Goal: Task Accomplishment & Management: Manage account settings

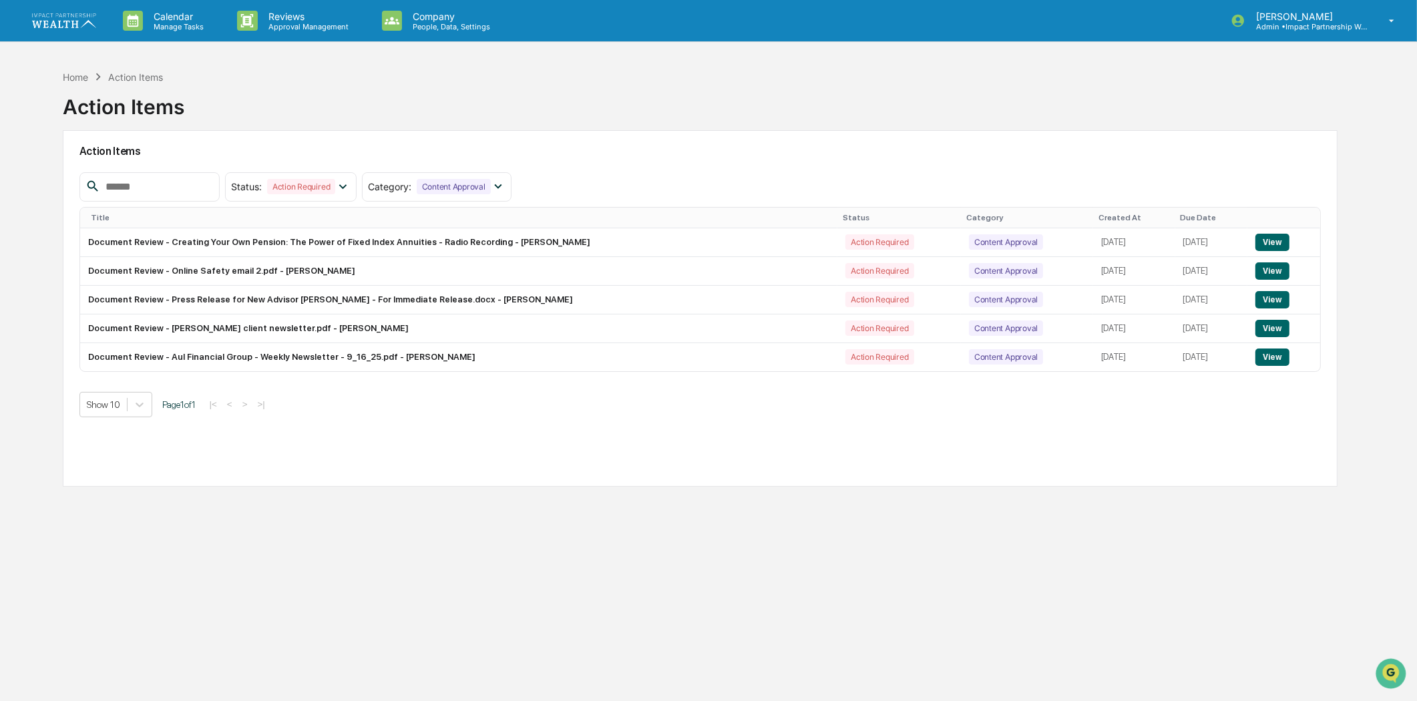
click at [83, 13] on img at bounding box center [64, 20] width 64 height 14
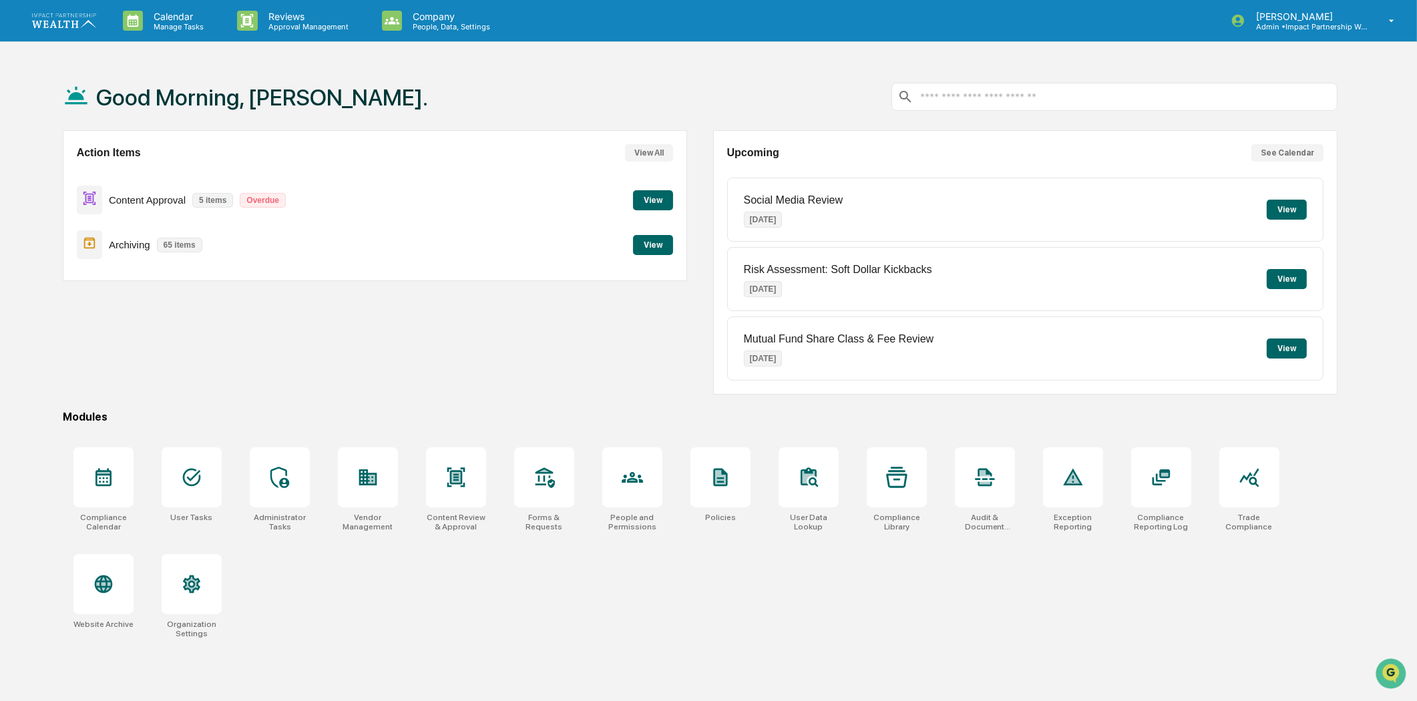
click at [650, 199] on button "View" at bounding box center [653, 200] width 40 height 20
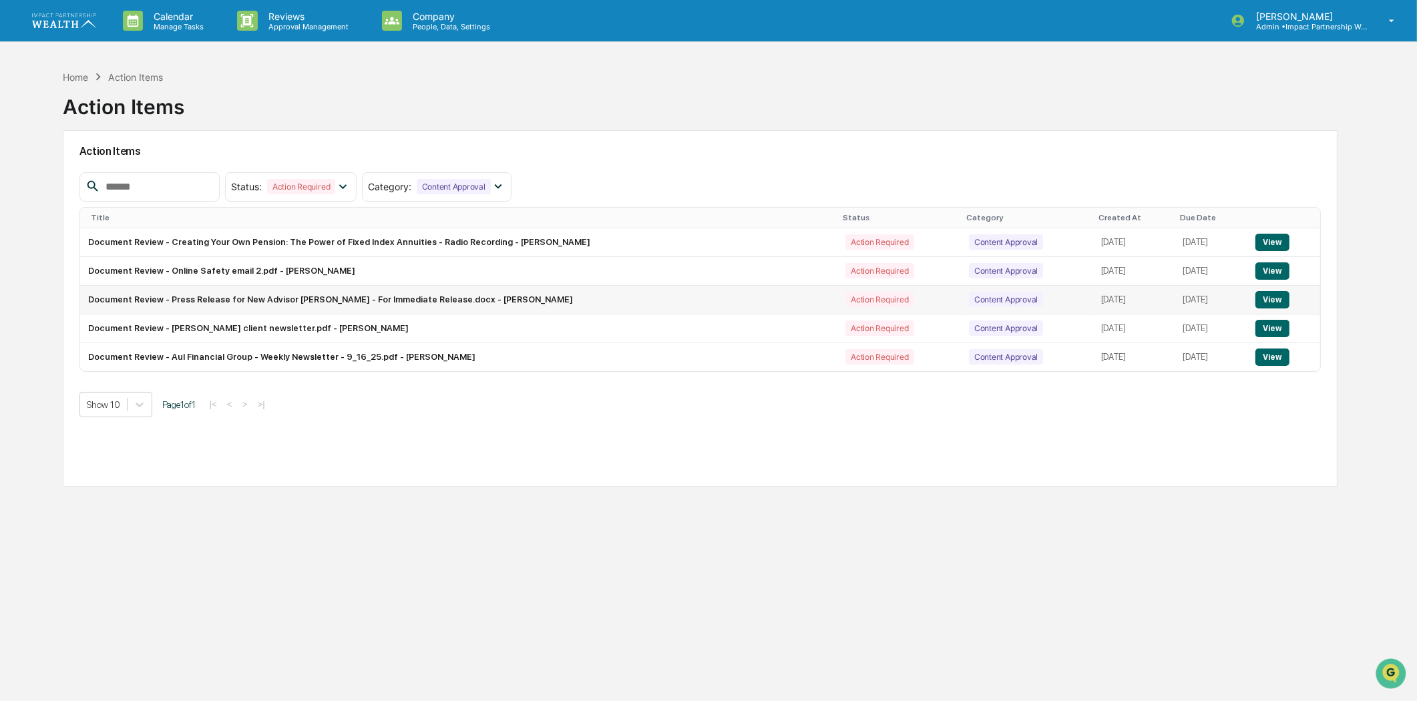
click at [1276, 298] on button "View" at bounding box center [1272, 299] width 34 height 17
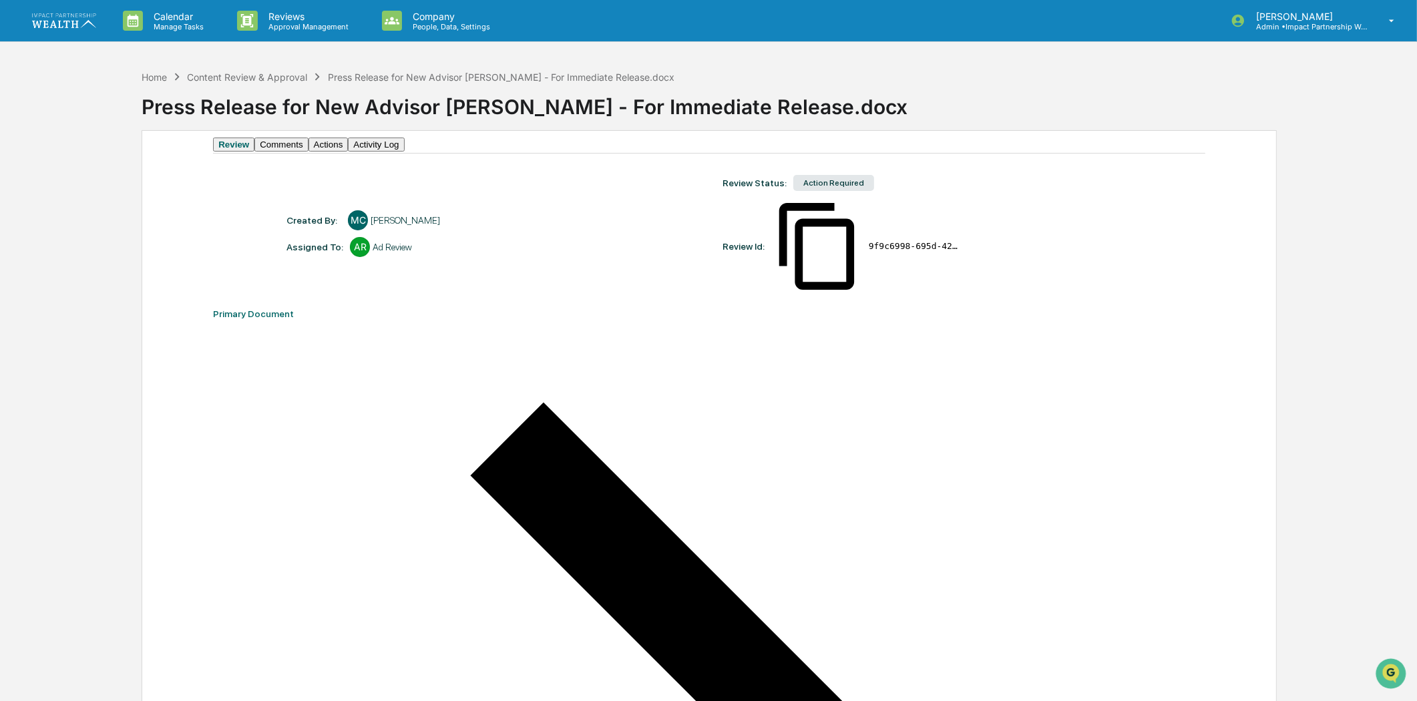
click at [308, 152] on button "Comments" at bounding box center [280, 145] width 53 height 14
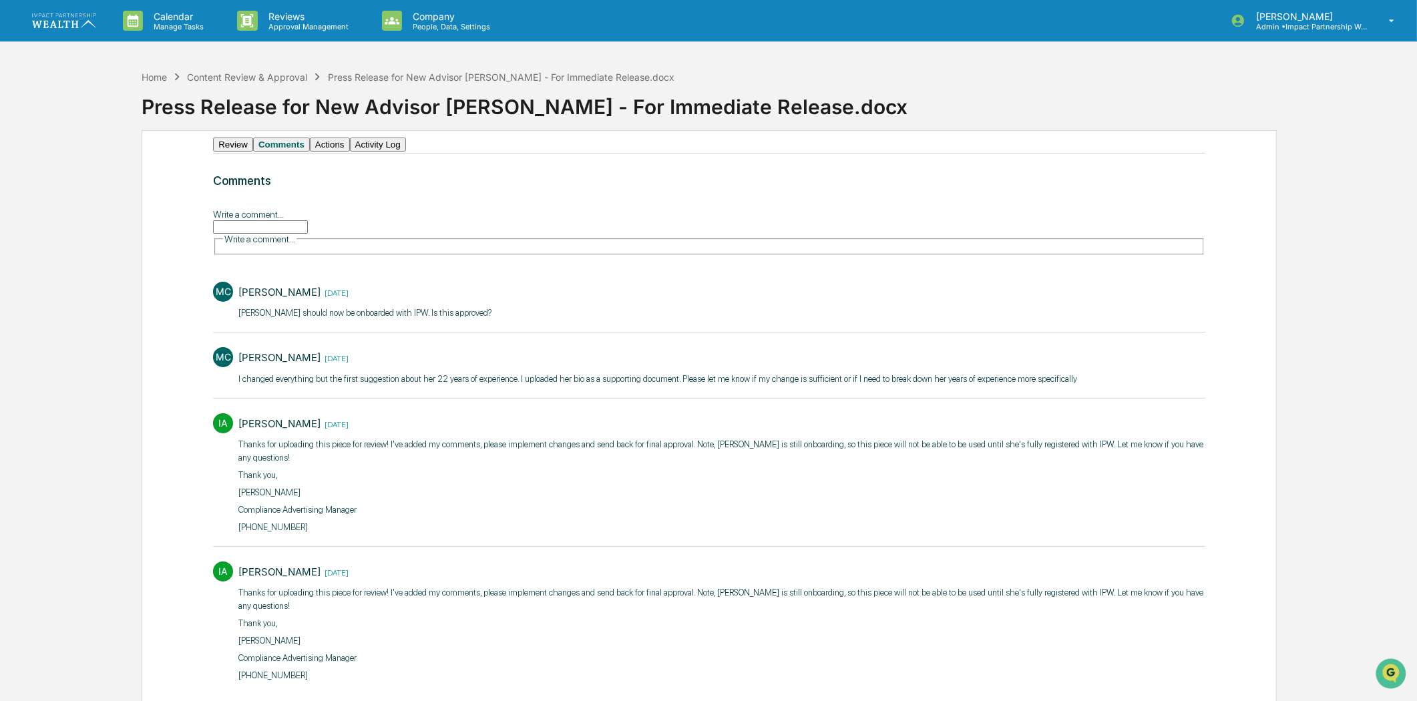
click at [350, 150] on button "Actions" at bounding box center [330, 145] width 40 height 14
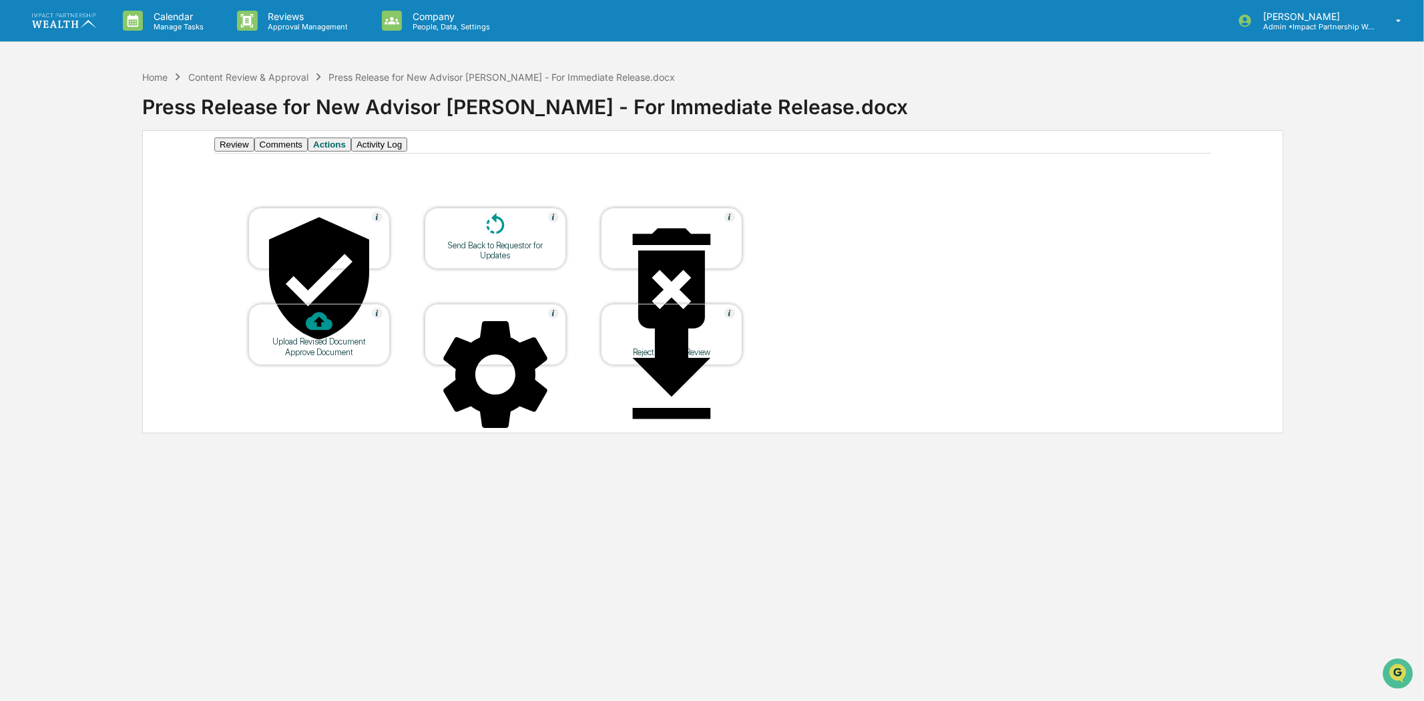
click at [248, 152] on button "Review" at bounding box center [234, 145] width 40 height 14
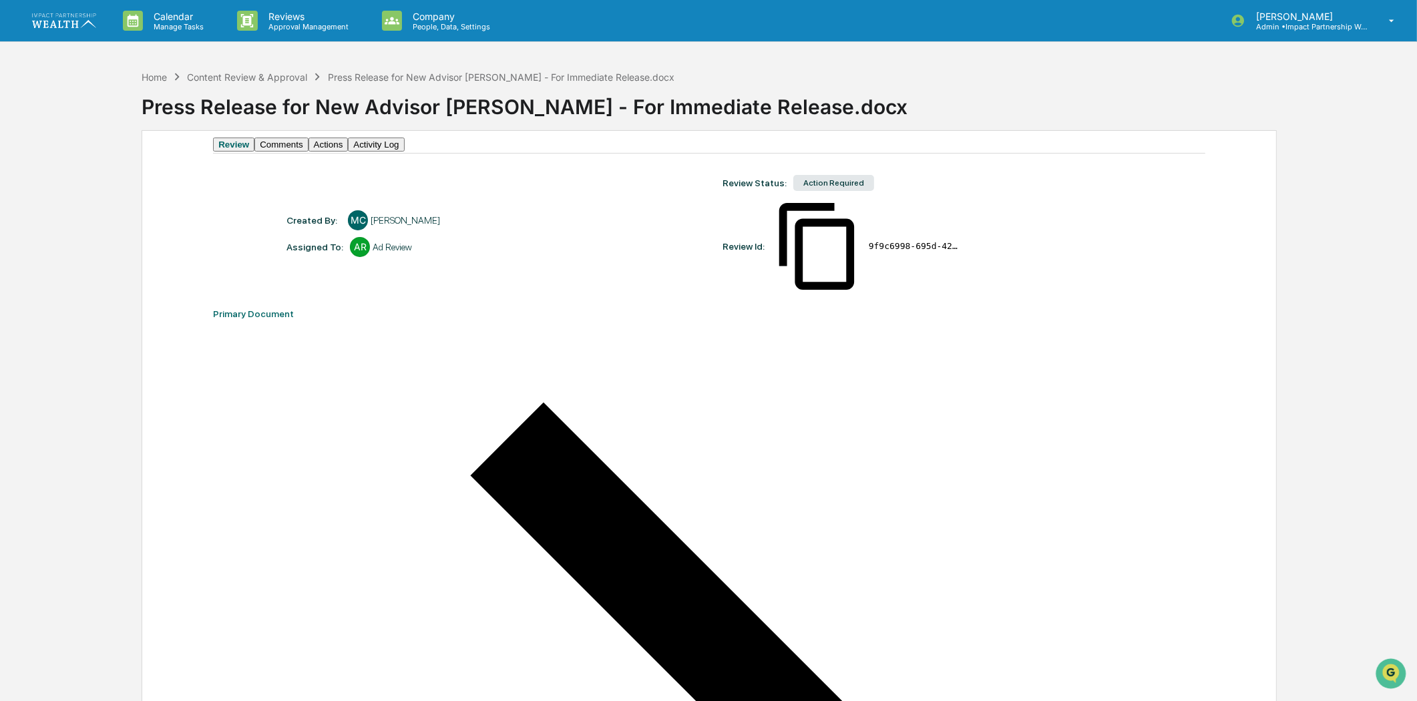
click at [278, 152] on button "Comments" at bounding box center [280, 145] width 53 height 14
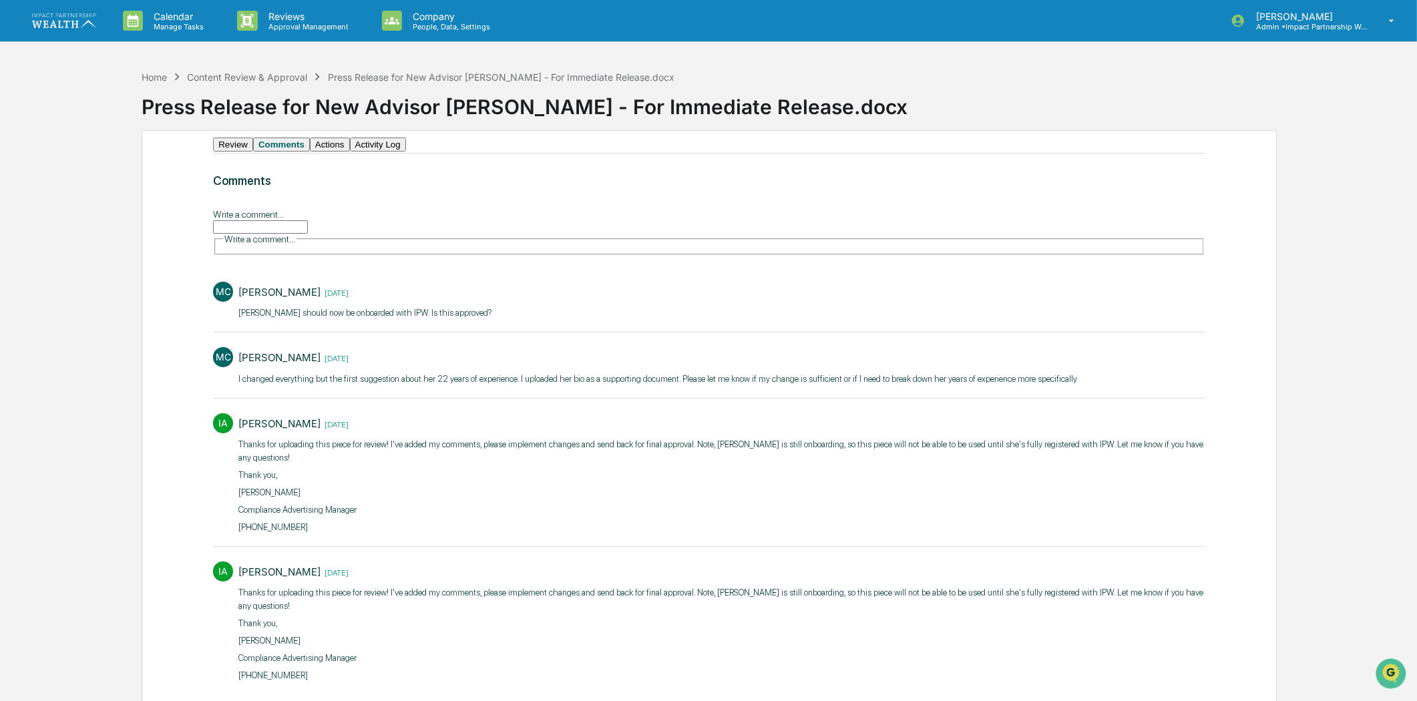
click at [250, 152] on button "Review" at bounding box center [233, 145] width 40 height 14
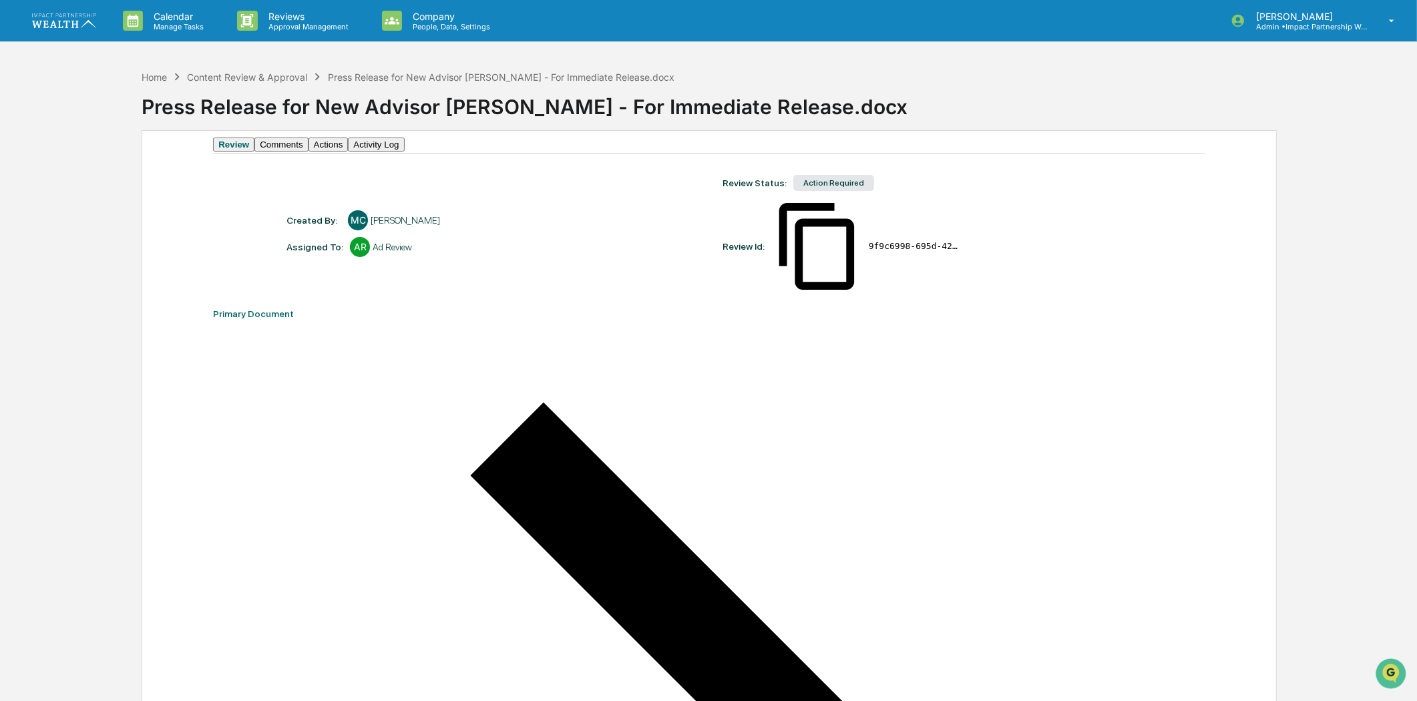
click at [349, 146] on button "Actions" at bounding box center [329, 145] width 40 height 14
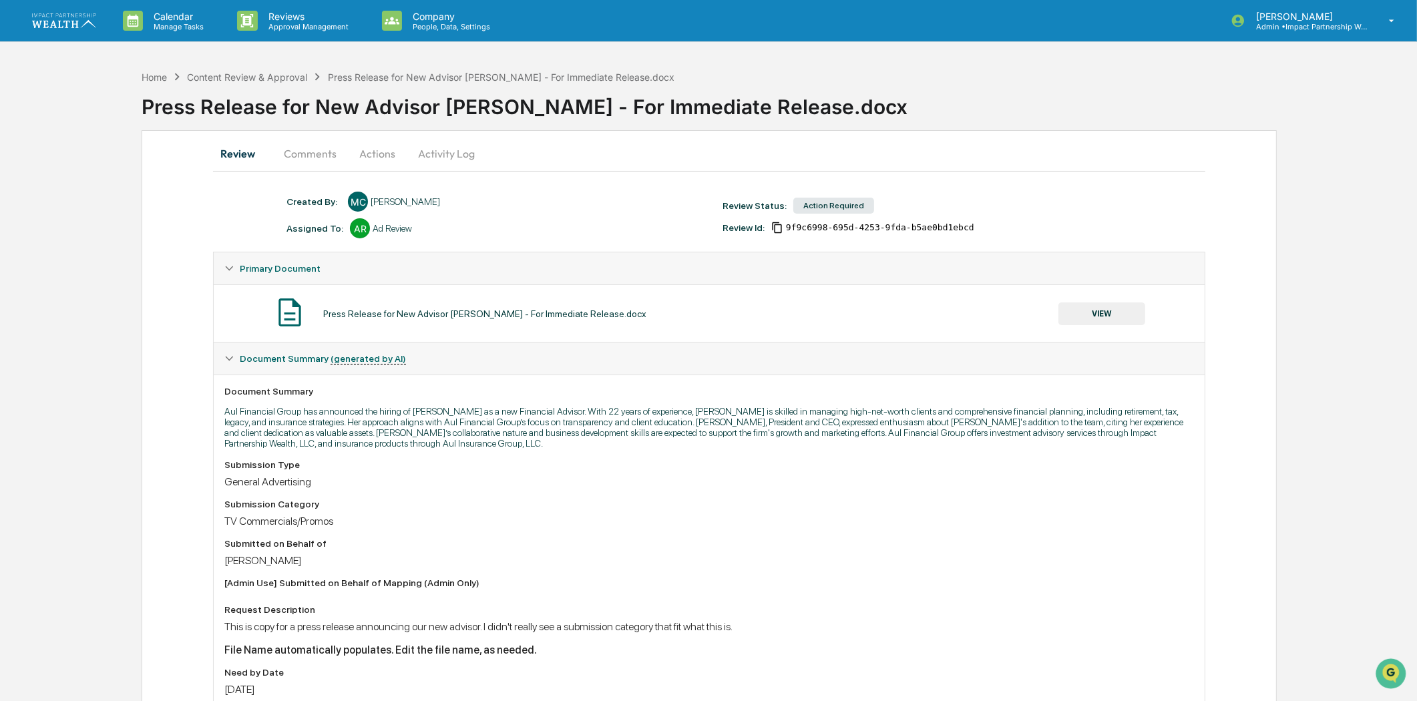
click at [319, 150] on button "Comments" at bounding box center [310, 154] width 74 height 32
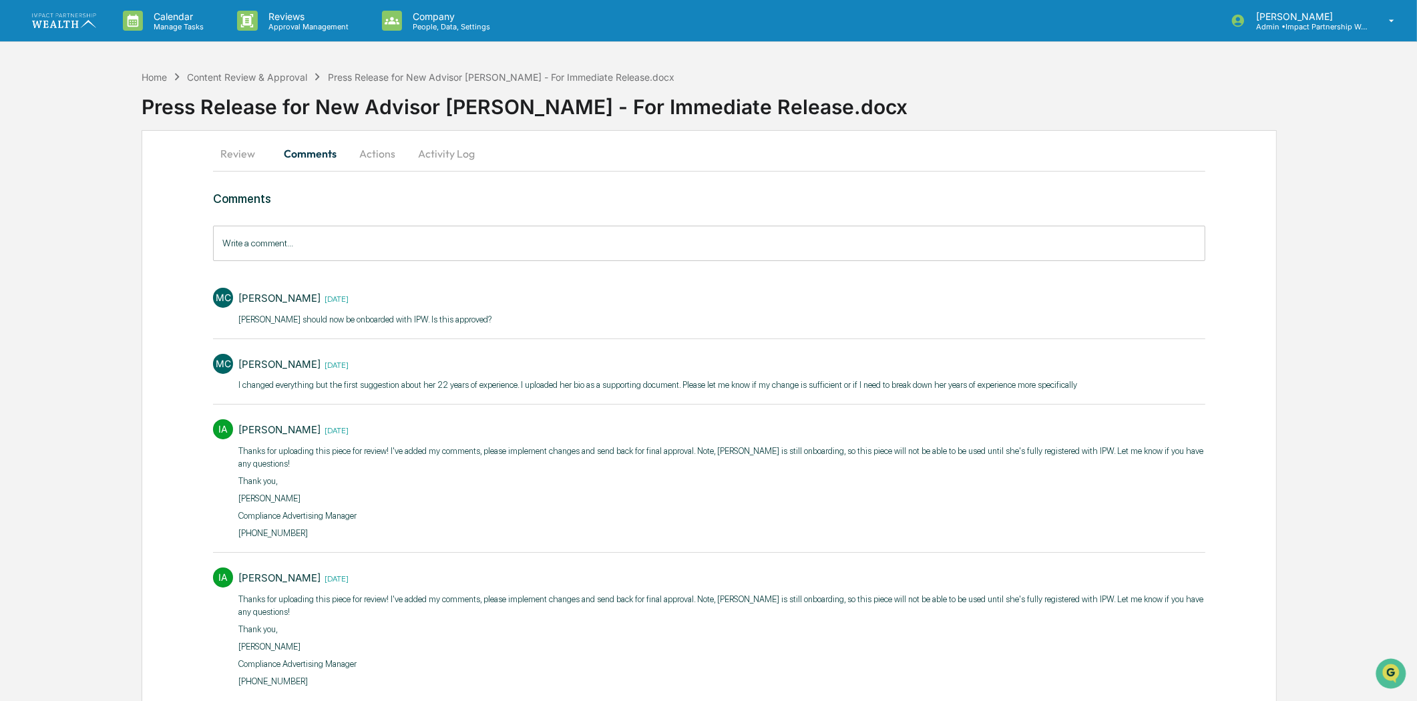
click at [415, 157] on button "Activity Log" at bounding box center [446, 154] width 78 height 32
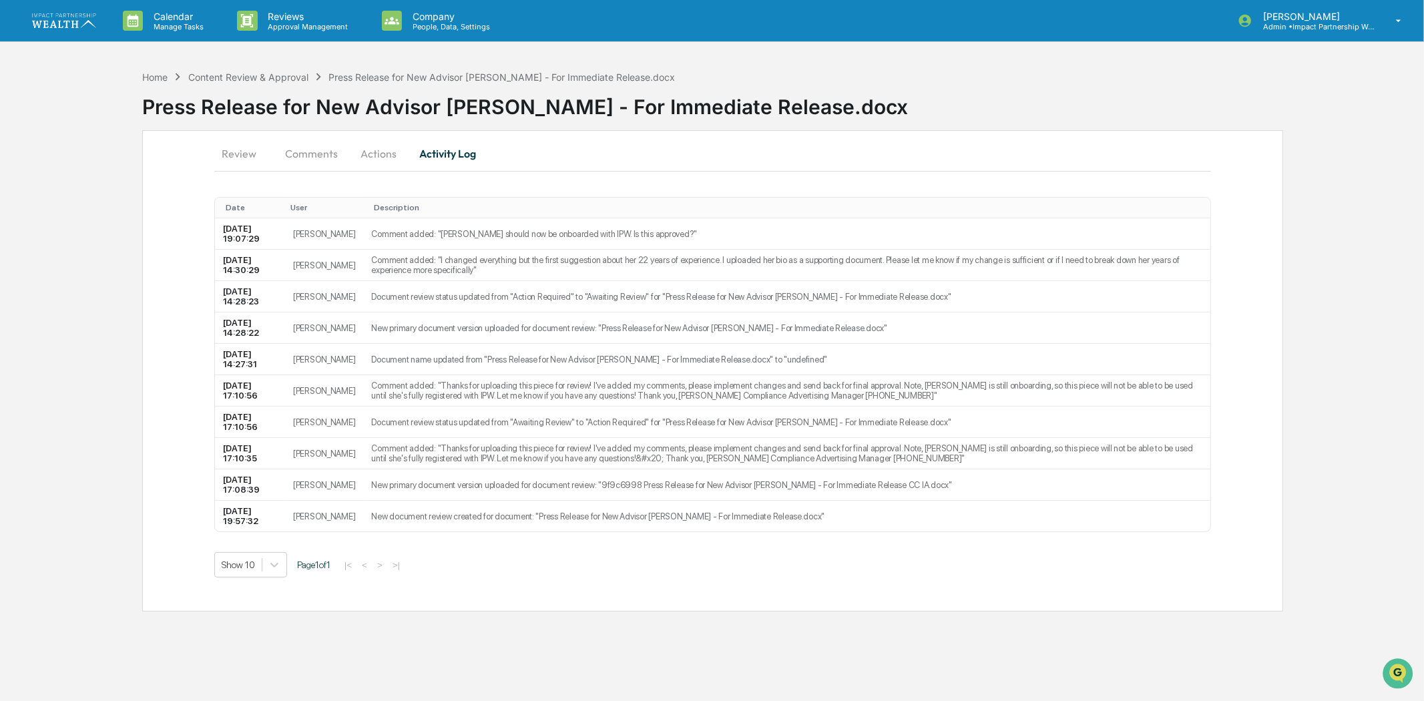
click at [390, 150] on button "Actions" at bounding box center [379, 154] width 60 height 32
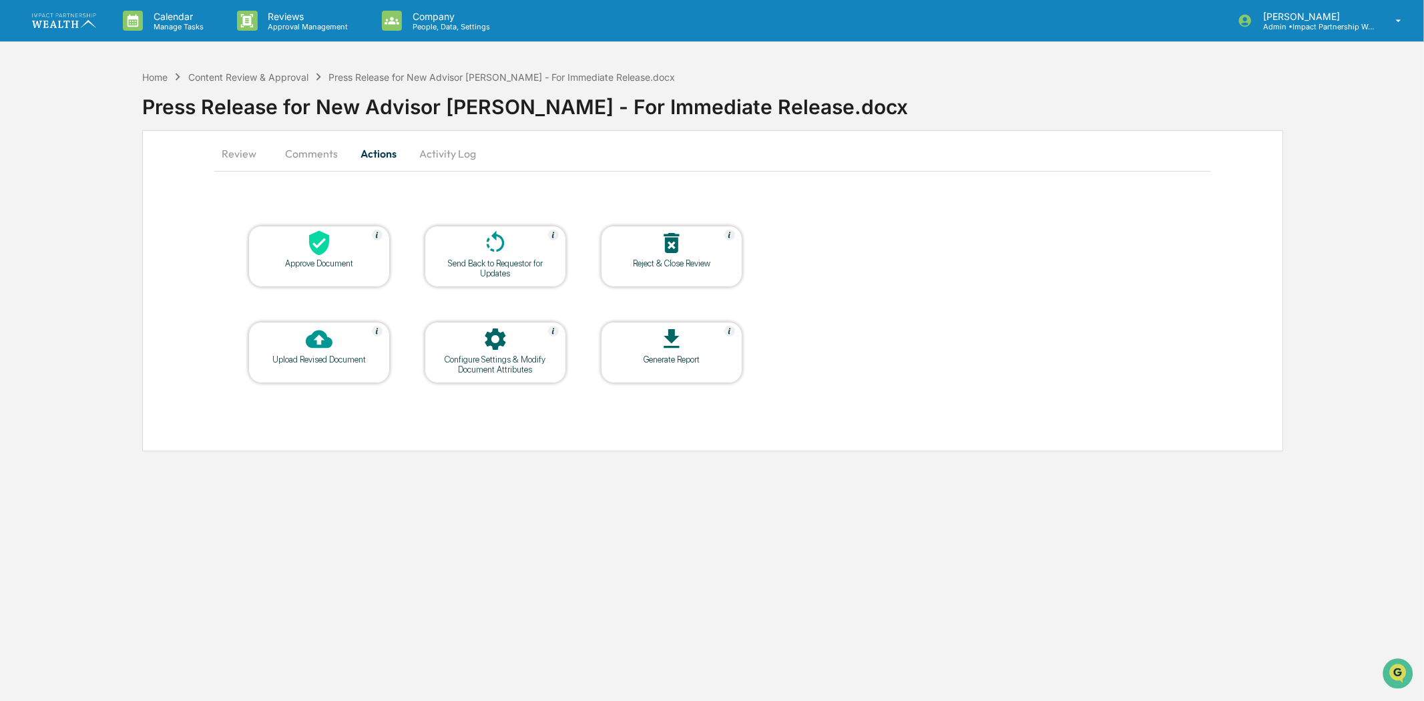
click at [250, 152] on button "Review" at bounding box center [244, 154] width 60 height 32
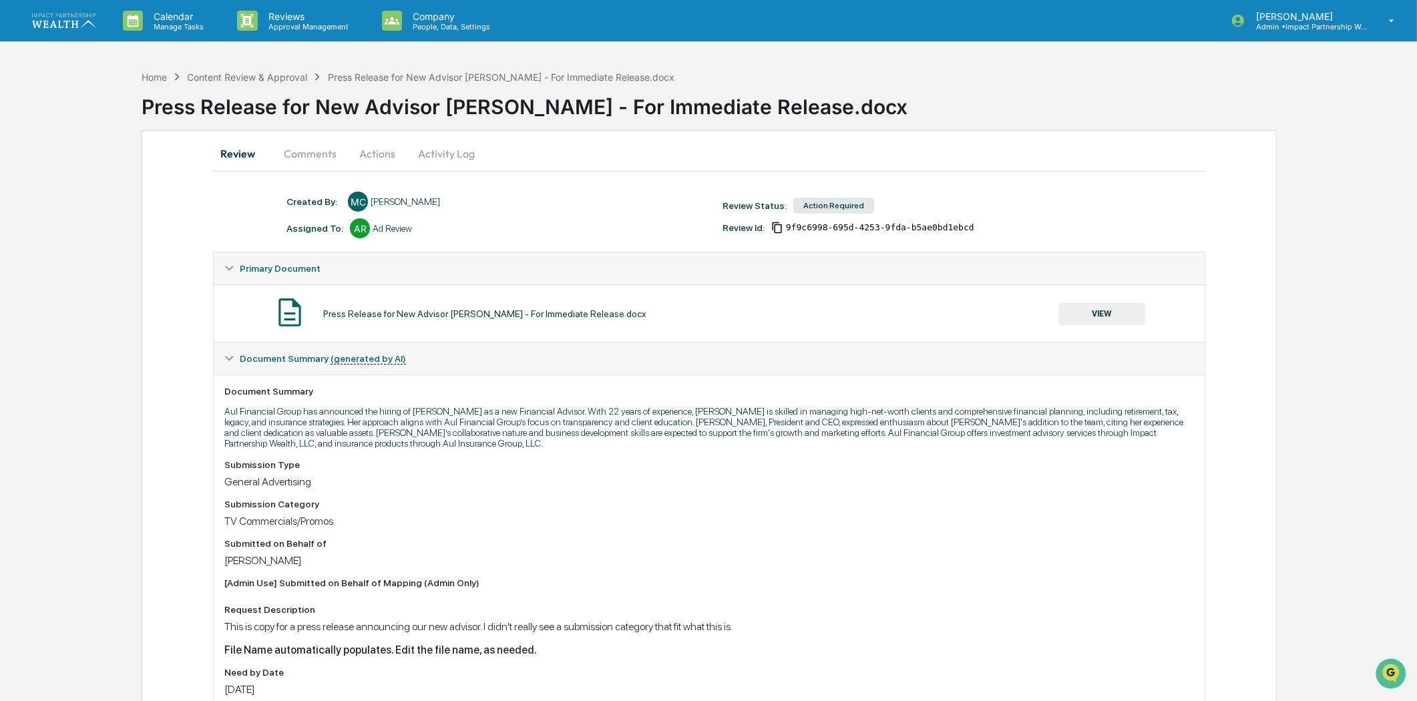
click at [1106, 315] on button "VIEW" at bounding box center [1101, 314] width 87 height 23
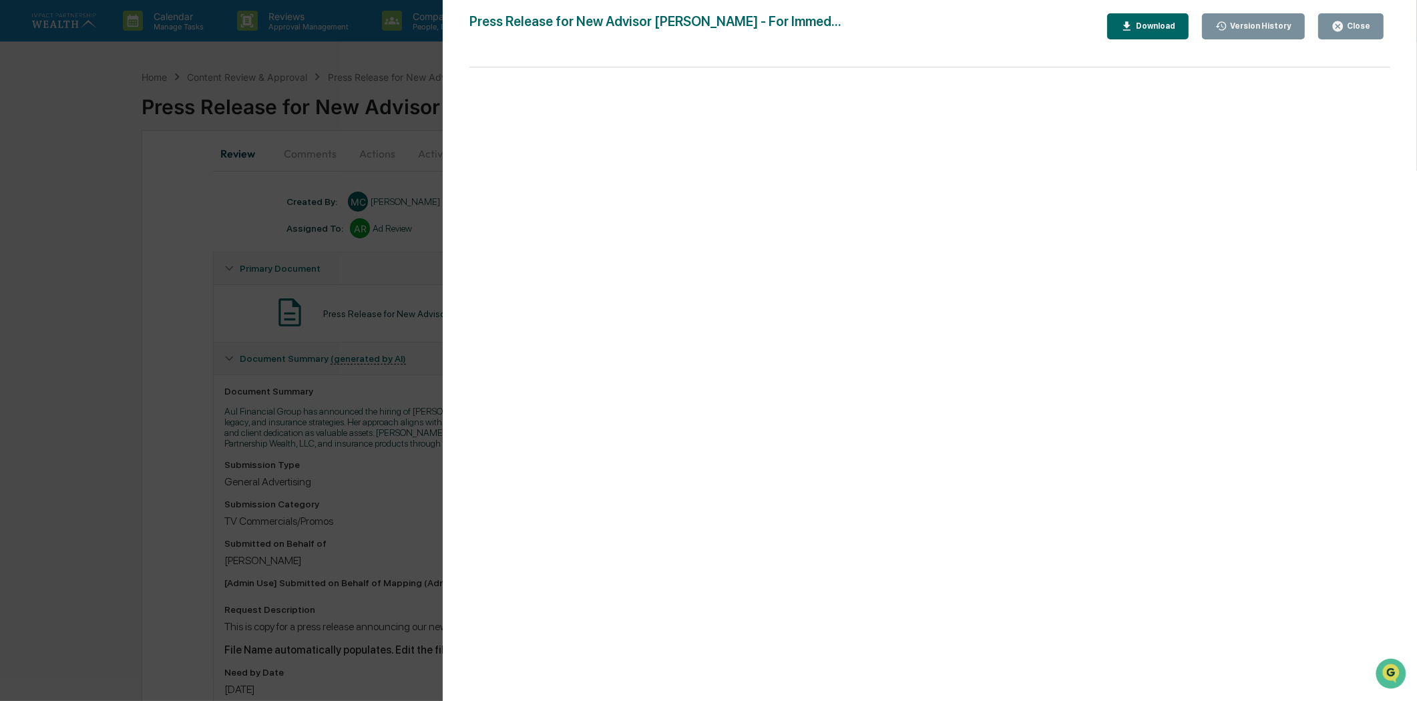
click at [1133, 31] on icon "button" at bounding box center [1127, 26] width 13 height 13
click at [207, 403] on div "Version History 09/09/2025, 02:28 PM Meghan Caviris 09/09/2025, 02:27 PM Meghan…" at bounding box center [708, 350] width 1417 height 701
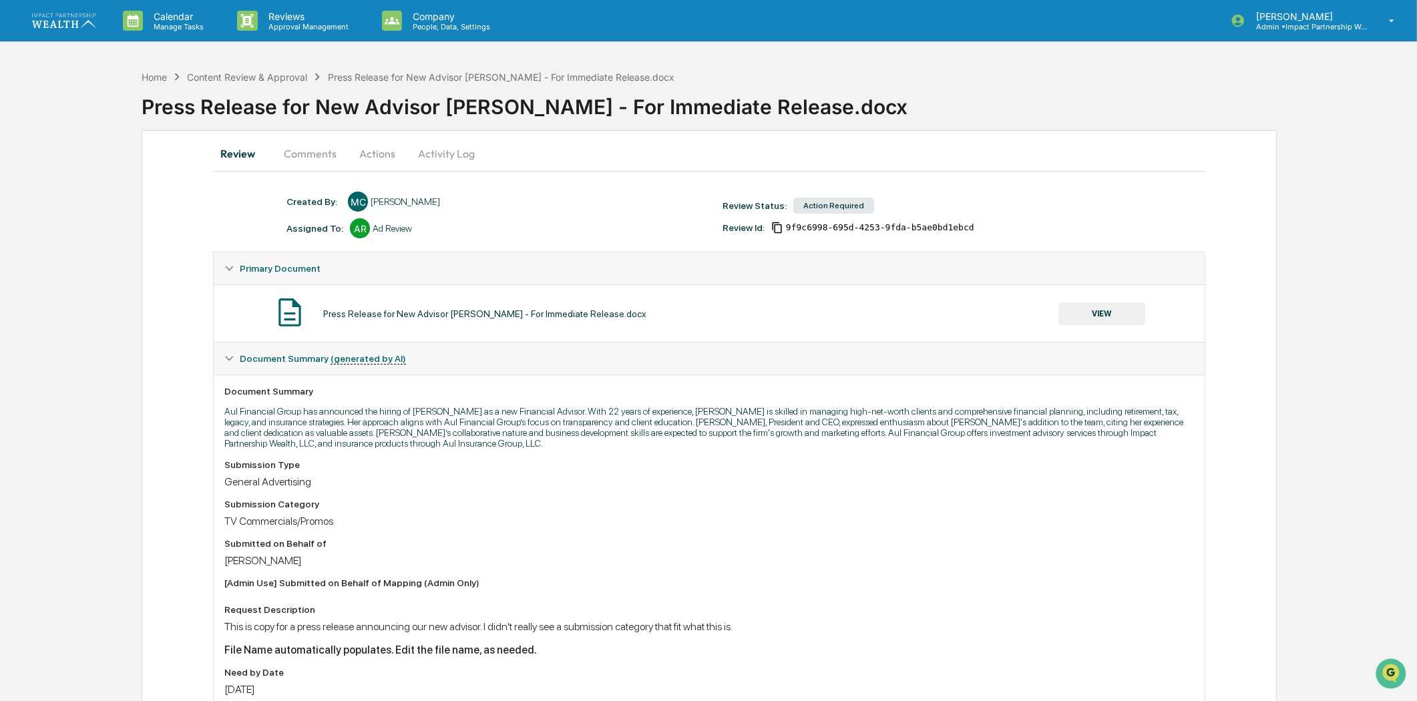
click at [317, 157] on button "Comments" at bounding box center [310, 154] width 74 height 32
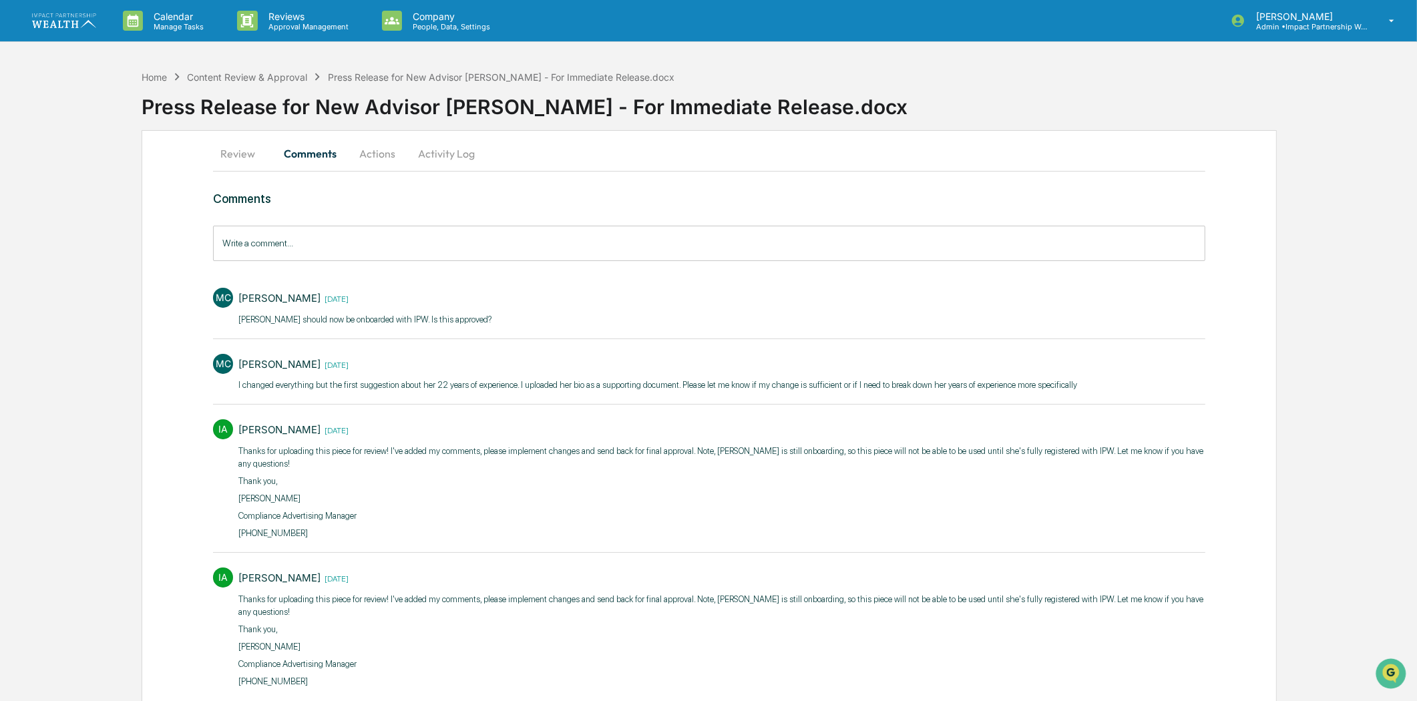
click at [381, 156] on button "Actions" at bounding box center [377, 154] width 60 height 32
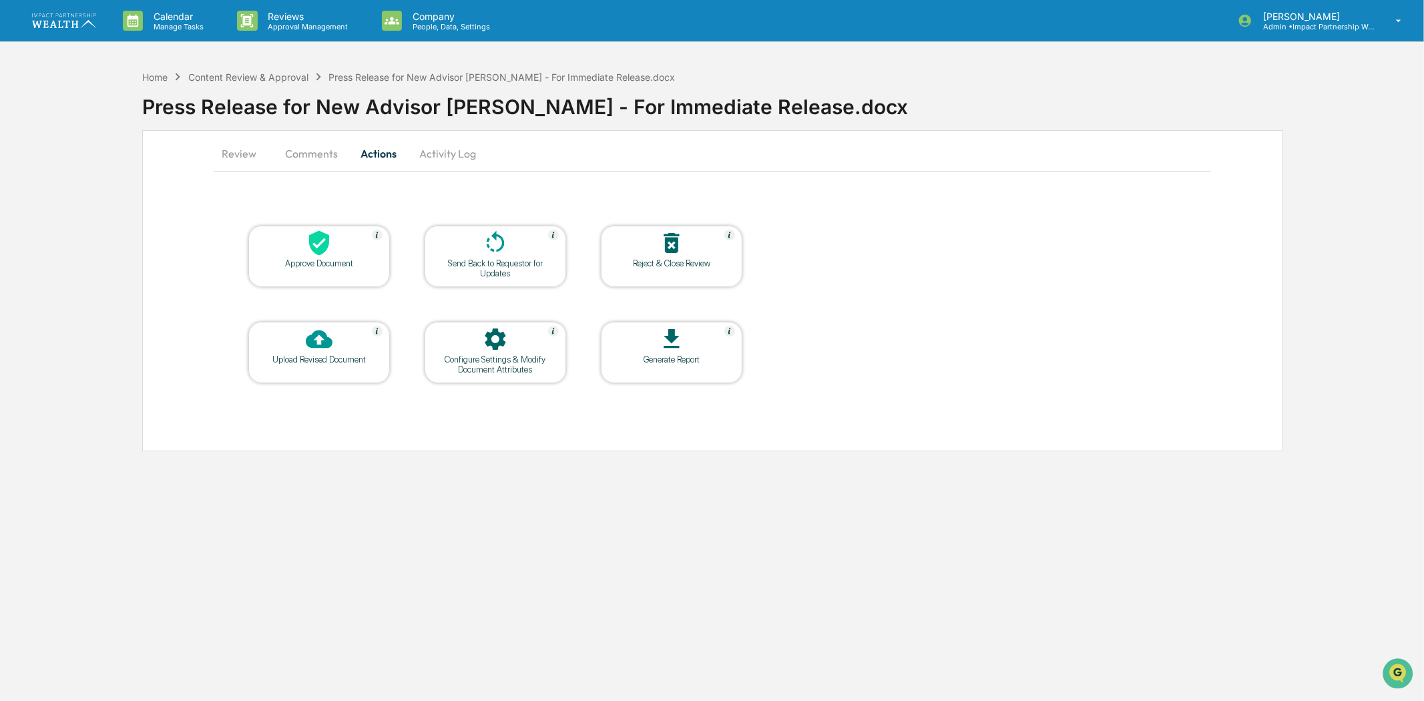
click at [431, 154] on button "Activity Log" at bounding box center [448, 154] width 78 height 32
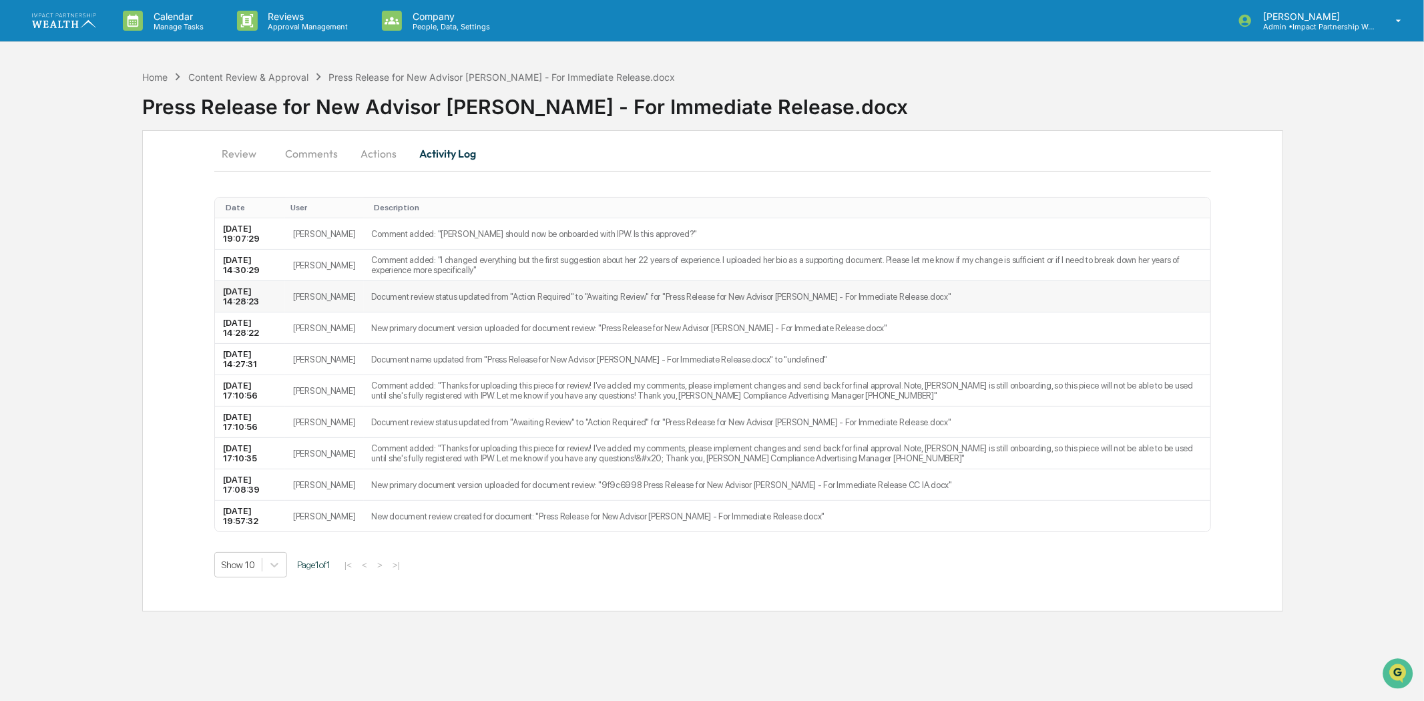
click at [421, 299] on td "Document review status updated from "Action Required" to "Awaiting Review" for …" at bounding box center [787, 296] width 847 height 31
click at [421, 331] on td "New primary document version uploaded for document review: "Press Release for N…" at bounding box center [787, 328] width 847 height 31
click at [418, 419] on td "Document review status updated from "Awaiting Review" to "Action Required" for …" at bounding box center [787, 422] width 847 height 31
click at [224, 151] on button "Review" at bounding box center [244, 154] width 60 height 32
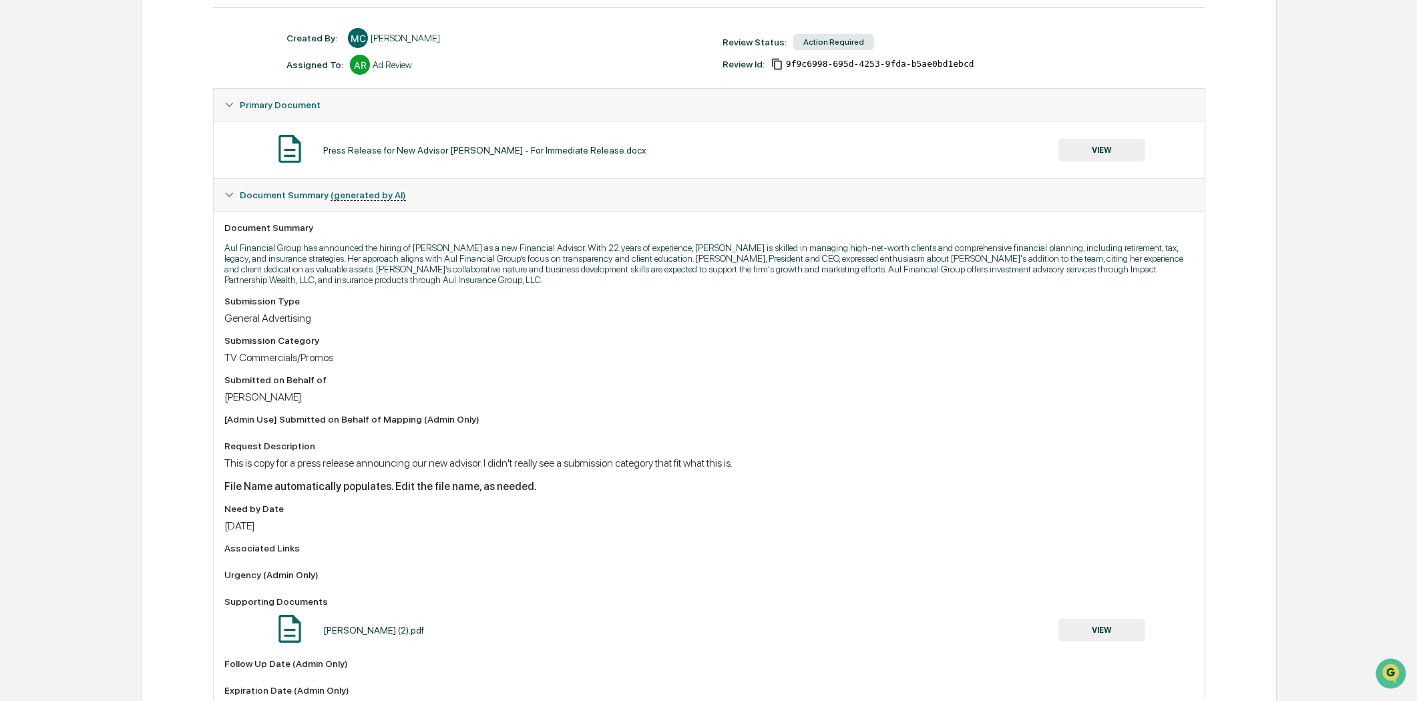
scroll to position [332, 0]
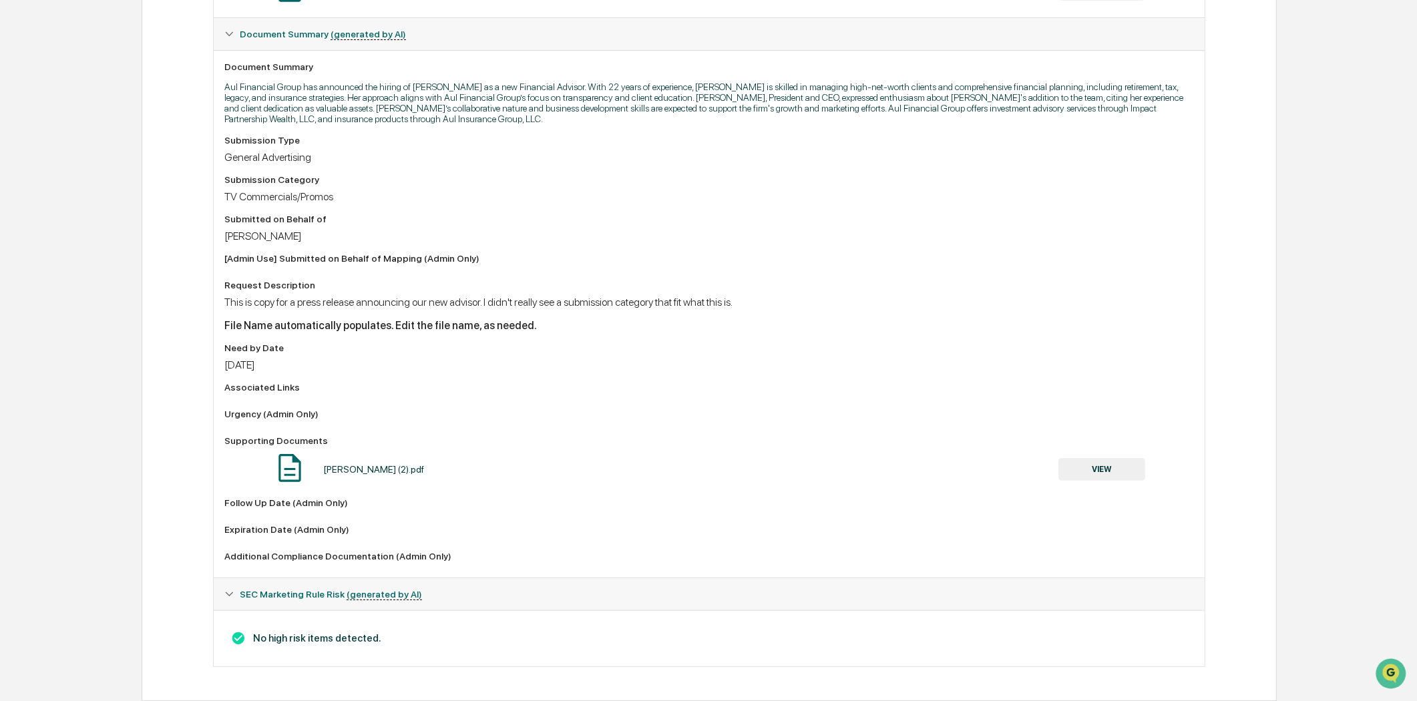
click at [1103, 467] on button "VIEW" at bounding box center [1101, 469] width 87 height 23
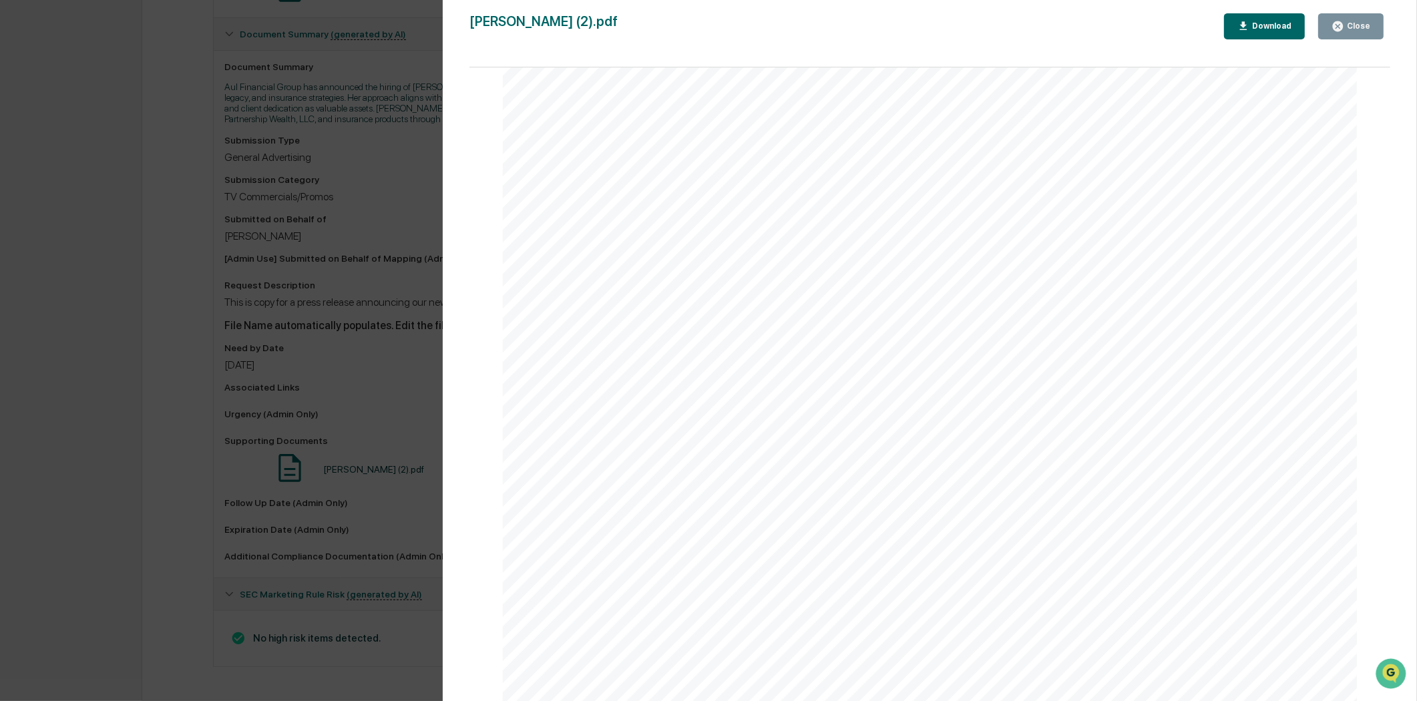
scroll to position [3951, 0]
click at [236, 352] on div "Version History 09/09/2025, 02:27 PM Meghan Caviris Tracey Richardson (2).pdf C…" at bounding box center [708, 350] width 1417 height 701
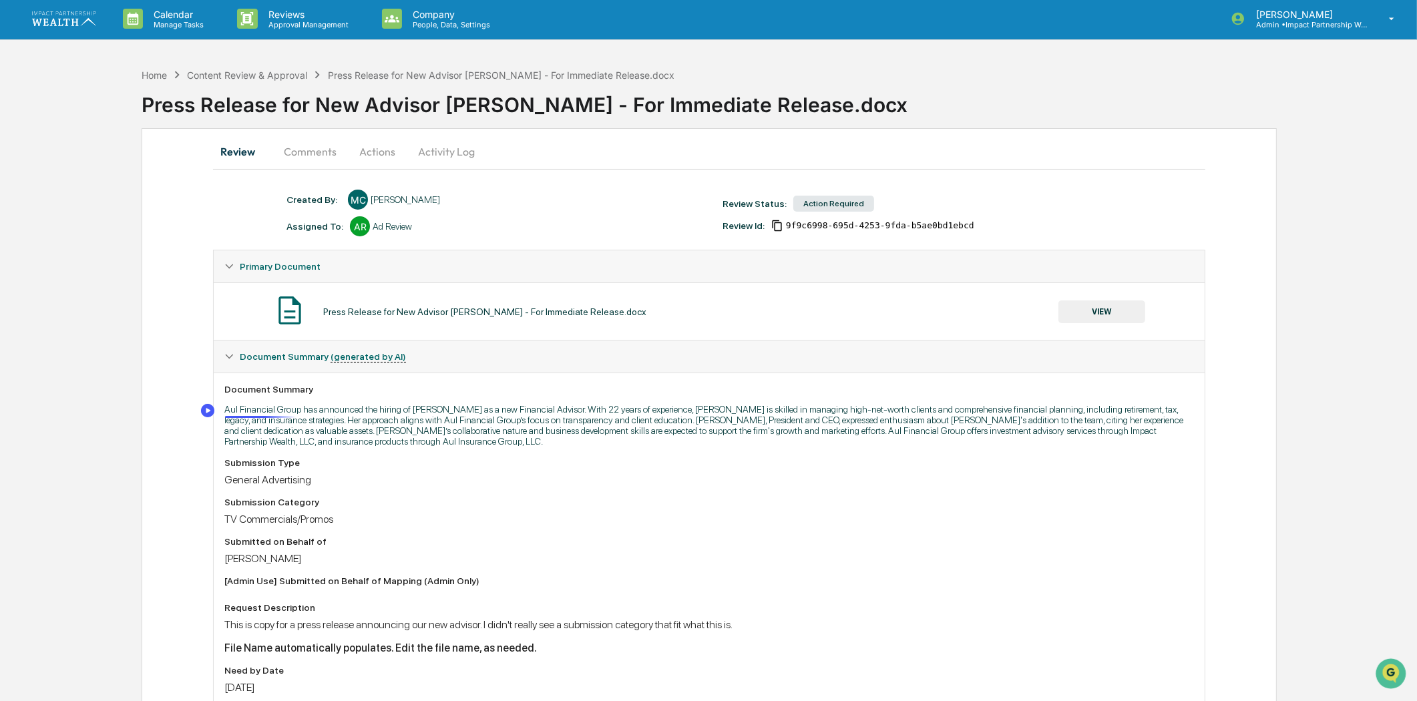
scroll to position [0, 0]
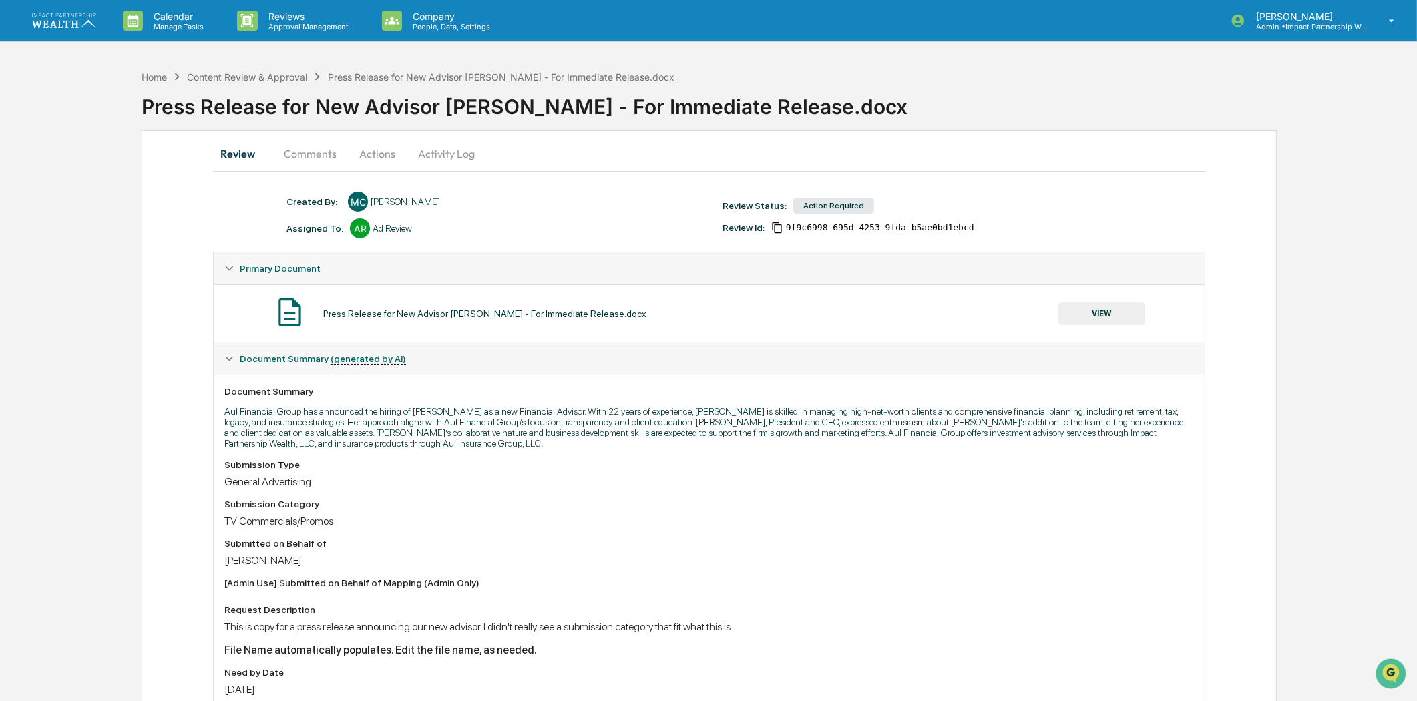
click at [291, 152] on button "Comments" at bounding box center [310, 154] width 74 height 32
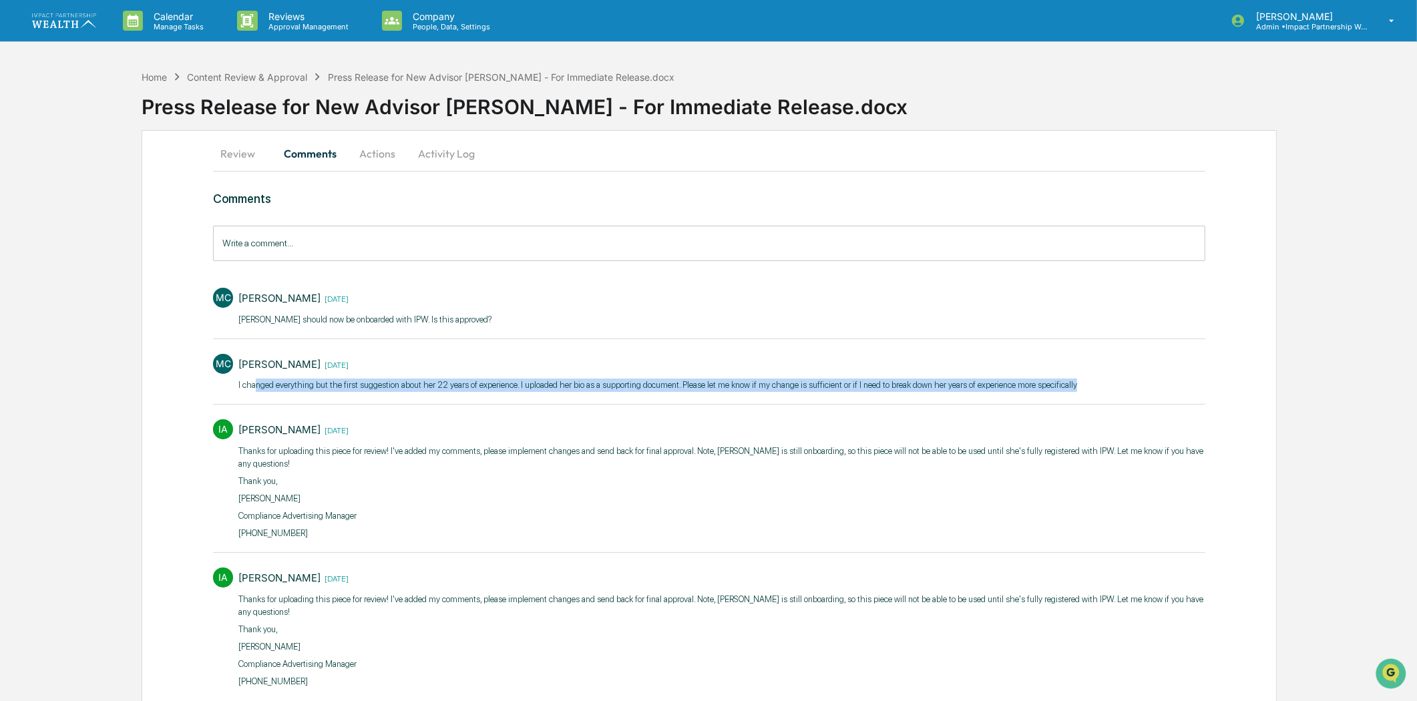
drag, startPoint x: 258, startPoint y: 384, endPoint x: 1073, endPoint y: 389, distance: 814.7
click at [1073, 389] on div "MC Meghan Caviris 1 week ago I changed everything but the first suggestion abou…" at bounding box center [709, 371] width 992 height 49
click at [1063, 389] on p "I changed everything but the first suggestion about her 22 years of experience.…" at bounding box center [657, 385] width 839 height 13
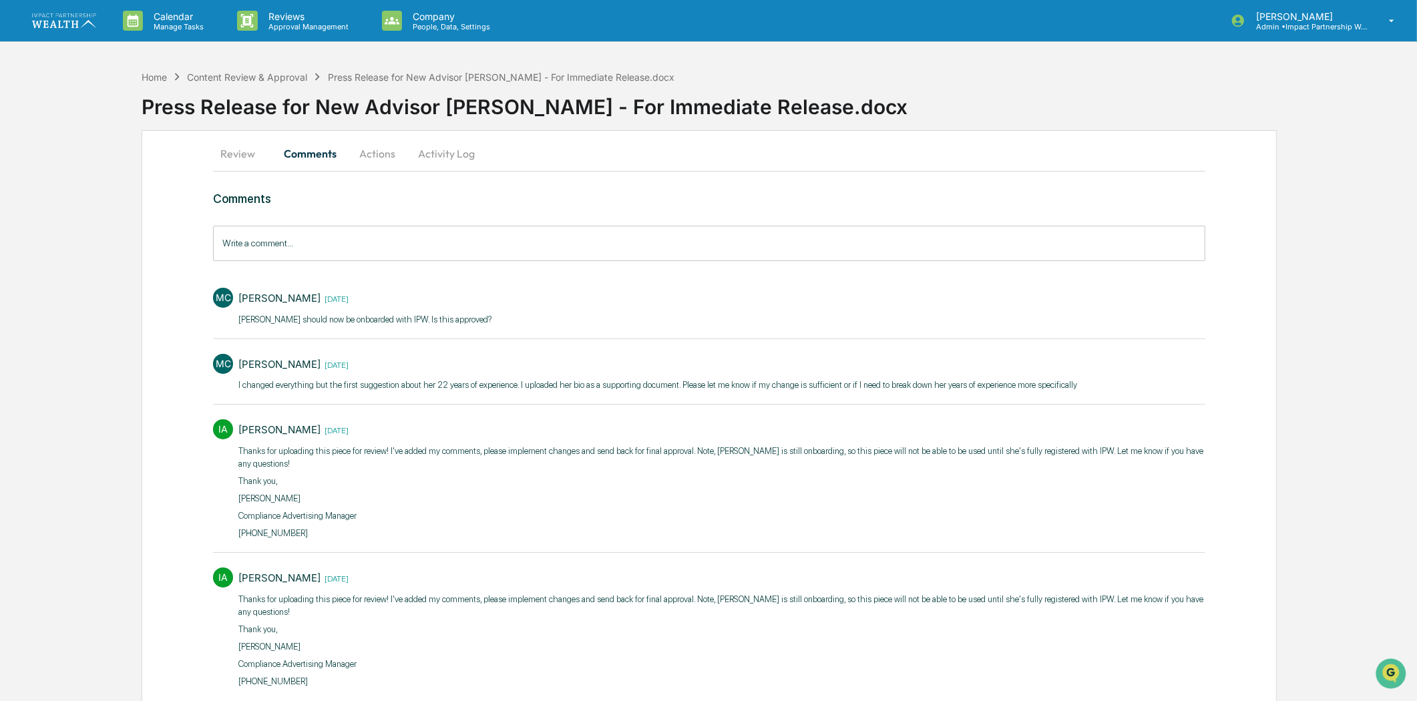
click at [935, 389] on p "I changed everything but the first suggestion about her 22 years of experience.…" at bounding box center [657, 385] width 839 height 13
click at [314, 236] on input "Write a comment..." at bounding box center [709, 243] width 992 height 35
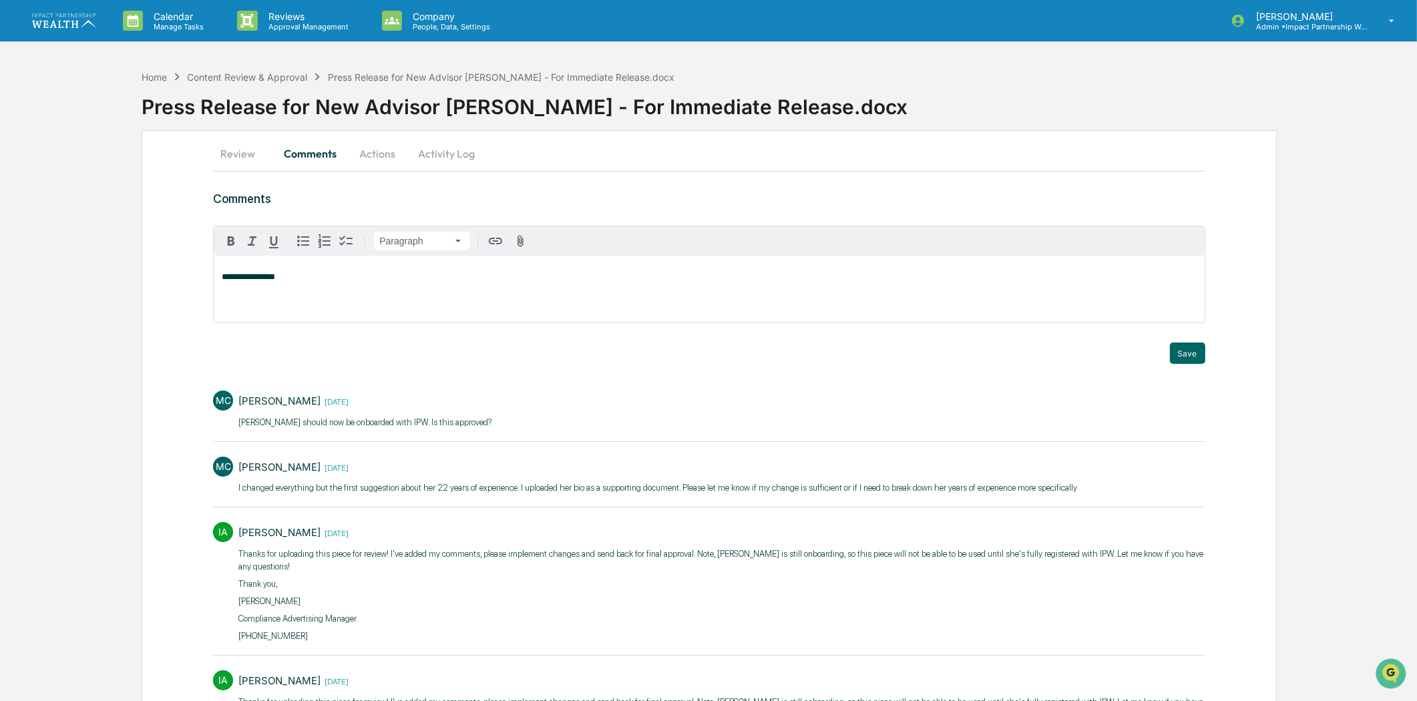
click at [222, 280] on span "**********" at bounding box center [248, 276] width 53 height 9
click at [272, 305] on div "[PERSON_NAME]" at bounding box center [265, 298] width 87 height 17
click at [392, 271] on div "**********" at bounding box center [709, 289] width 990 height 67
click at [272, 274] on strong "**********" at bounding box center [247, 276] width 50 height 9
click at [381, 278] on p "**********" at bounding box center [709, 276] width 974 height 9
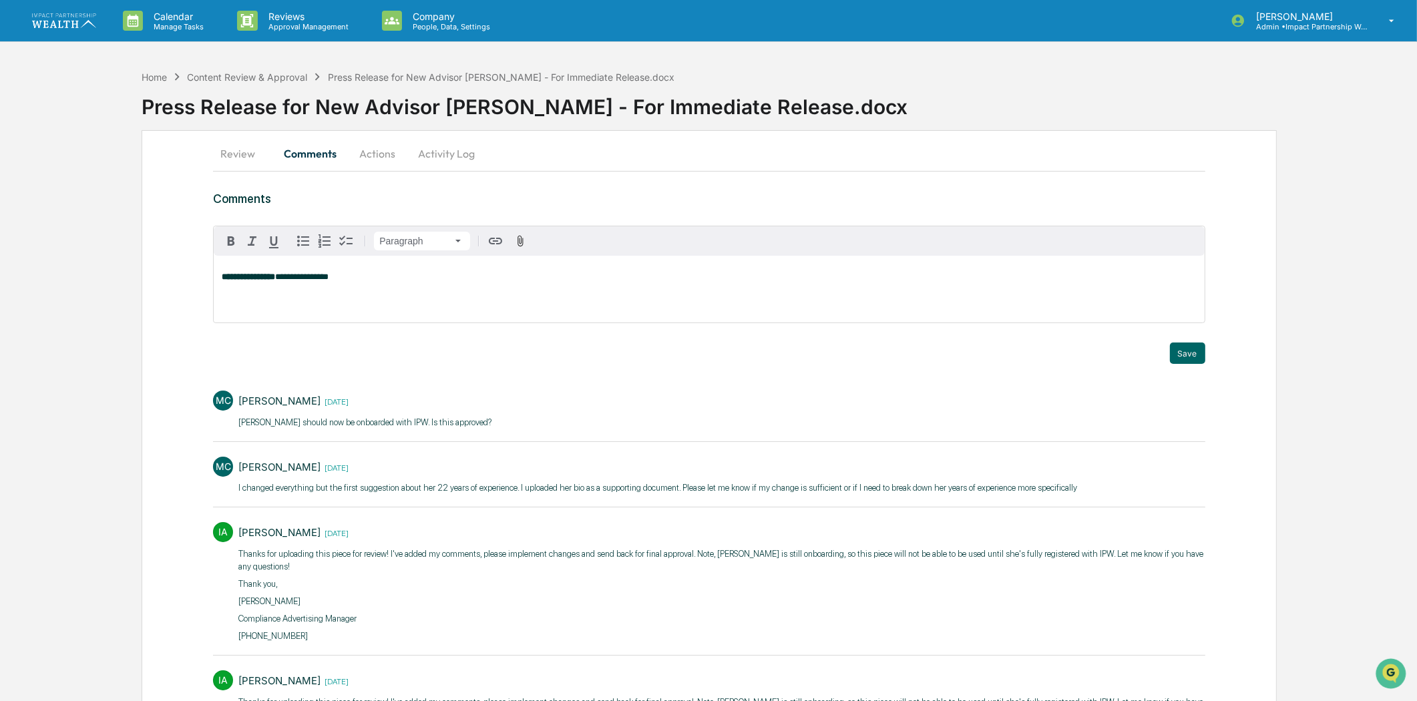
click at [371, 287] on div "**********" at bounding box center [709, 289] width 990 height 67
click at [364, 282] on div "**********" at bounding box center [709, 289] width 990 height 67
click at [488, 268] on div "**********" at bounding box center [709, 289] width 990 height 67
click at [723, 290] on div "**********" at bounding box center [709, 289] width 990 height 67
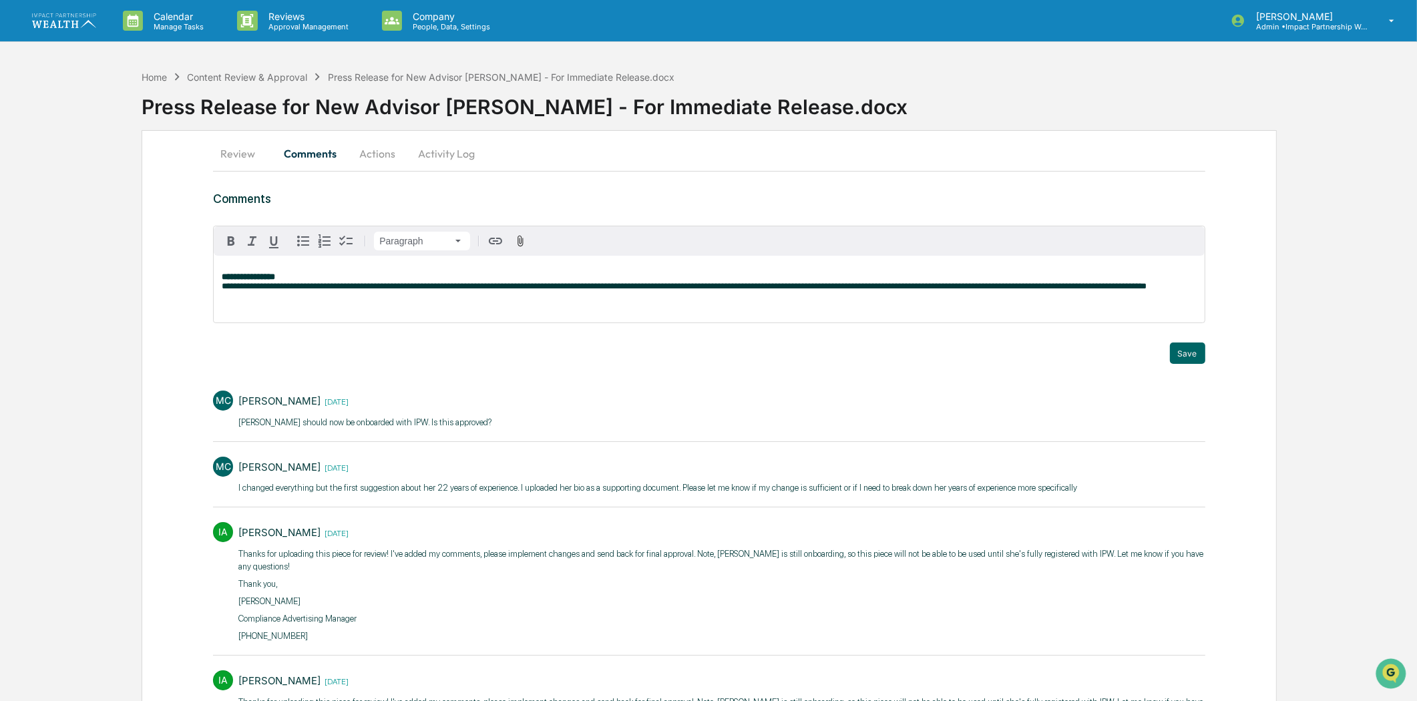
click at [313, 288] on p "**********" at bounding box center [709, 281] width 974 height 19
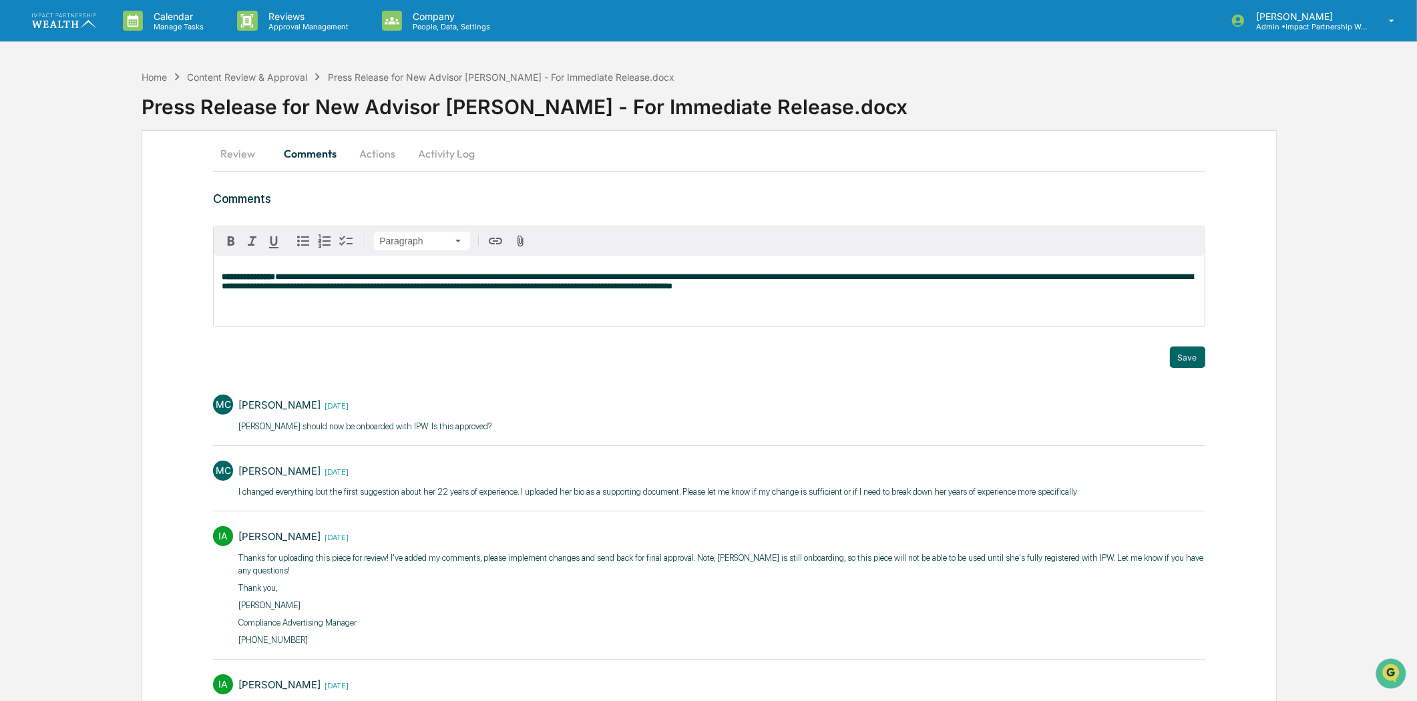
click at [351, 310] on p "**********" at bounding box center [709, 290] width 974 height 37
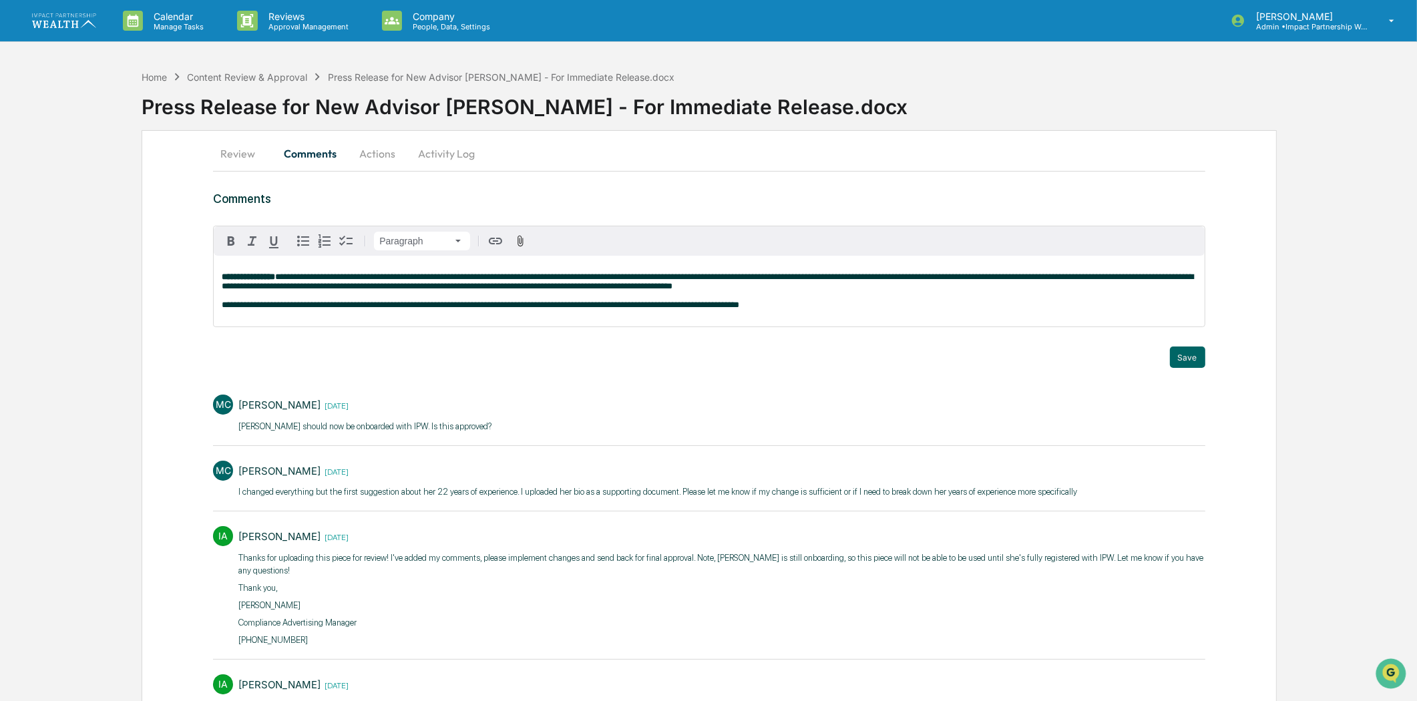
click at [445, 305] on span "**********" at bounding box center [481, 305] width 518 height 9
click at [450, 315] on div "**********" at bounding box center [709, 291] width 990 height 71
click at [551, 307] on span "**********" at bounding box center [531, 305] width 618 height 9
drag, startPoint x: 933, startPoint y: 295, endPoint x: 942, endPoint y: 303, distance: 11.4
click at [935, 295] on p "**********" at bounding box center [709, 290] width 974 height 37
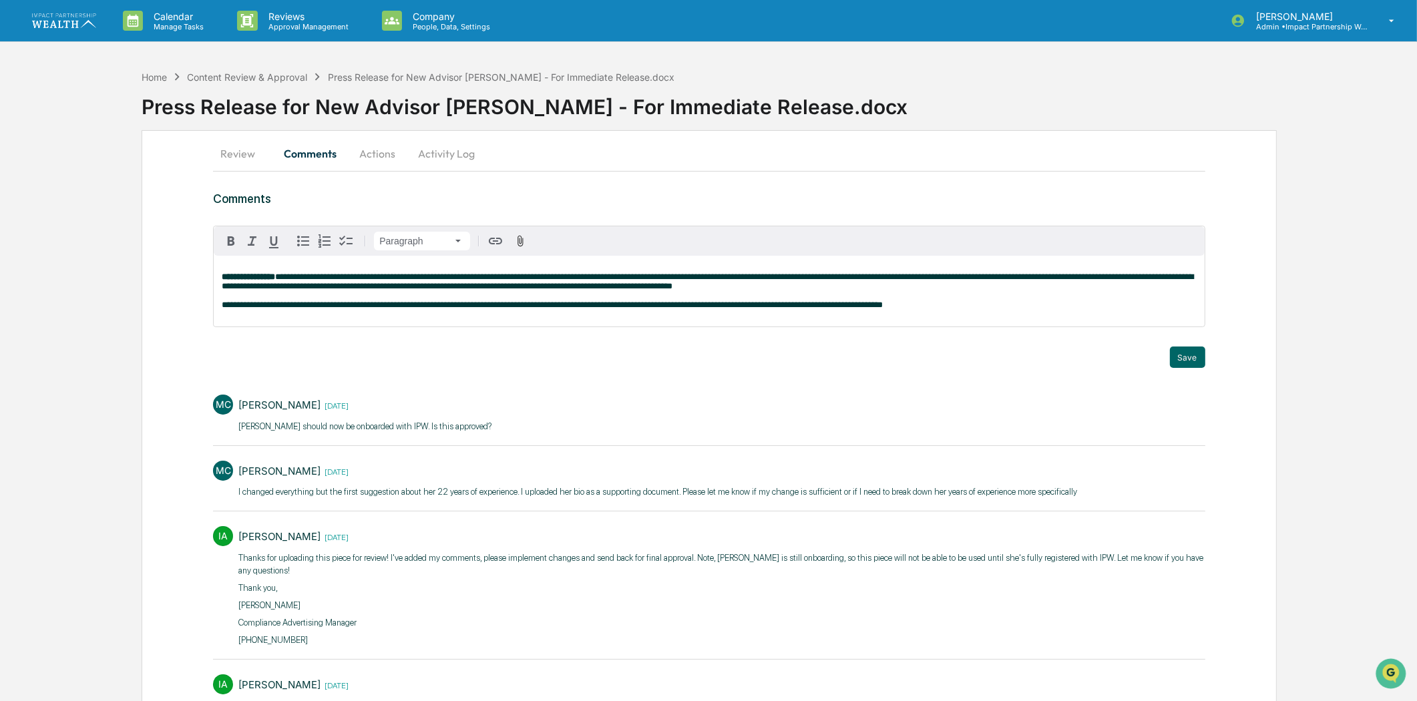
click at [942, 303] on p "**********" at bounding box center [709, 290] width 974 height 37
click at [944, 305] on p "**********" at bounding box center [709, 290] width 974 height 37
click at [932, 310] on p "**********" at bounding box center [709, 290] width 974 height 37
click at [710, 284] on span "**********" at bounding box center [708, 281] width 972 height 18
click at [952, 302] on p "**********" at bounding box center [709, 290] width 974 height 37
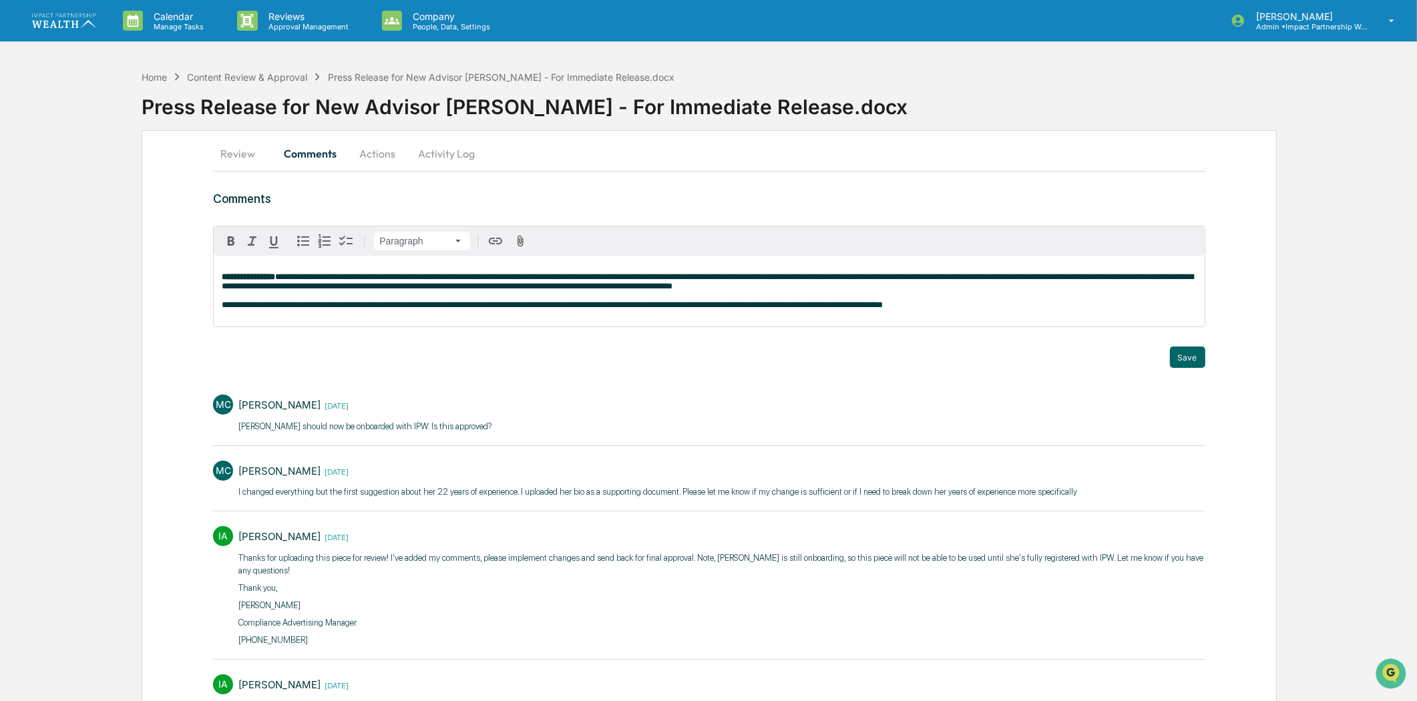
click at [954, 303] on p "**********" at bounding box center [709, 290] width 974 height 37
click at [962, 310] on p "**********" at bounding box center [709, 290] width 974 height 37
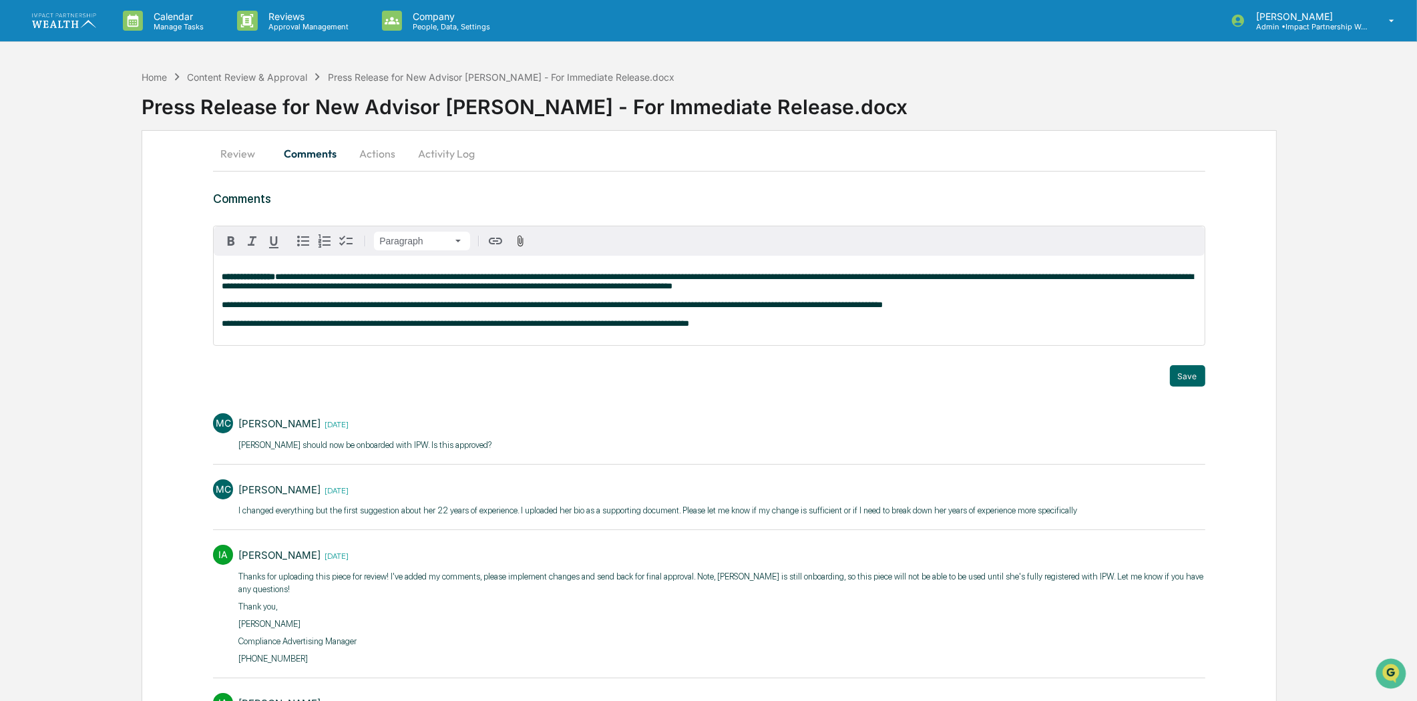
click at [1195, 393] on div "**********" at bounding box center [709, 505] width 992 height 626
click at [1194, 385] on button "Save" at bounding box center [1187, 375] width 35 height 21
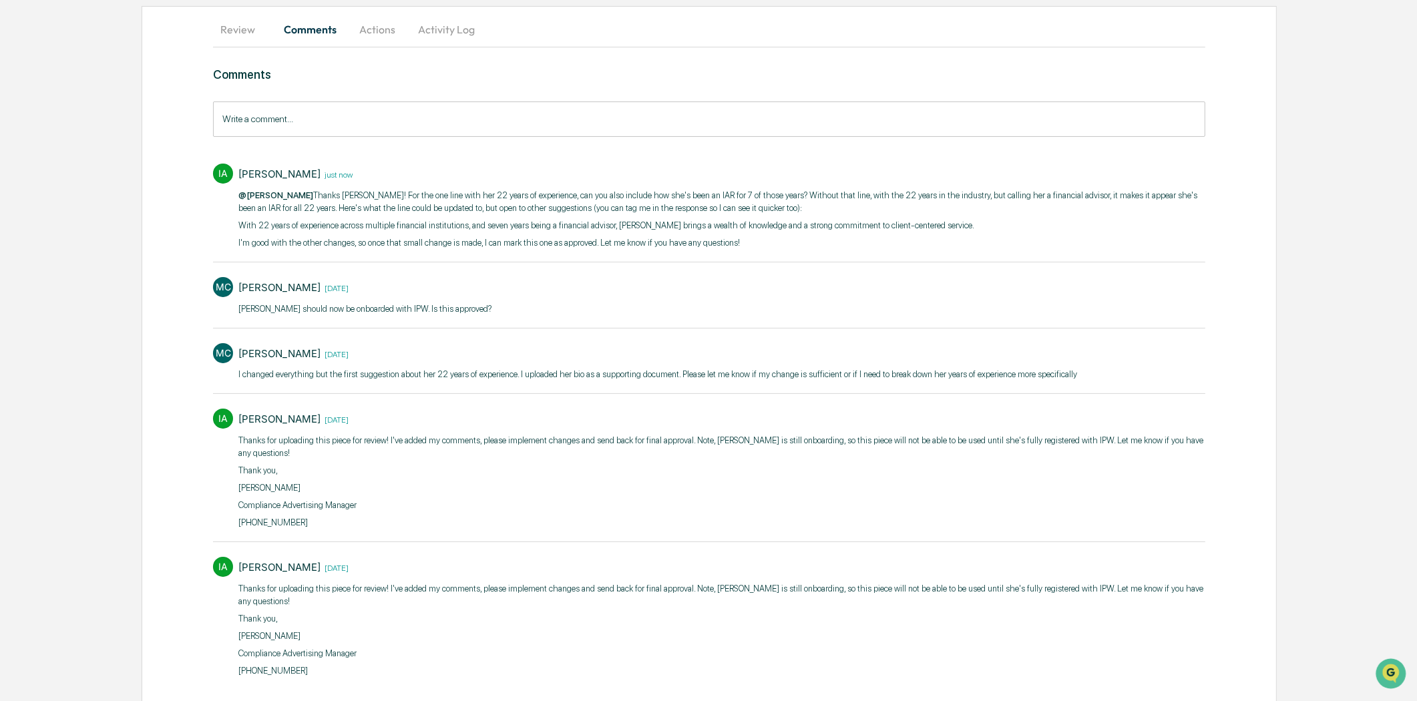
scroll to position [129, 0]
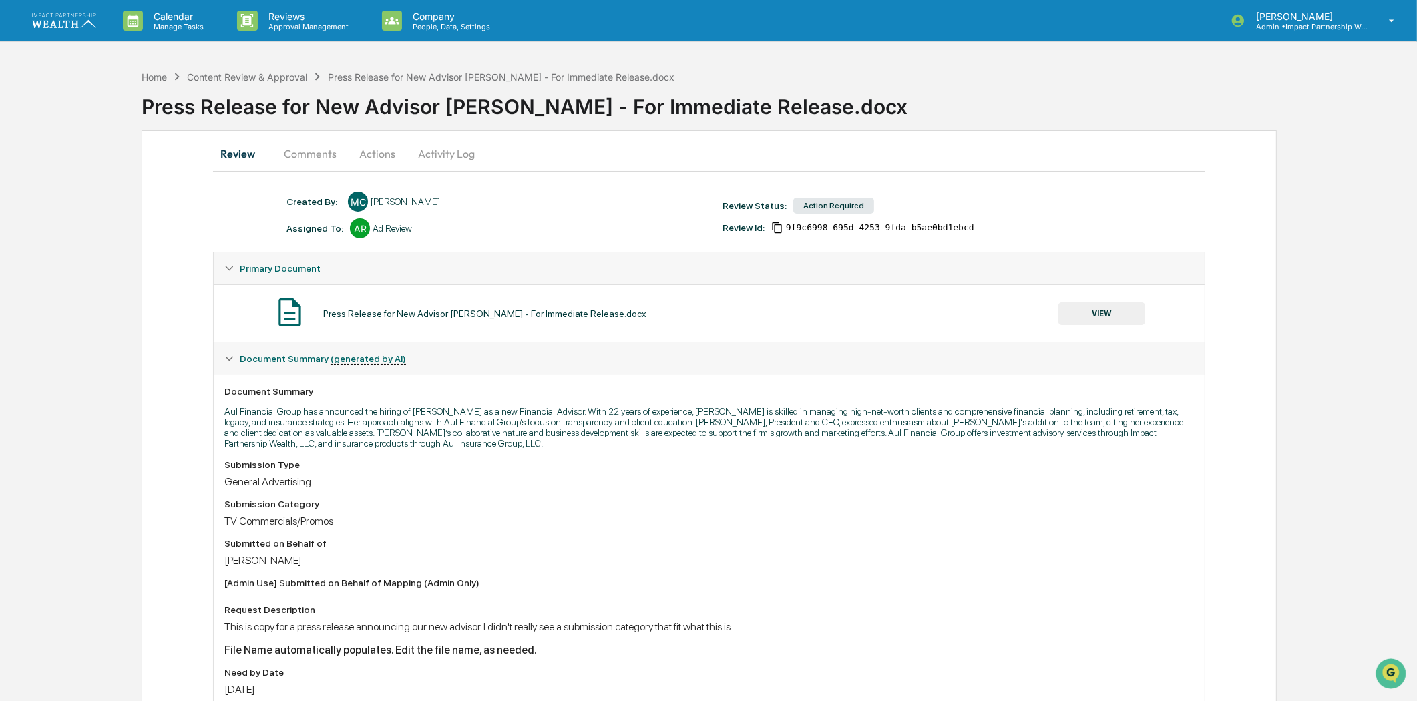
click at [296, 138] on button "Comments" at bounding box center [310, 154] width 74 height 32
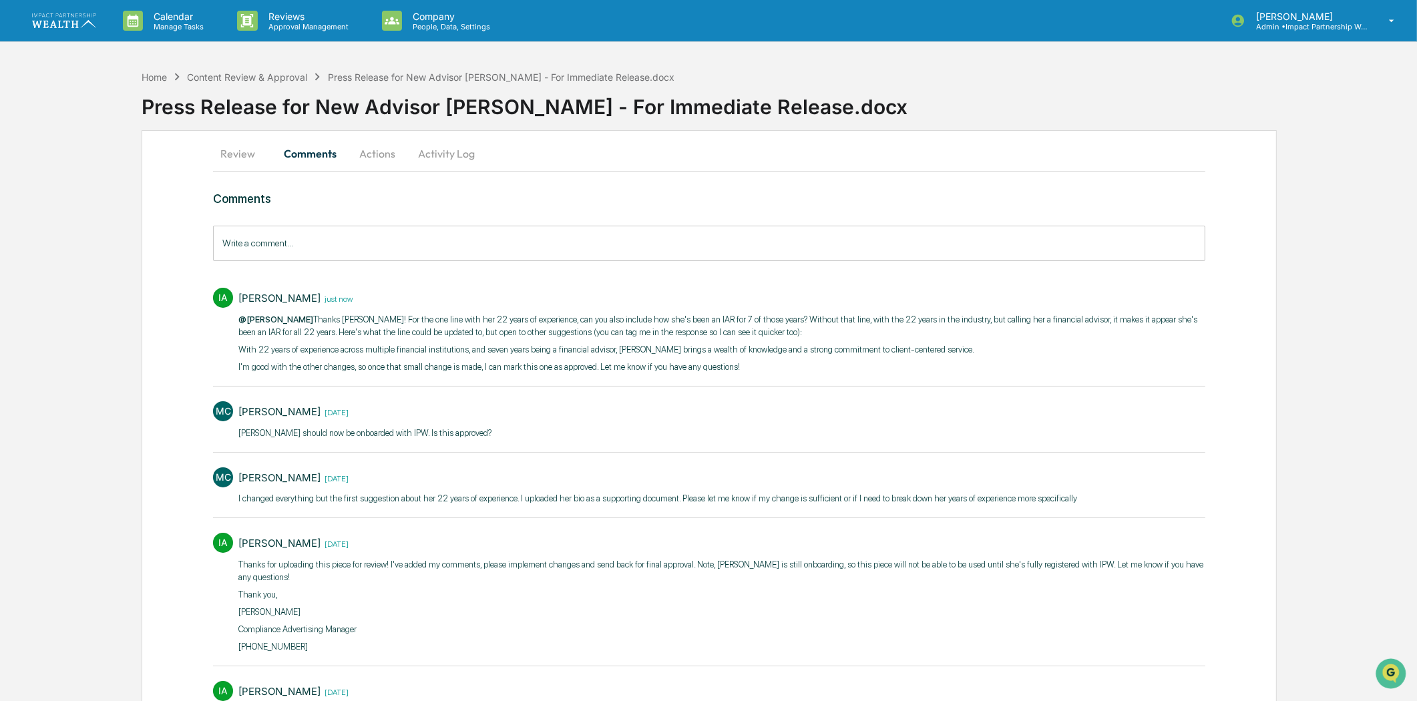
click at [377, 161] on button "Actions" at bounding box center [377, 154] width 60 height 32
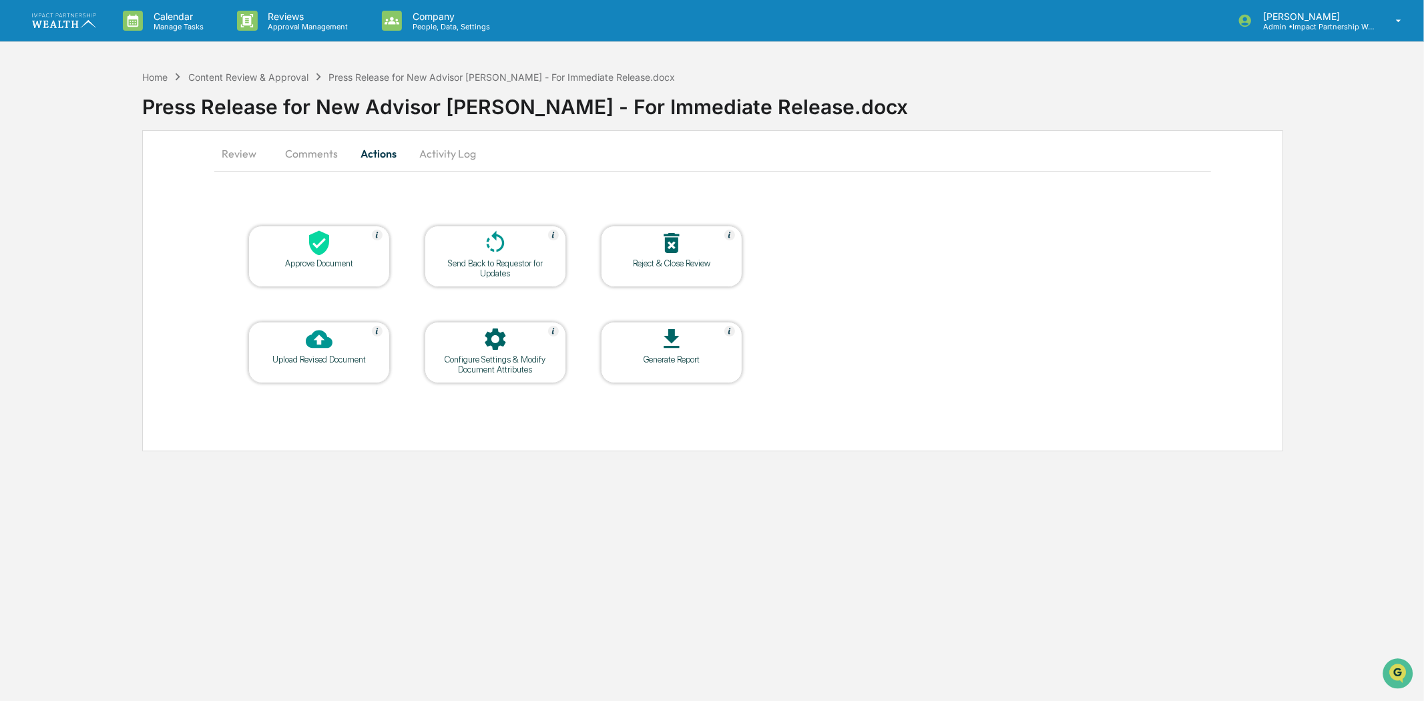
click at [463, 236] on div at bounding box center [496, 244] width 134 height 29
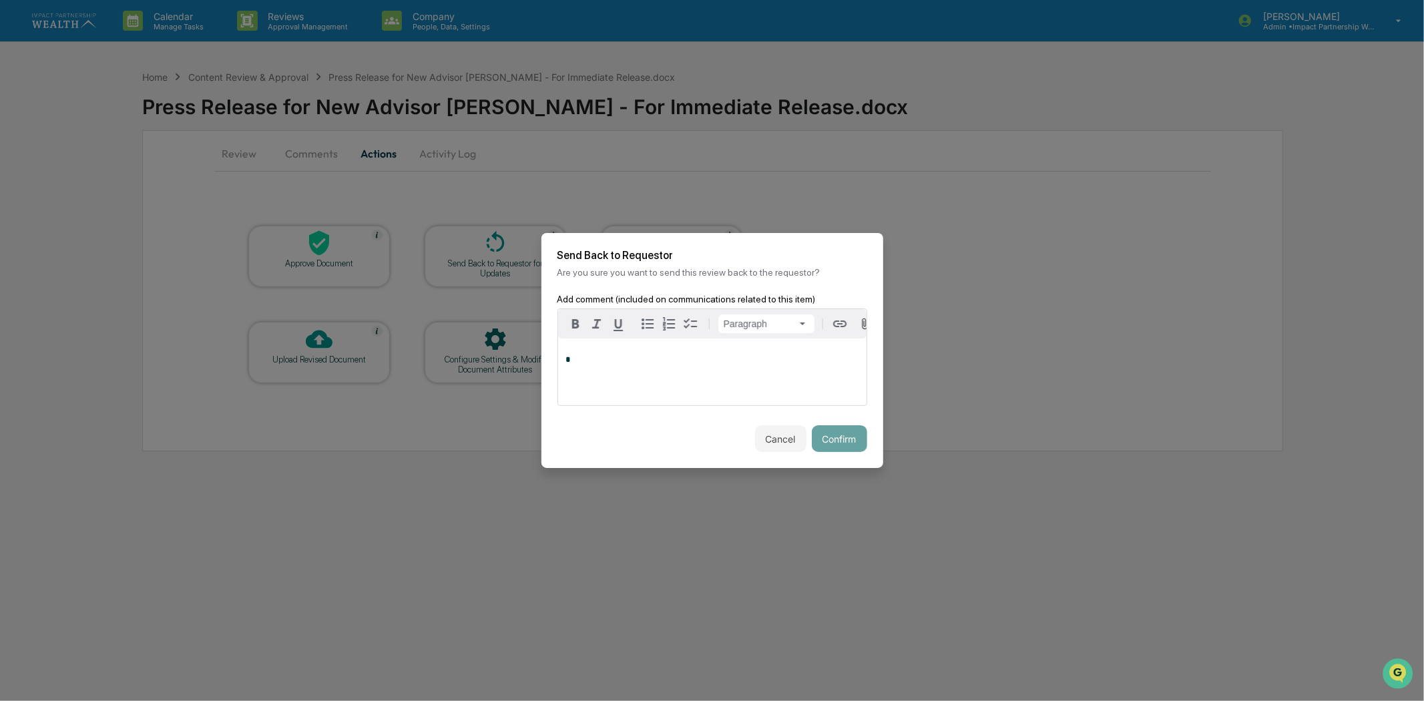
click at [679, 365] on p "*" at bounding box center [712, 359] width 293 height 9
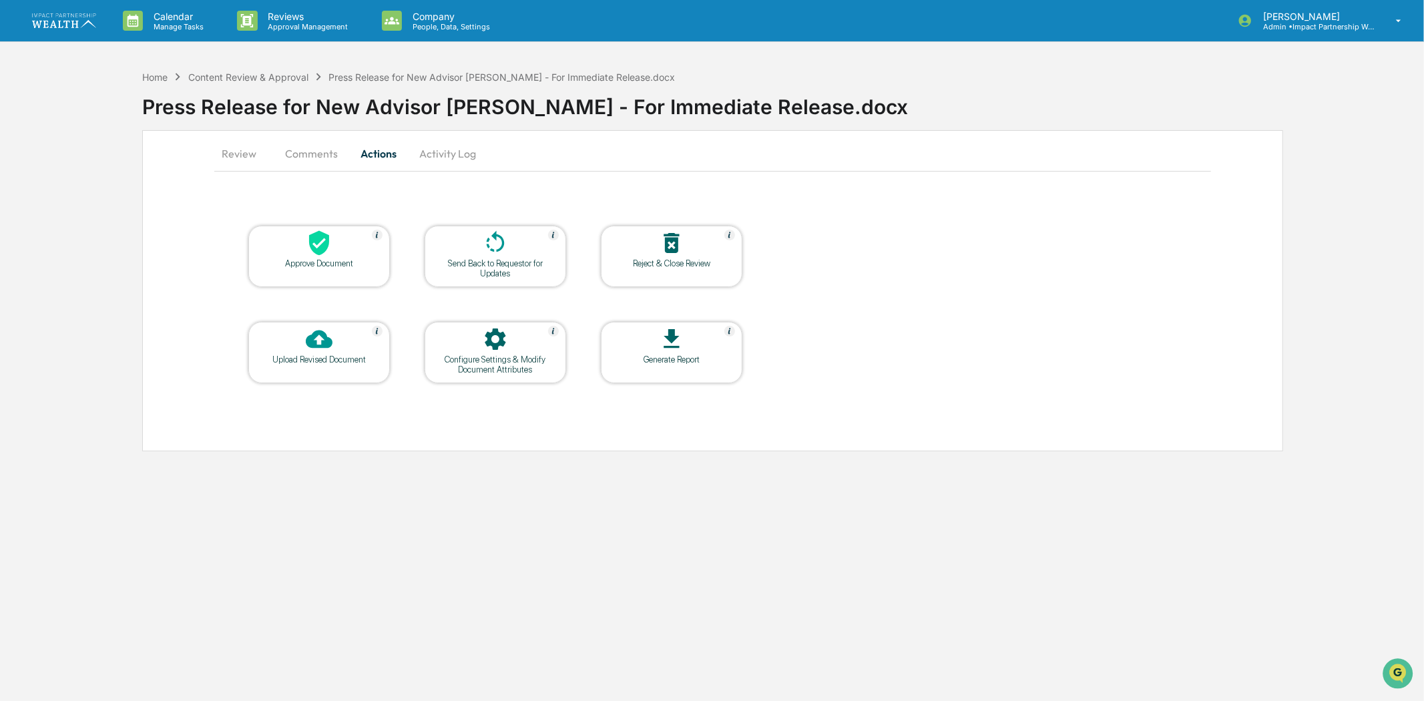
click at [284, 152] on button "Comments" at bounding box center [311, 154] width 74 height 32
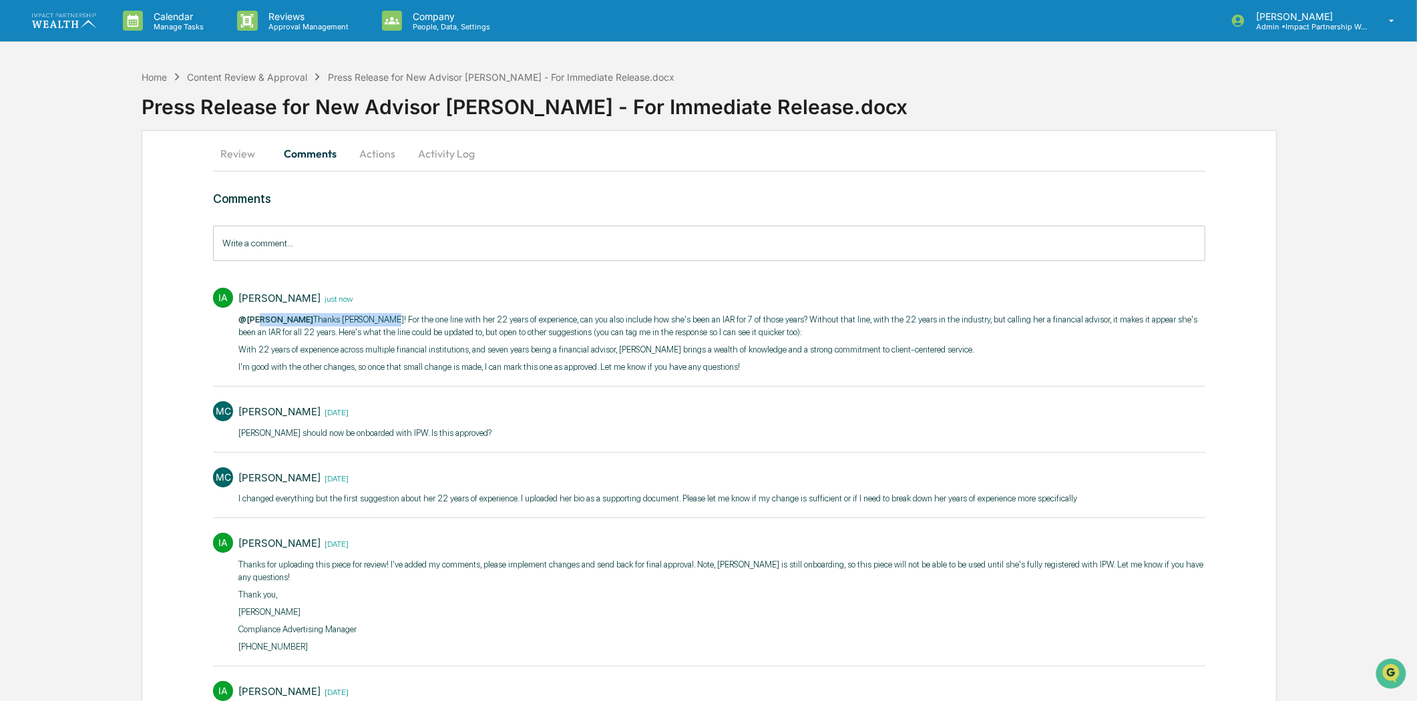
drag, startPoint x: 264, startPoint y: 318, endPoint x: 375, endPoint y: 314, distance: 111.6
click at [375, 314] on p "@Meghan Caviris Thanks Meghan! ​For the one line with her 22 years of experienc…" at bounding box center [721, 326] width 966 height 26
click at [421, 325] on p "@Meghan Caviris Thanks Meghan! ​For the one line with her 22 years of experienc…" at bounding box center [721, 326] width 966 height 26
click at [395, 156] on button "Actions" at bounding box center [377, 154] width 60 height 32
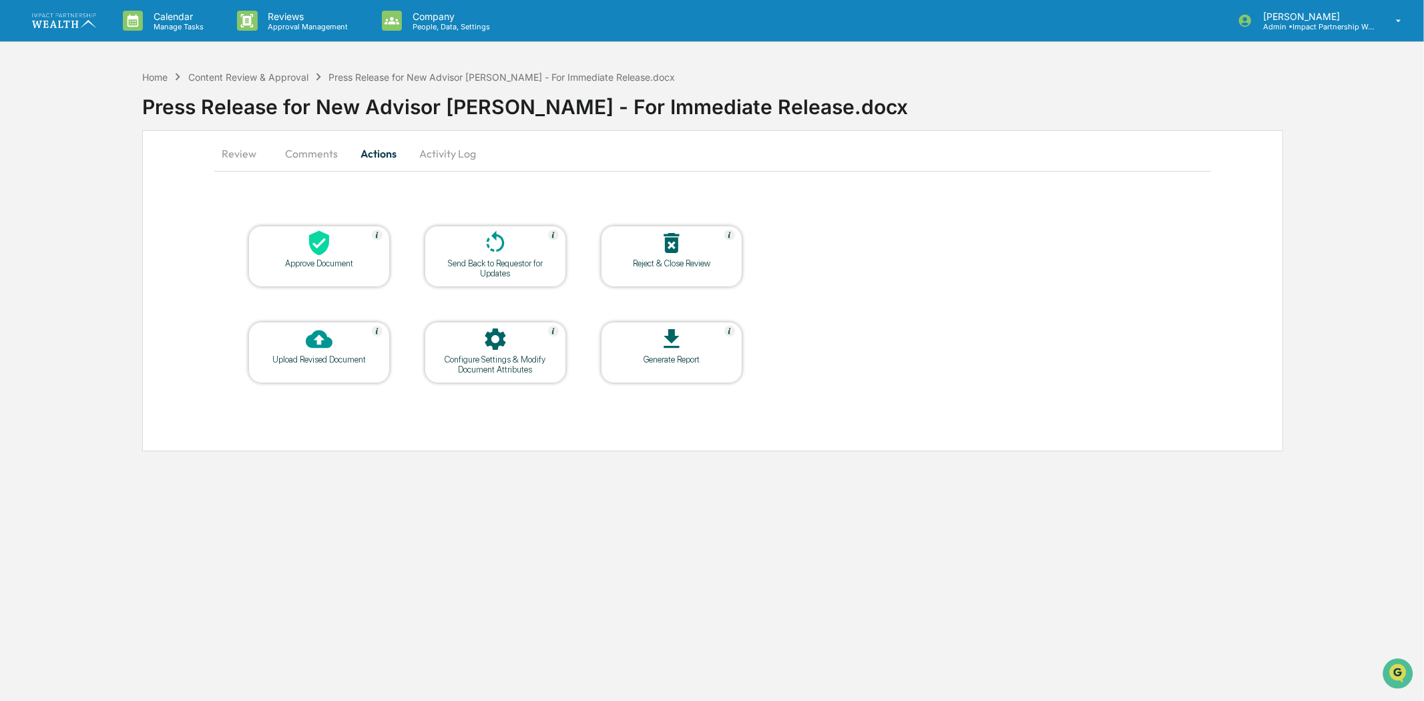
click at [307, 157] on button "Comments" at bounding box center [311, 154] width 74 height 32
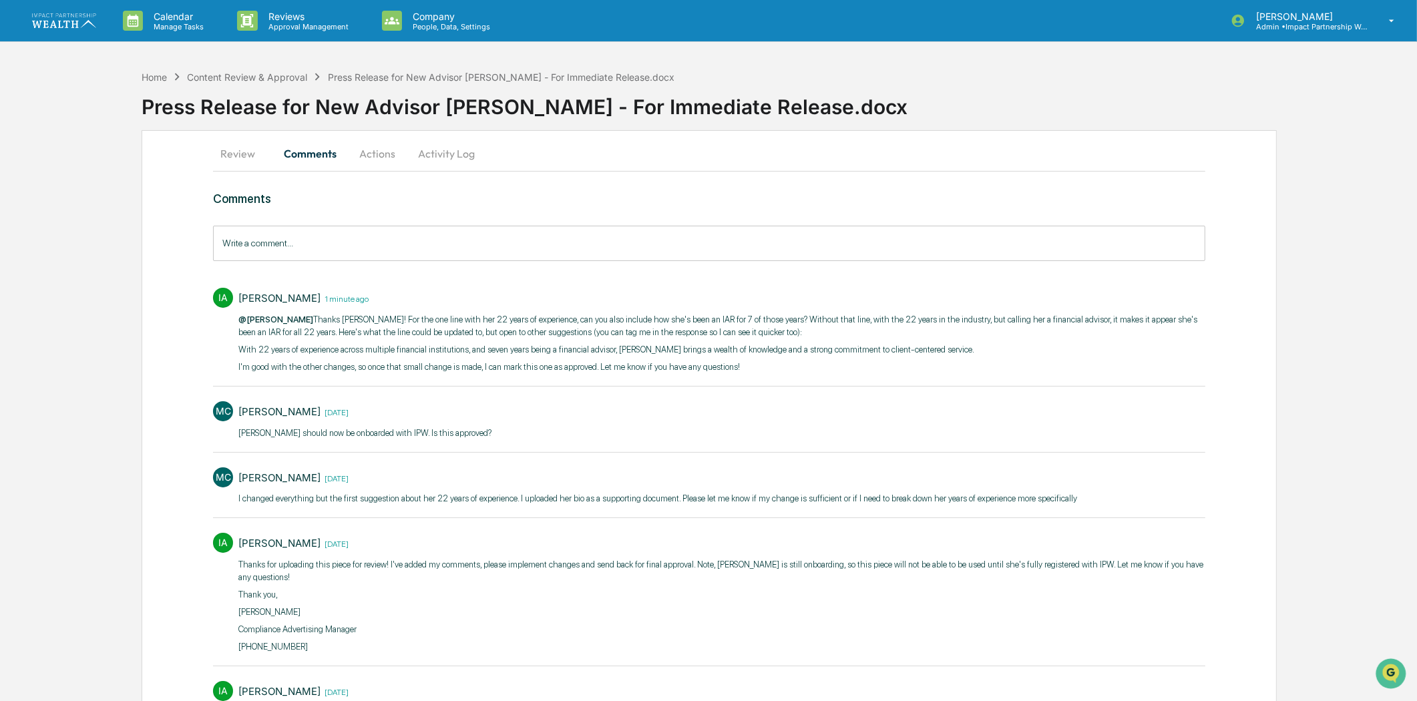
click at [369, 148] on button "Actions" at bounding box center [377, 154] width 60 height 32
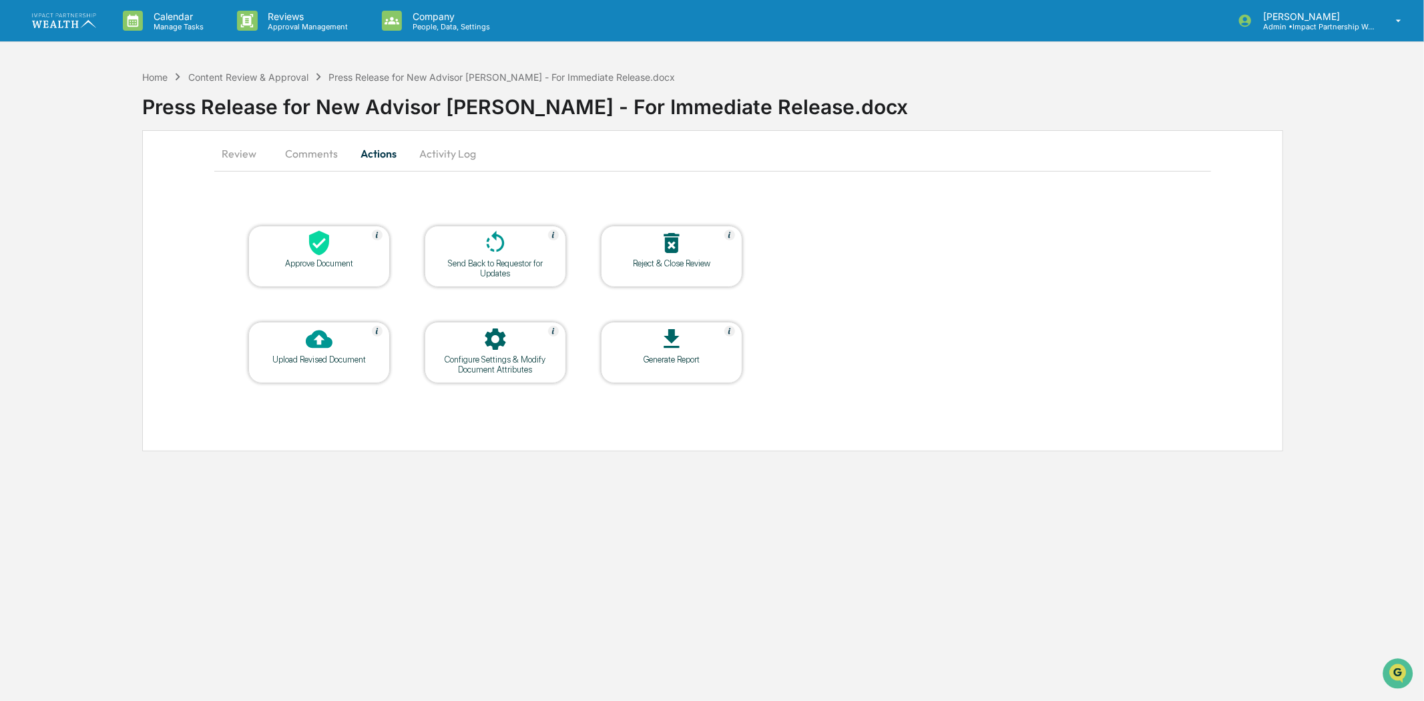
click at [479, 265] on div "Send Back to Requestor for Updates" at bounding box center [495, 268] width 120 height 20
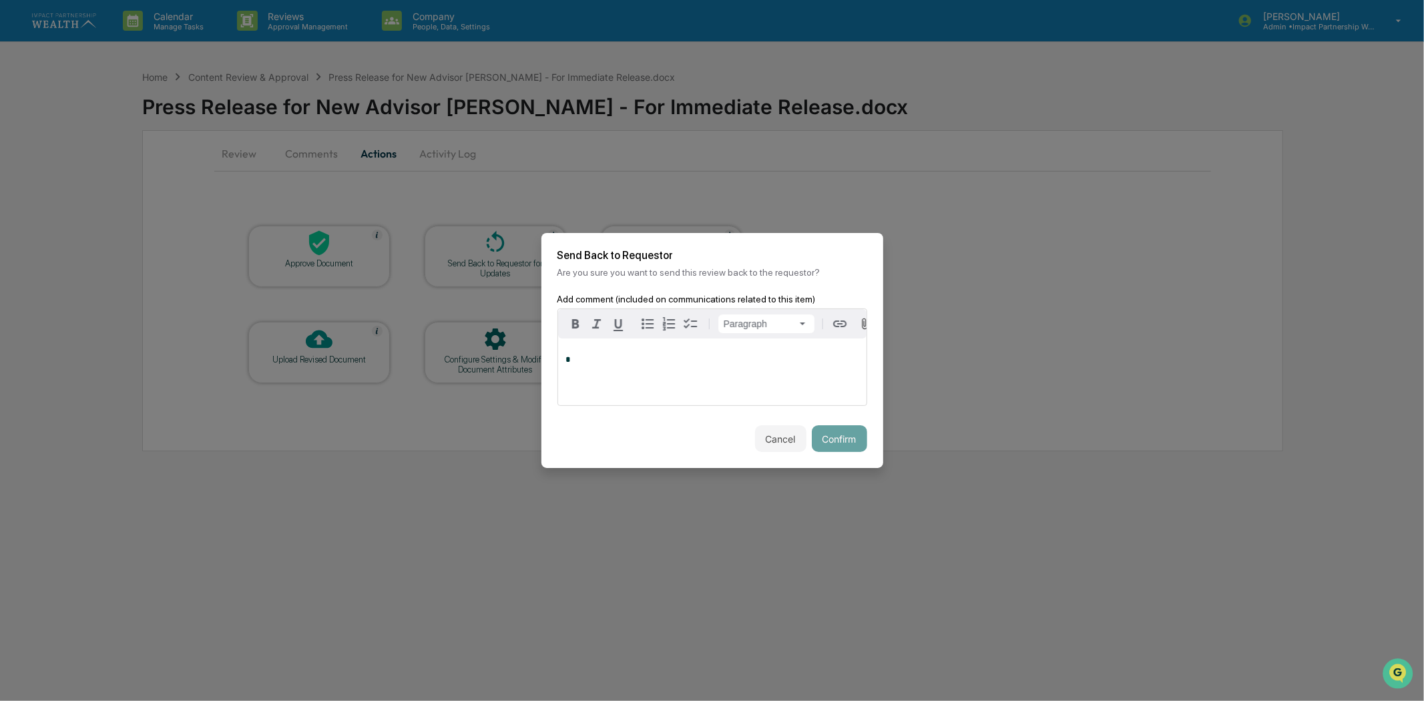
click at [586, 371] on div "*" at bounding box center [712, 372] width 309 height 67
click at [625, 392] on div "[PERSON_NAME]" at bounding box center [609, 385] width 87 height 17
click at [838, 443] on button "Confirm" at bounding box center [839, 438] width 55 height 27
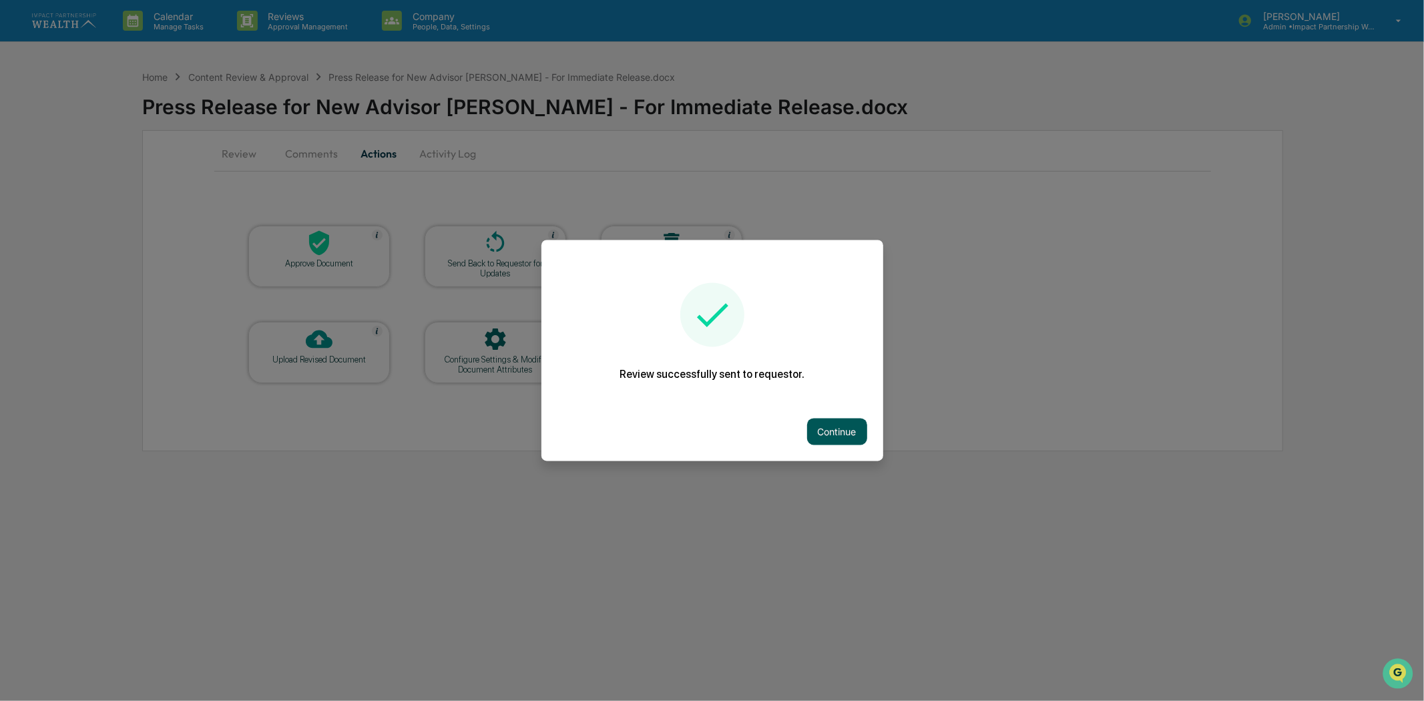
click at [821, 429] on button "Continue" at bounding box center [837, 432] width 60 height 27
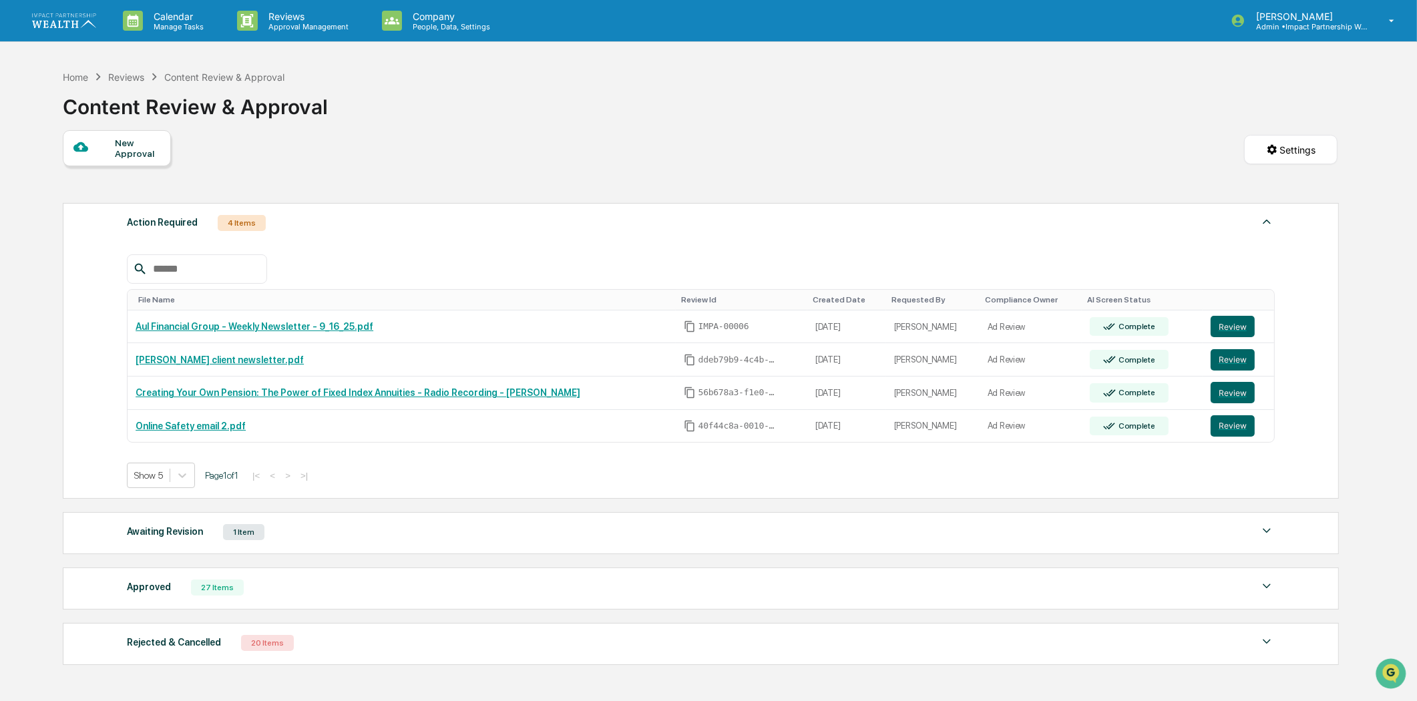
click at [165, 538] on div "Awaiting Revision" at bounding box center [165, 531] width 76 height 17
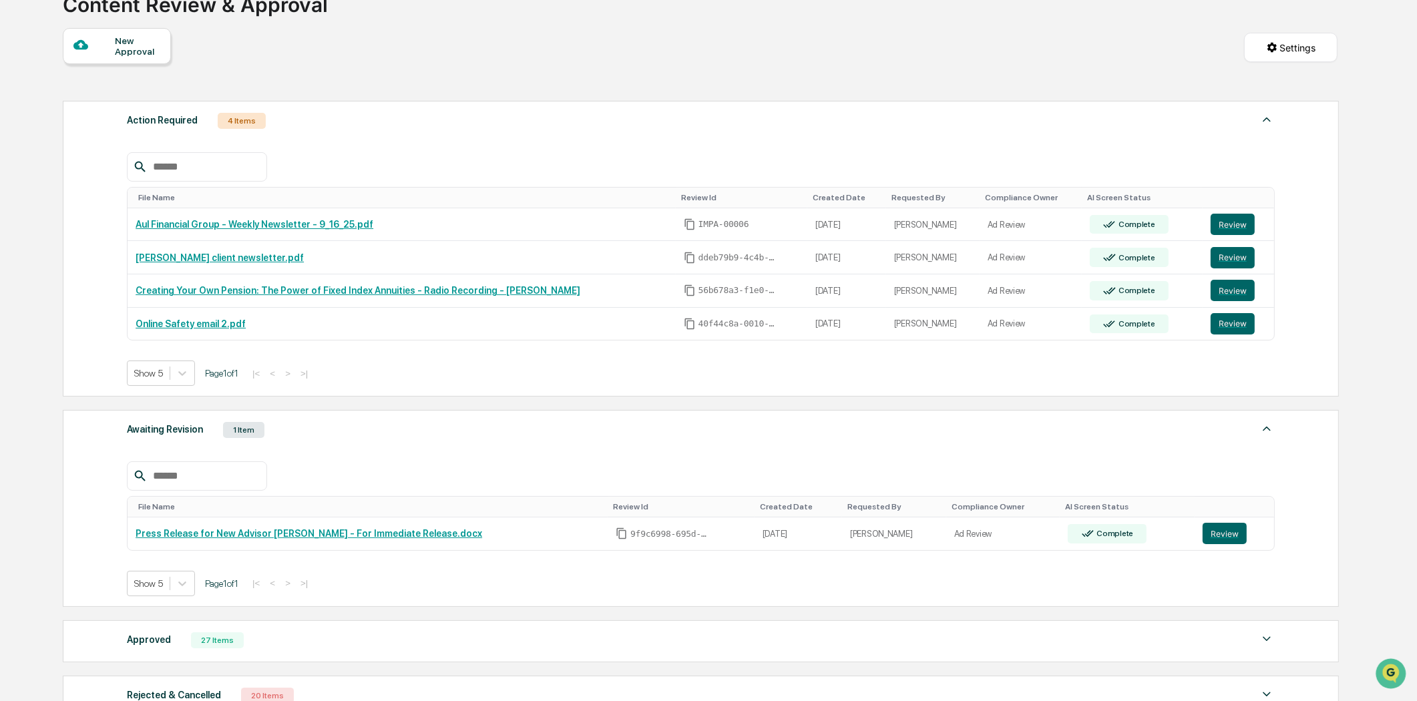
scroll to position [258, 0]
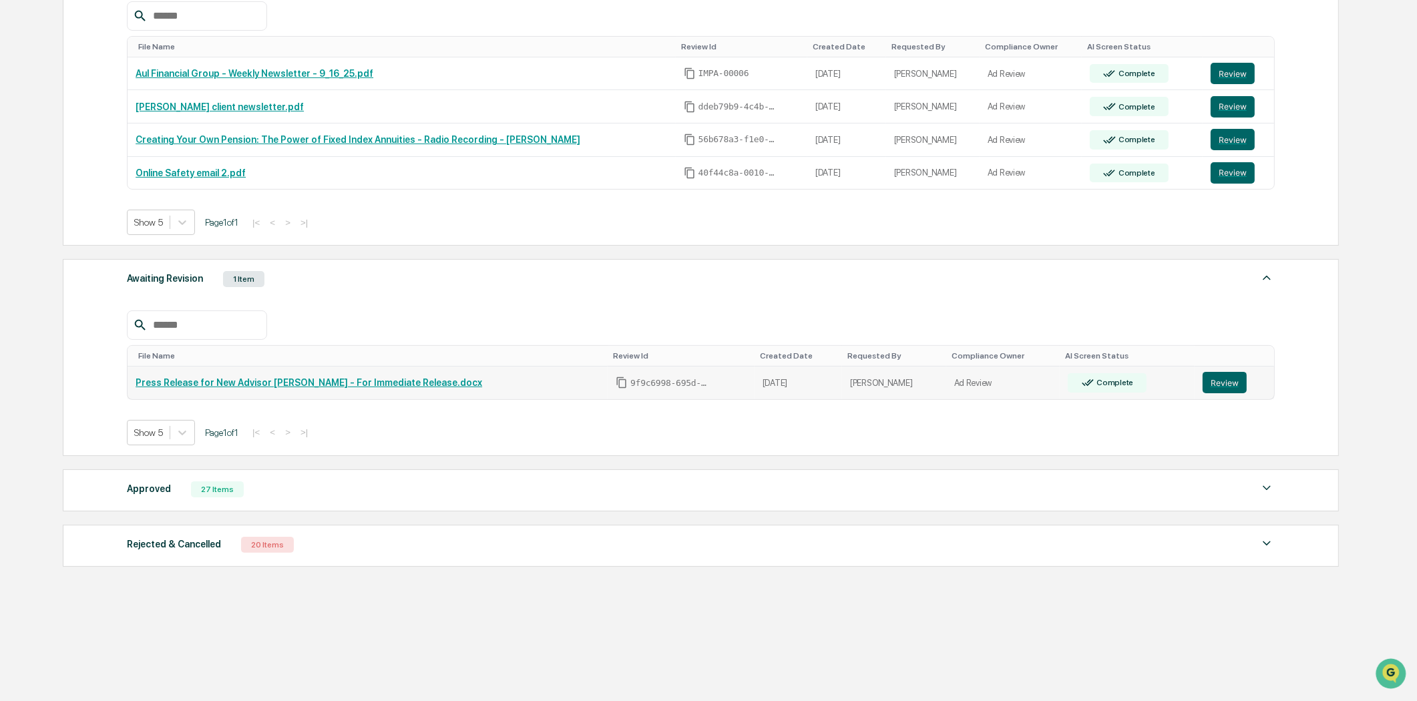
click at [303, 381] on link "Press Release for New Advisor [PERSON_NAME] - For Immediate Release.docx" at bounding box center [309, 382] width 347 height 11
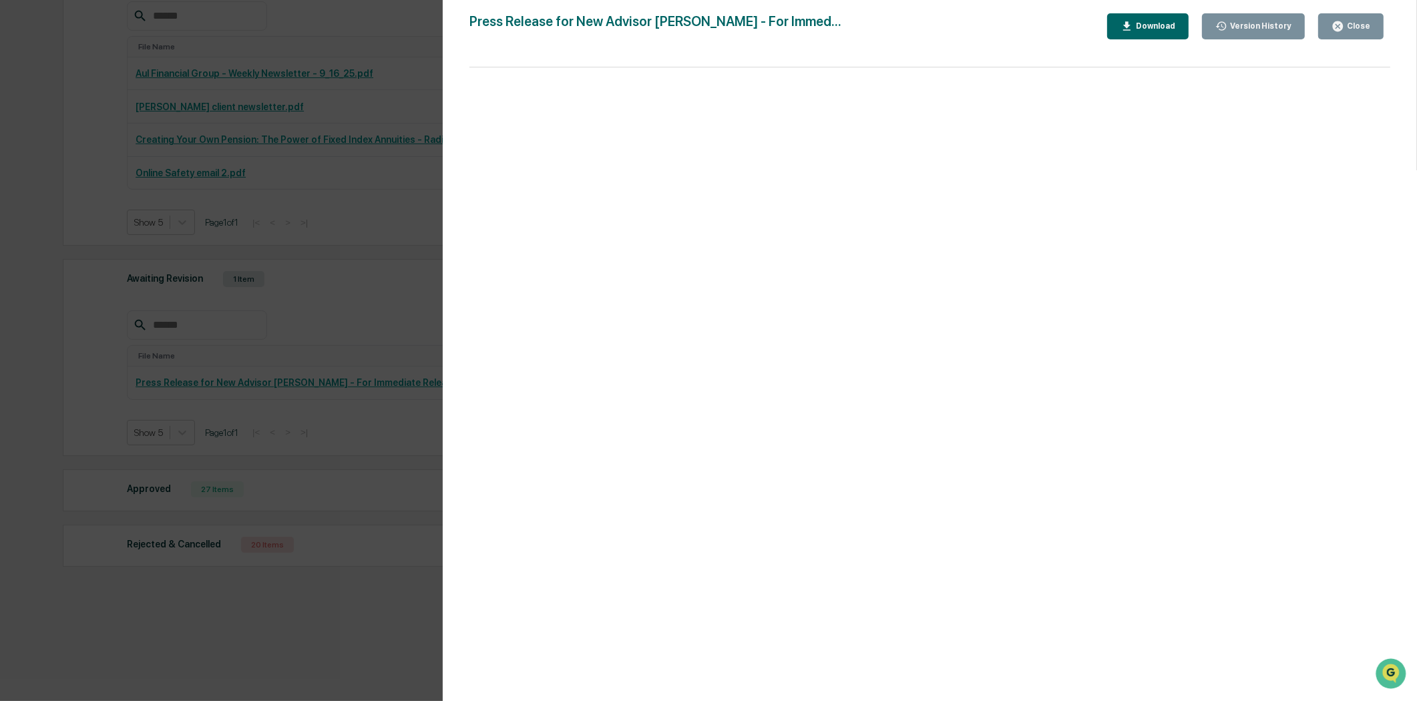
click at [1346, 23] on div "Close" at bounding box center [1357, 25] width 26 height 9
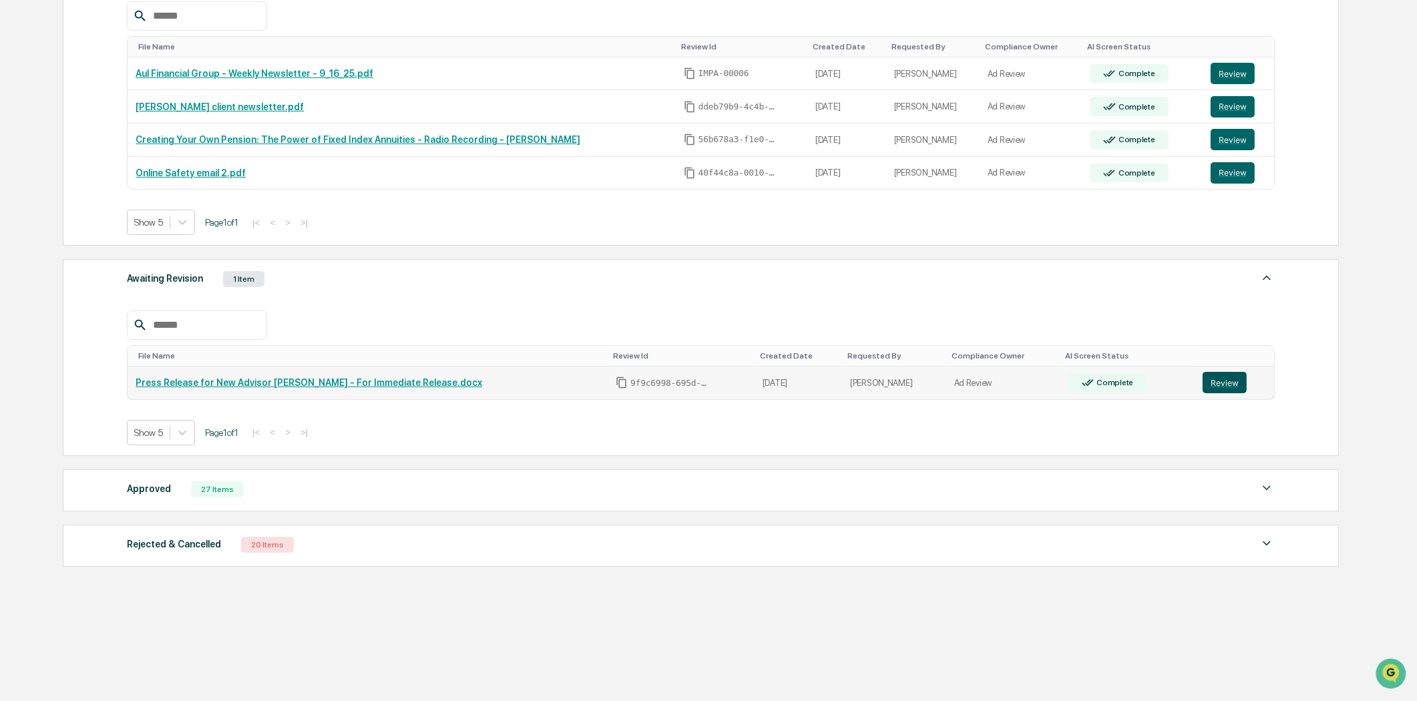
click at [1217, 376] on button "Review" at bounding box center [1225, 382] width 44 height 21
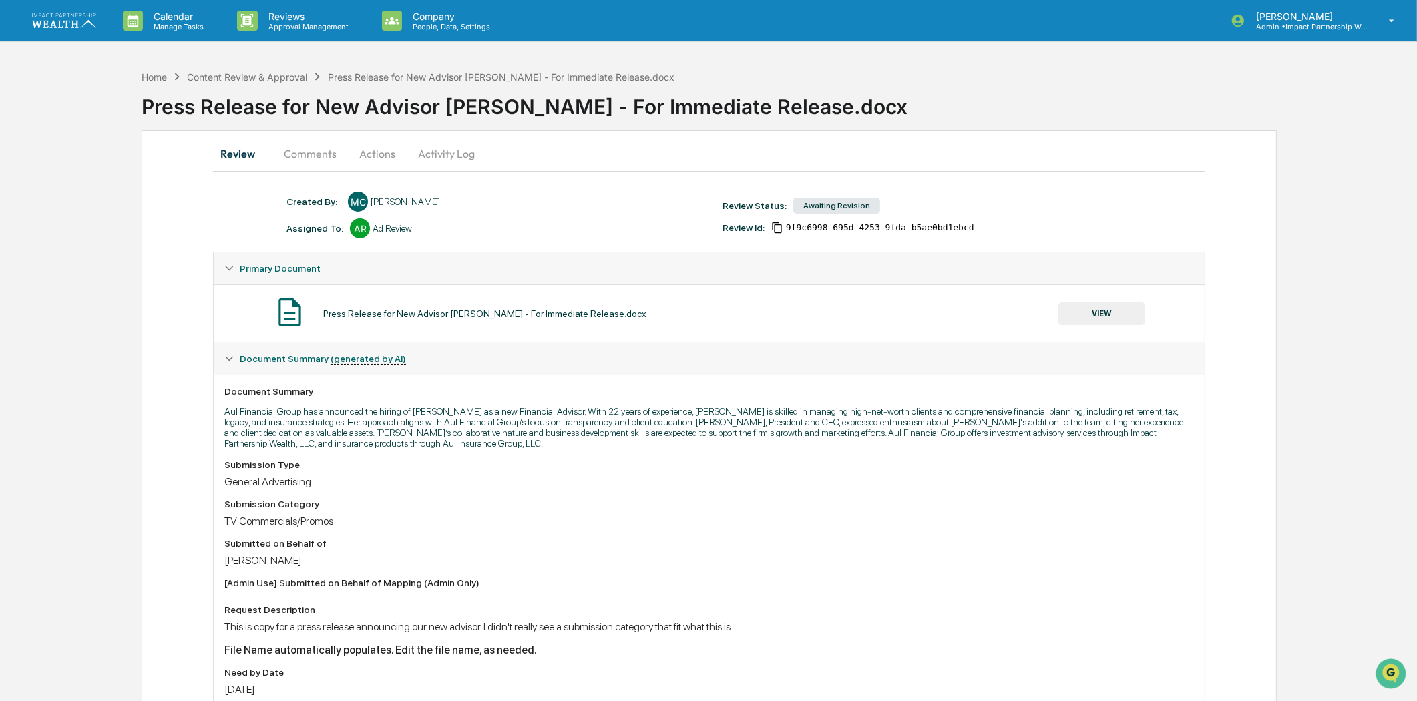
click at [318, 154] on button "Comments" at bounding box center [310, 154] width 74 height 32
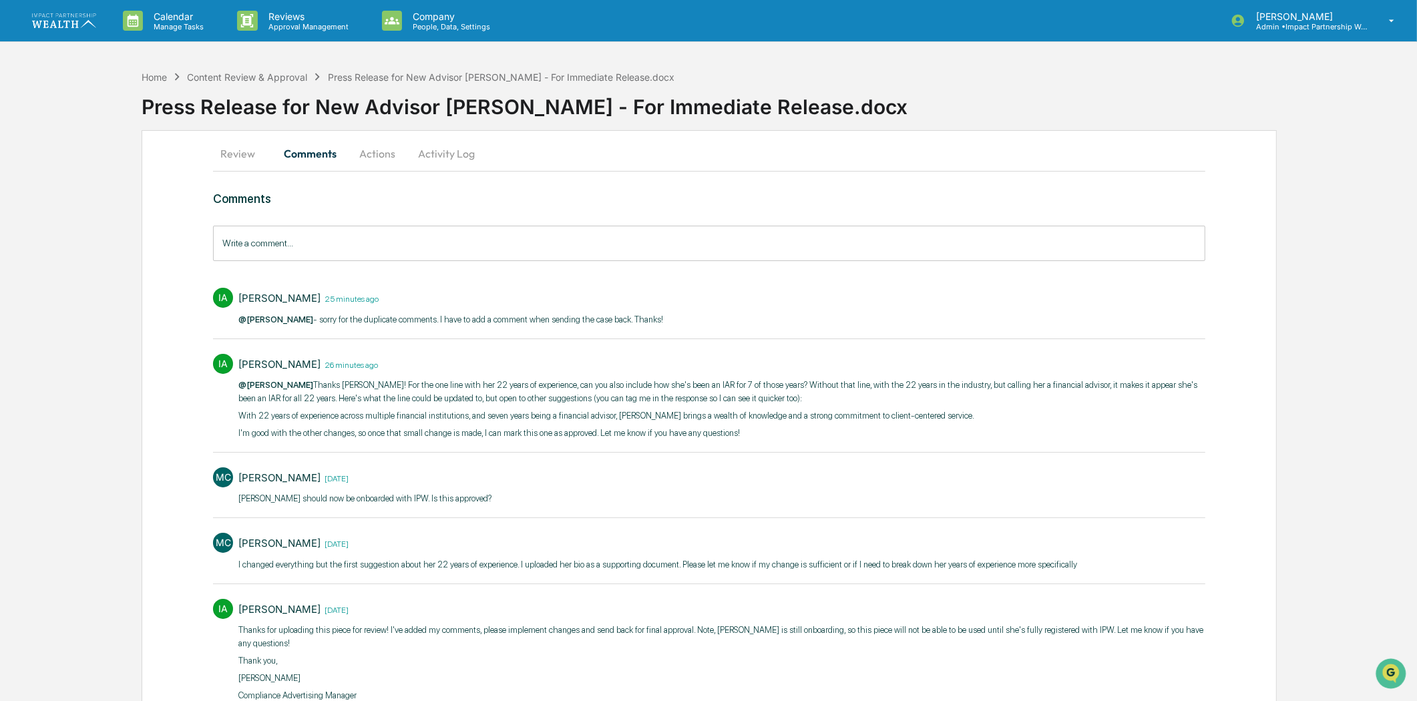
click at [84, 19] on img at bounding box center [64, 20] width 64 height 14
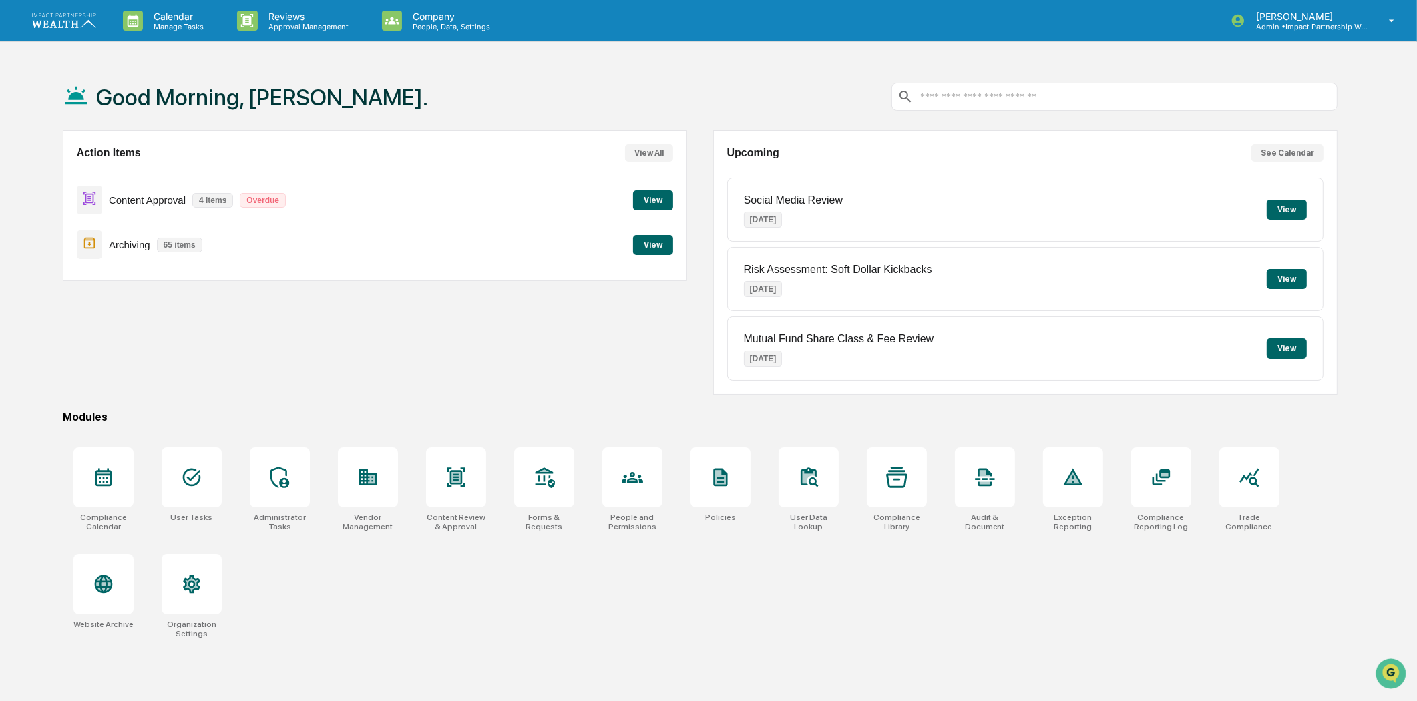
click at [671, 202] on button "View" at bounding box center [653, 200] width 40 height 20
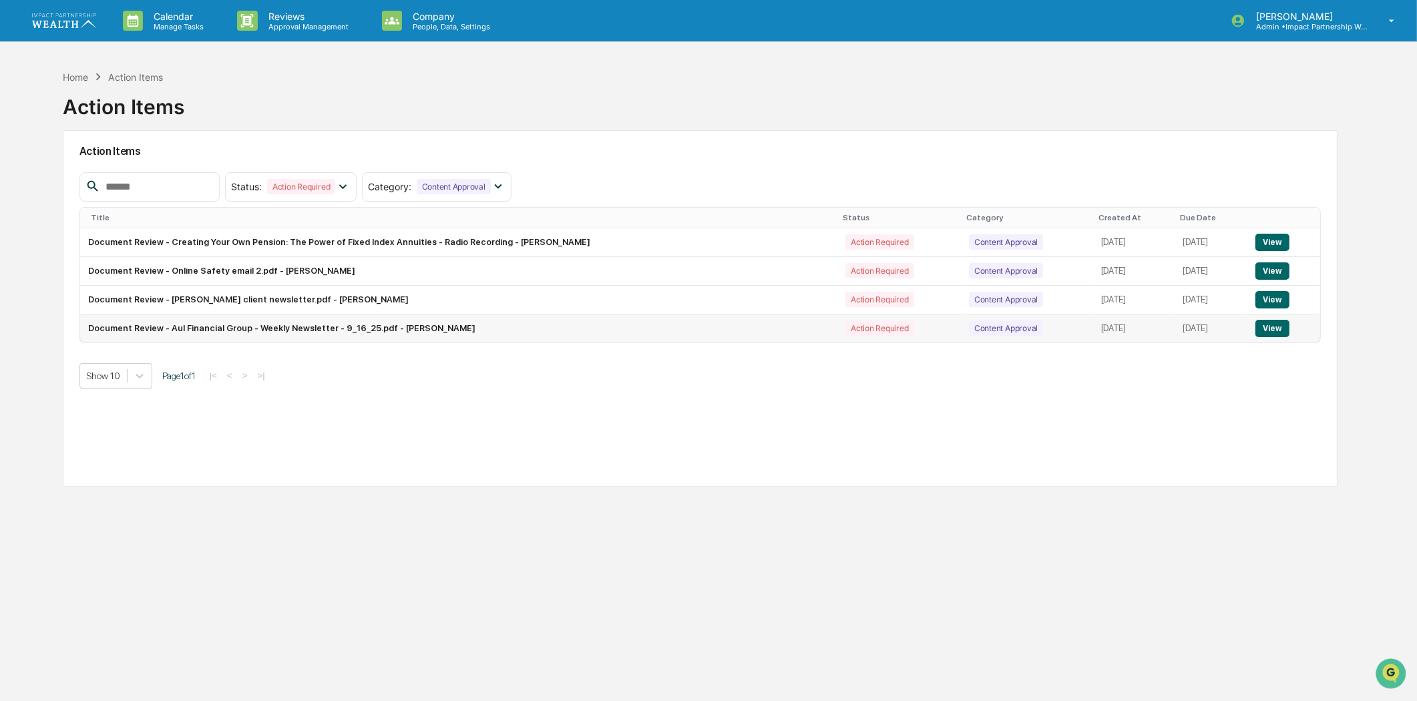
click at [1267, 328] on button "View" at bounding box center [1272, 328] width 34 height 17
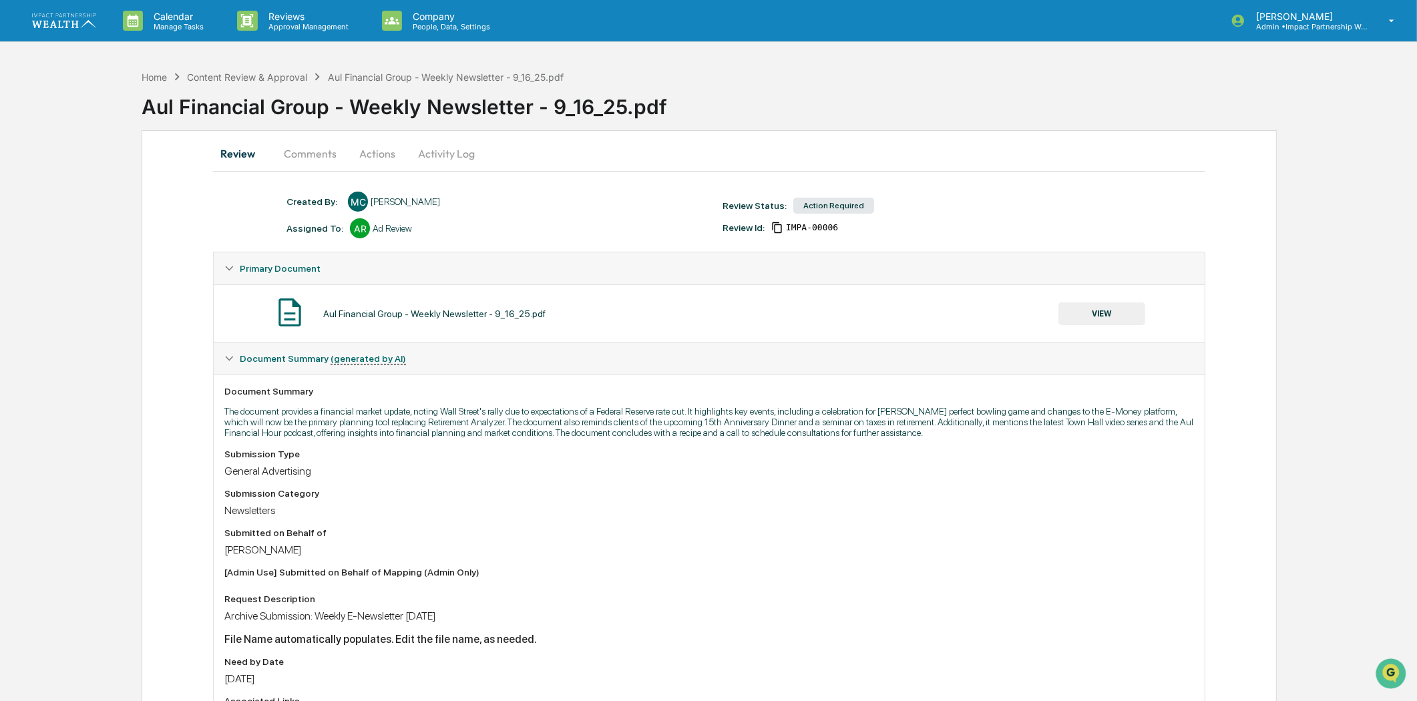
click at [301, 144] on button "Comments" at bounding box center [310, 154] width 74 height 32
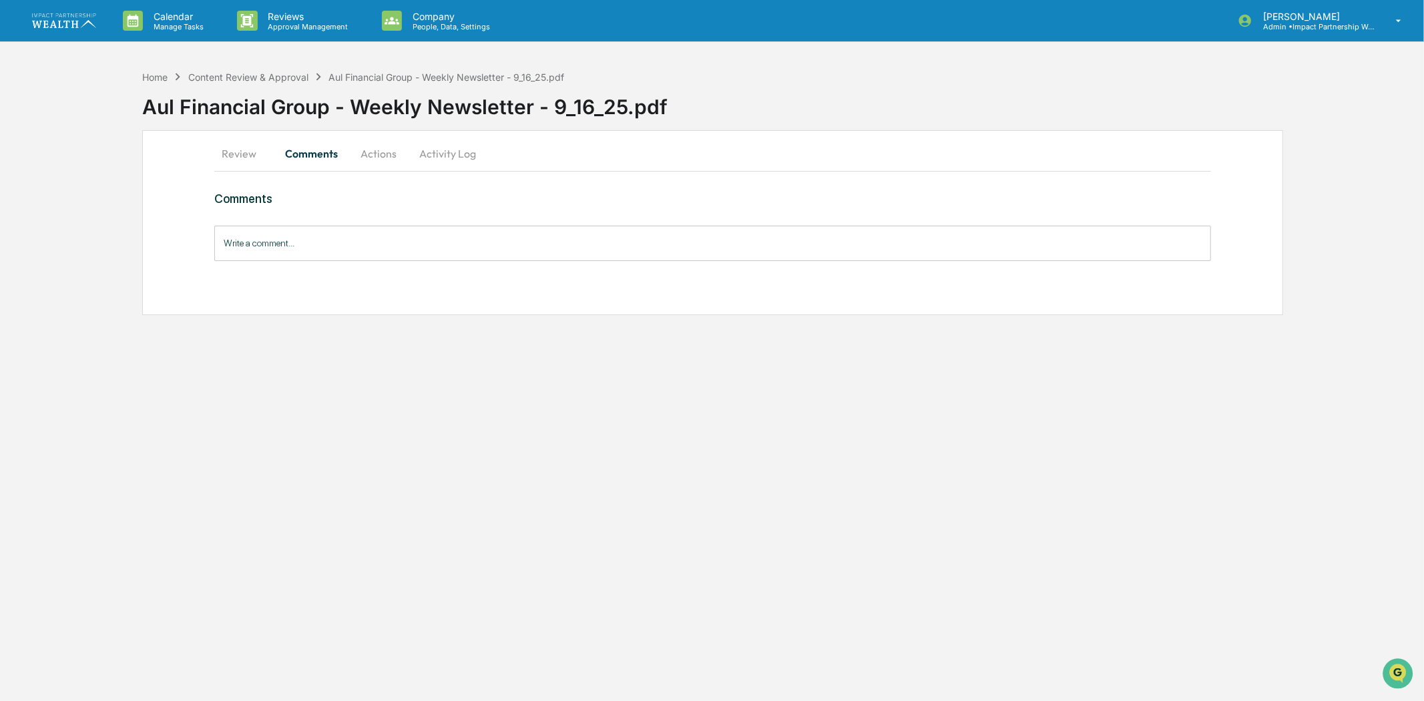
click at [382, 144] on button "Actions" at bounding box center [379, 154] width 60 height 32
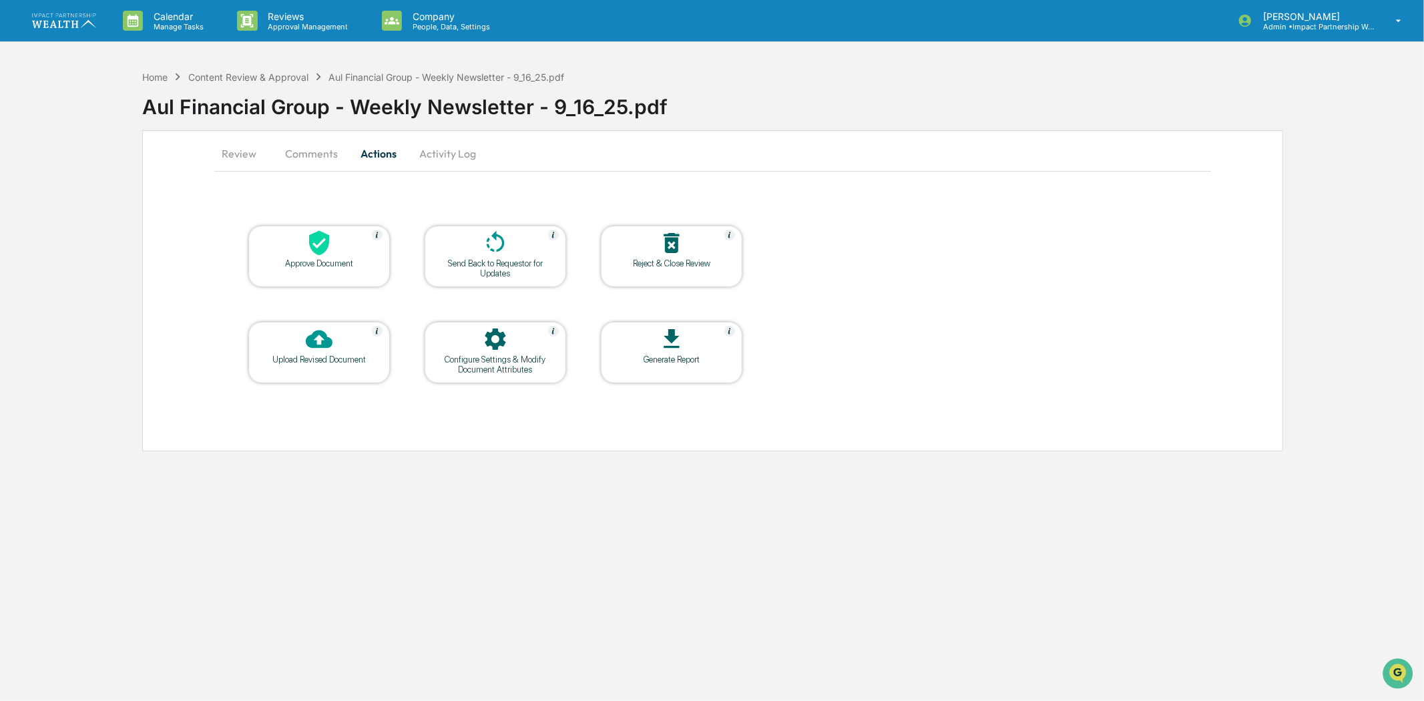
click at [486, 150] on div "Review Comments Actions Activity Log" at bounding box center [712, 154] width 997 height 32
click at [219, 150] on button "Review" at bounding box center [244, 154] width 60 height 32
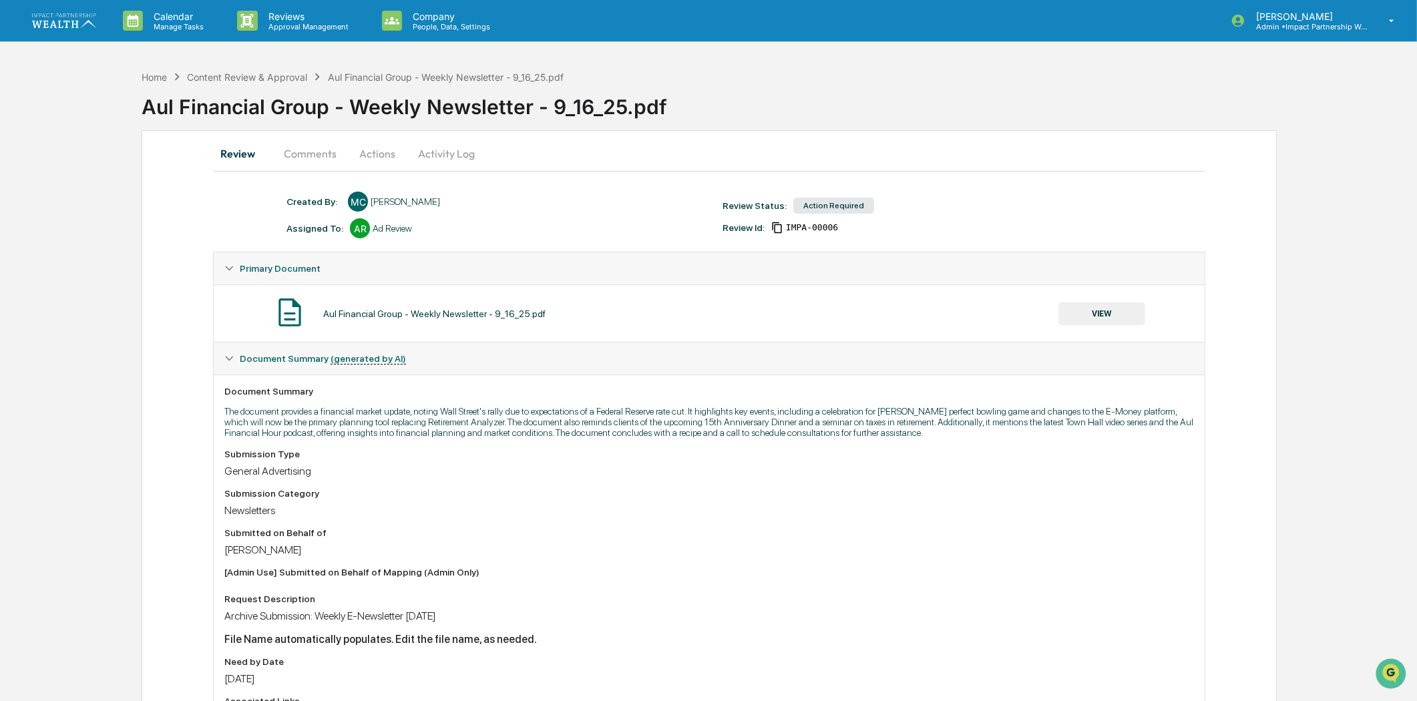
click at [1111, 315] on button "VIEW" at bounding box center [1101, 314] width 87 height 23
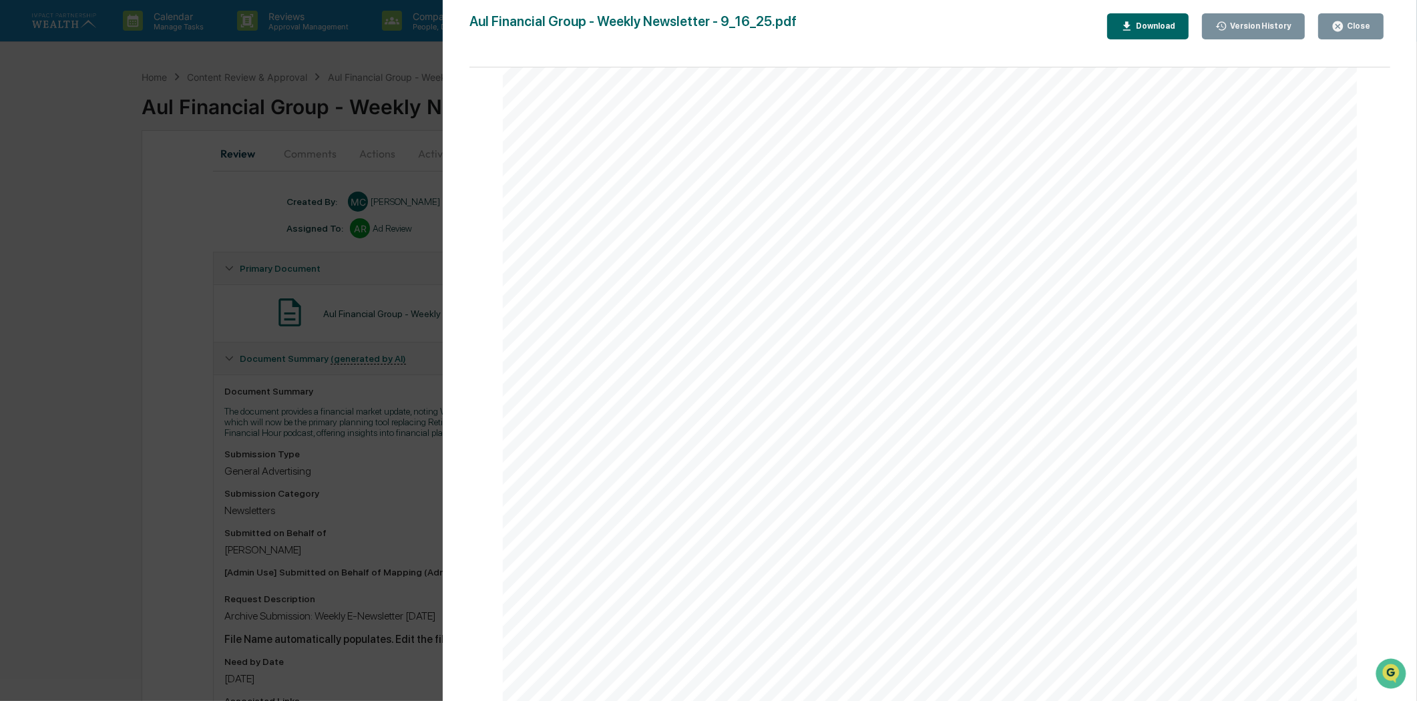
scroll to position [8121, 0]
click at [1169, 30] on div "Download" at bounding box center [1154, 25] width 42 height 9
drag, startPoint x: 182, startPoint y: 337, endPoint x: 241, endPoint y: 337, distance: 58.8
click at [182, 337] on div "Version History 09/16/2025, 07:36 PM Meghan Caviris Aul Financial Group - Weekl…" at bounding box center [708, 350] width 1417 height 701
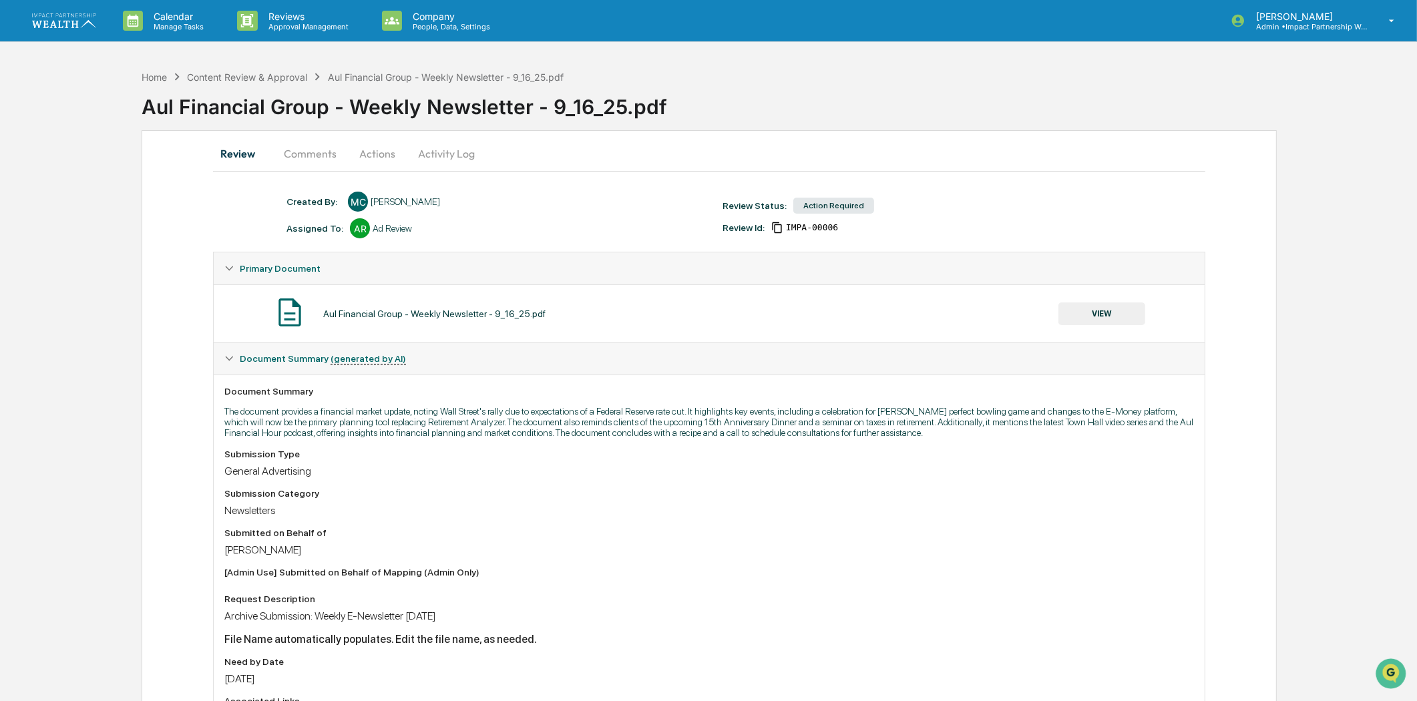
click at [306, 148] on button "Comments" at bounding box center [310, 154] width 74 height 32
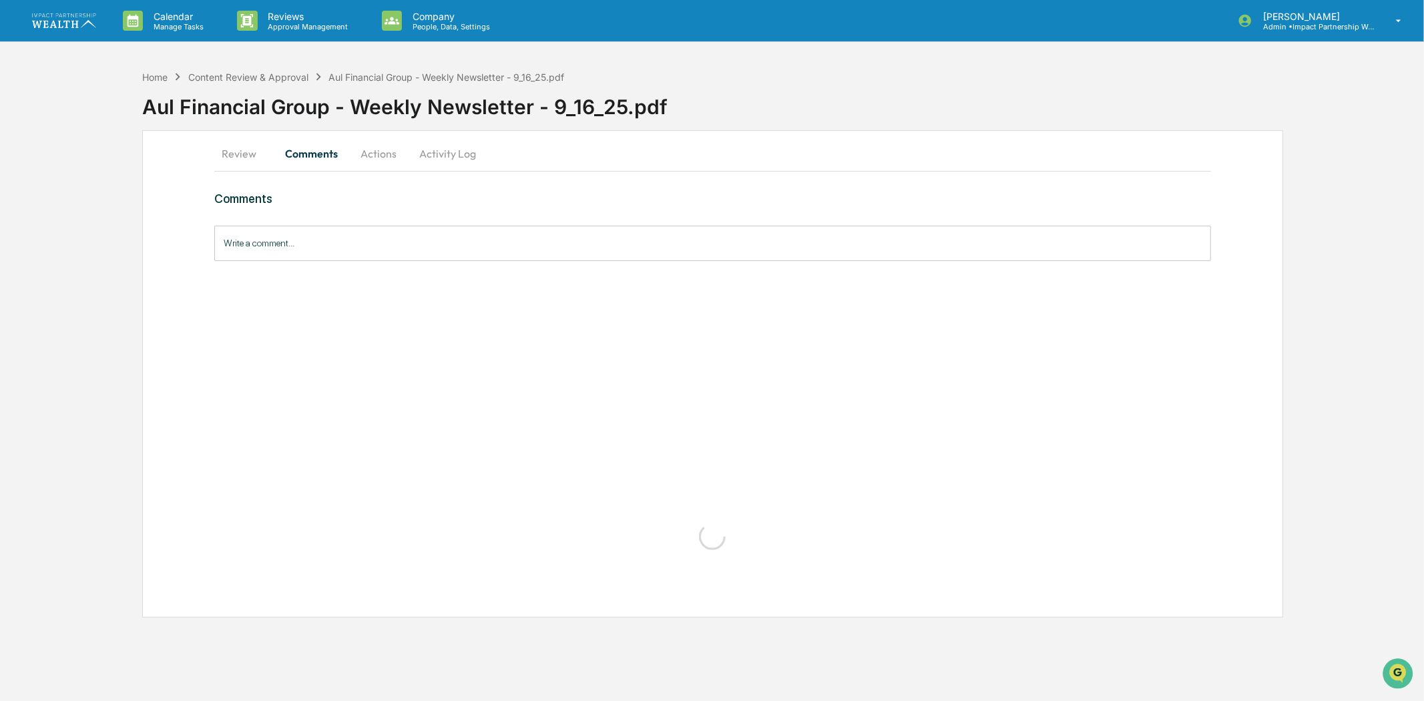
click at [296, 158] on button "Comments" at bounding box center [311, 154] width 74 height 32
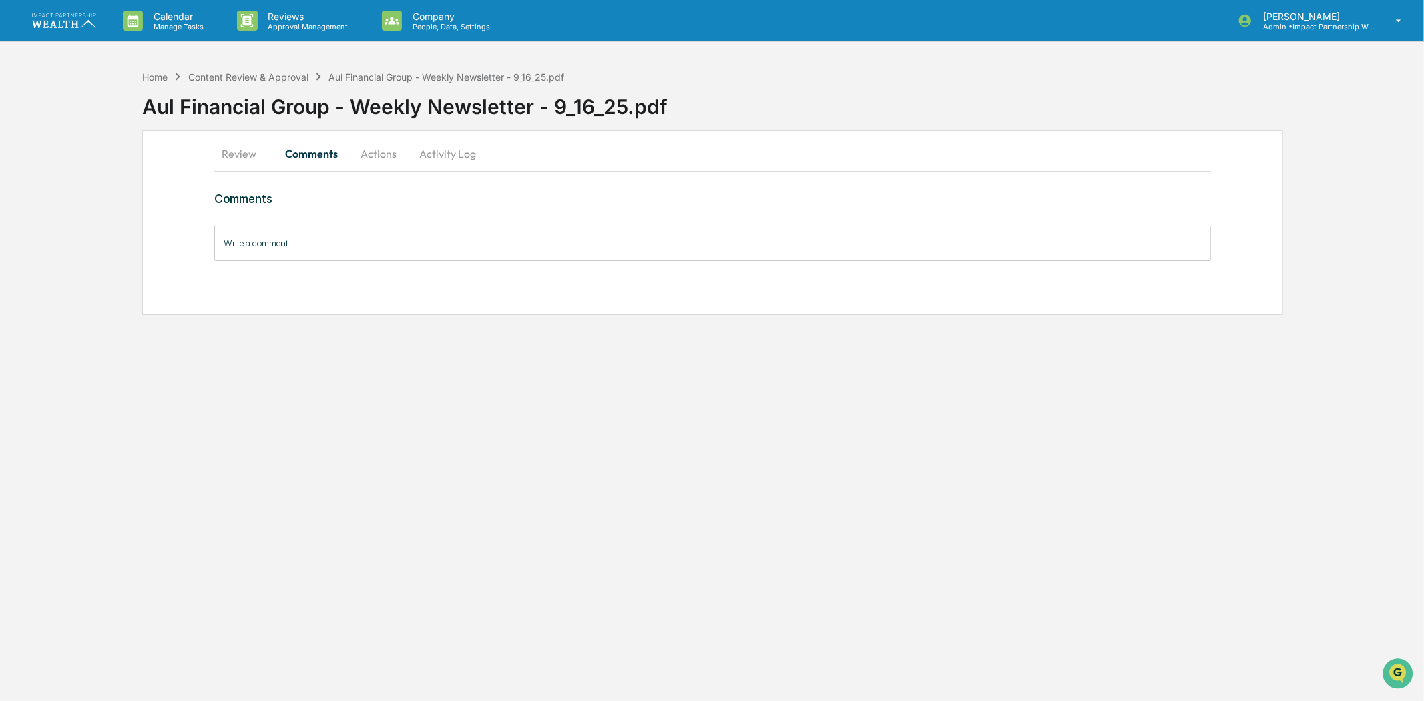
click at [311, 236] on input "Write a comment..." at bounding box center [712, 243] width 997 height 35
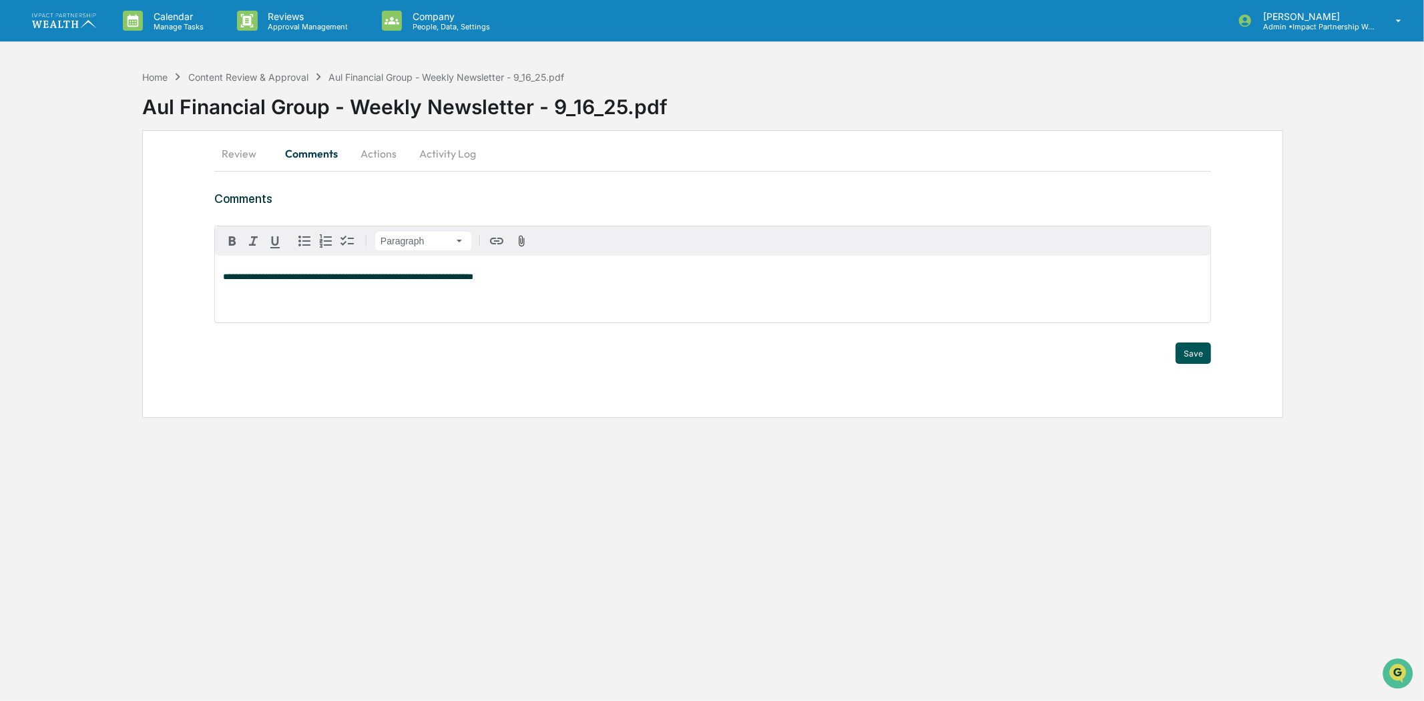
click at [1189, 346] on button "Save" at bounding box center [1193, 353] width 35 height 21
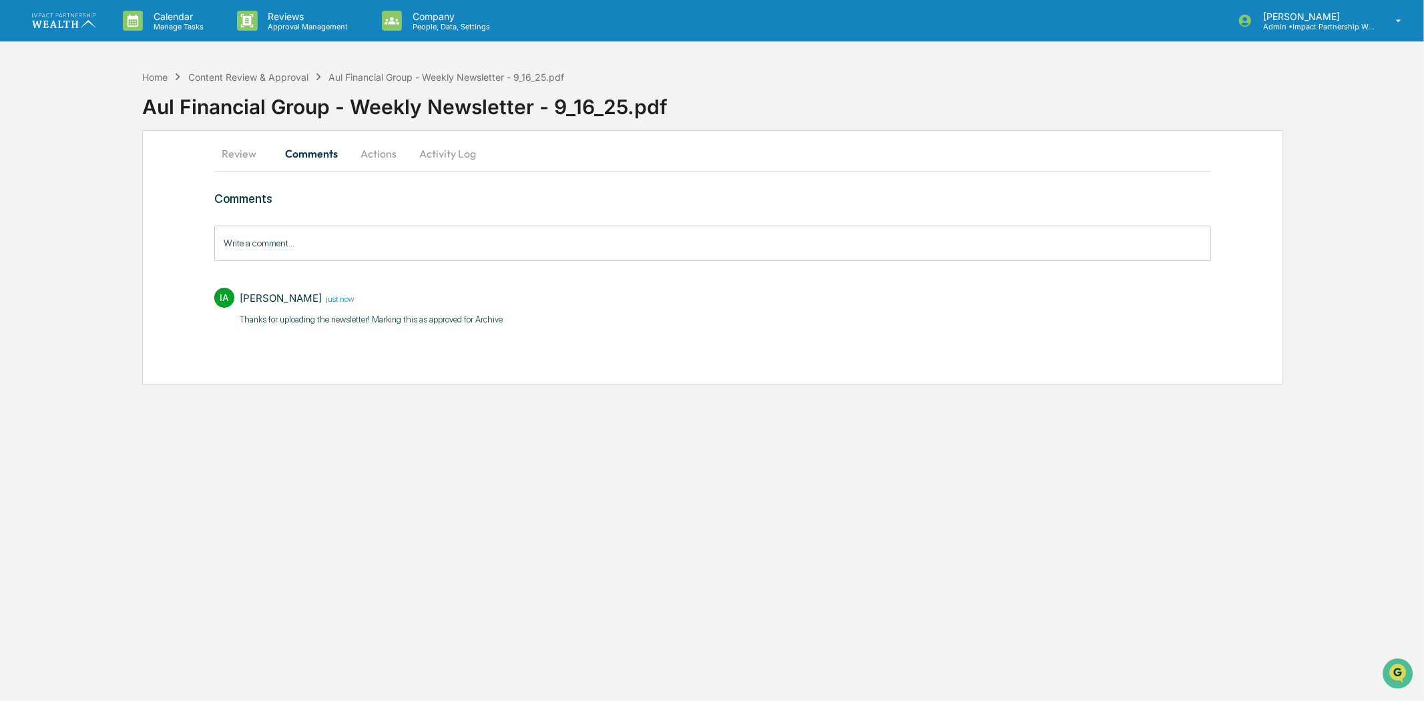
click at [423, 156] on button "Activity Log" at bounding box center [448, 154] width 78 height 32
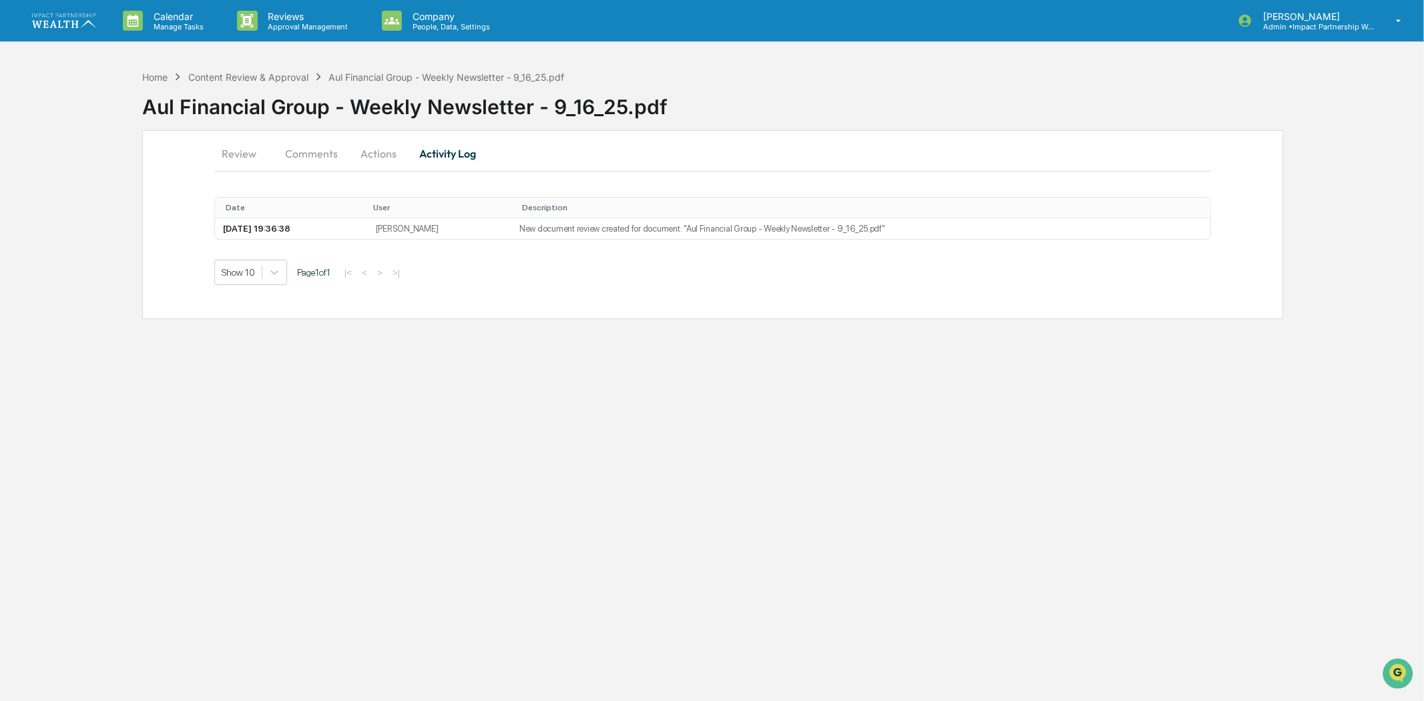
click at [361, 143] on button "Actions" at bounding box center [379, 154] width 60 height 32
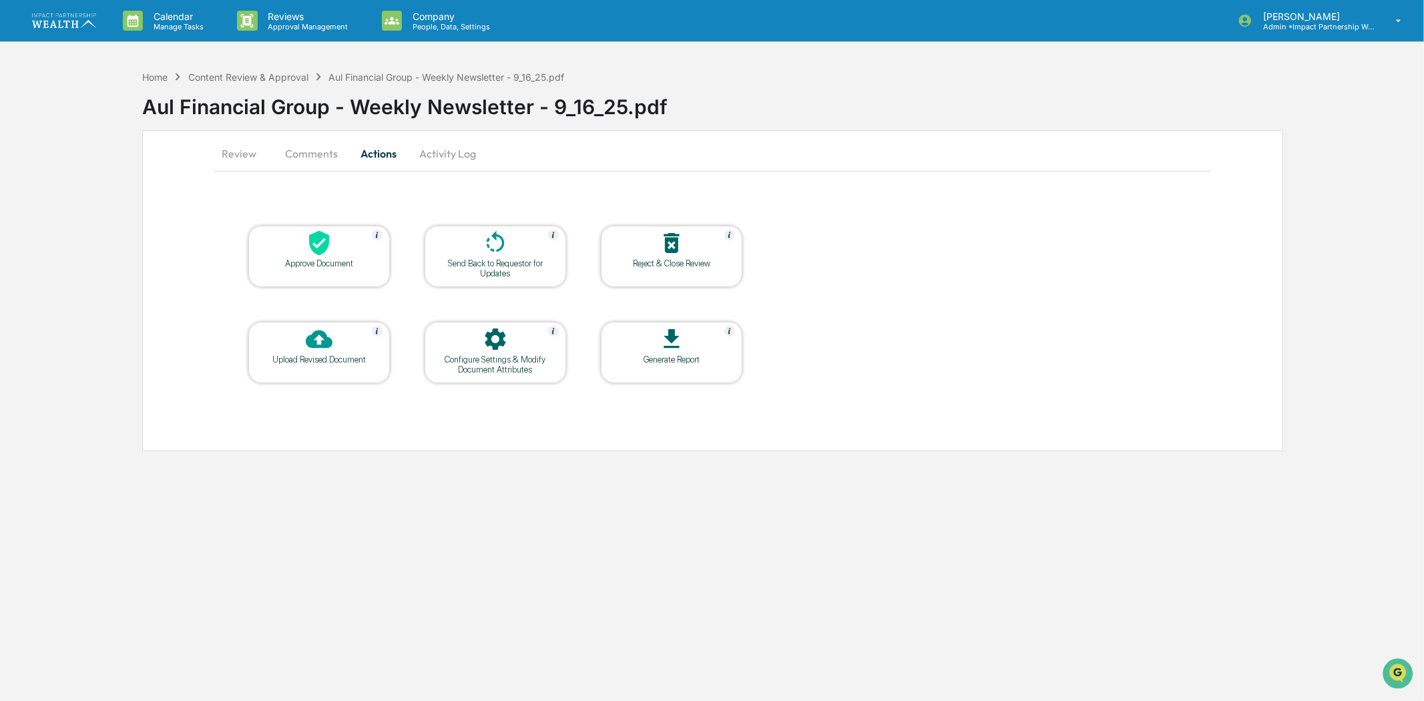
click at [315, 260] on div "Approve Document" at bounding box center [319, 263] width 120 height 10
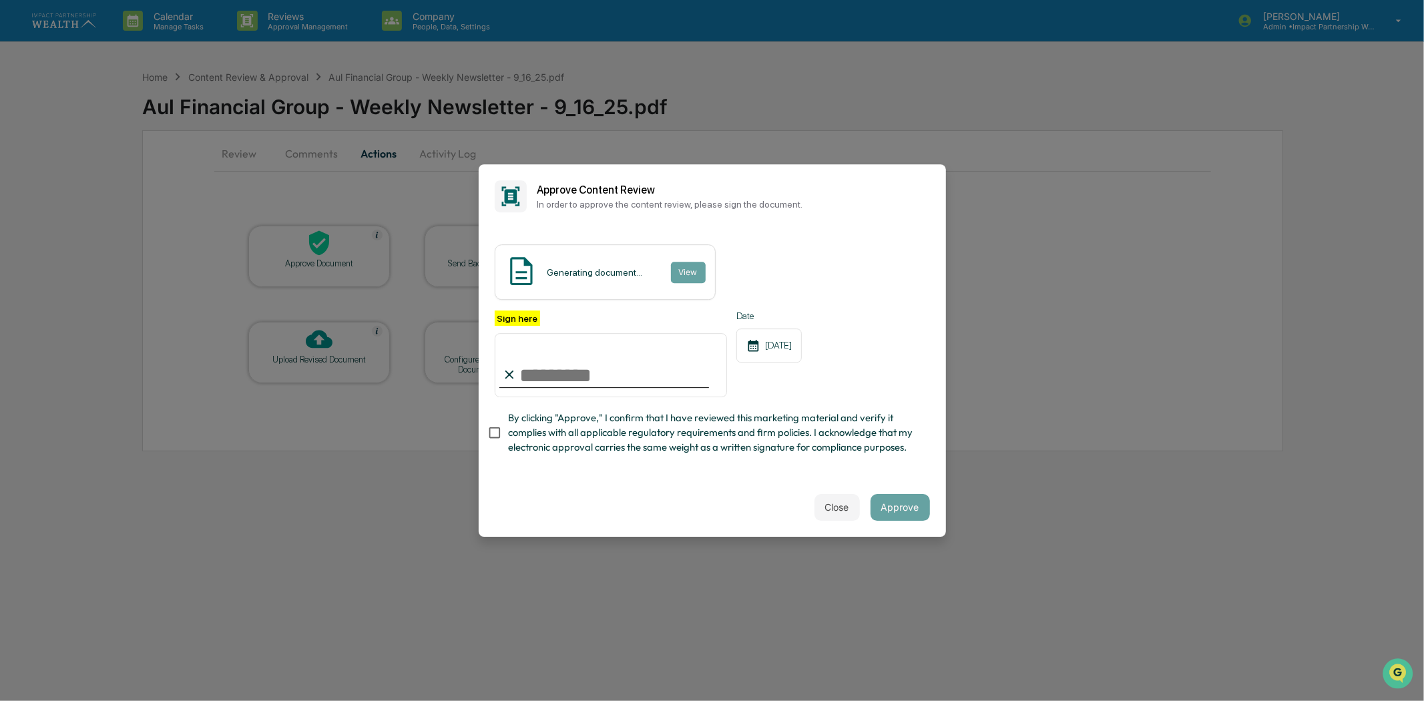
click at [538, 431] on span "By clicking "Approve," I confirm that I have reviewed this marketing material a…" at bounding box center [713, 433] width 411 height 45
click at [562, 365] on input "Sign here" at bounding box center [611, 365] width 233 height 64
type input "**********"
click at [886, 497] on button "Approve" at bounding box center [900, 507] width 59 height 27
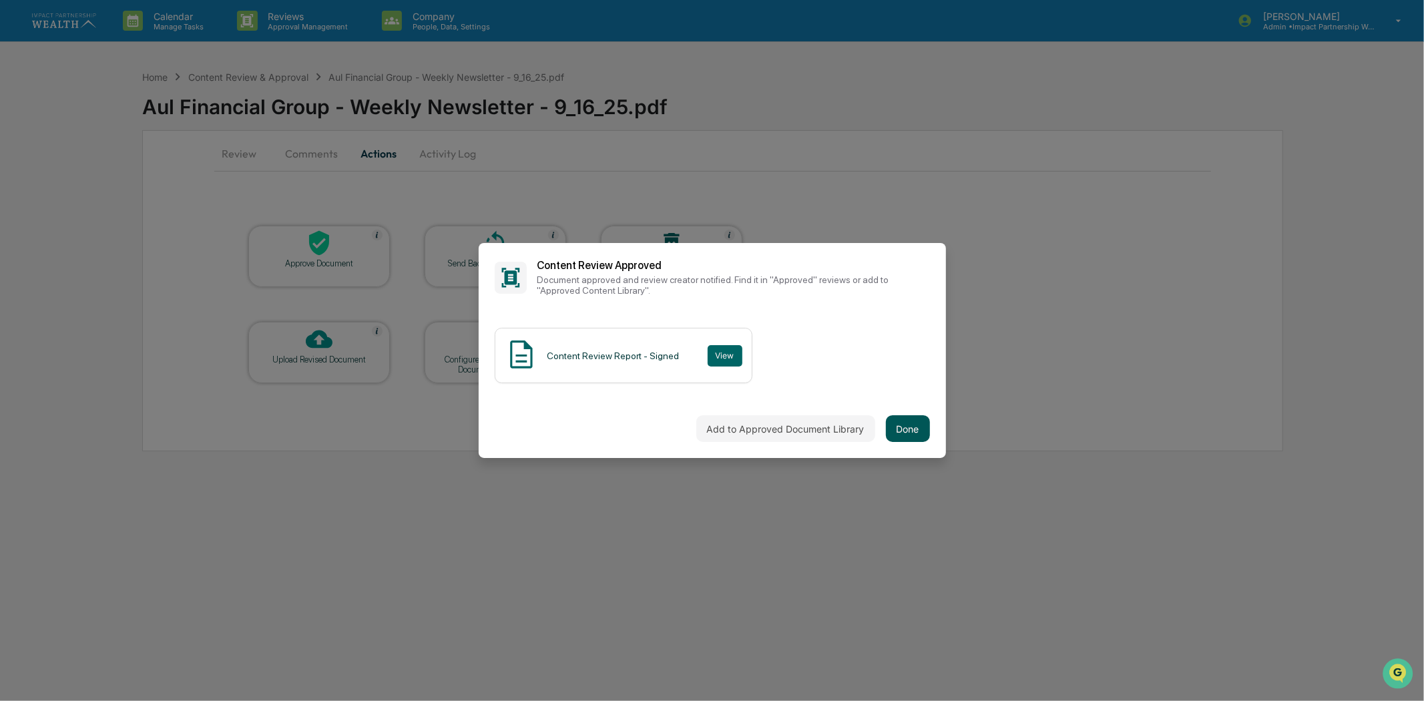
click at [906, 436] on button "Done" at bounding box center [908, 428] width 44 height 27
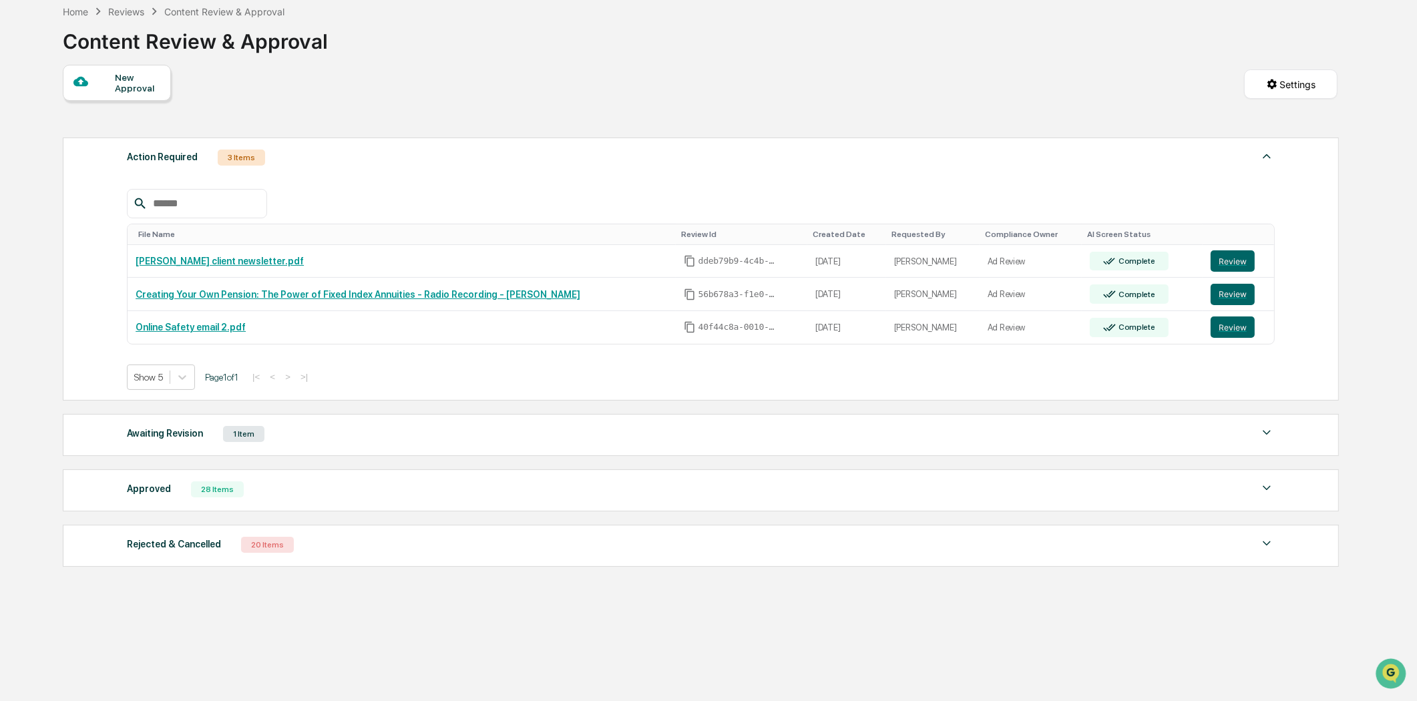
click at [205, 488] on div "28 Items" at bounding box center [217, 489] width 53 height 16
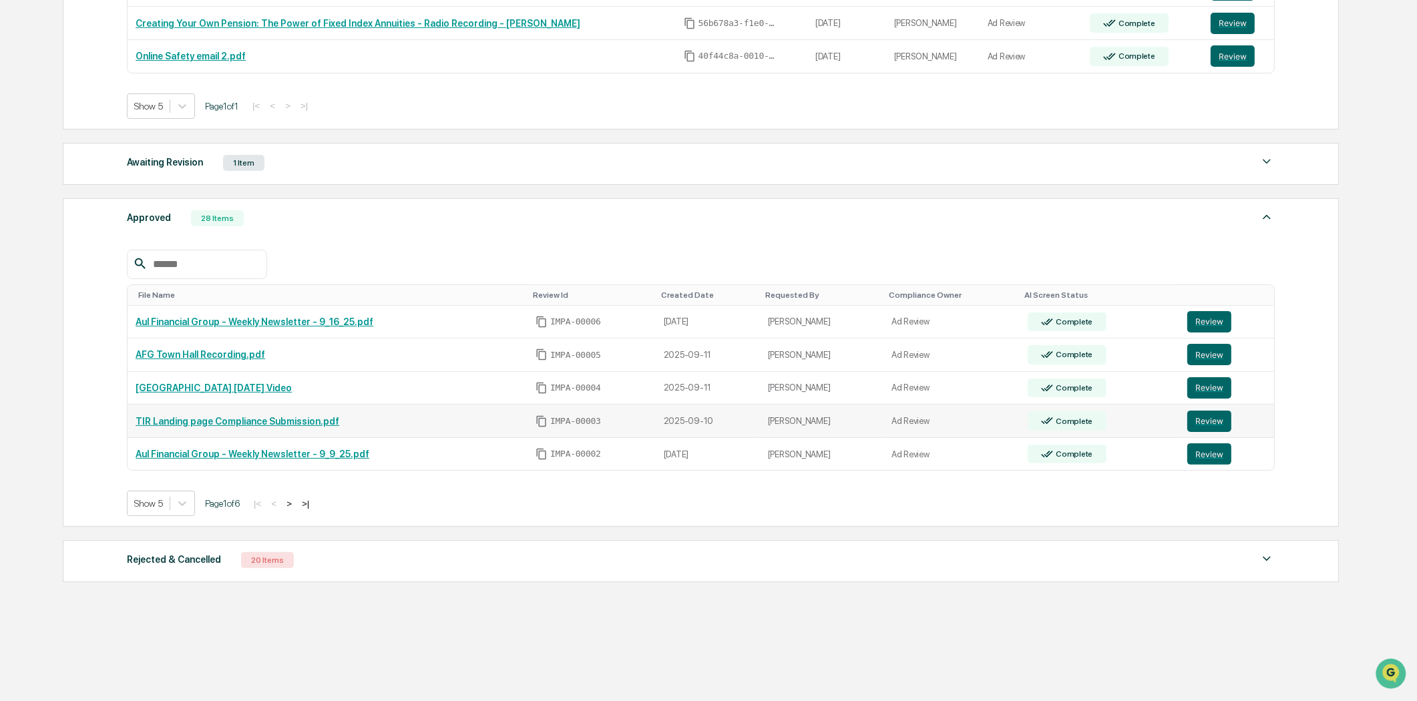
scroll to position [357, 0]
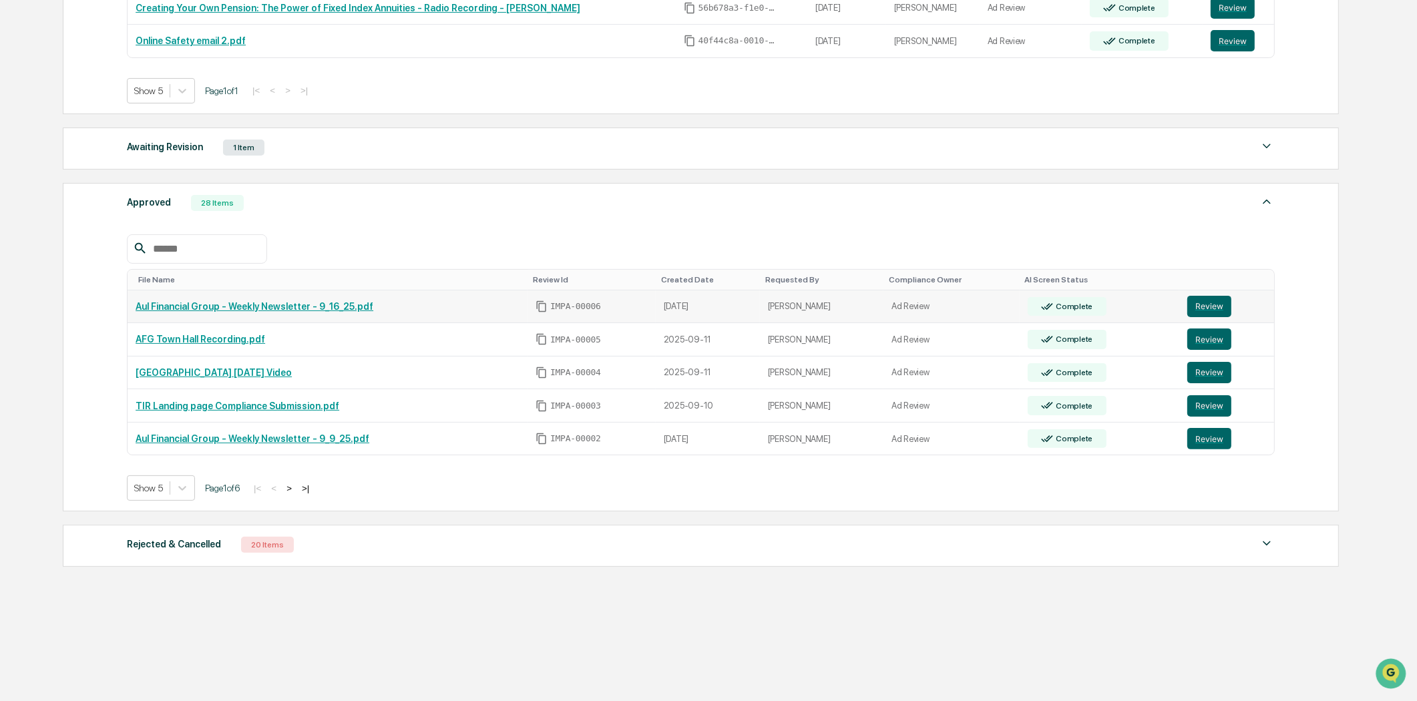
click at [299, 306] on link "Aul Financial Group - Weekly Newsletter - 9_16_25.pdf" at bounding box center [255, 306] width 238 height 11
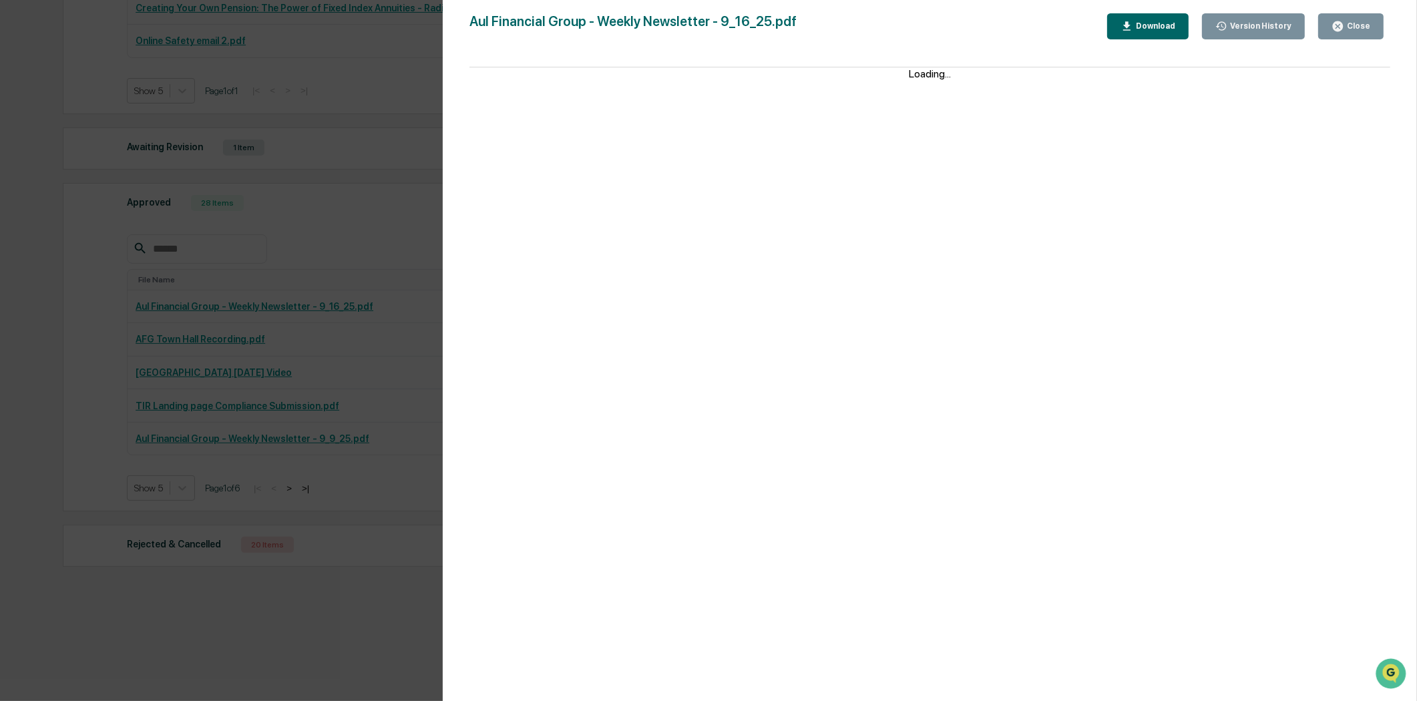
click at [1359, 17] on button "Close" at bounding box center [1350, 26] width 65 height 26
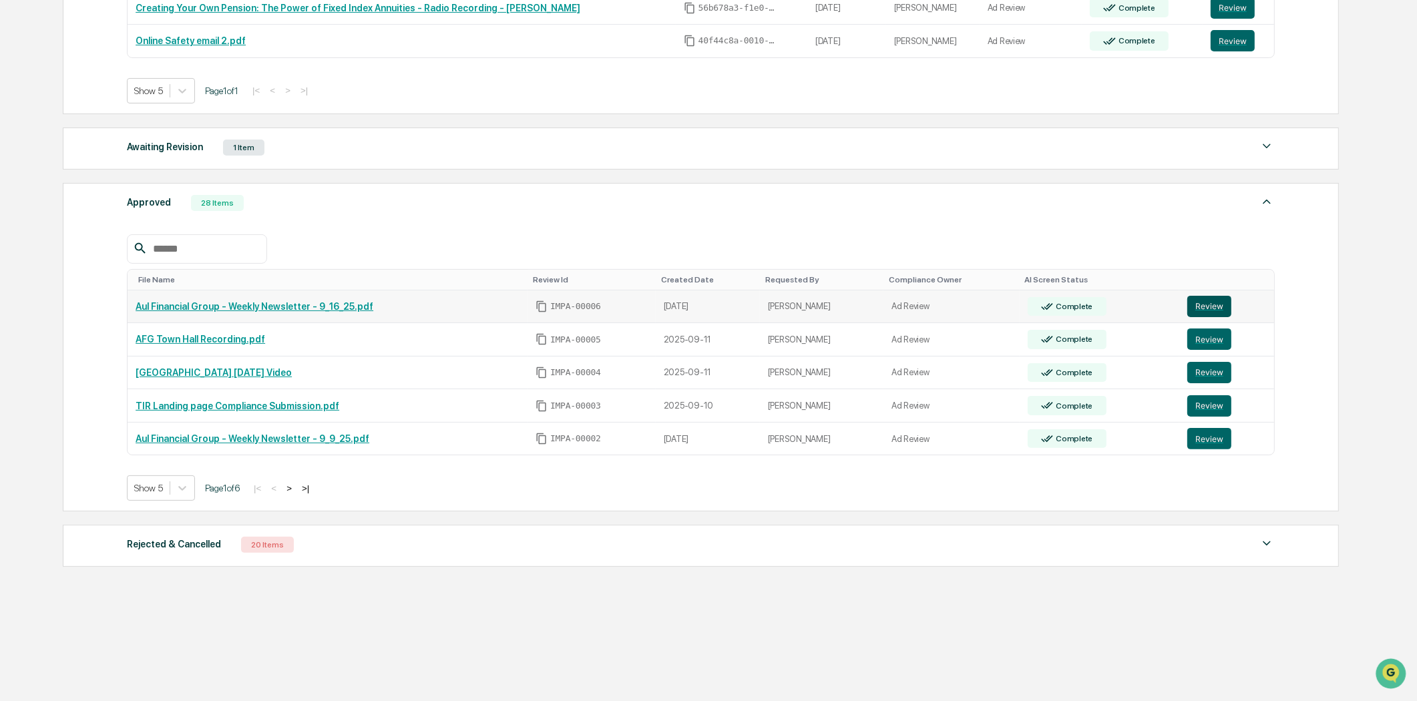
click at [1203, 302] on button "Review" at bounding box center [1209, 306] width 44 height 21
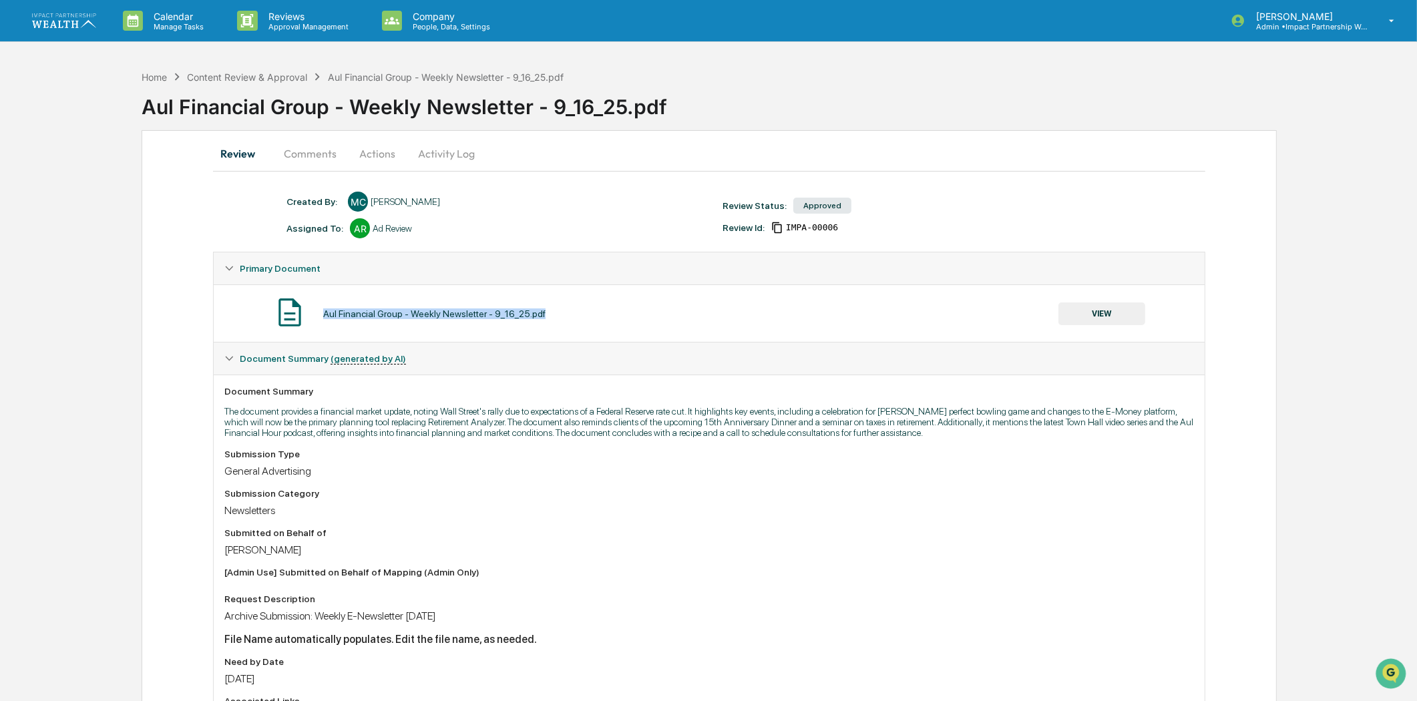
drag, startPoint x: 570, startPoint y: 315, endPoint x: 319, endPoint y: 319, distance: 251.1
click at [319, 319] on div "Aul Financial Group - Weekly Newsletter - 9_16_25.pdf VIEW" at bounding box center [708, 313] width 969 height 35
copy div "Aul Financial Group - Weekly Newsletter - 9_16_25.pdf"
click at [254, 79] on div "Content Review & Approval" at bounding box center [247, 76] width 120 height 11
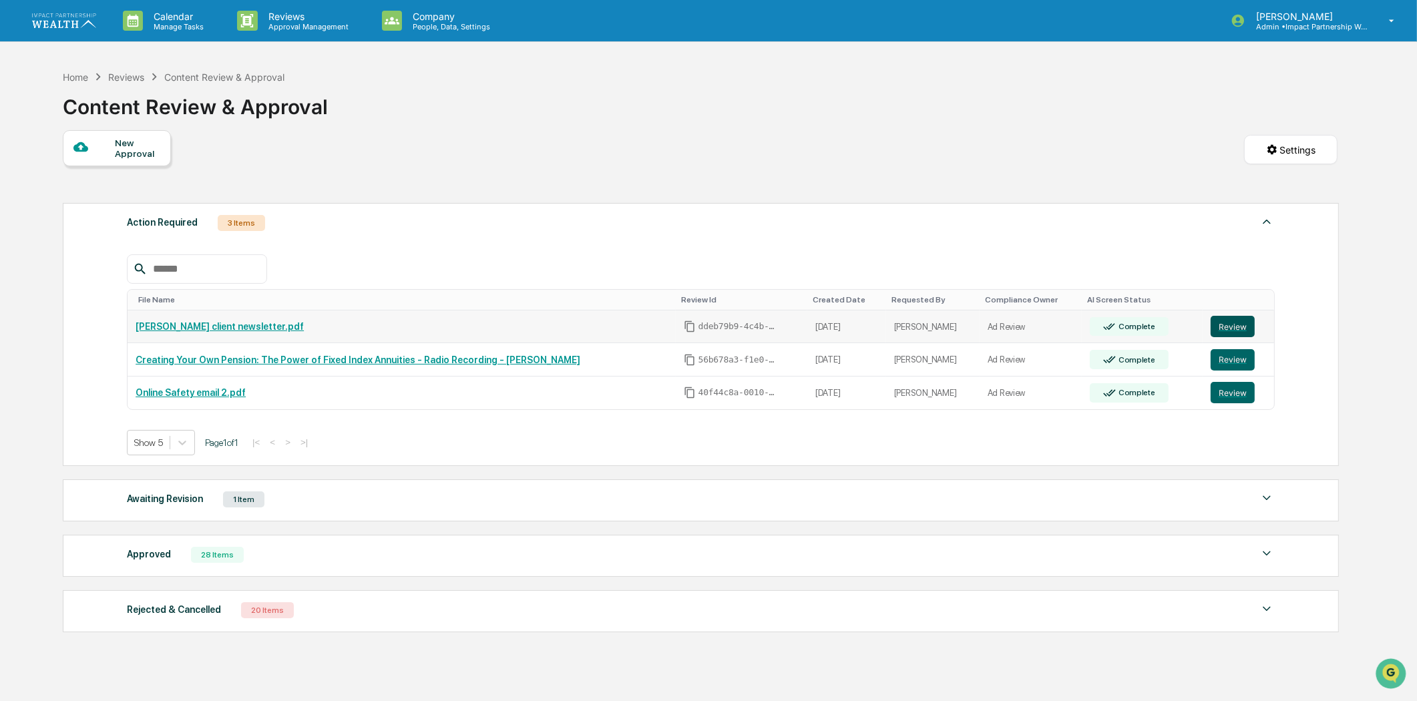
click at [1229, 319] on button "Review" at bounding box center [1233, 326] width 44 height 21
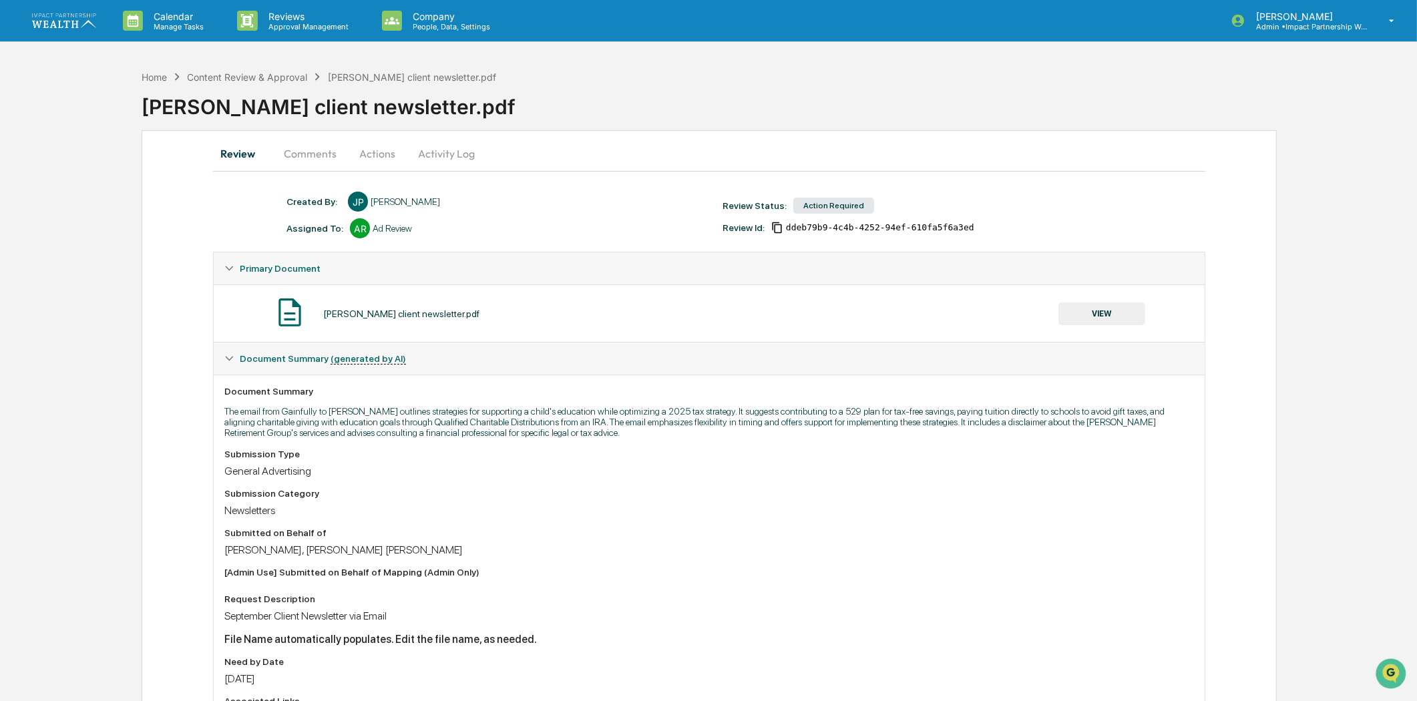
click at [291, 148] on button "Comments" at bounding box center [310, 154] width 74 height 32
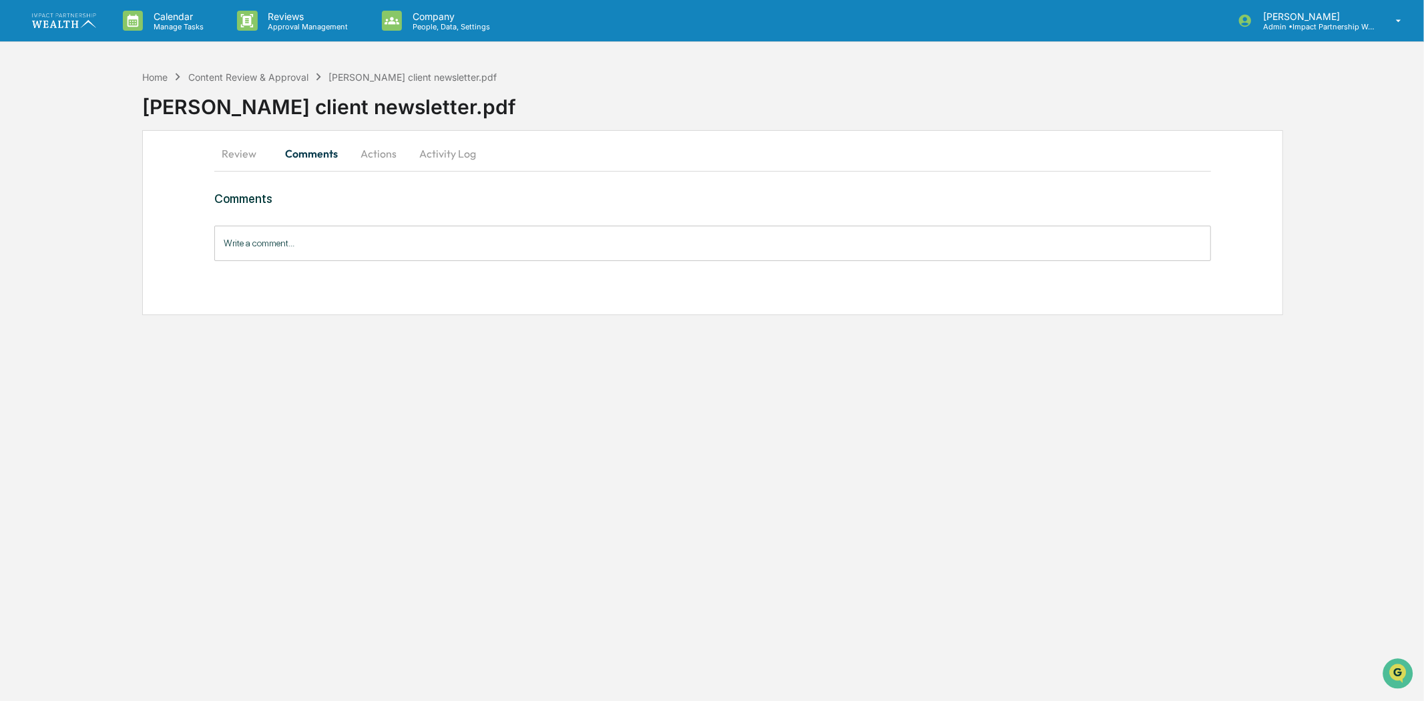
click at [177, 157] on div "Review Comments Actions Activity Log Comments Write a comment... Write a commen…" at bounding box center [712, 222] width 1141 height 185
click at [256, 156] on button "Review" at bounding box center [244, 154] width 60 height 32
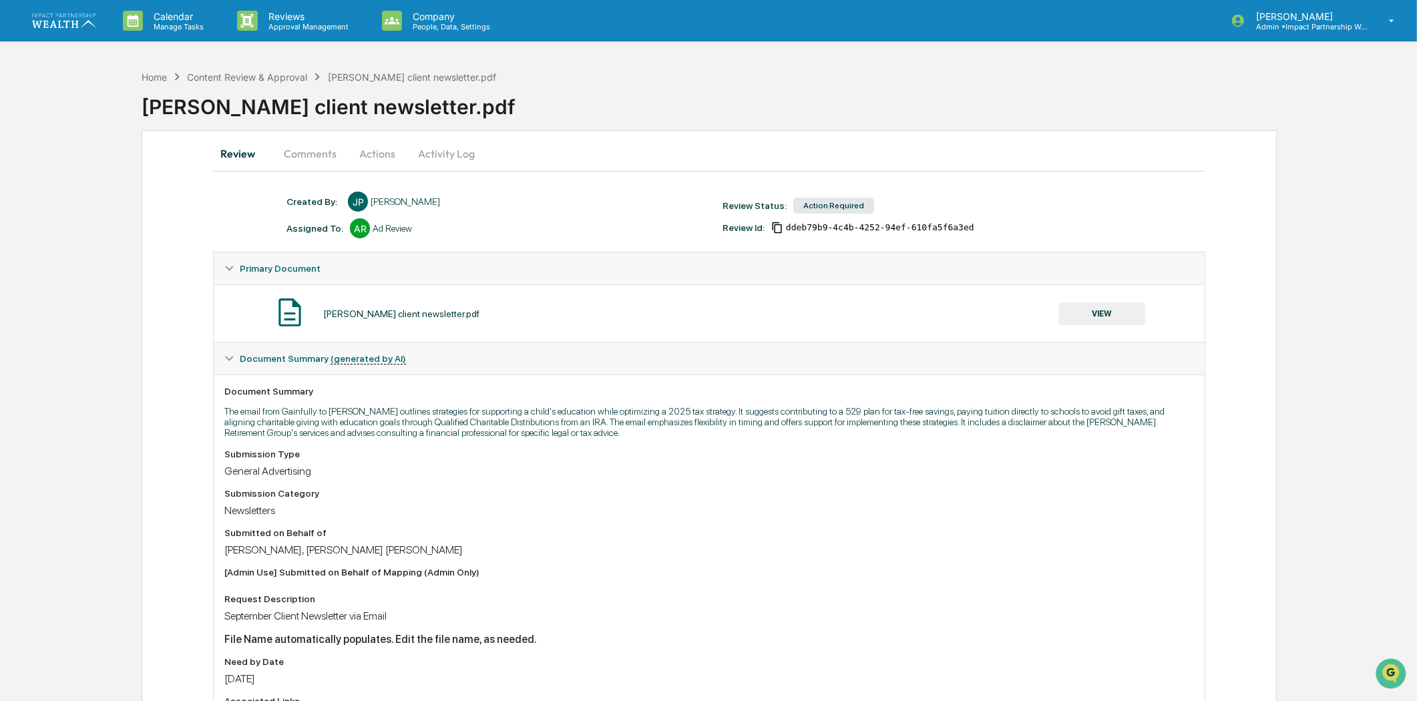
click at [361, 316] on div "[PERSON_NAME] client newsletter.pdf" at bounding box center [401, 314] width 156 height 11
click at [1064, 303] on button "VIEW" at bounding box center [1101, 314] width 87 height 23
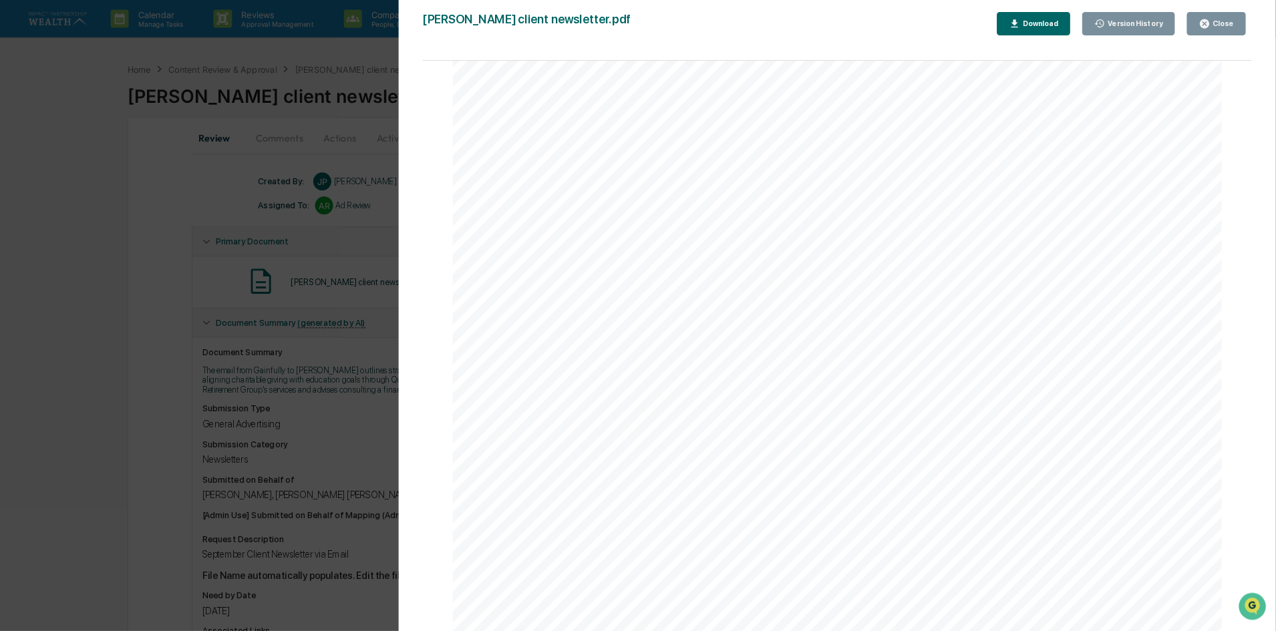
scroll to position [946, 0]
click at [131, 445] on div "Version History 09/09/2025, 01:44 PM Jamie Peak Rick client newsletter.pdf Clos…" at bounding box center [708, 350] width 1417 height 701
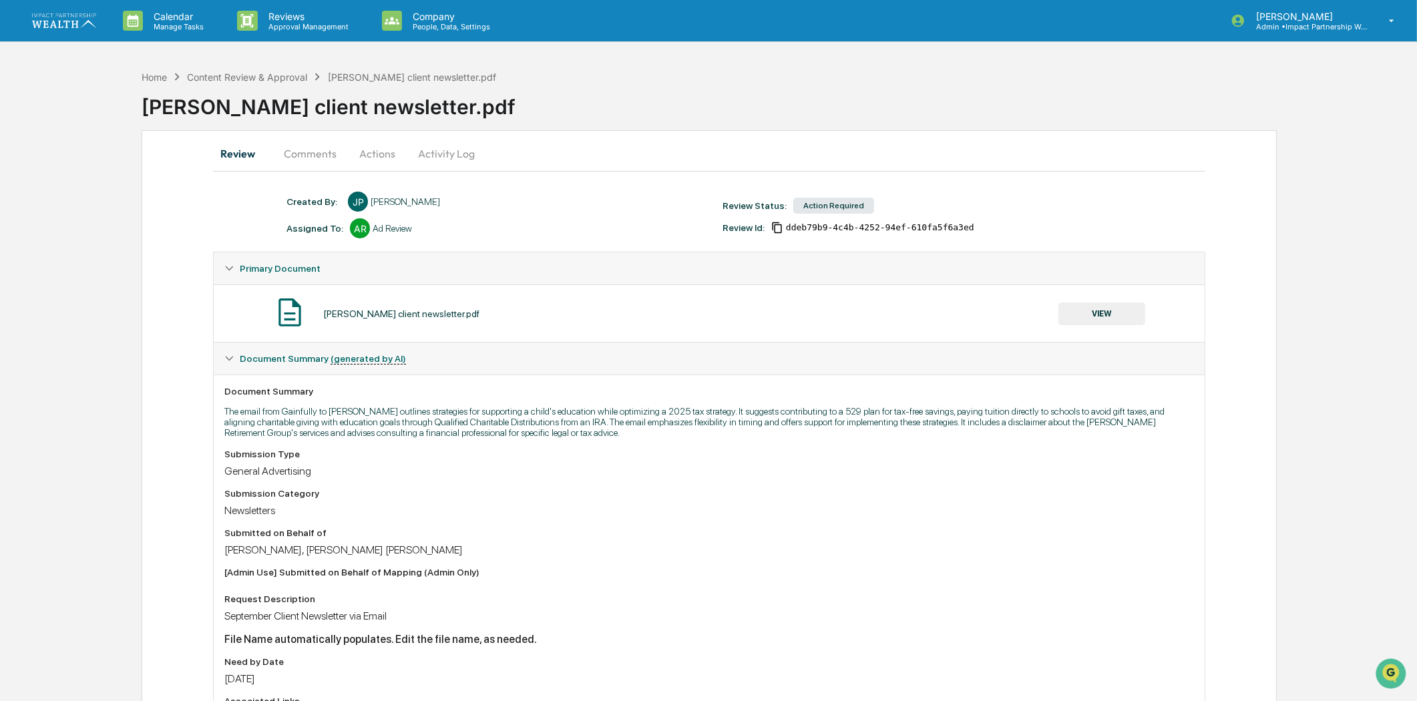
click at [307, 156] on button "Comments" at bounding box center [310, 154] width 74 height 32
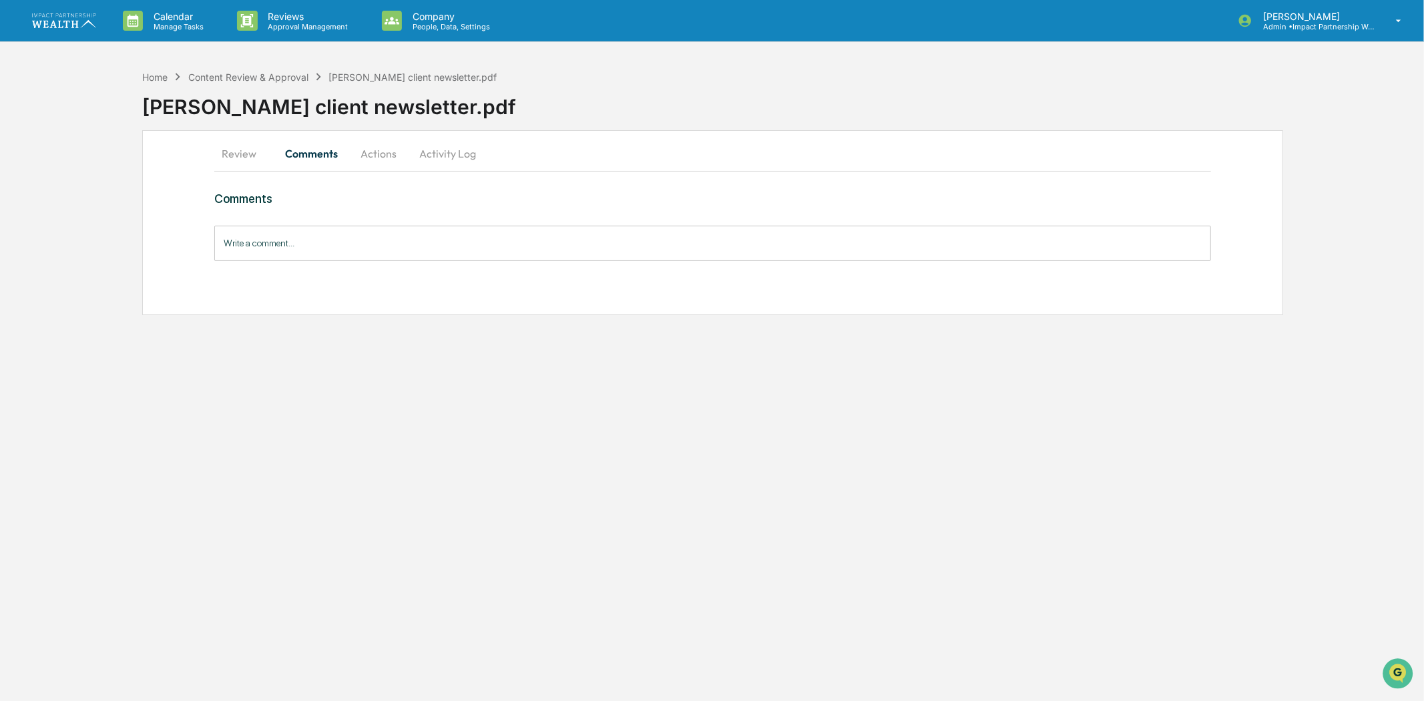
click at [371, 152] on button "Actions" at bounding box center [379, 154] width 60 height 32
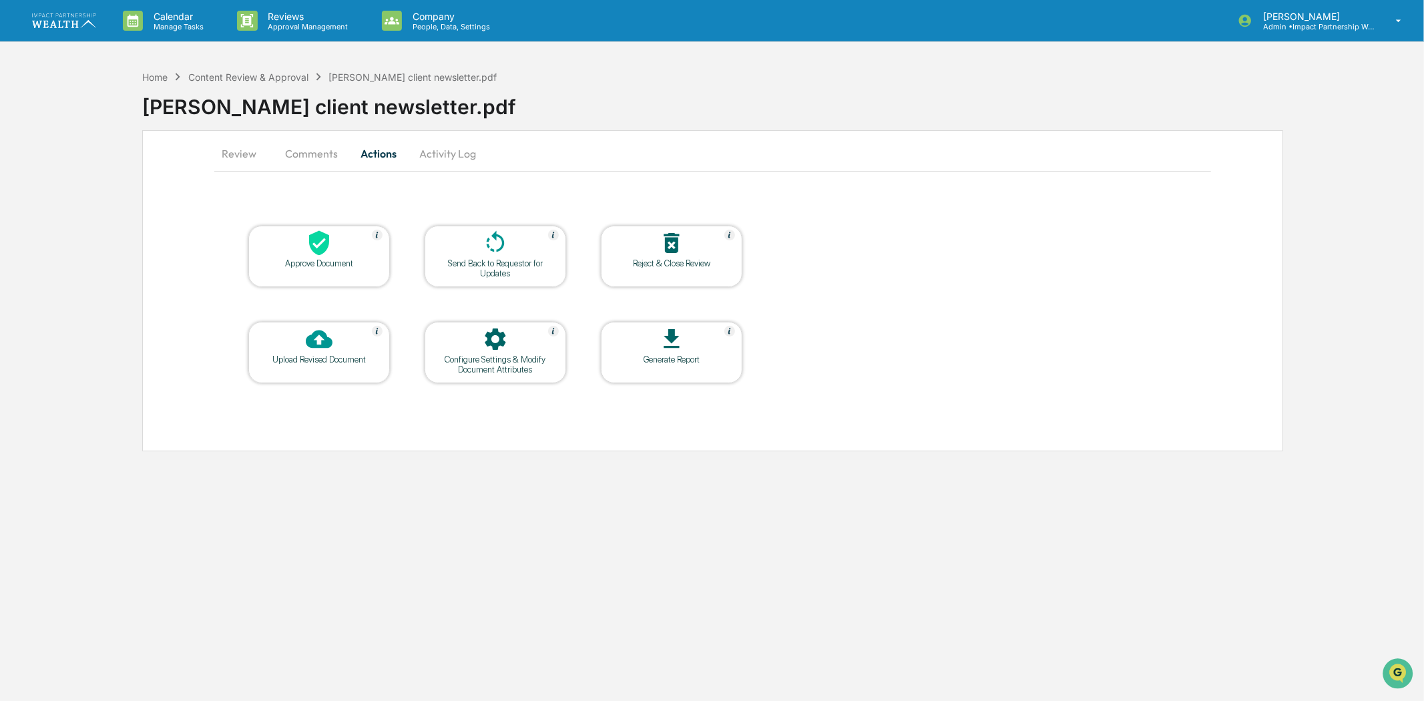
click at [324, 258] on div "Approve Document" at bounding box center [319, 263] width 120 height 10
click at [285, 150] on button "Comments" at bounding box center [311, 154] width 74 height 32
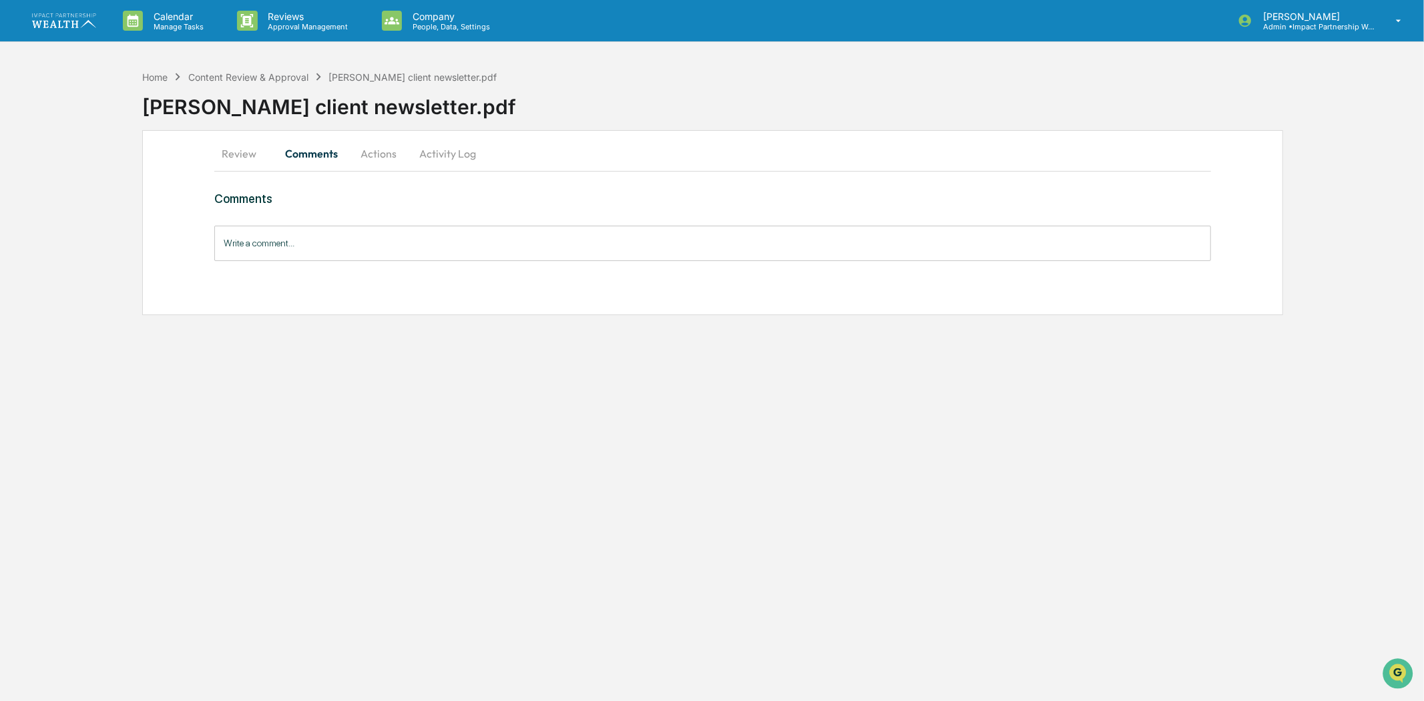
click at [297, 256] on input "Write a comment..." at bounding box center [712, 243] width 997 height 35
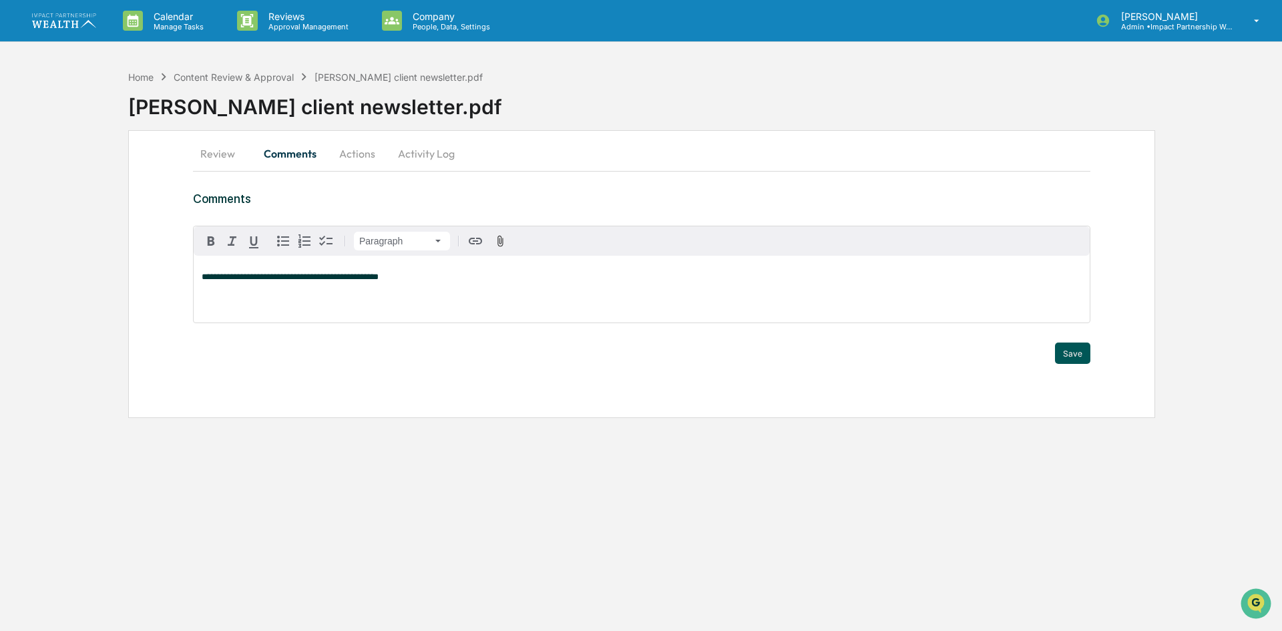
click at [1064, 349] on button "Save" at bounding box center [1072, 353] width 35 height 21
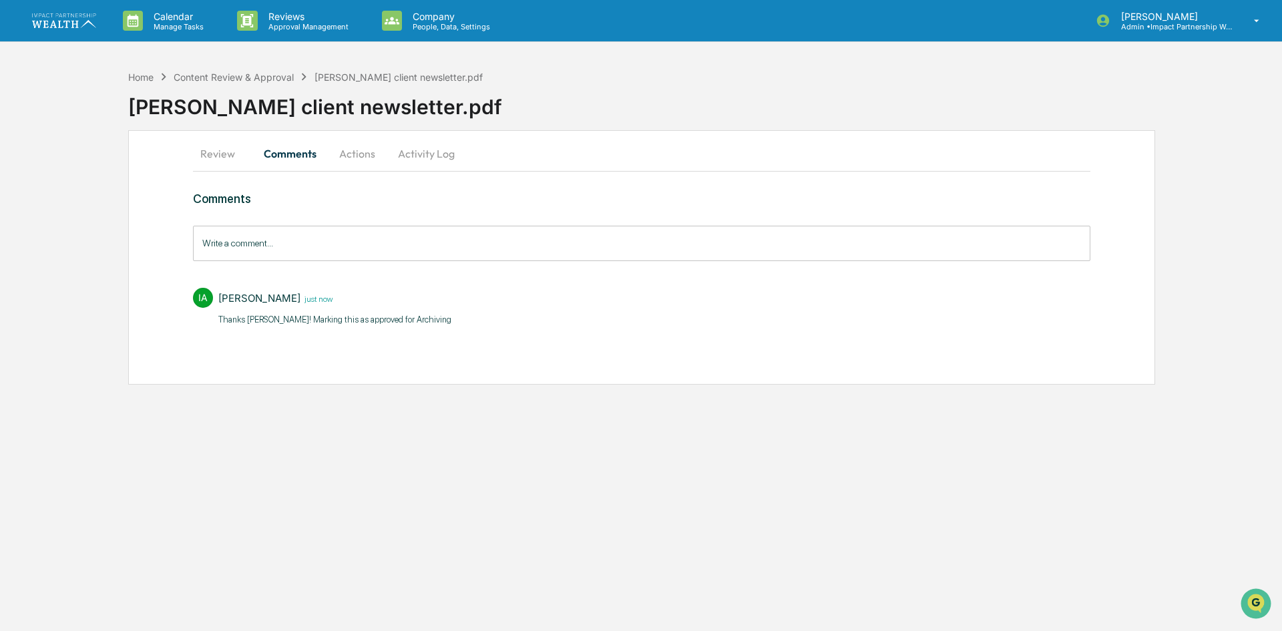
click at [347, 161] on button "Actions" at bounding box center [357, 154] width 60 height 32
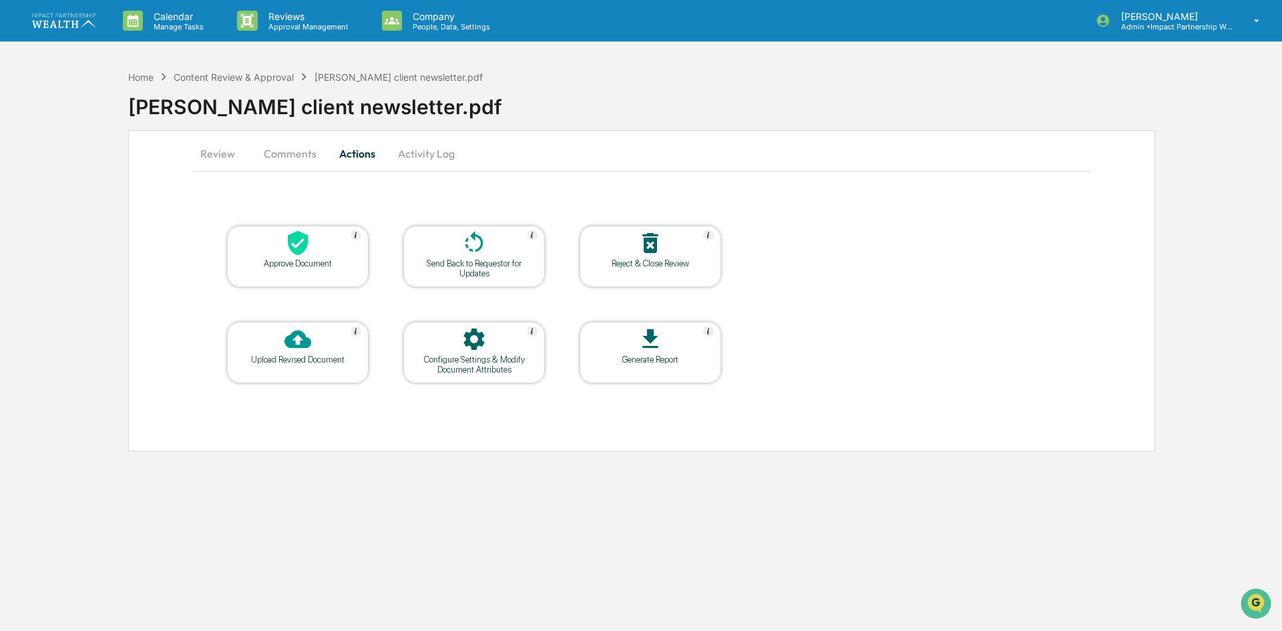
click at [293, 260] on div "Approve Document" at bounding box center [298, 263] width 120 height 10
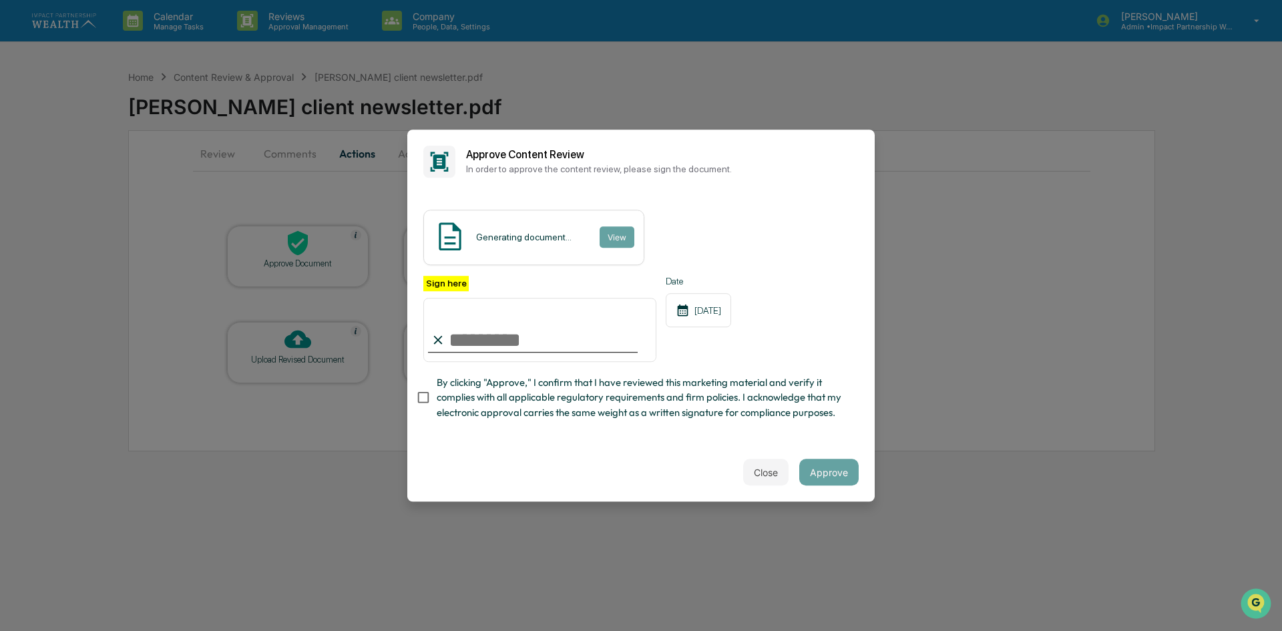
click at [520, 237] on div "Generating document..." at bounding box center [523, 237] width 95 height 11
drag, startPoint x: 518, startPoint y: 321, endPoint x: 452, endPoint y: 347, distance: 71.1
click at [518, 321] on input "Sign here" at bounding box center [539, 330] width 233 height 64
type input "**********"
click at [831, 472] on button "Approve" at bounding box center [828, 472] width 59 height 27
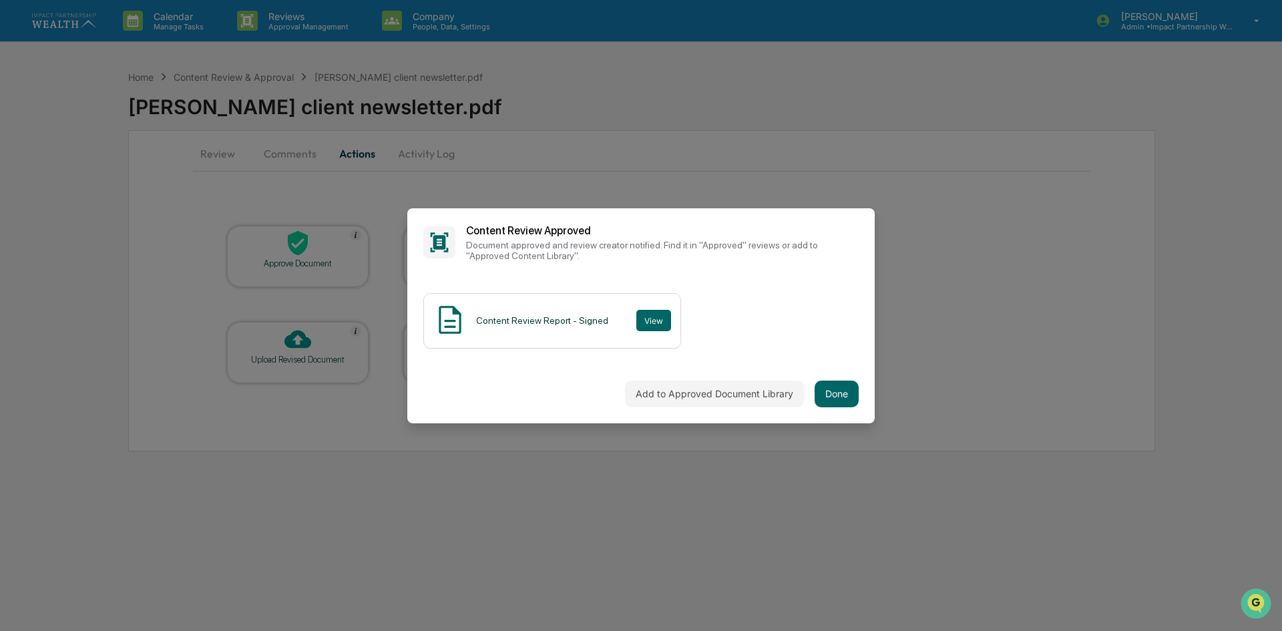
click at [864, 380] on div "Add to Approved Document Library Done" at bounding box center [640, 394] width 467 height 59
click at [830, 397] on button "Done" at bounding box center [837, 394] width 44 height 27
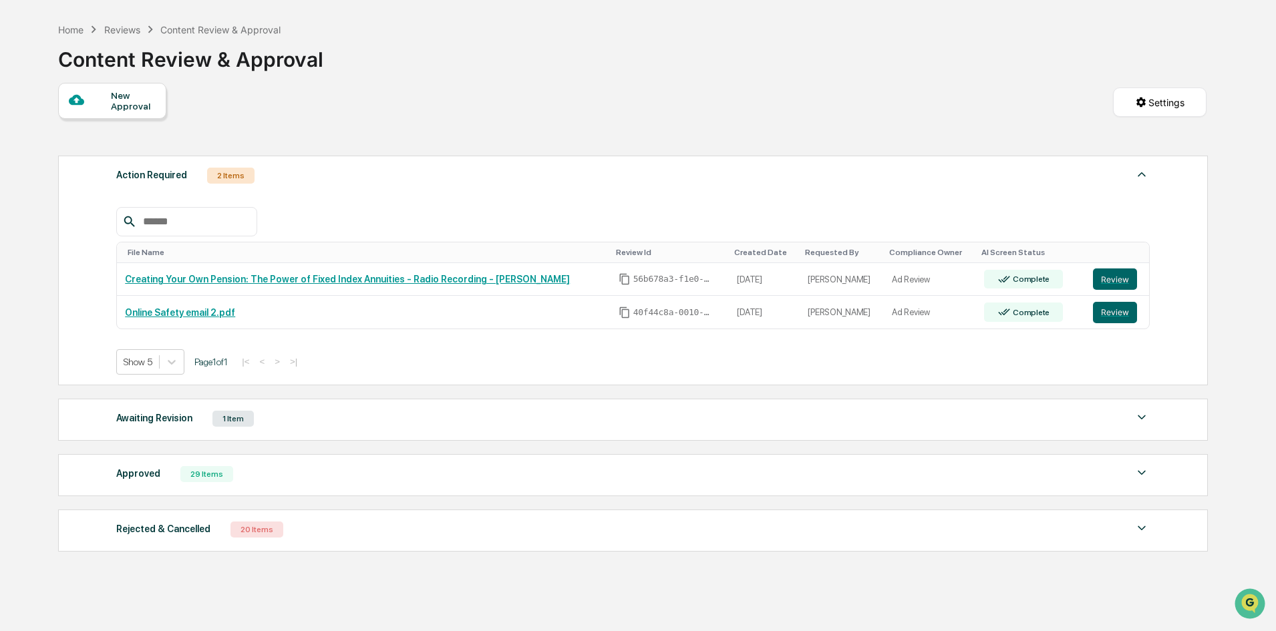
scroll to position [89, 0]
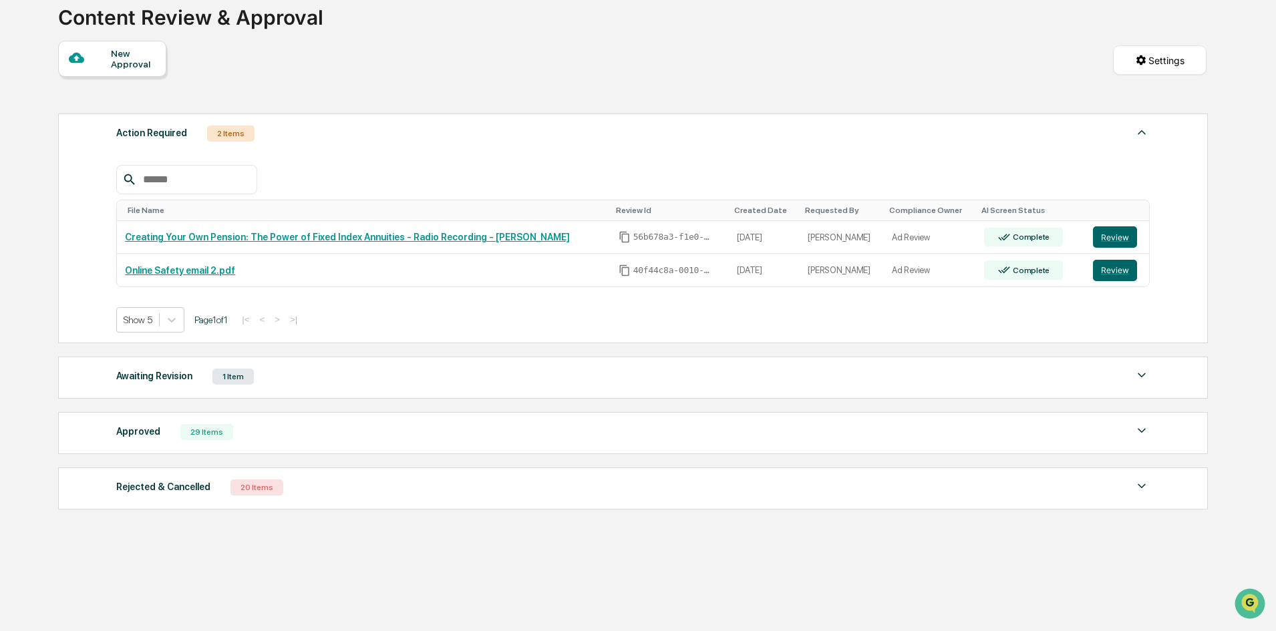
click at [146, 428] on div "Approved" at bounding box center [138, 431] width 44 height 17
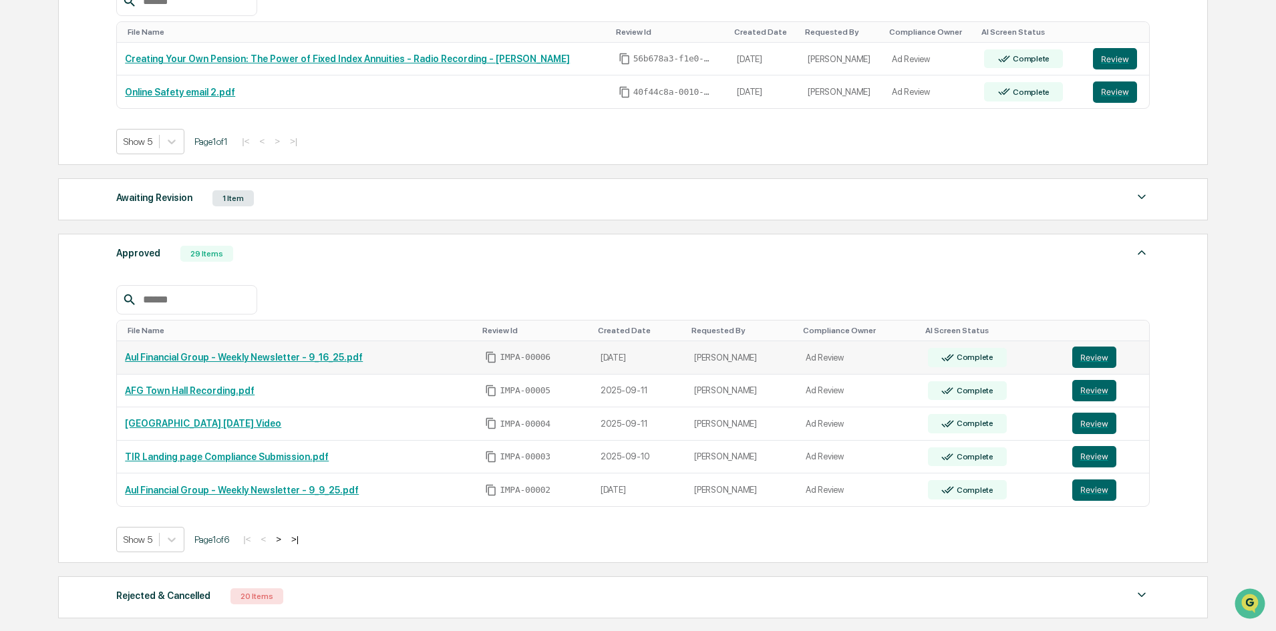
scroll to position [290, 0]
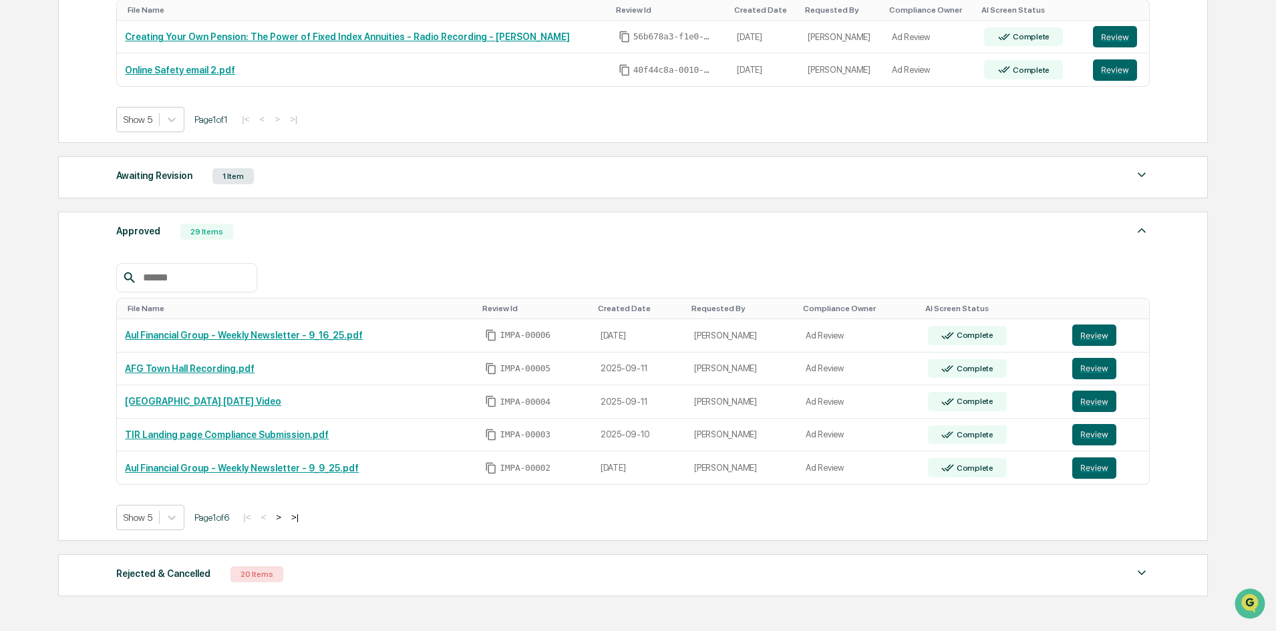
click at [207, 266] on div at bounding box center [186, 277] width 140 height 29
click at [207, 278] on input "text" at bounding box center [195, 277] width 114 height 17
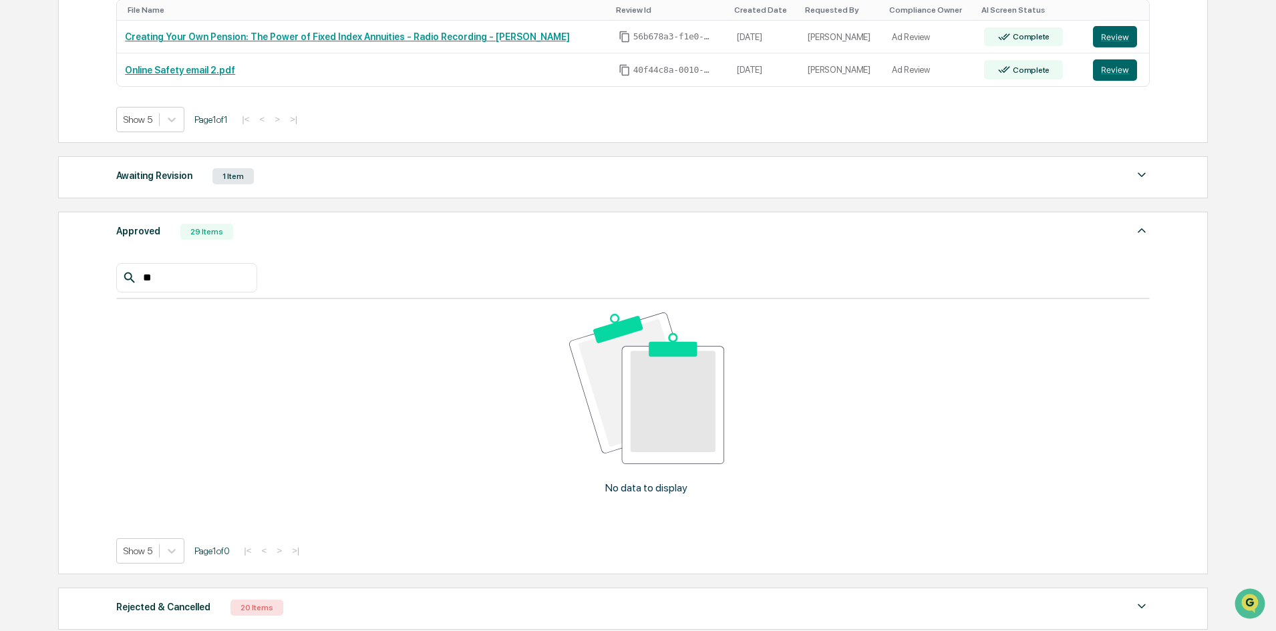
type input "*"
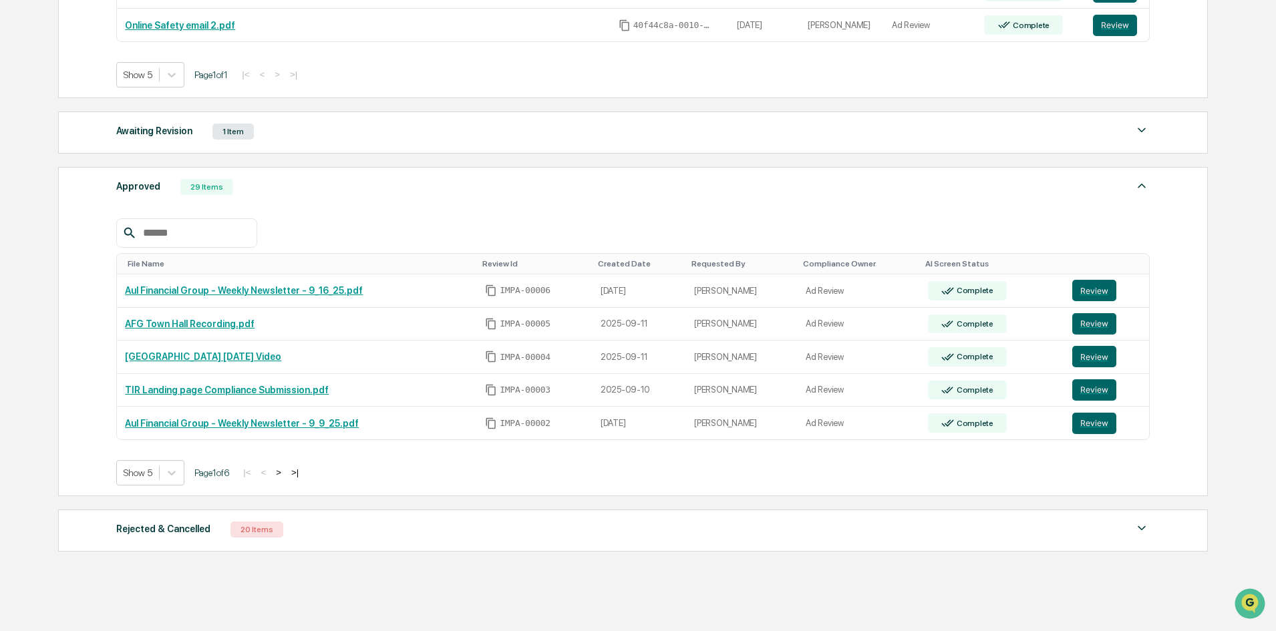
scroll to position [377, 0]
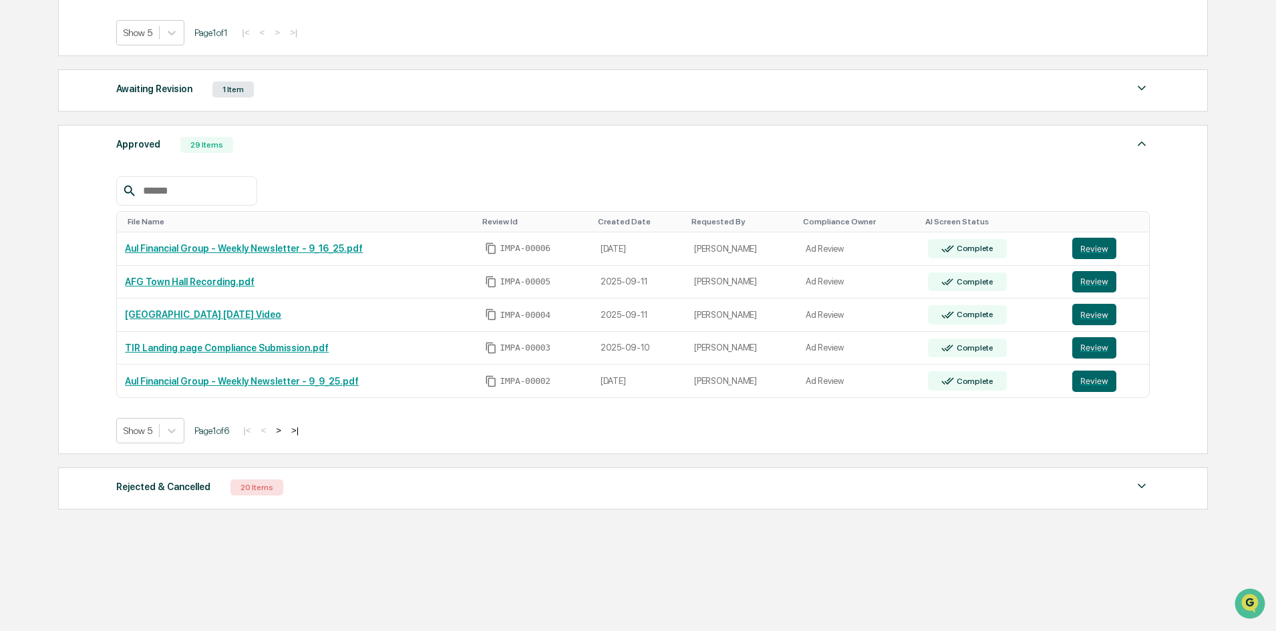
click at [87, 309] on div "Approved 29 Items File Name Review Id Created Date Requested By Compliance Owne…" at bounding box center [632, 289] width 1149 height 329
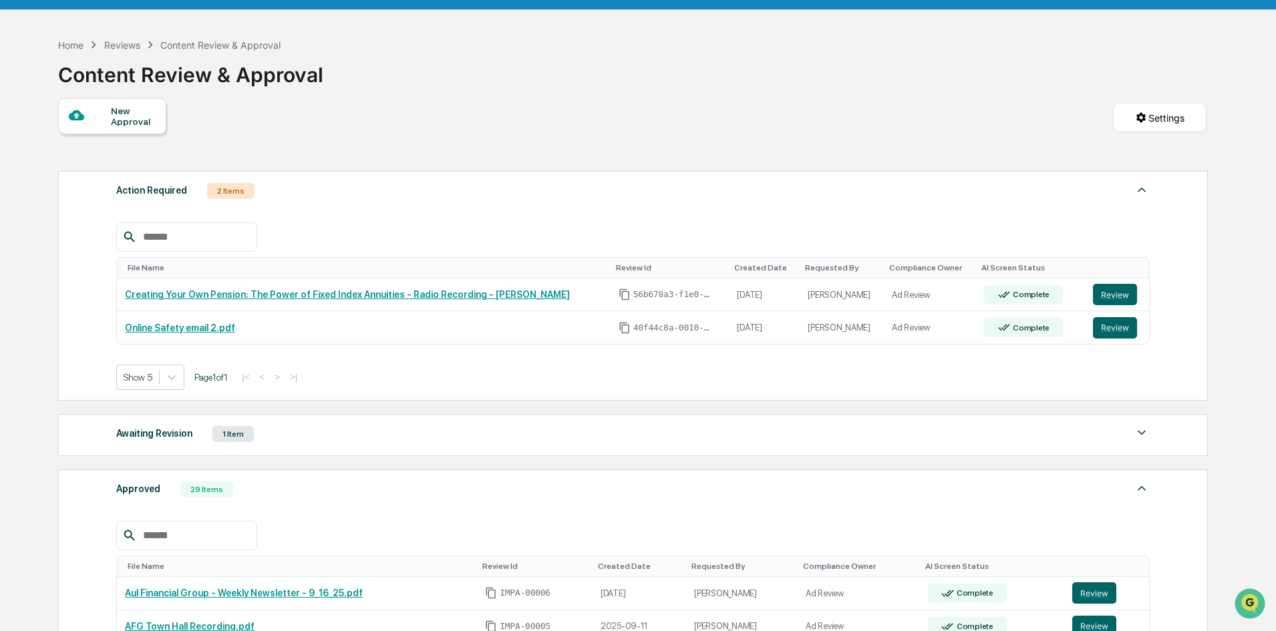
scroll to position [0, 0]
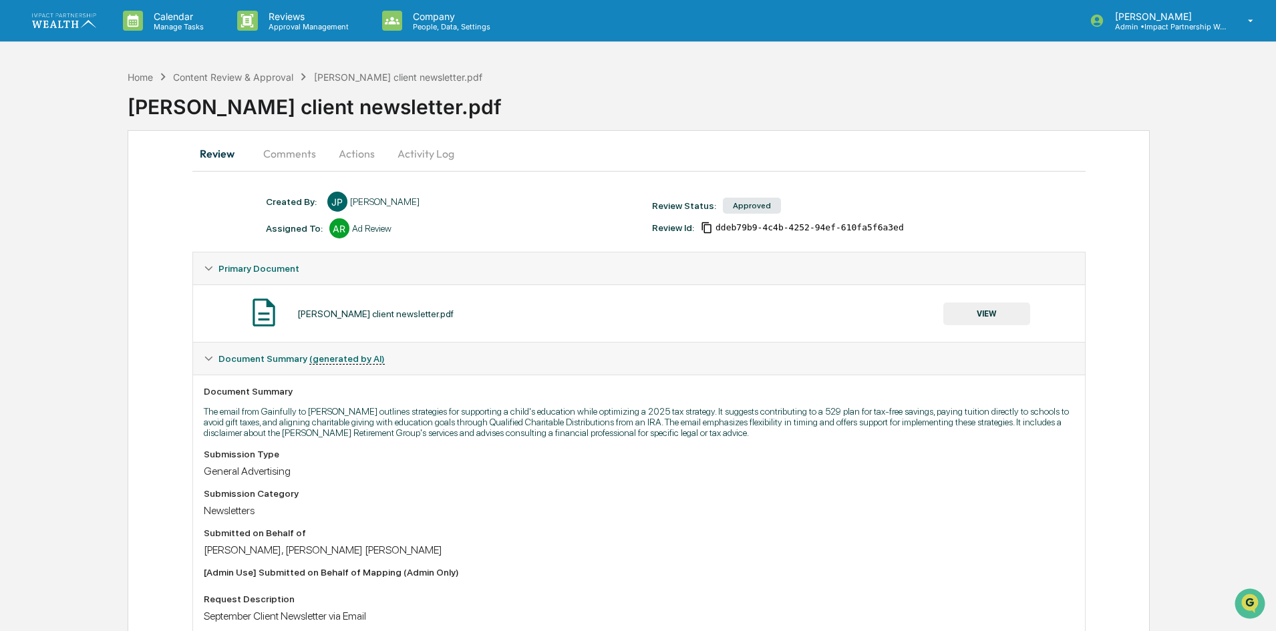
click at [988, 307] on button "VIEW" at bounding box center [986, 314] width 87 height 23
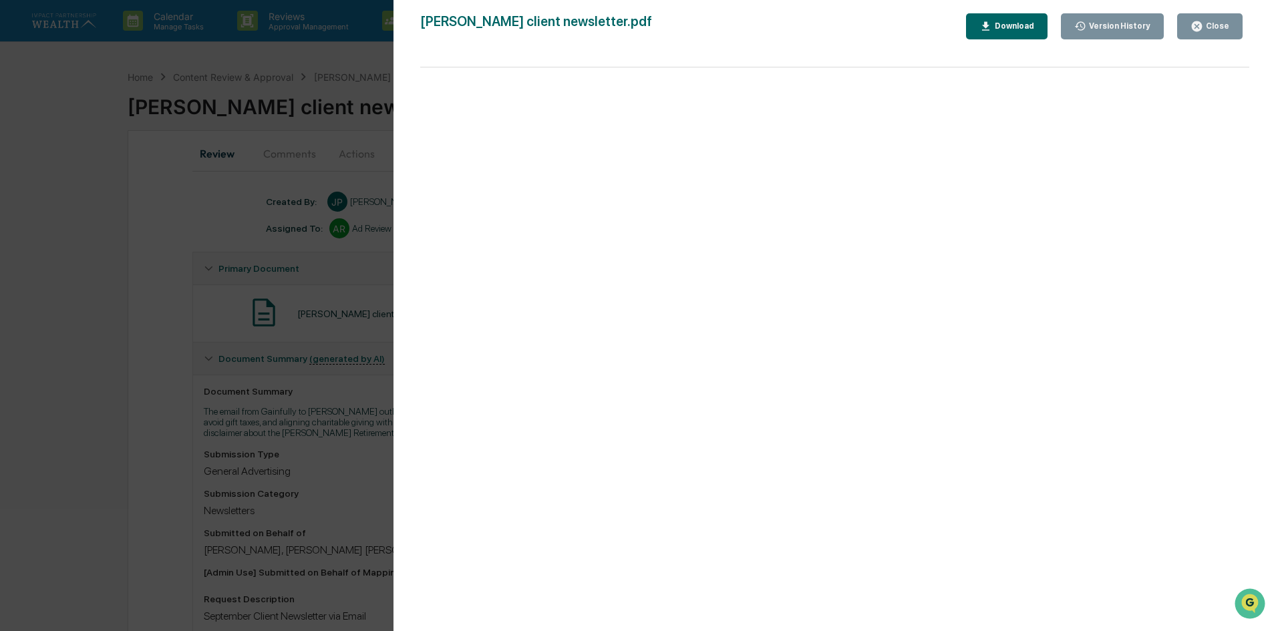
click at [1014, 24] on div "Download" at bounding box center [1013, 25] width 42 height 9
click at [216, 214] on div "Version History 09/09/2025, 01:44 PM Jamie Peak Rick client newsletter.pdf Clos…" at bounding box center [638, 315] width 1276 height 631
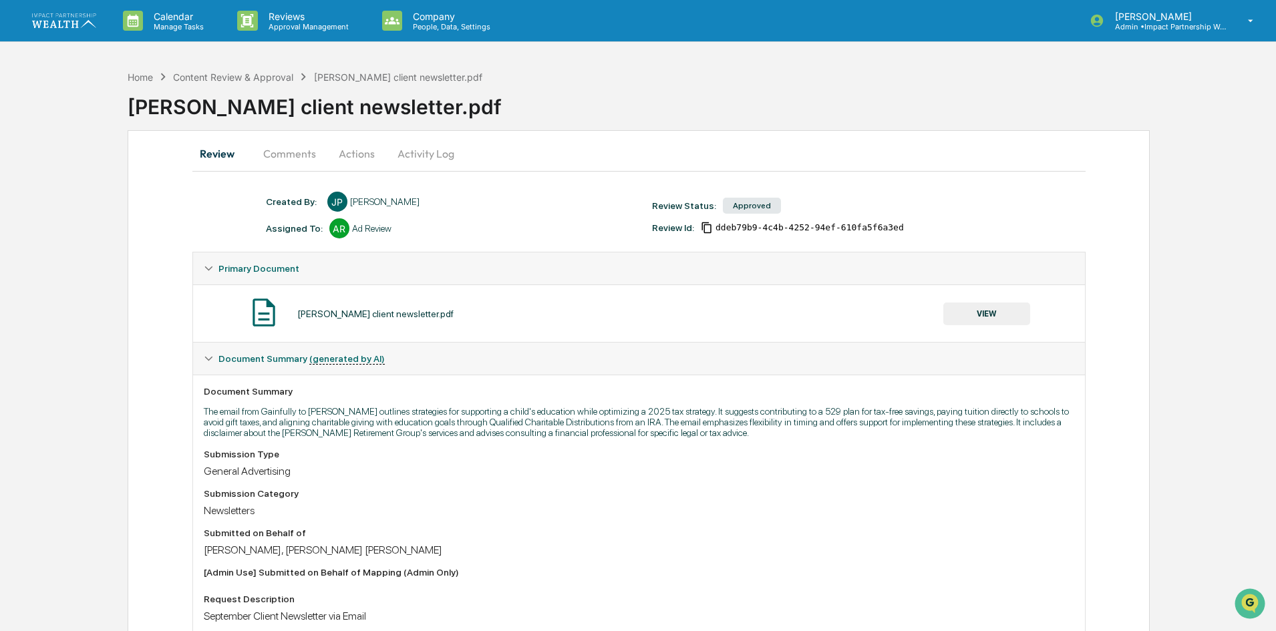
click at [130, 77] on div "Home" at bounding box center [140, 76] width 25 height 11
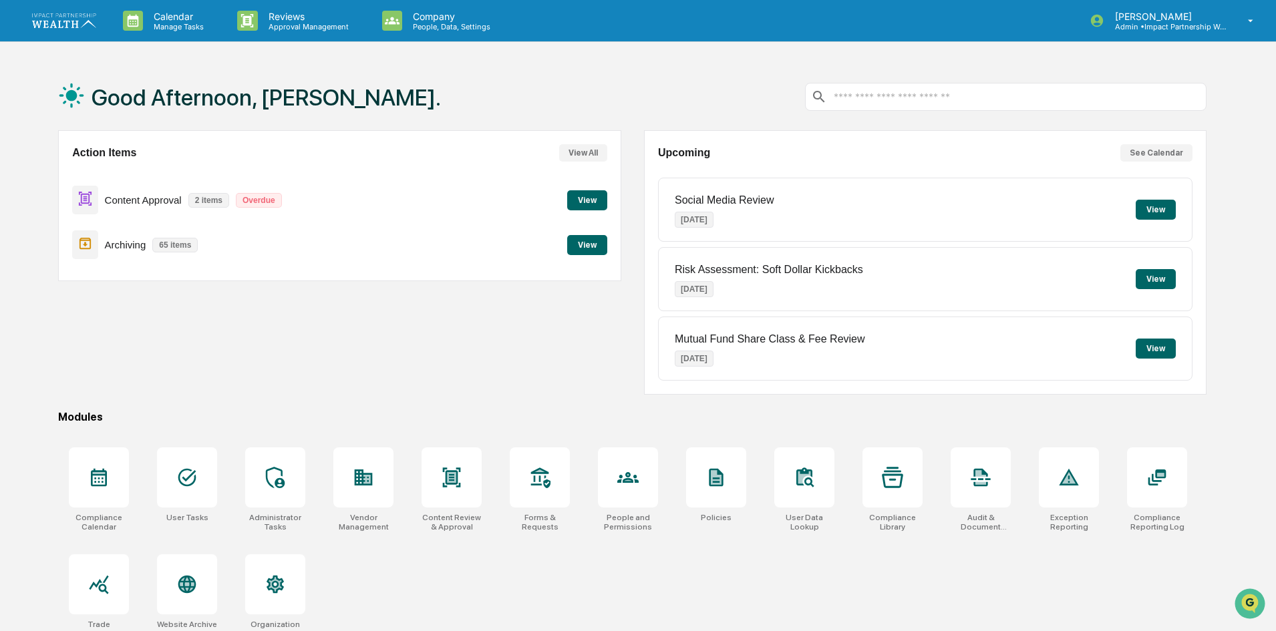
click at [578, 198] on button "View" at bounding box center [587, 200] width 40 height 20
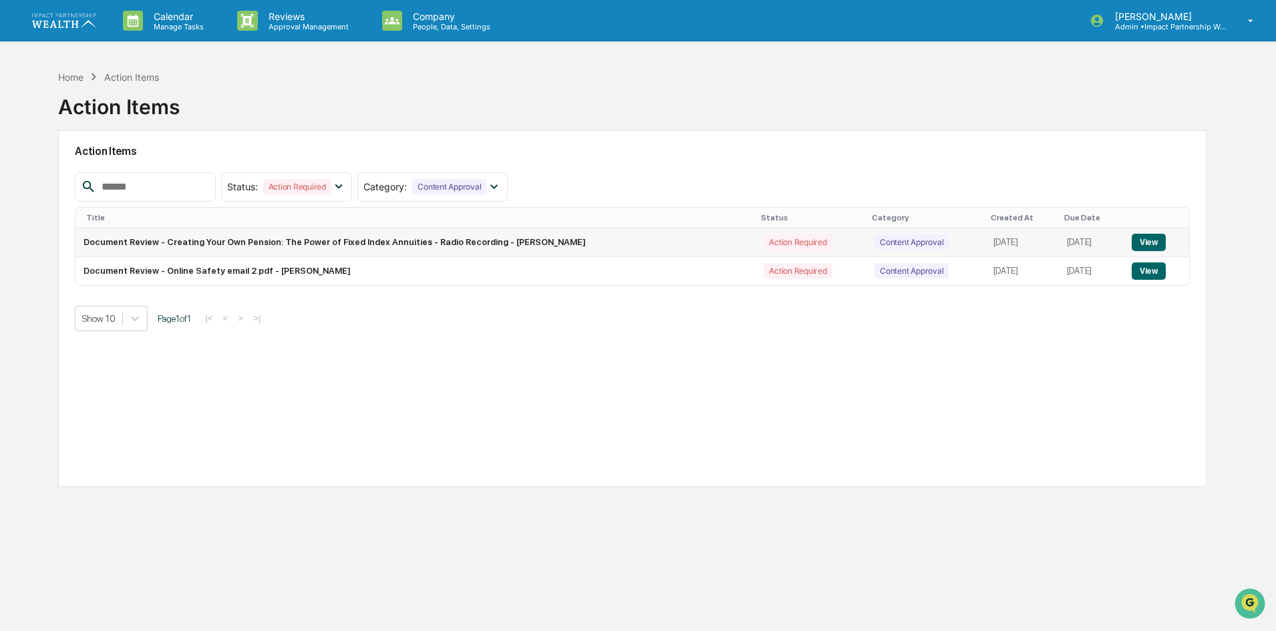
click at [1151, 240] on button "View" at bounding box center [1148, 242] width 34 height 17
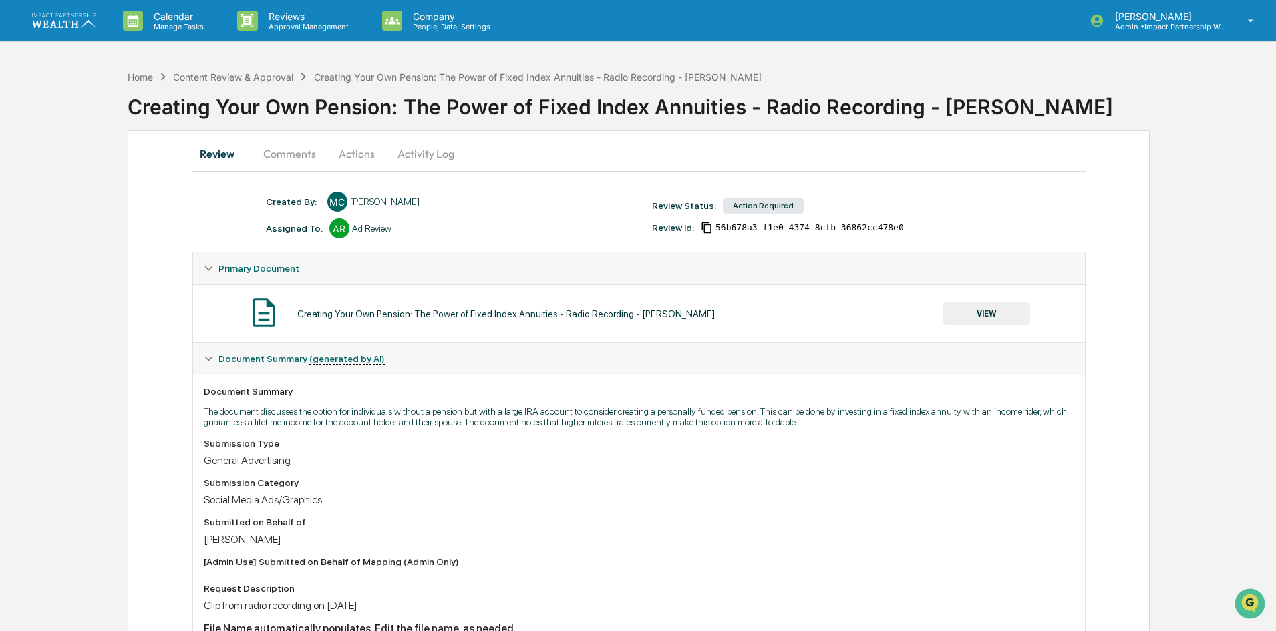
click at [293, 152] on button "Comments" at bounding box center [289, 154] width 74 height 32
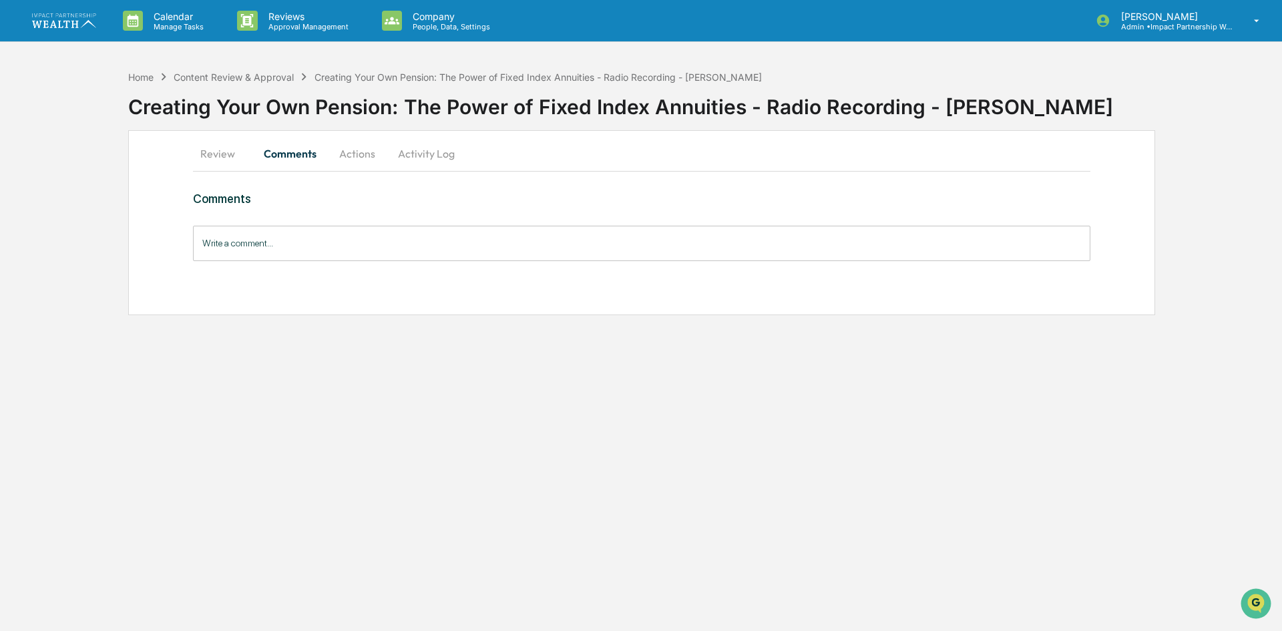
click at [230, 156] on button "Review" at bounding box center [223, 154] width 60 height 32
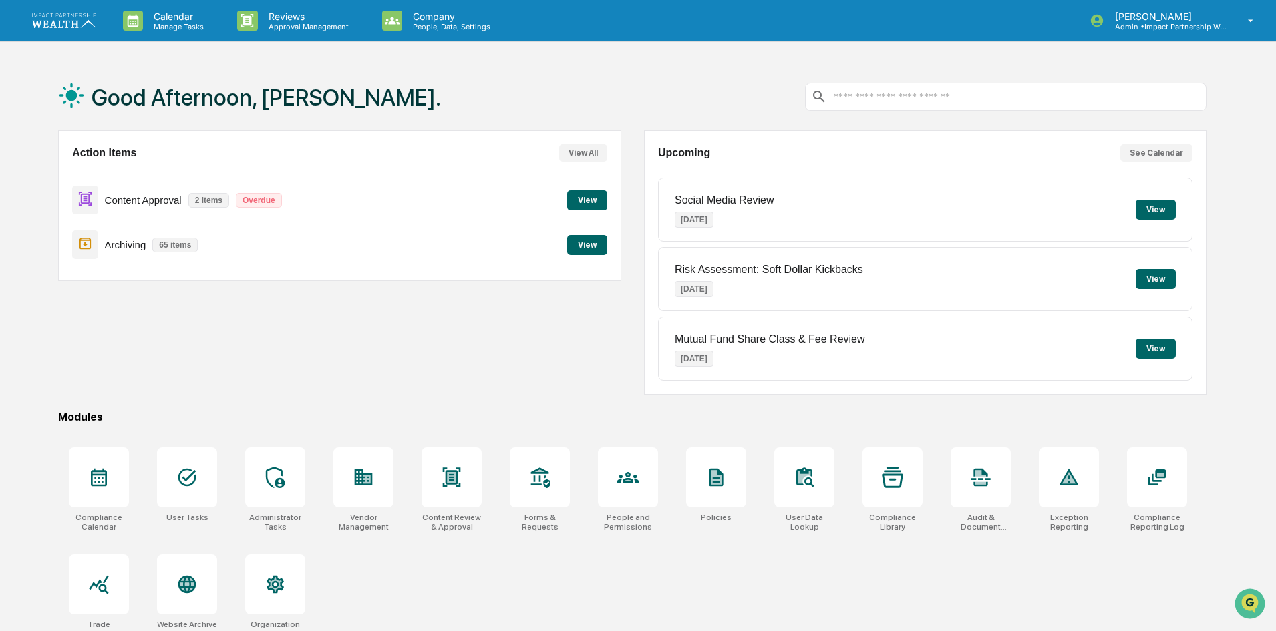
click at [595, 205] on button "View" at bounding box center [587, 200] width 40 height 20
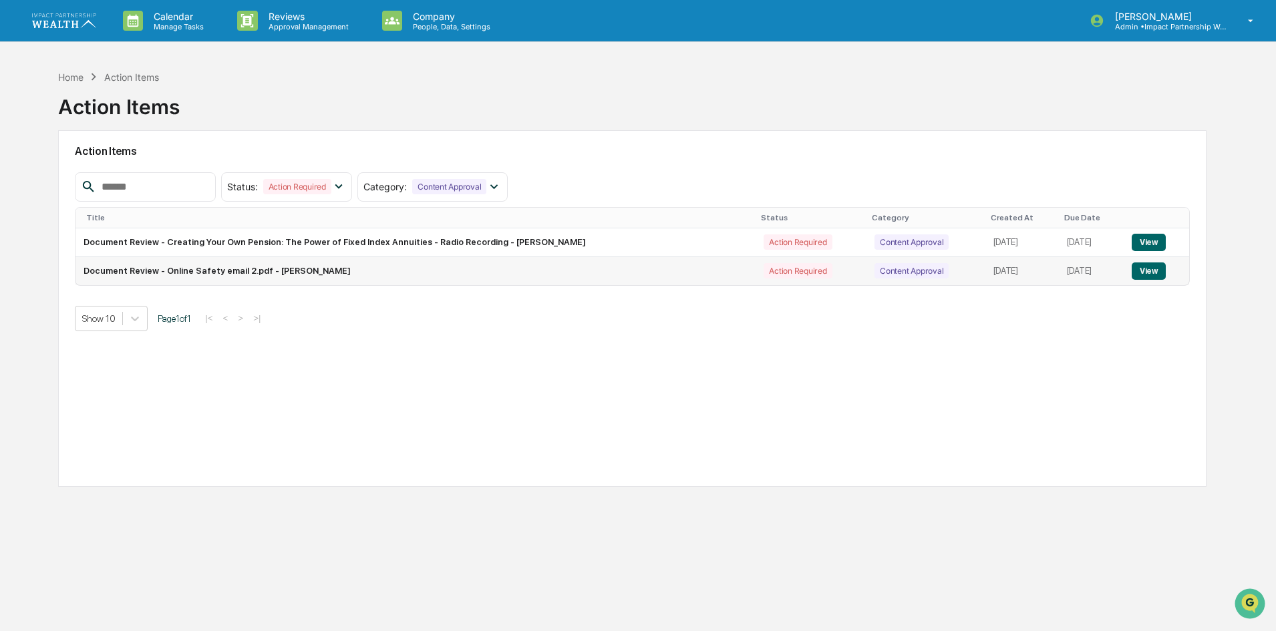
click at [190, 272] on td "Document Review - Online Safety email 2.pdf - Jamie Peak" at bounding box center [415, 271] width 680 height 28
click at [1145, 269] on button "View" at bounding box center [1148, 270] width 34 height 17
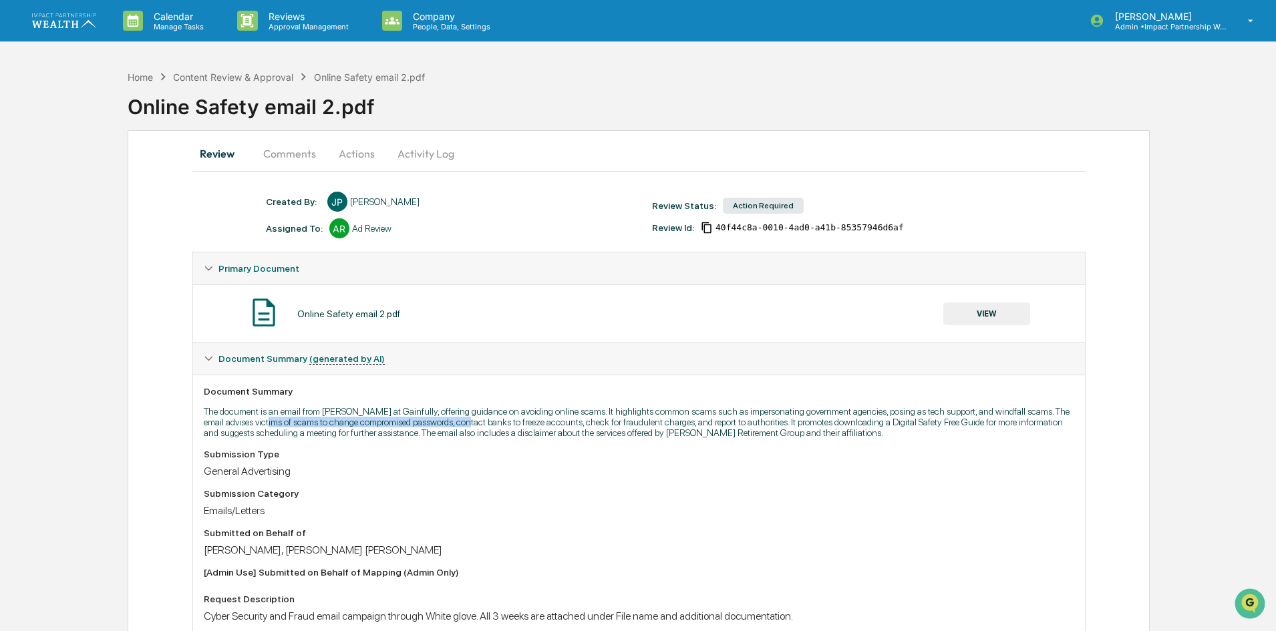
drag, startPoint x: 256, startPoint y: 421, endPoint x: 461, endPoint y: 421, distance: 205.7
click at [461, 421] on p "The document is an email from [PERSON_NAME] at Gainfully, offering guidance on …" at bounding box center [639, 422] width 870 height 32
click at [295, 148] on button "Comments" at bounding box center [289, 154] width 74 height 32
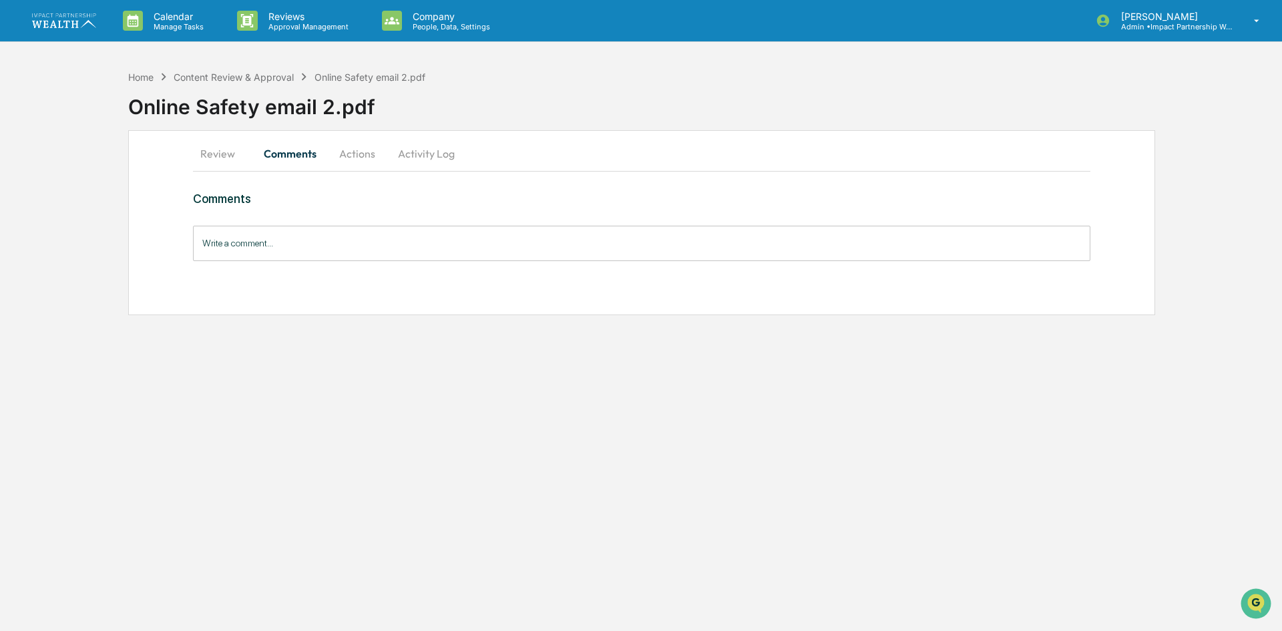
click at [347, 148] on button "Actions" at bounding box center [357, 154] width 60 height 32
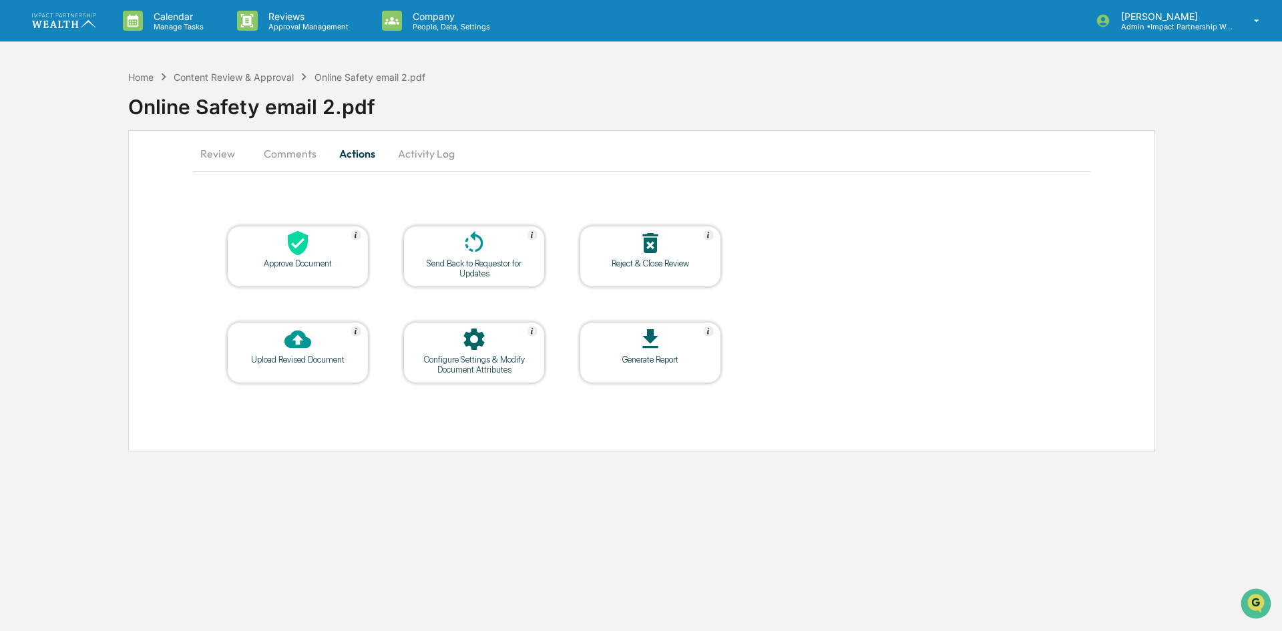
click at [241, 152] on button "Review" at bounding box center [223, 154] width 60 height 32
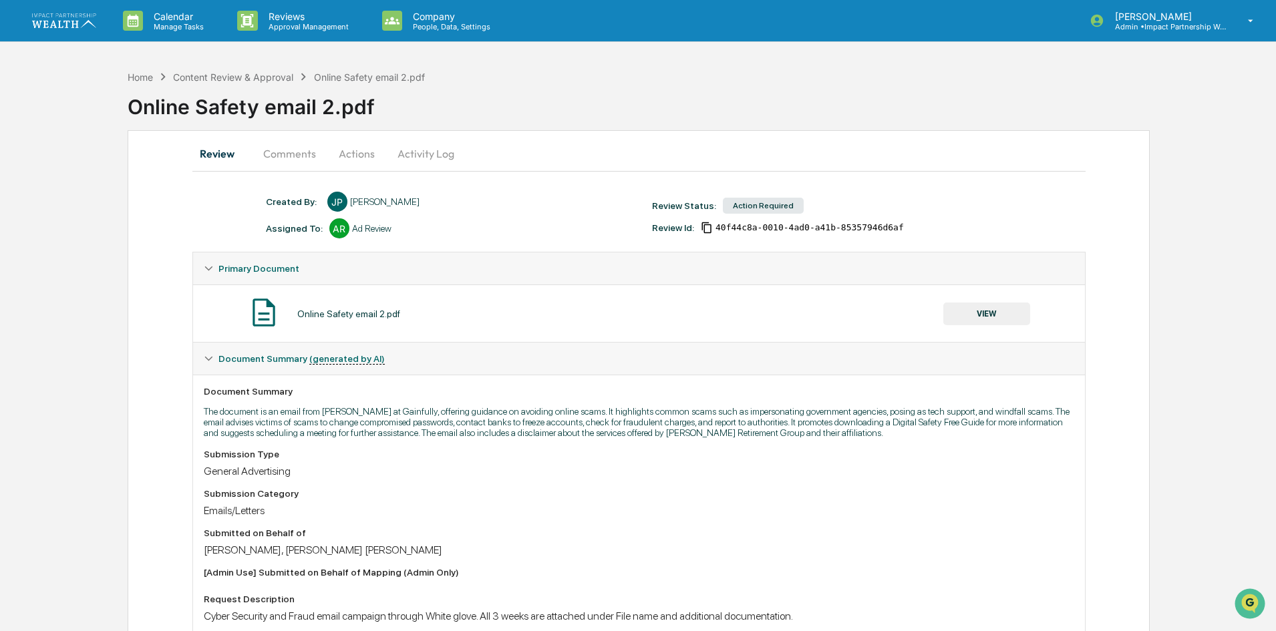
click at [962, 314] on button "VIEW" at bounding box center [986, 314] width 87 height 23
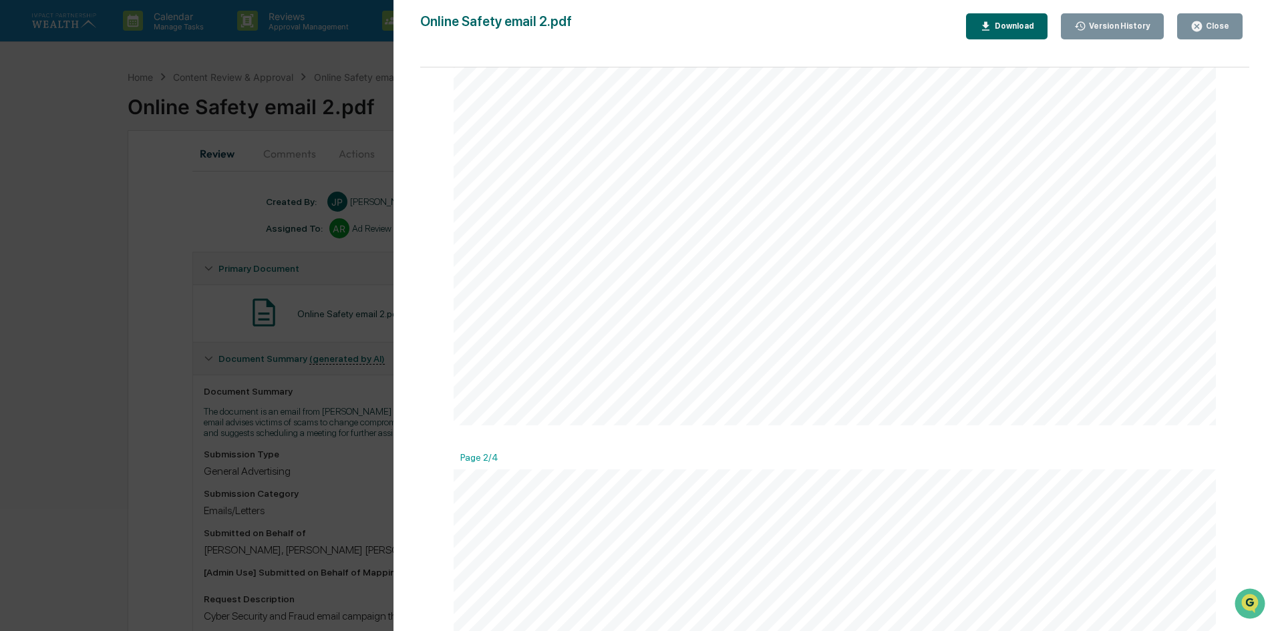
scroll to position [735, 0]
drag, startPoint x: 763, startPoint y: 288, endPoint x: 865, endPoint y: 278, distance: 103.3
click at [865, 278] on span "But just because they’re out there doesn’t mean you need to be fearful when" at bounding box center [827, 283] width 442 height 13
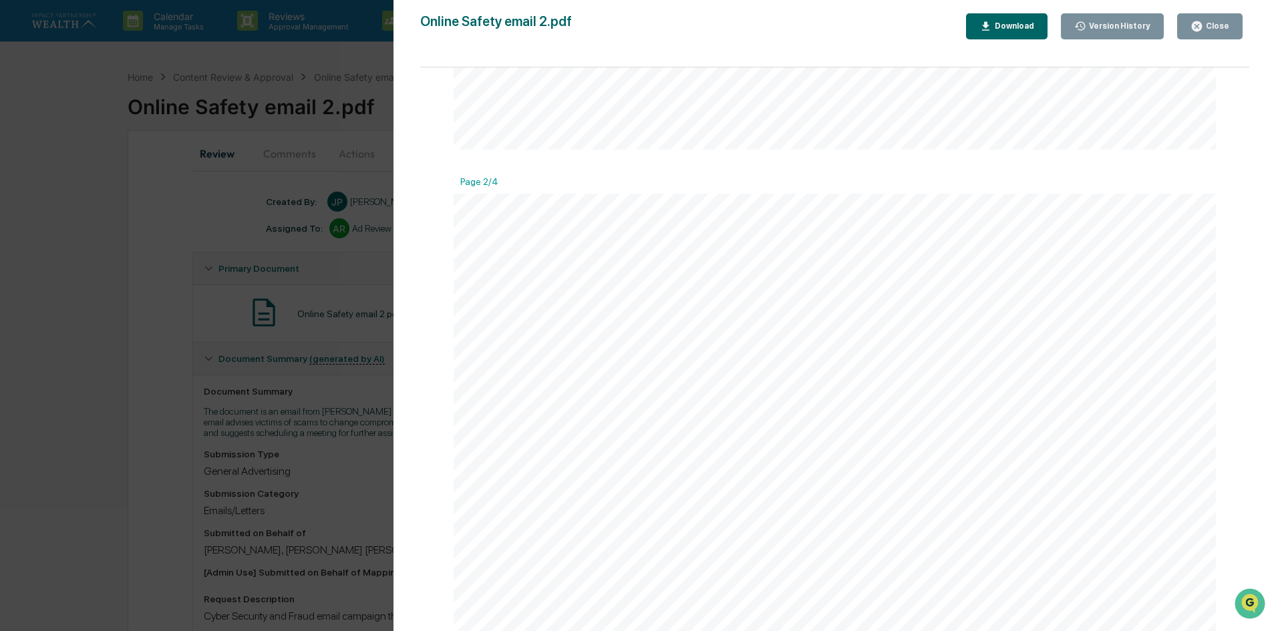
drag, startPoint x: 751, startPoint y: 288, endPoint x: 861, endPoint y: 288, distance: 110.2
drag, startPoint x: 815, startPoint y: 296, endPoint x: 929, endPoint y: 297, distance: 114.2
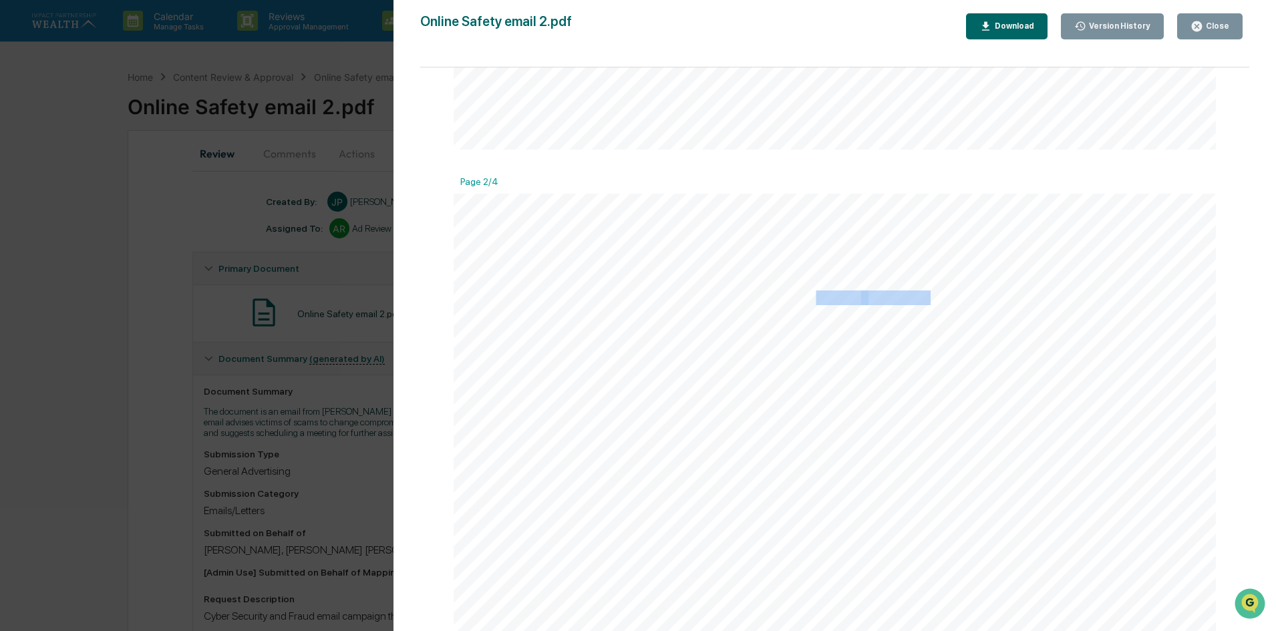
click at [929, 297] on span "Used to gain access to your" at bounding box center [945, 298] width 162 height 13
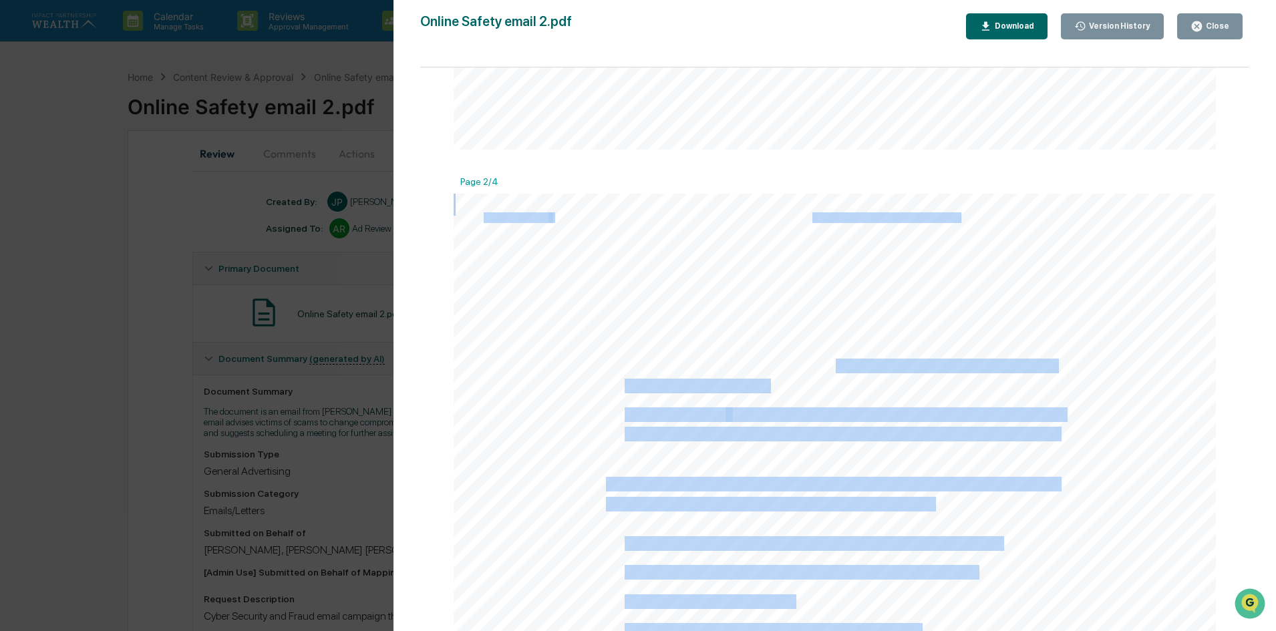
drag, startPoint x: 696, startPoint y: 362, endPoint x: 829, endPoint y: 363, distance: 133.6
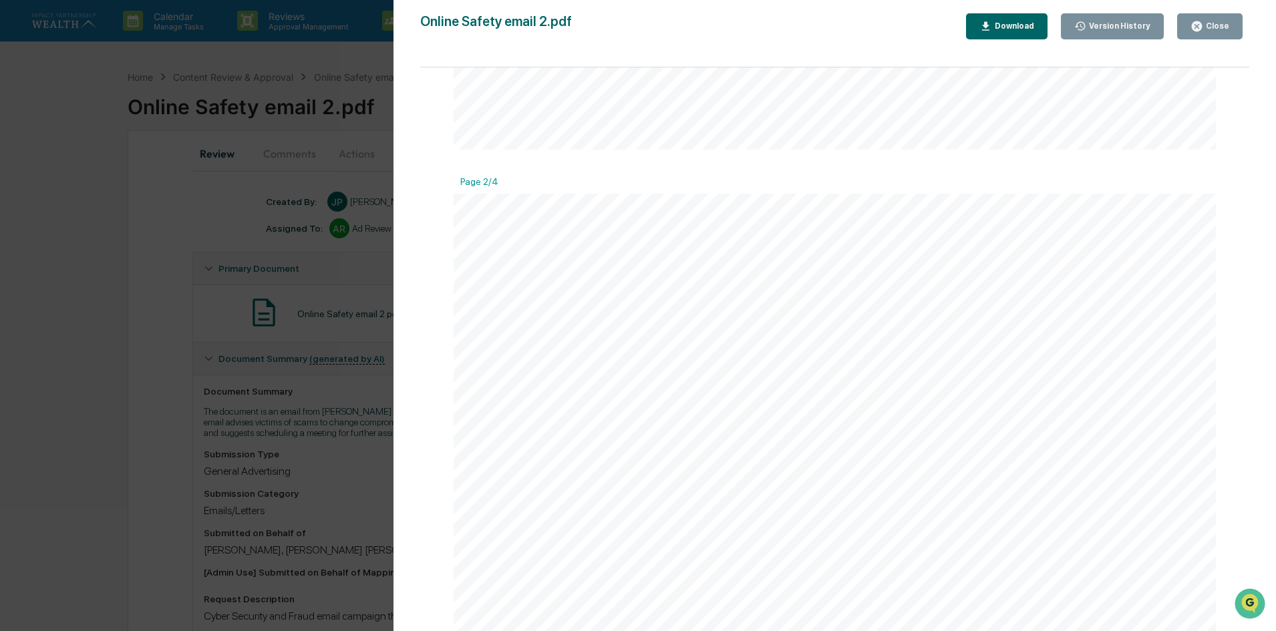
click at [825, 363] on span at bounding box center [826, 366] width 3 height 13
drag, startPoint x: 658, startPoint y: 276, endPoint x: 864, endPoint y: 281, distance: 206.4
click at [864, 281] on span "Even the most prepared people can fall victim to internet scams. If you believe" at bounding box center [832, 284] width 452 height 13
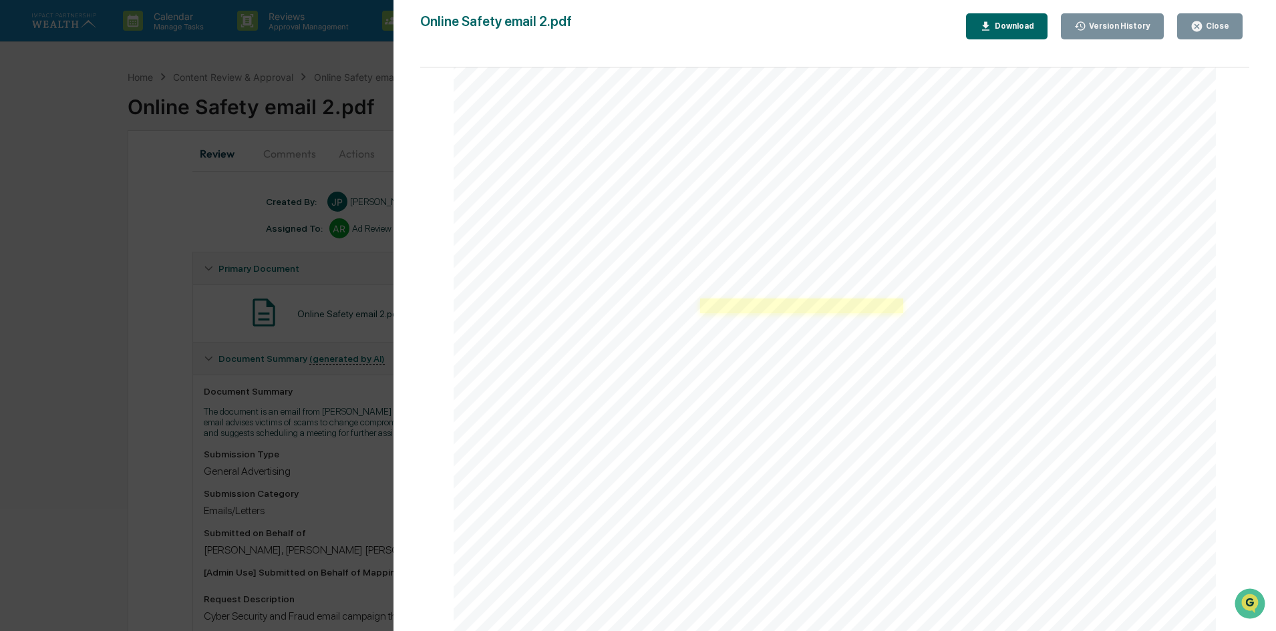
scroll to position [1469, 0]
click at [814, 227] on span "Digital Safety Free Guide" at bounding box center [854, 223] width 155 height 13
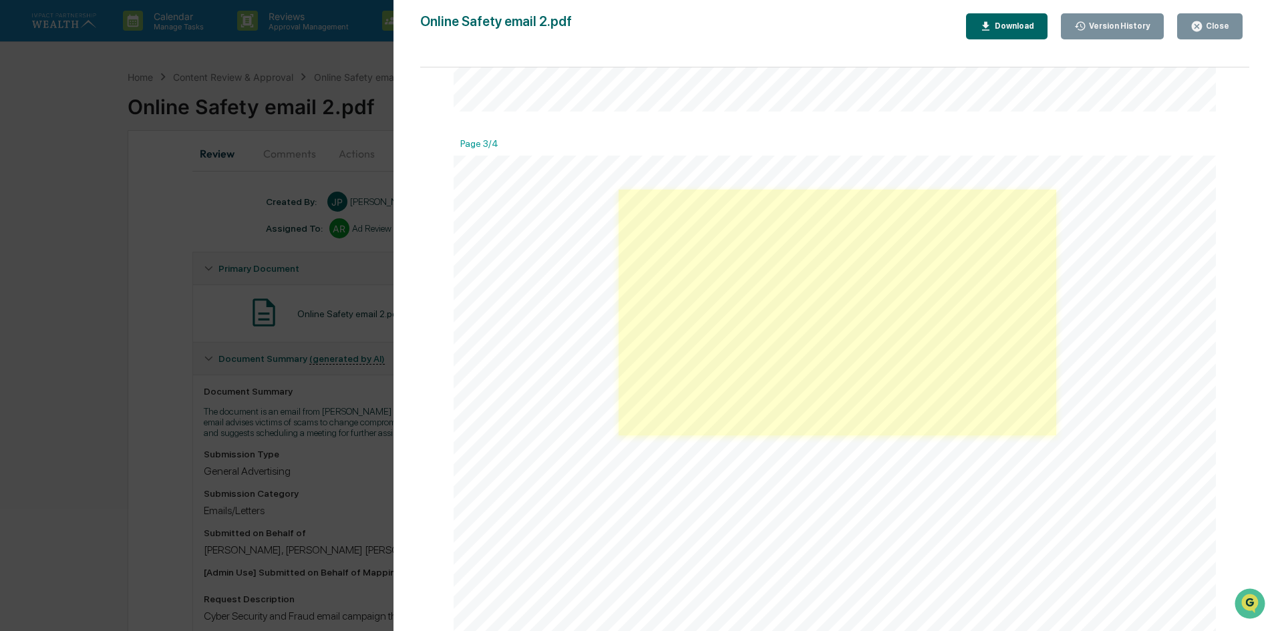
click at [721, 360] on link at bounding box center [836, 313] width 437 height 246
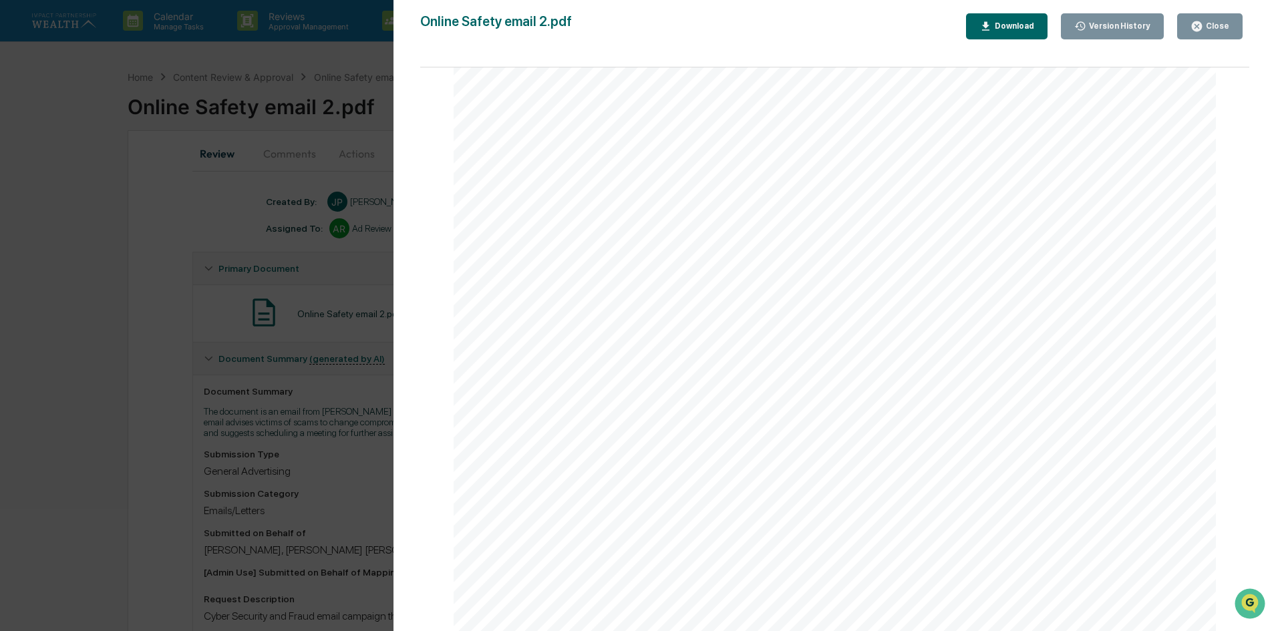
scroll to position [2671, 0]
click at [86, 470] on div "Version History 09/08/2025, 06:15 PM Jamie Peak Online Safety email 2.pdf Close…" at bounding box center [638, 315] width 1276 height 631
click at [162, 425] on div "Version History 09/08/2025, 06:15 PM Jamie Peak Online Safety email 2.pdf Close…" at bounding box center [638, 315] width 1276 height 631
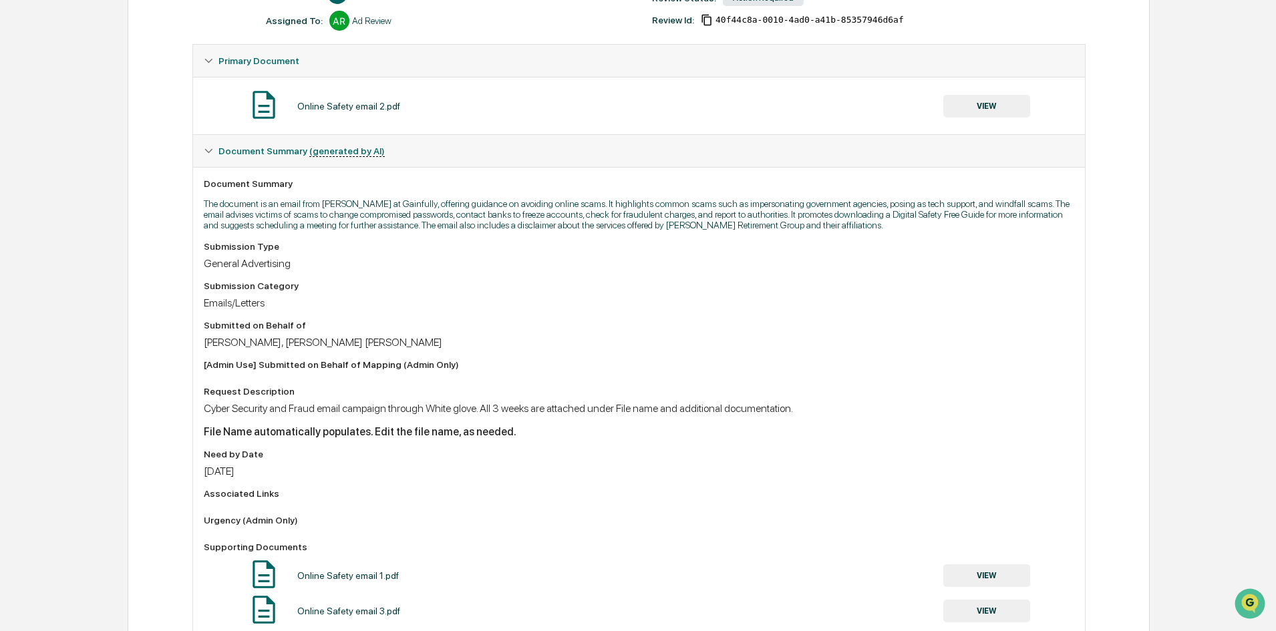
scroll to position [419, 0]
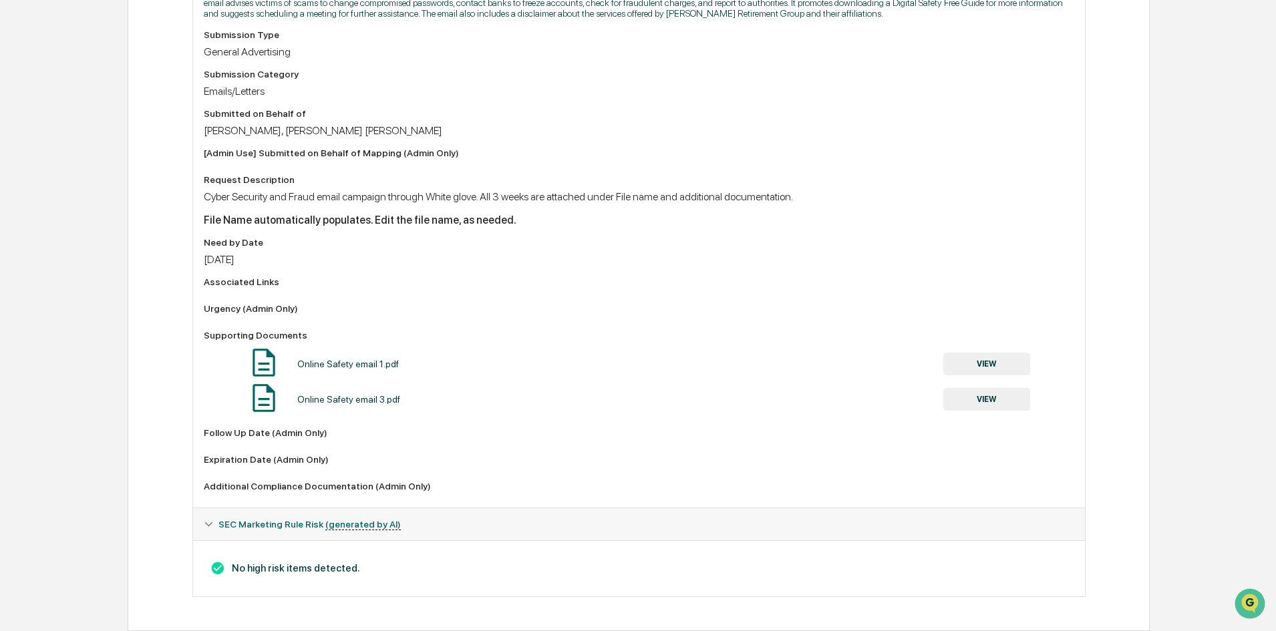
click at [999, 351] on div "Online Safety email 1.pdf VIEW" at bounding box center [639, 363] width 870 height 35
click at [990, 355] on button "VIEW" at bounding box center [986, 364] width 87 height 23
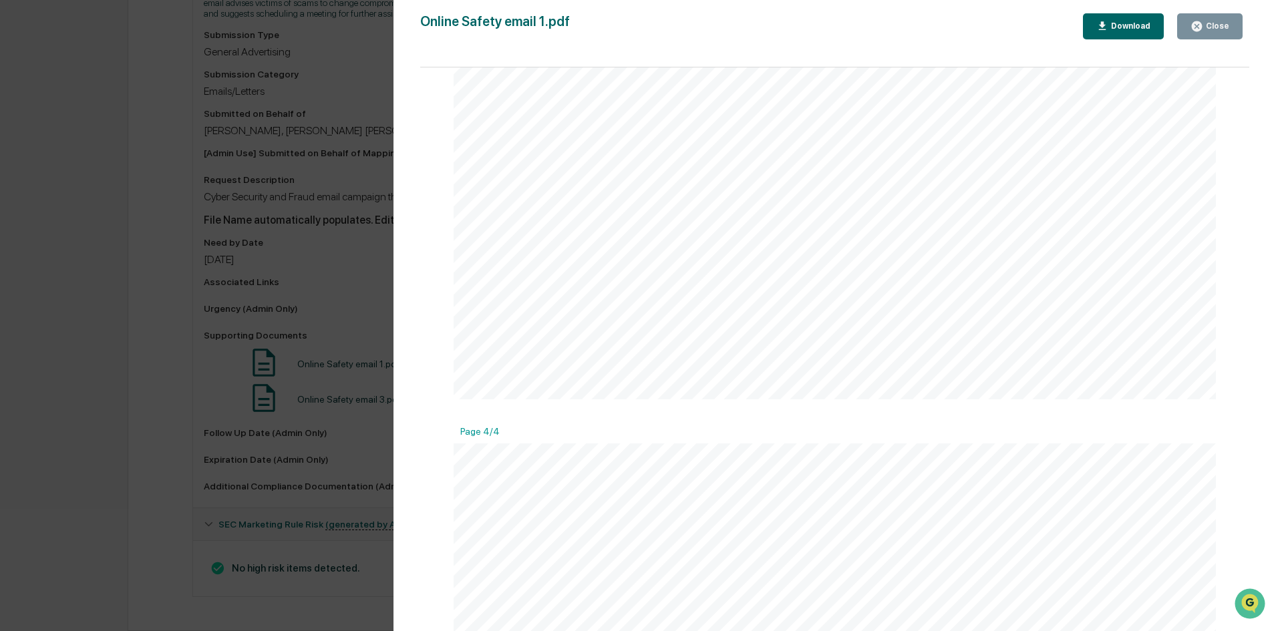
scroll to position [3072, 0]
click at [108, 388] on div "Version History [DATE] 06:15 PM [PERSON_NAME] Online Safety email 1.pdf Close D…" at bounding box center [638, 315] width 1276 height 631
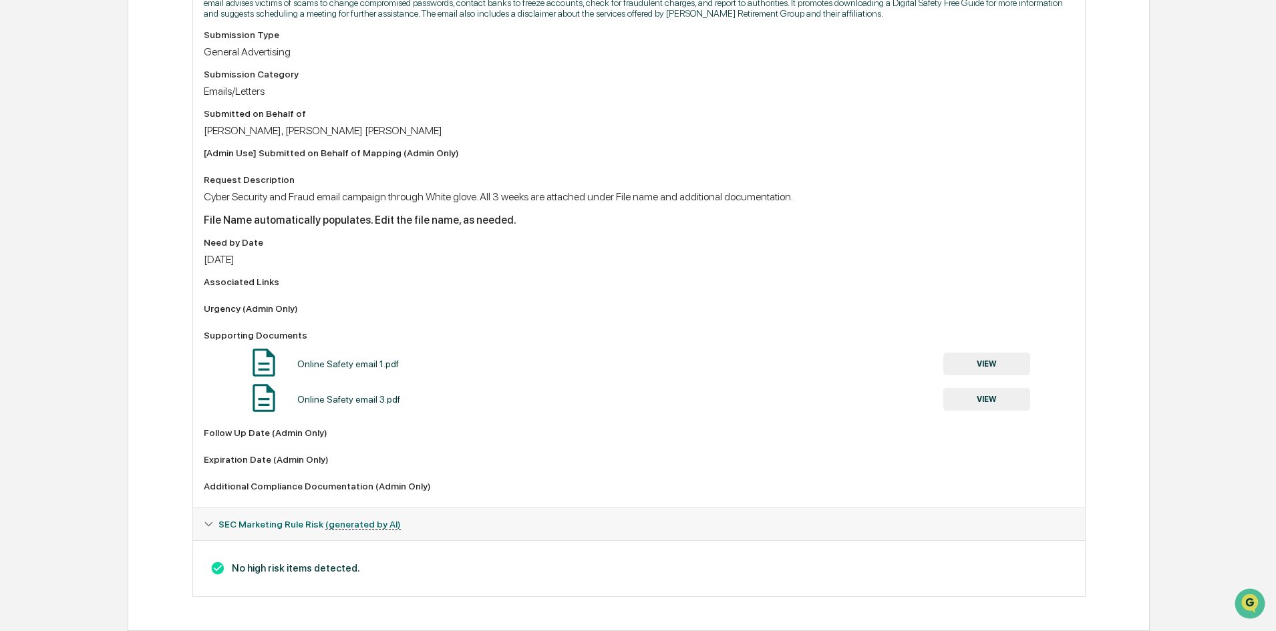
click at [983, 400] on button "VIEW" at bounding box center [986, 399] width 87 height 23
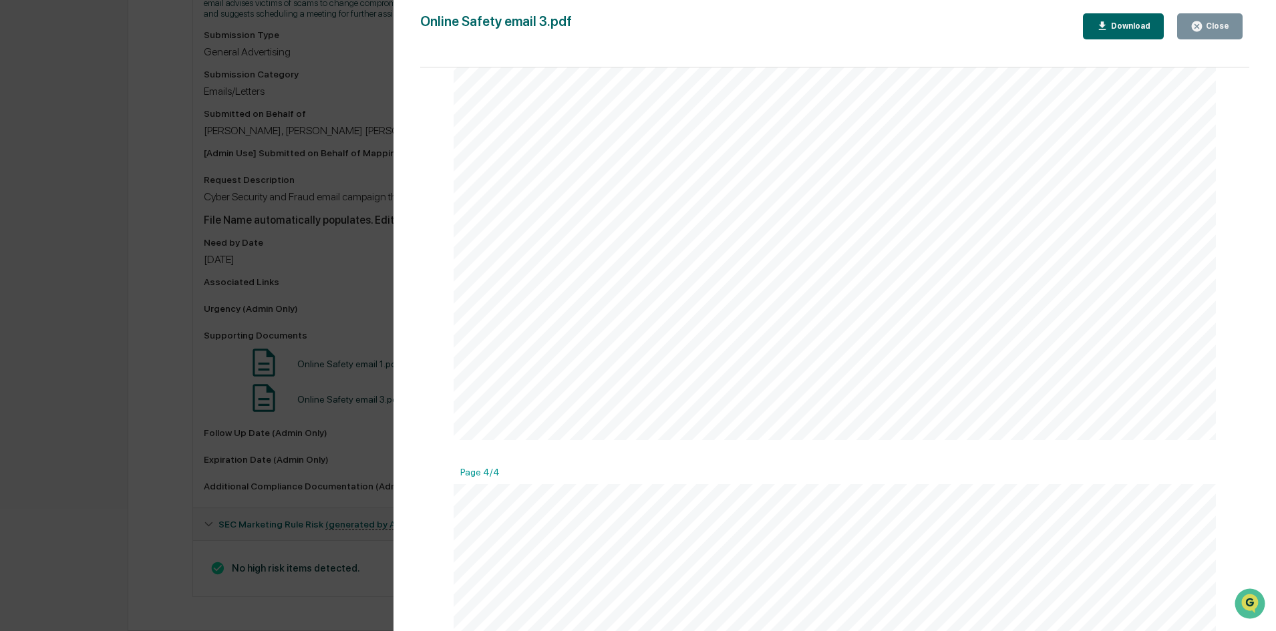
scroll to position [2409, 0]
click at [138, 353] on div "Version History [DATE] 06:15 PM [PERSON_NAME] Online Safety email 3.pdf Close D…" at bounding box center [638, 315] width 1276 height 631
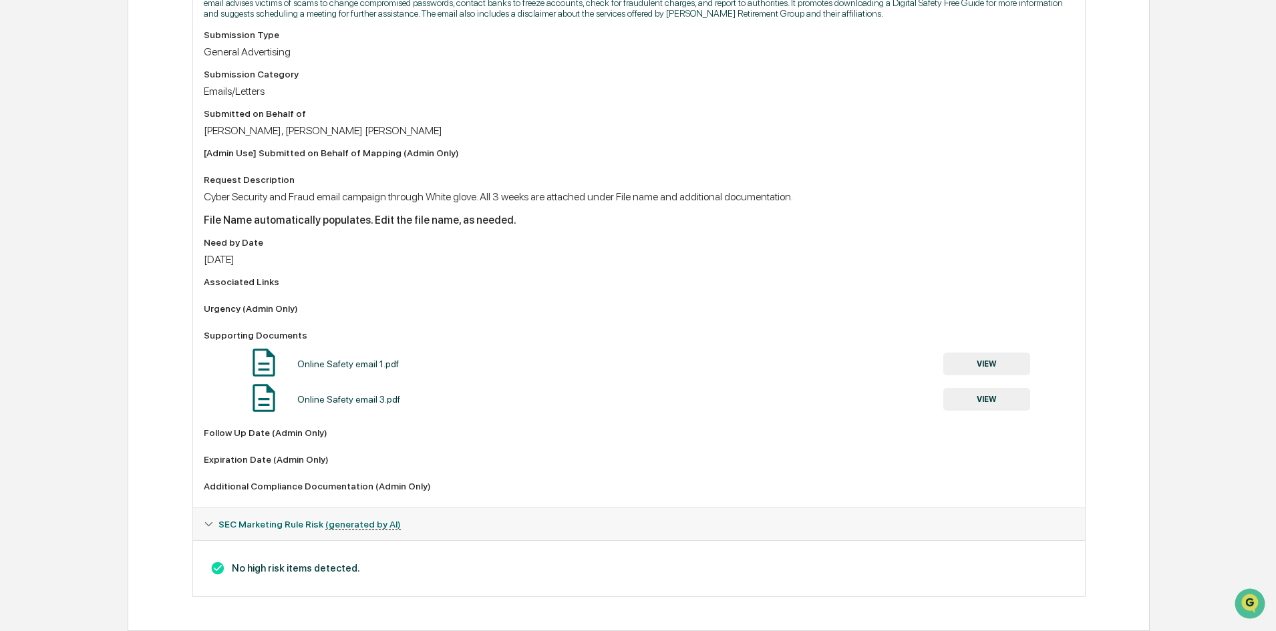
scroll to position [0, 0]
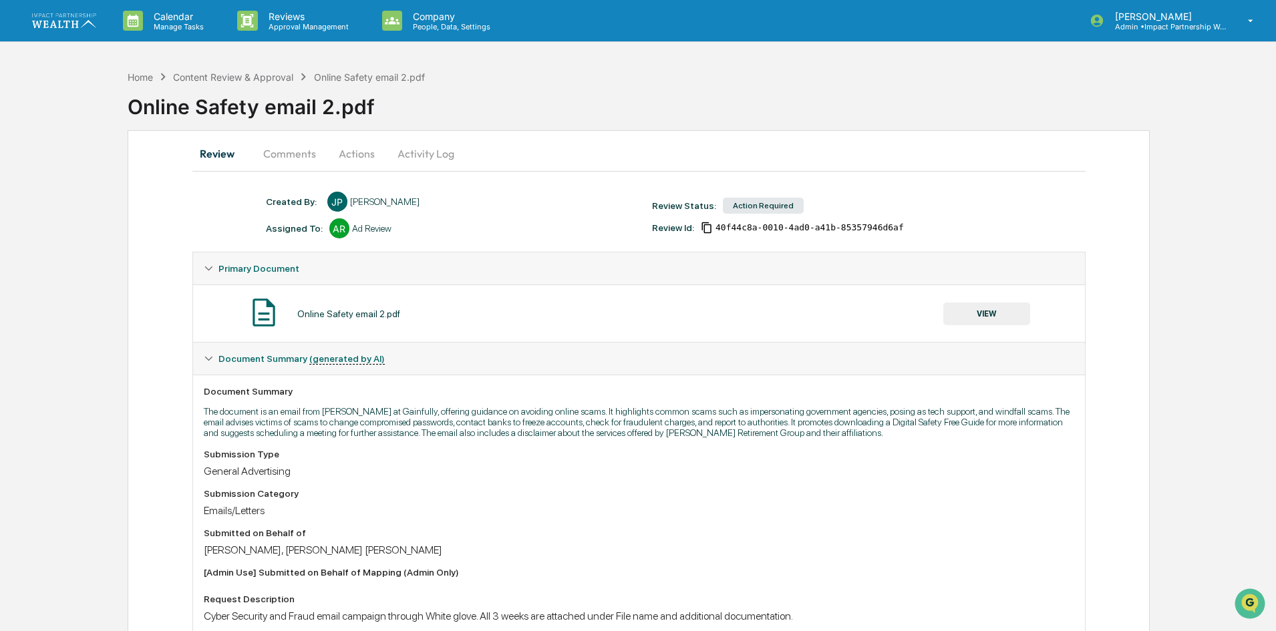
click at [289, 146] on button "Comments" at bounding box center [289, 154] width 74 height 32
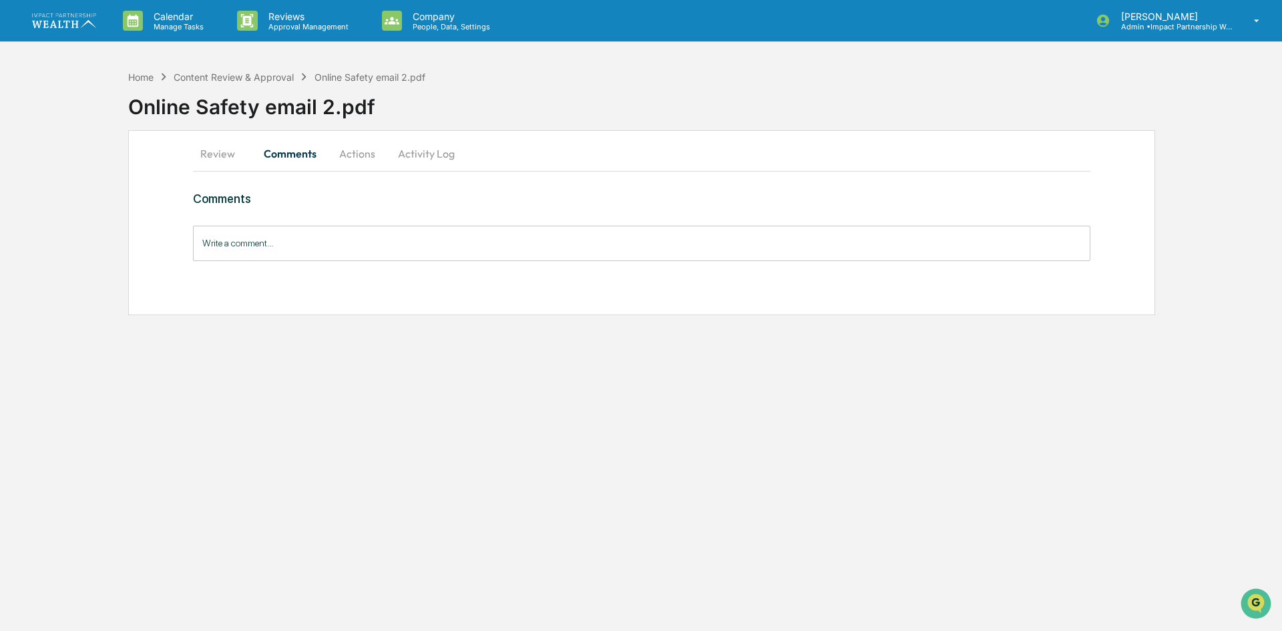
click at [240, 156] on button "Review" at bounding box center [223, 154] width 60 height 32
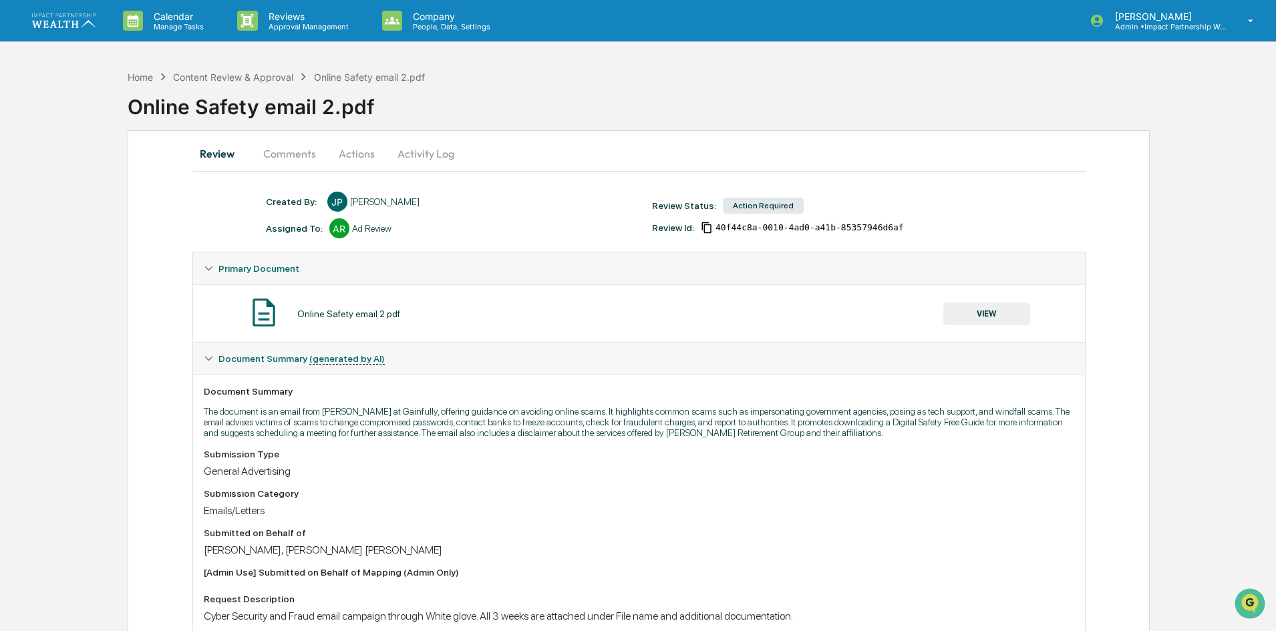
click at [352, 154] on button "Actions" at bounding box center [357, 154] width 60 height 32
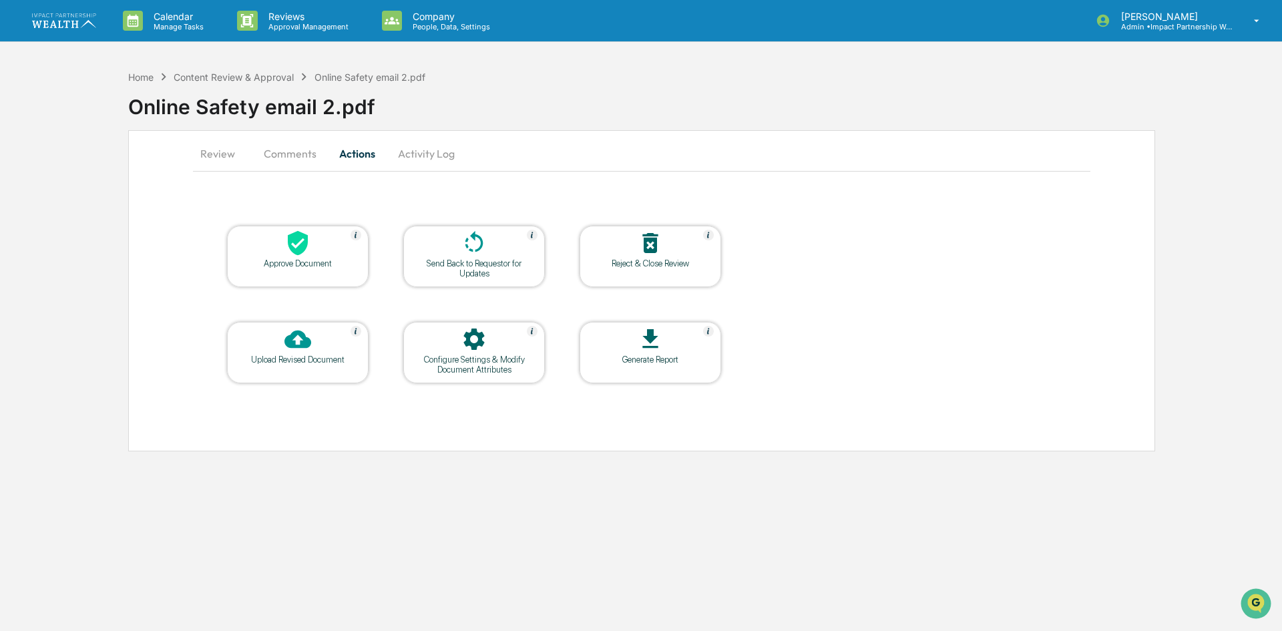
click at [292, 154] on button "Comments" at bounding box center [290, 154] width 74 height 32
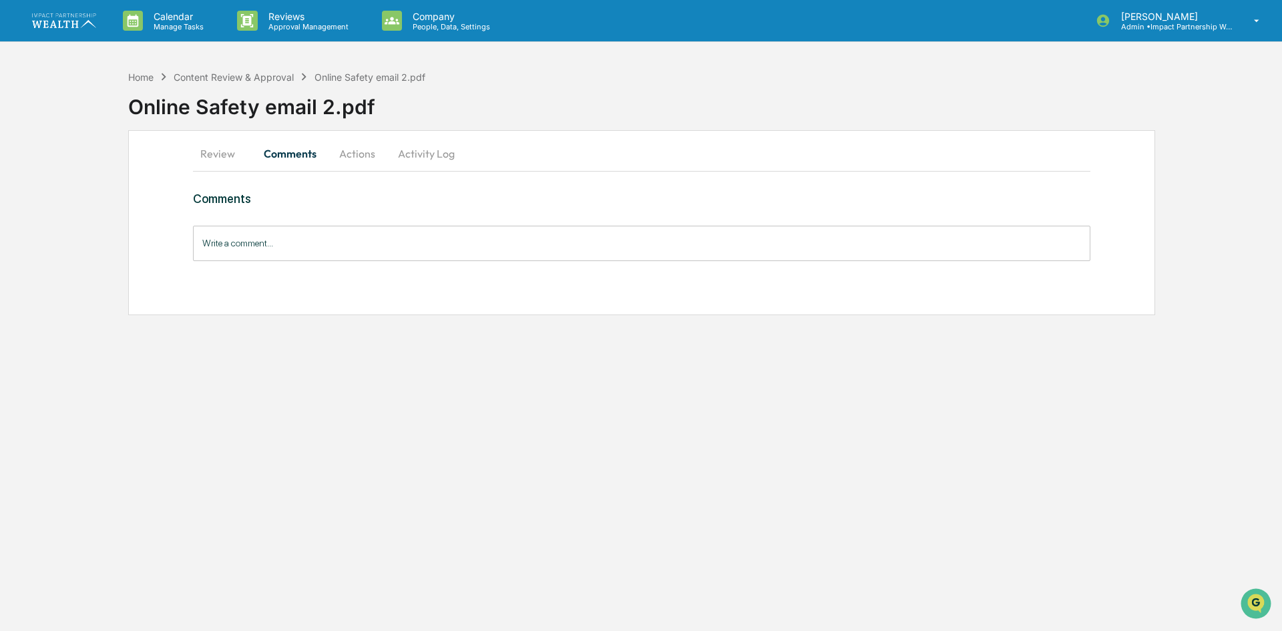
click at [419, 155] on button "Activity Log" at bounding box center [426, 154] width 78 height 32
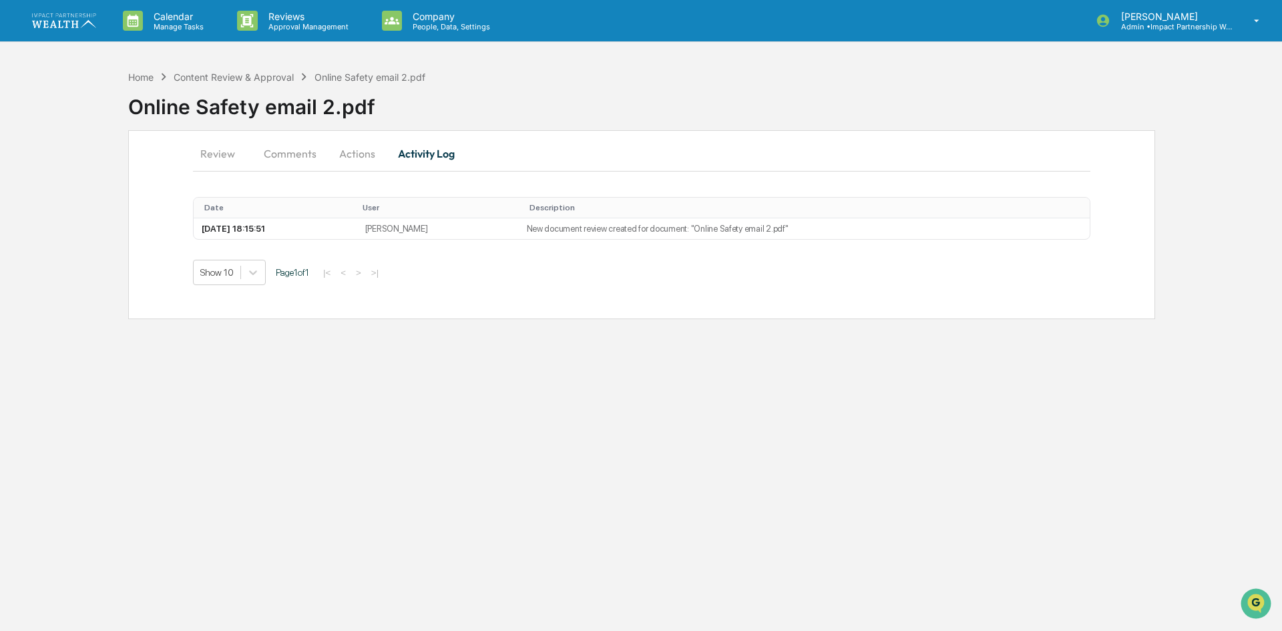
click at [233, 154] on button "Review" at bounding box center [223, 154] width 60 height 32
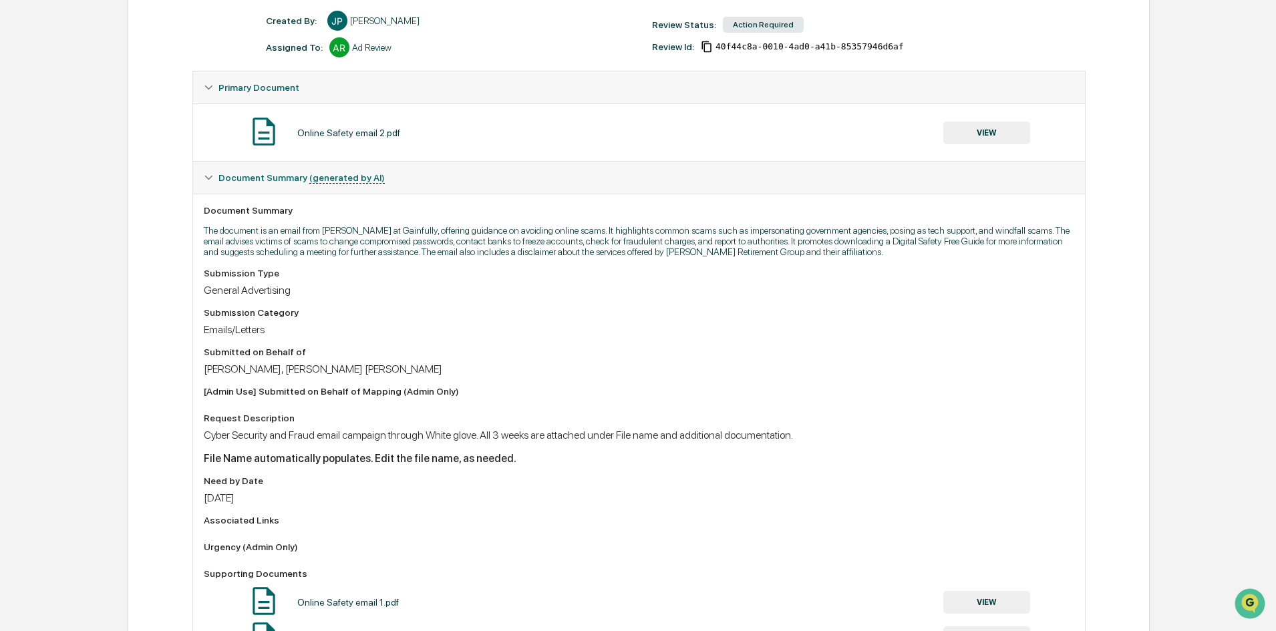
scroll to position [19, 0]
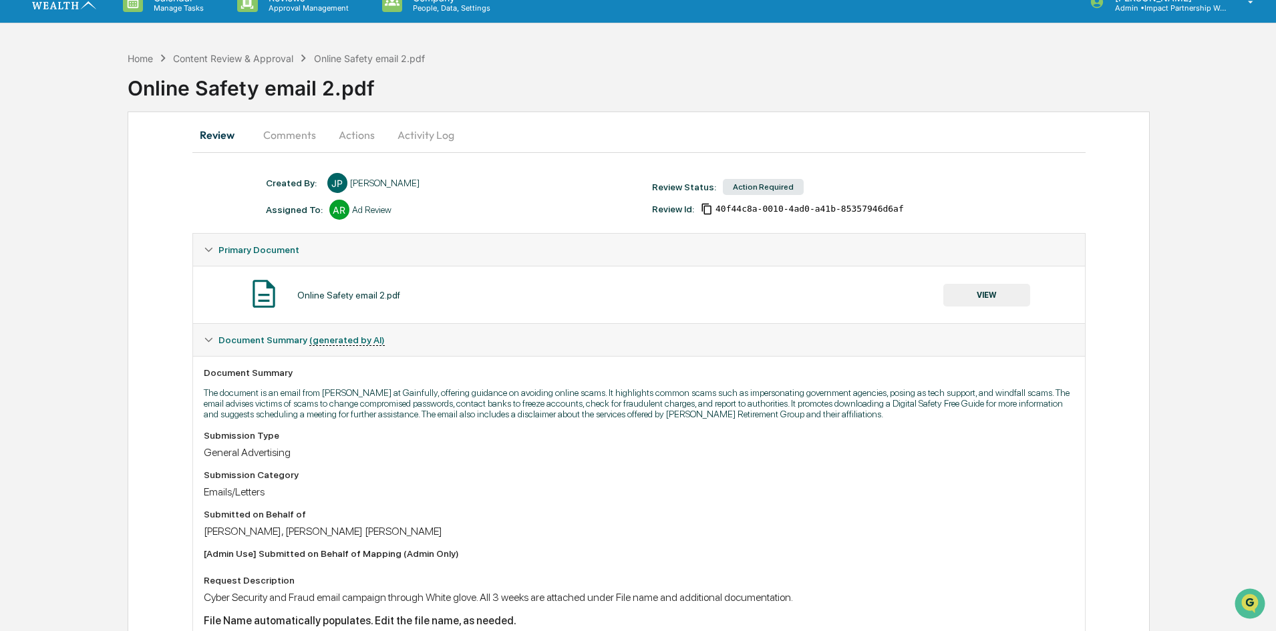
click at [367, 142] on button "Actions" at bounding box center [357, 135] width 60 height 32
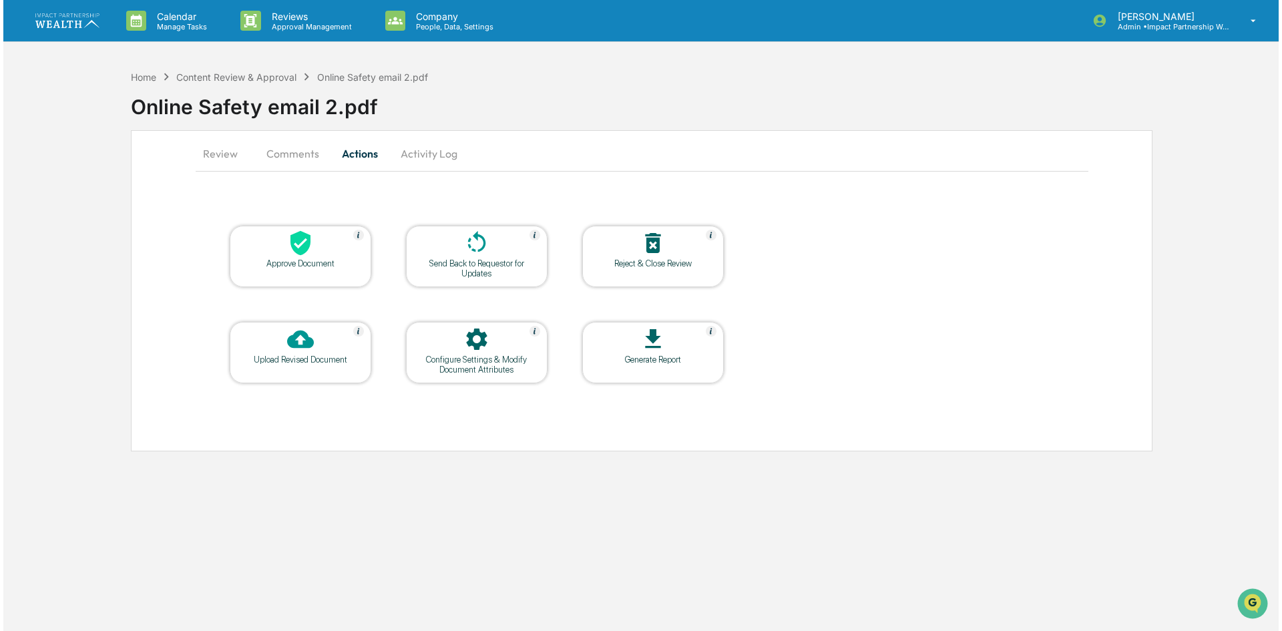
scroll to position [0, 0]
click at [473, 362] on div "Configure Settings & Modify Document Attributes" at bounding box center [474, 365] width 120 height 20
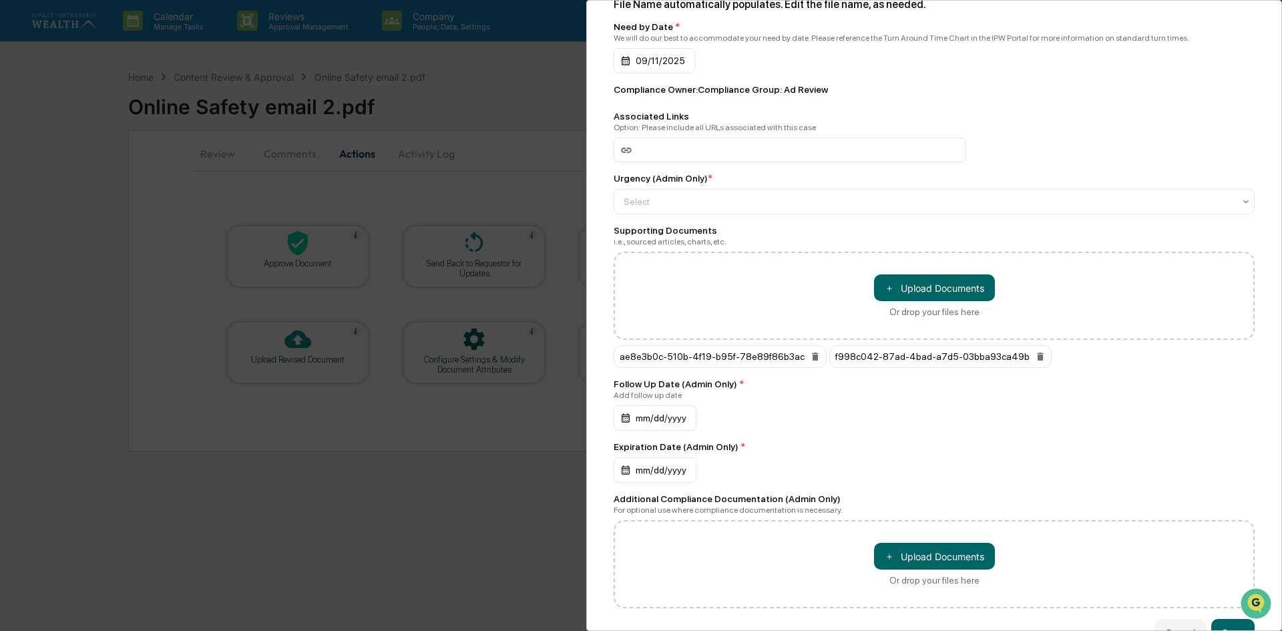
scroll to position [481, 0]
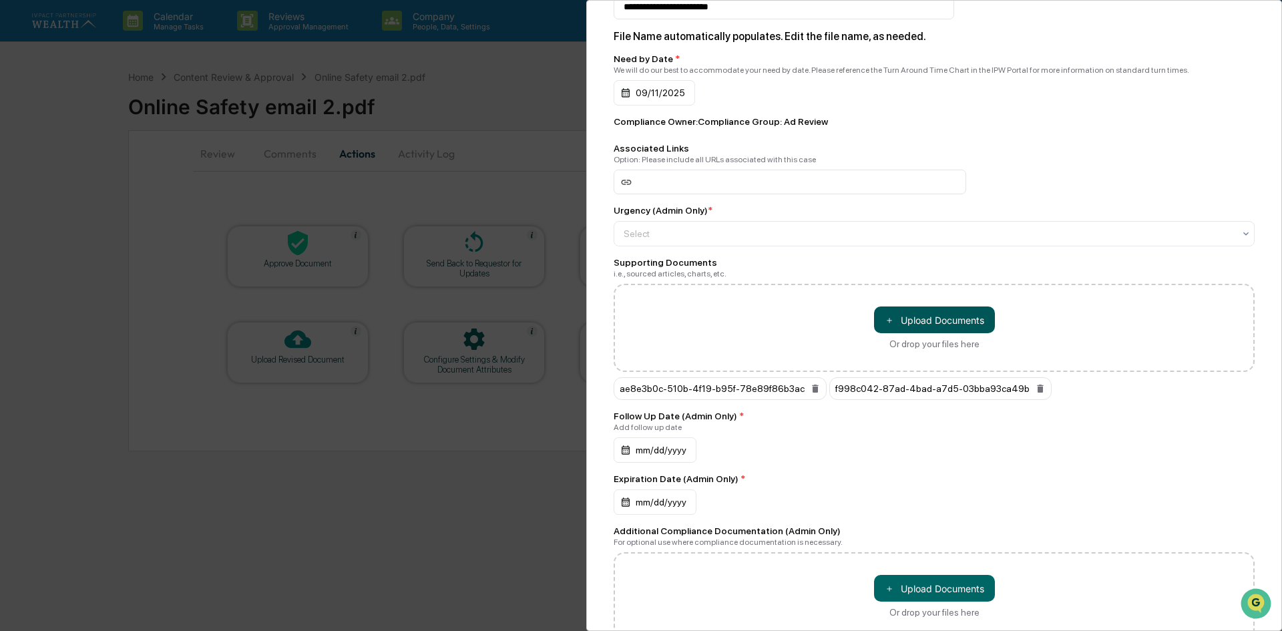
click at [897, 307] on button "＋ Upload Documents" at bounding box center [934, 320] width 121 height 27
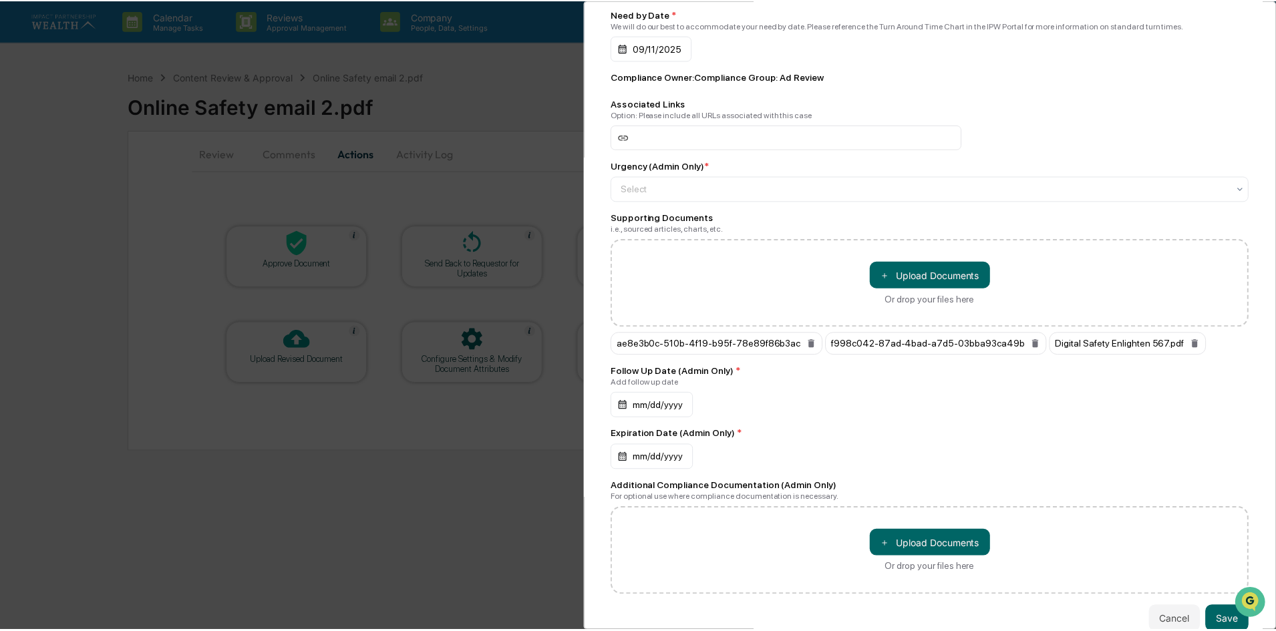
scroll to position [548, 0]
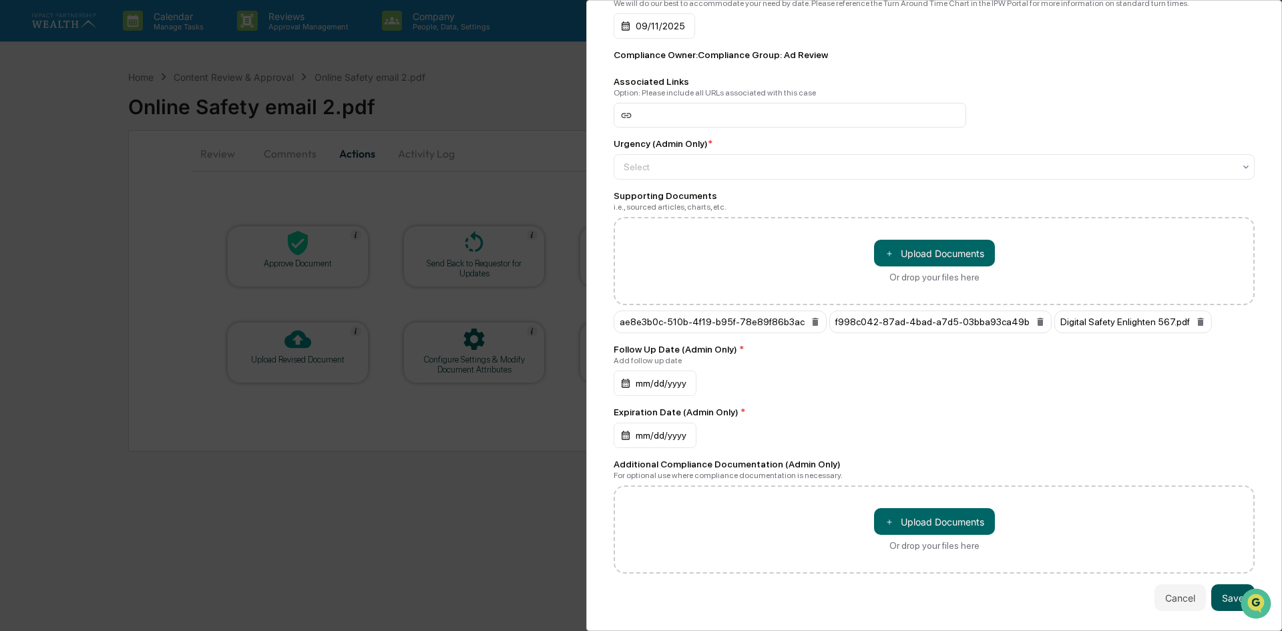
click at [1219, 592] on button "Save" at bounding box center [1232, 597] width 43 height 27
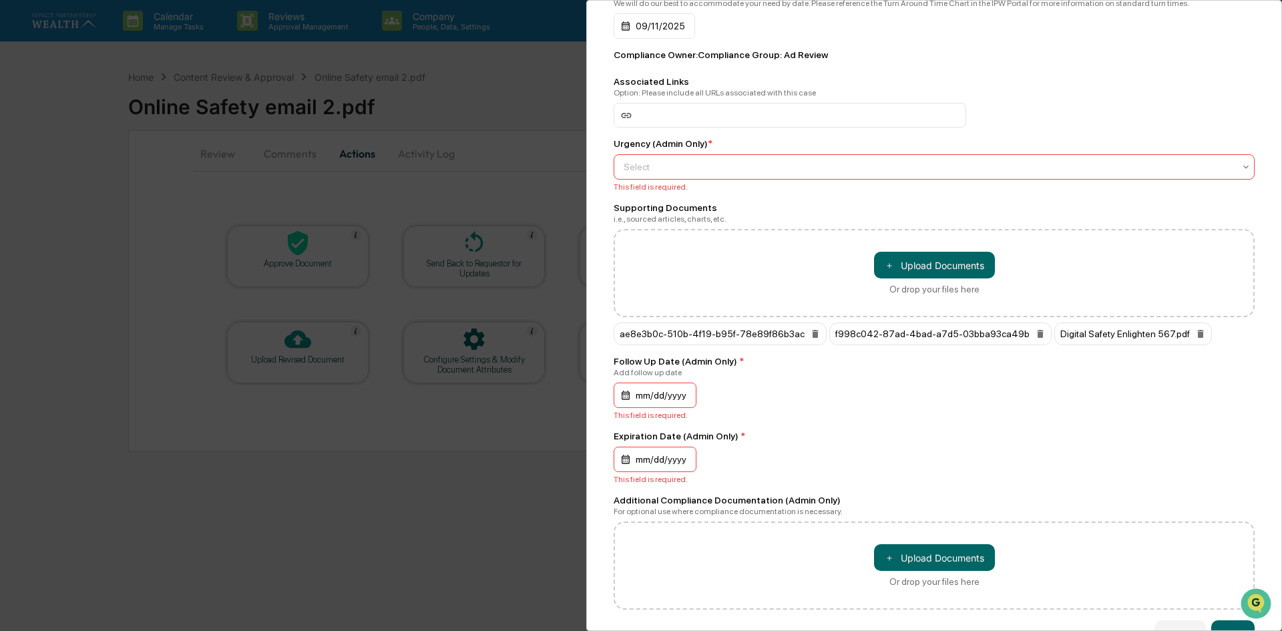
click at [709, 160] on div at bounding box center [929, 166] width 610 height 13
click at [700, 214] on div "Standard Turn Time" at bounding box center [930, 218] width 633 height 27
click at [1225, 620] on button "Save" at bounding box center [1232, 633] width 43 height 27
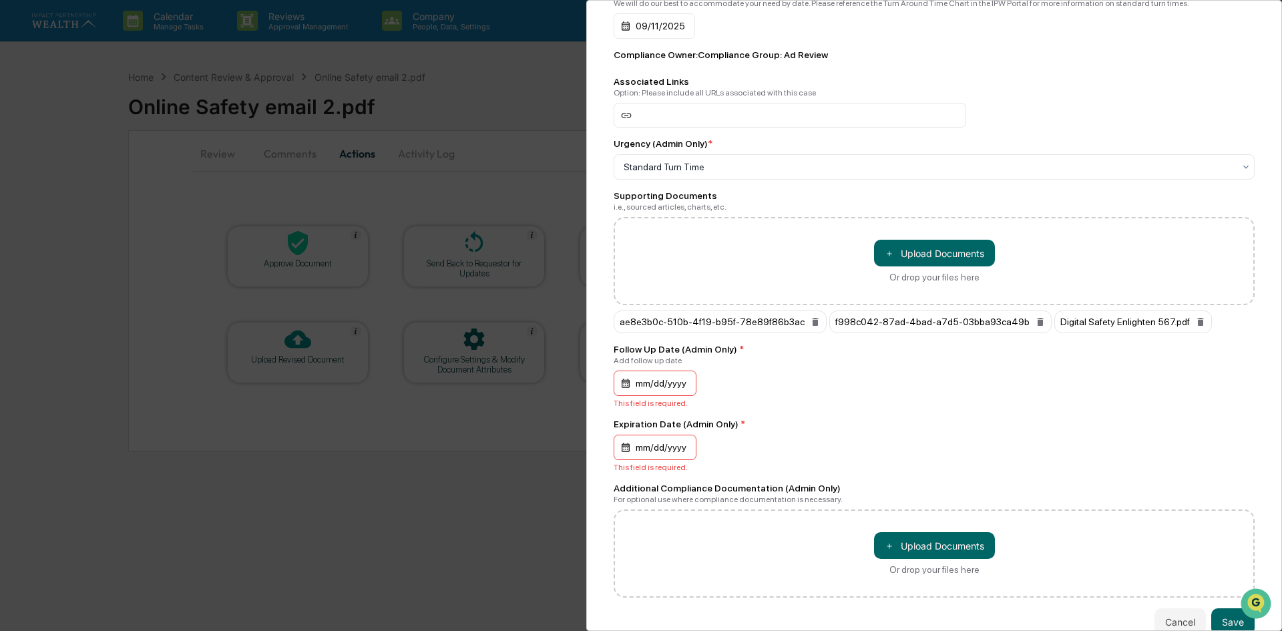
click at [654, 371] on div "mm/dd/yyyy" at bounding box center [655, 383] width 83 height 25
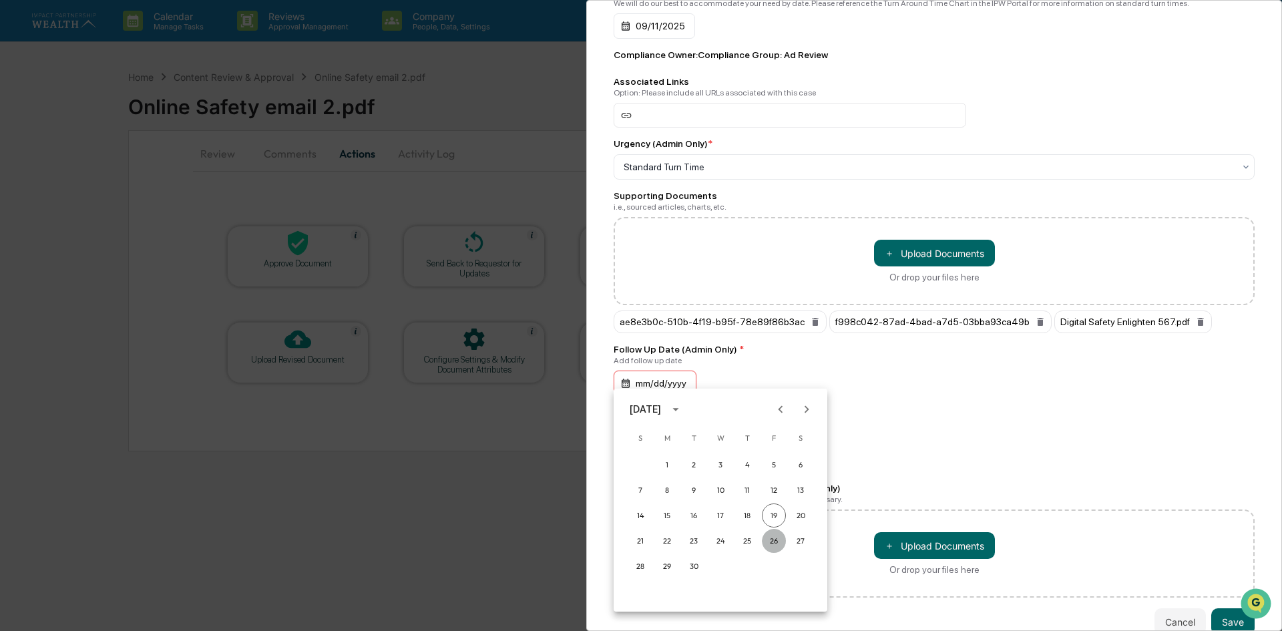
click at [765, 540] on button "26" at bounding box center [774, 541] width 24 height 24
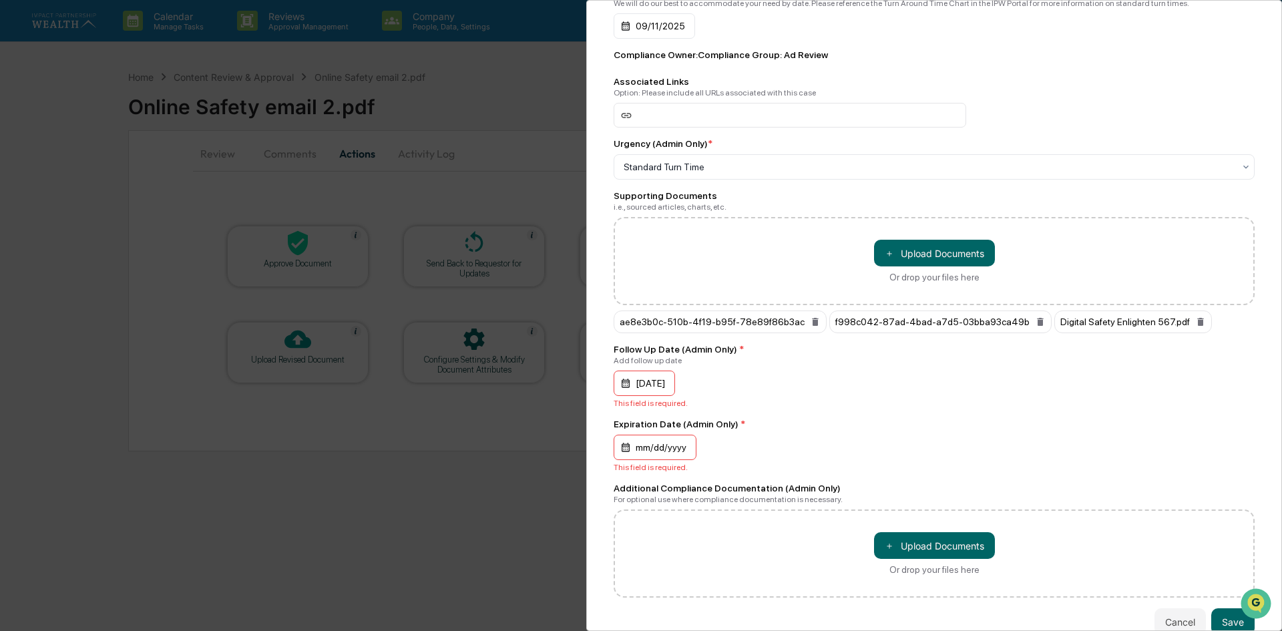
click at [671, 439] on div "mm/dd/yyyy" at bounding box center [655, 447] width 83 height 25
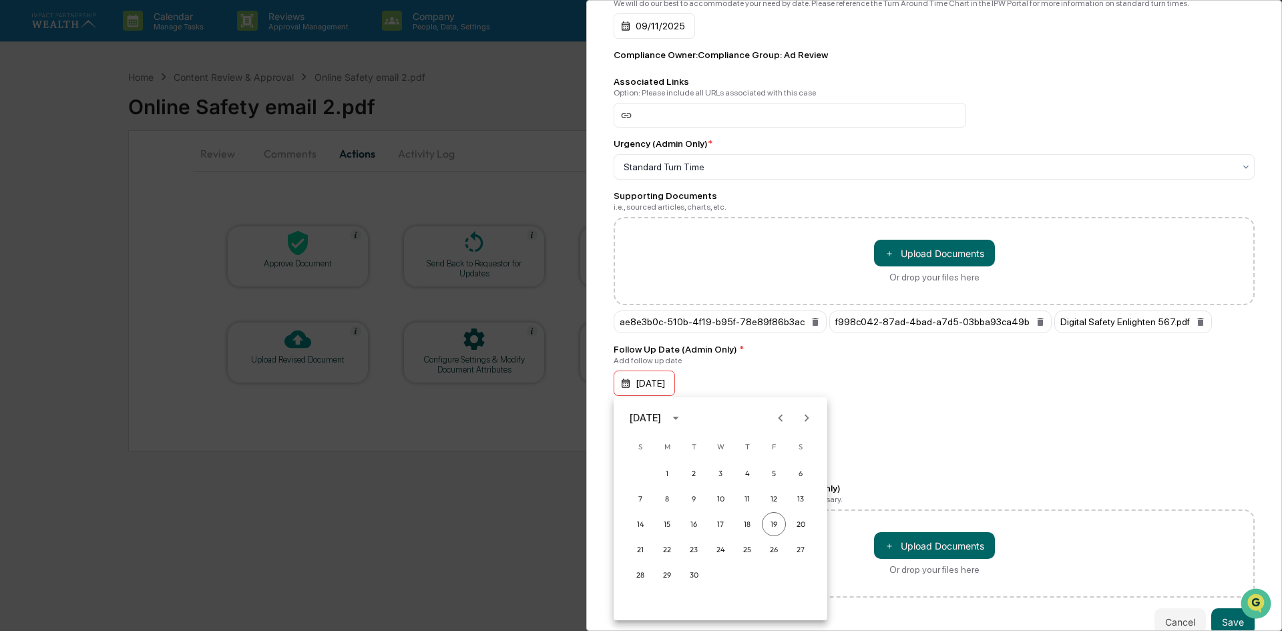
click at [809, 406] on button "Next month" at bounding box center [806, 417] width 25 height 25
click at [809, 405] on button "Next month" at bounding box center [806, 417] width 25 height 25
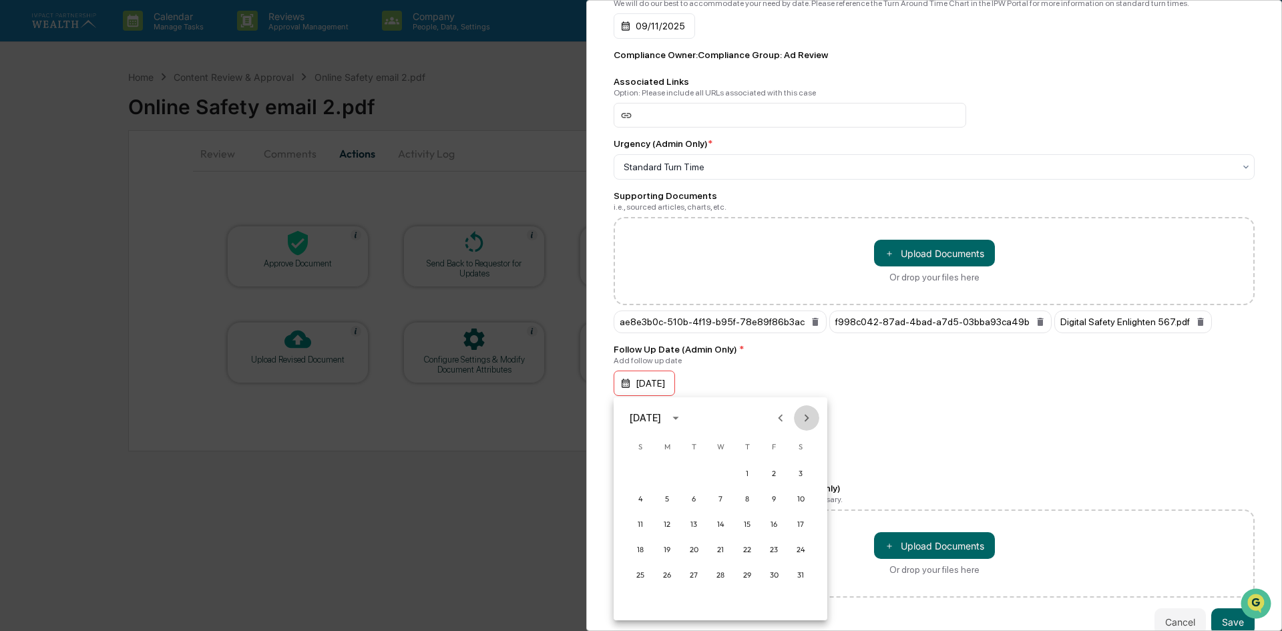
click at [809, 405] on button "Next month" at bounding box center [806, 417] width 25 height 25
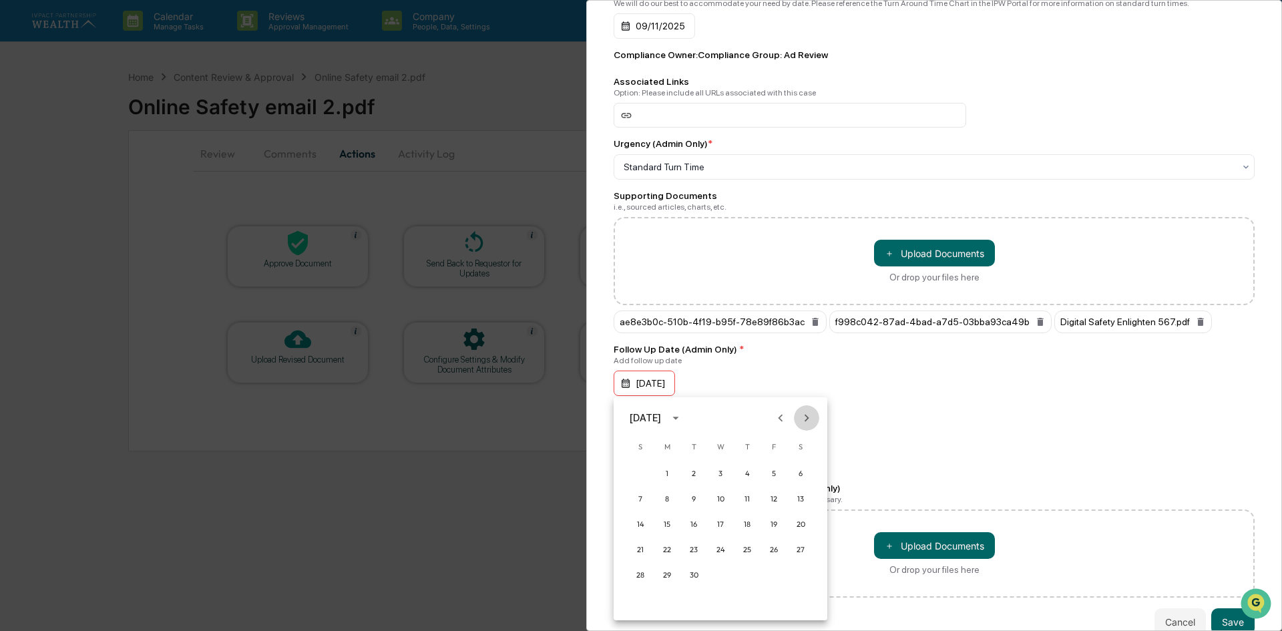
click at [809, 405] on button "Next month" at bounding box center [806, 417] width 25 height 25
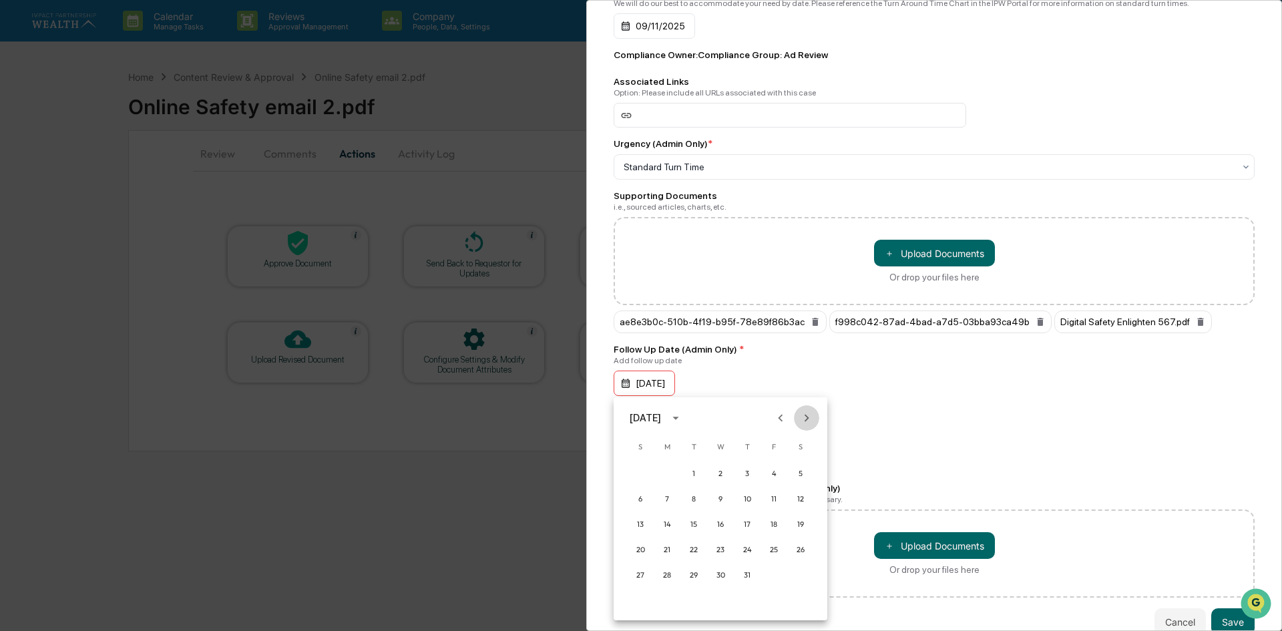
click at [809, 405] on button "Next month" at bounding box center [806, 417] width 25 height 25
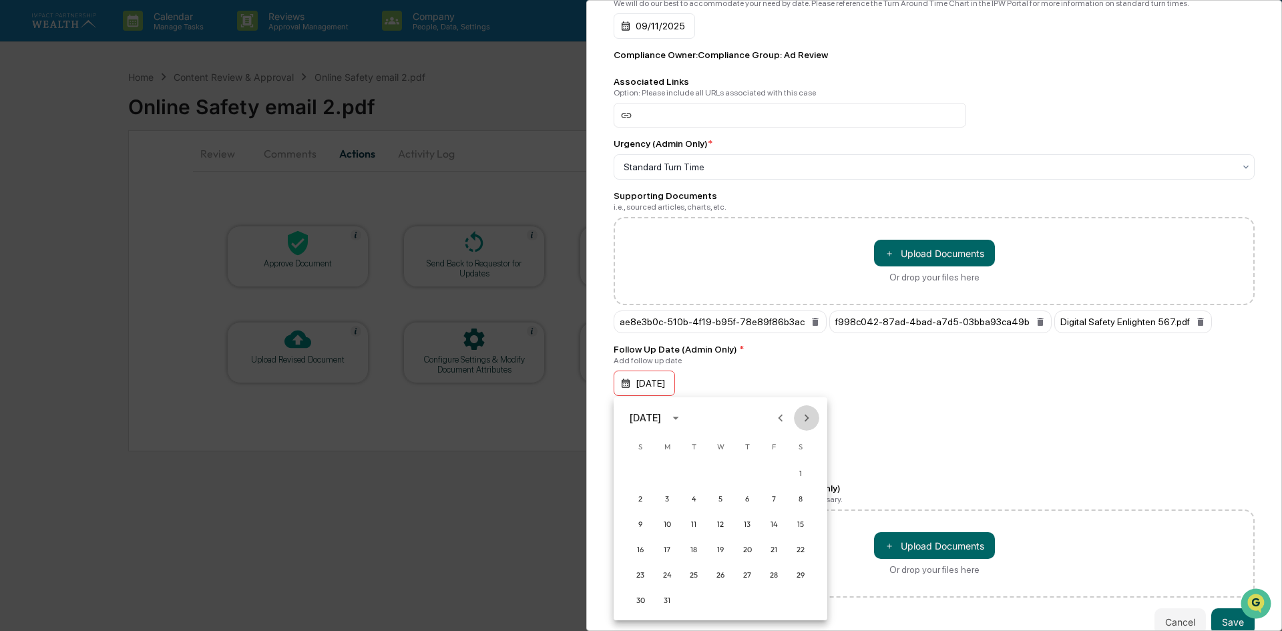
click at [809, 405] on button "Next month" at bounding box center [806, 417] width 25 height 25
click at [644, 551] on button "19" at bounding box center [640, 550] width 24 height 24
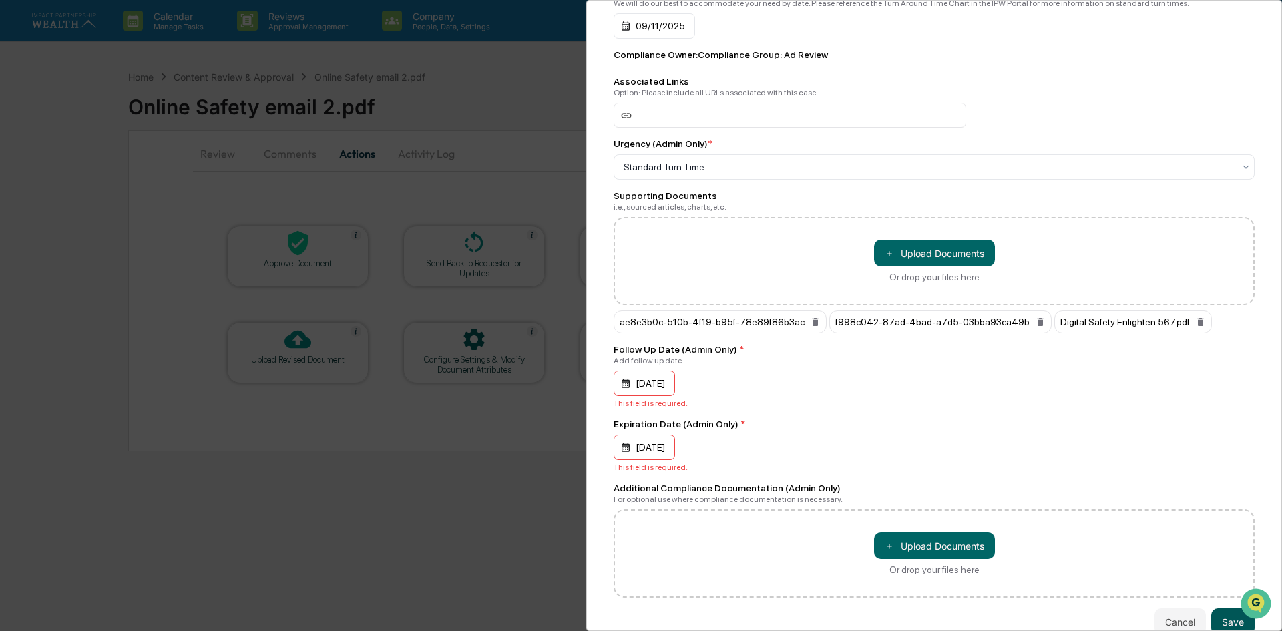
click at [1219, 612] on button "Save" at bounding box center [1232, 621] width 43 height 27
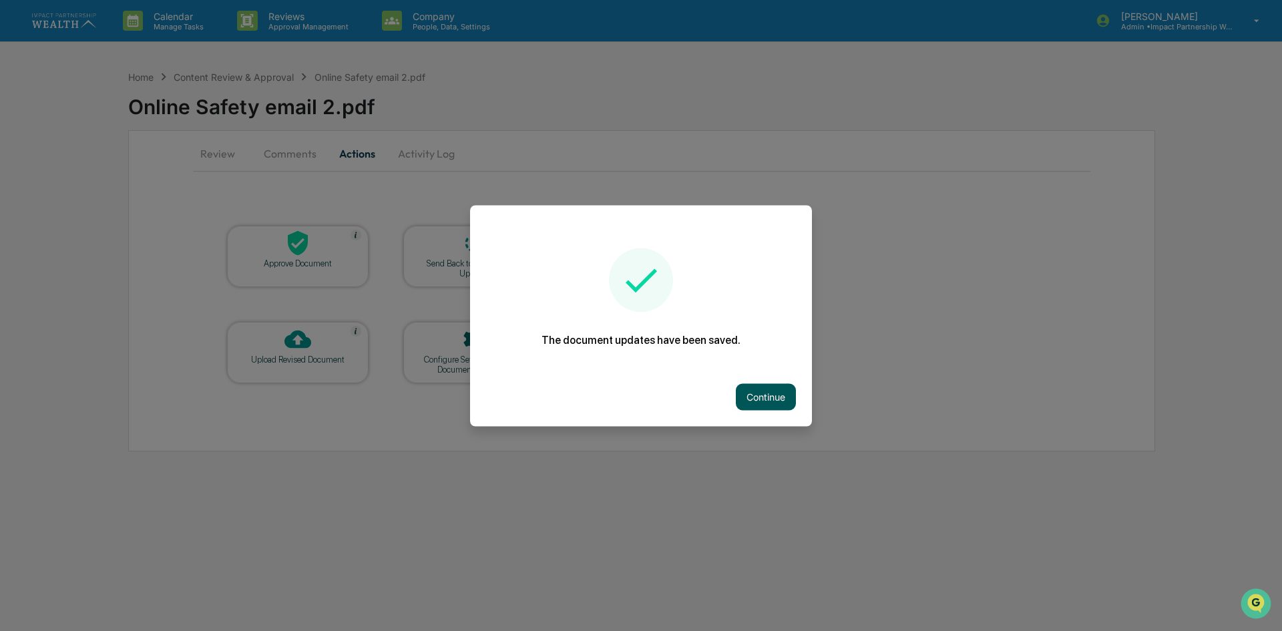
click at [771, 399] on button "Continue" at bounding box center [766, 396] width 60 height 27
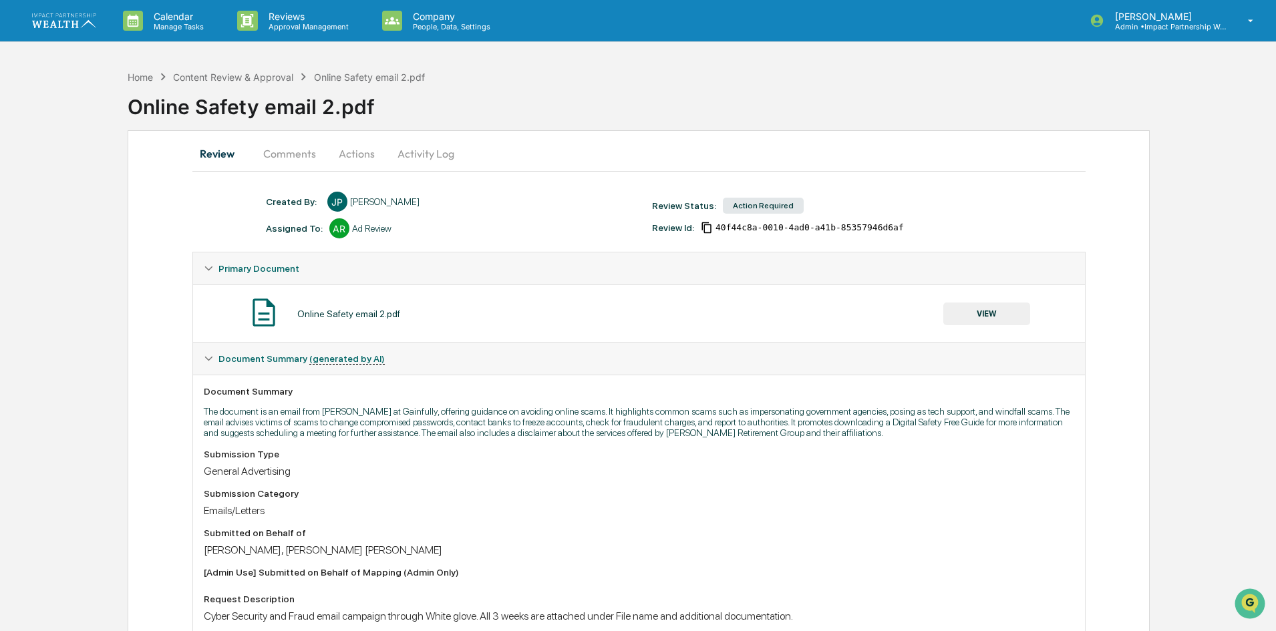
click at [276, 162] on button "Comments" at bounding box center [289, 154] width 74 height 32
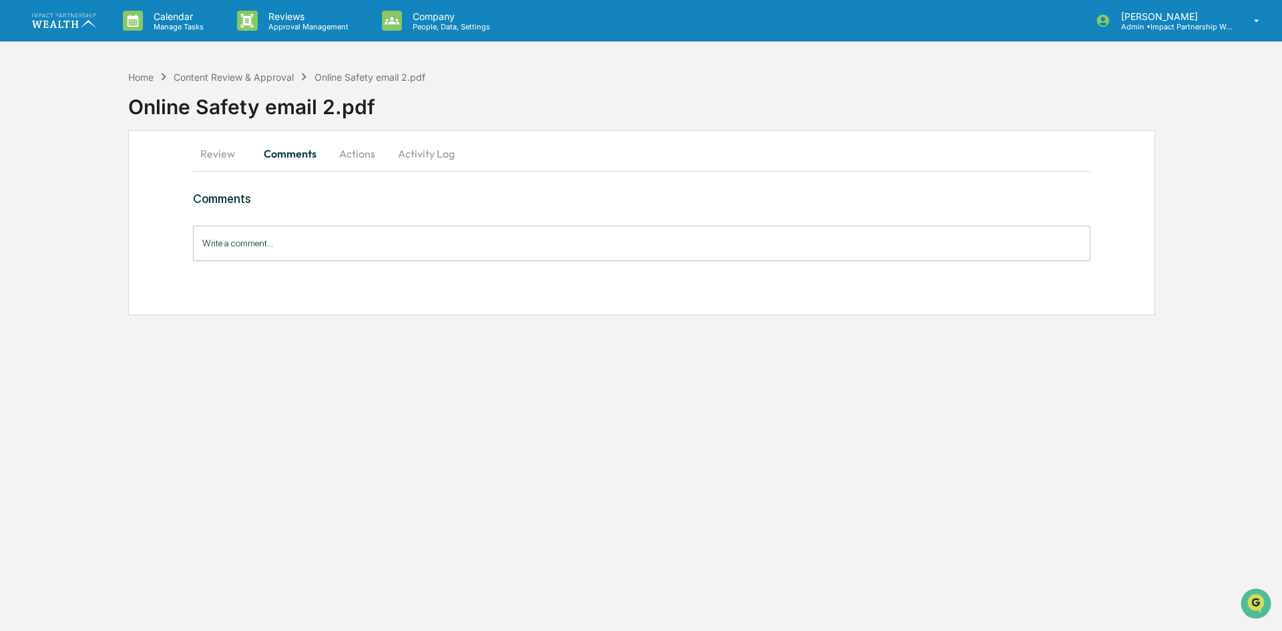
click at [289, 254] on input "Write a comment..." at bounding box center [642, 243] width 898 height 35
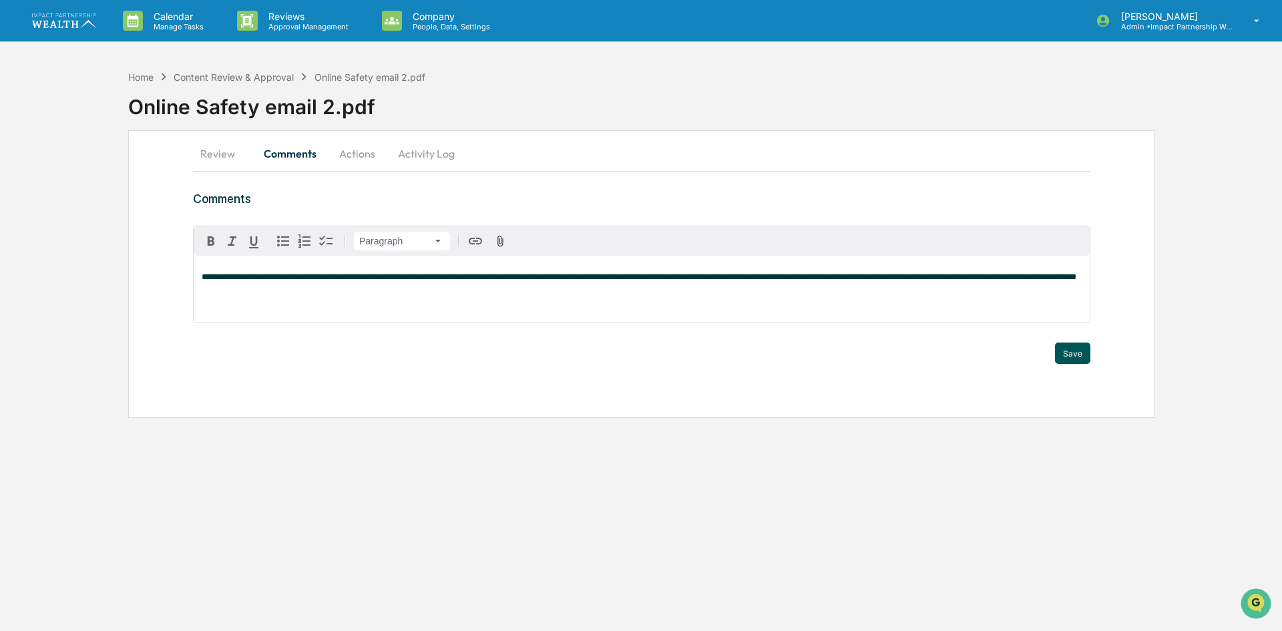
click at [1077, 353] on button "Save" at bounding box center [1072, 353] width 35 height 21
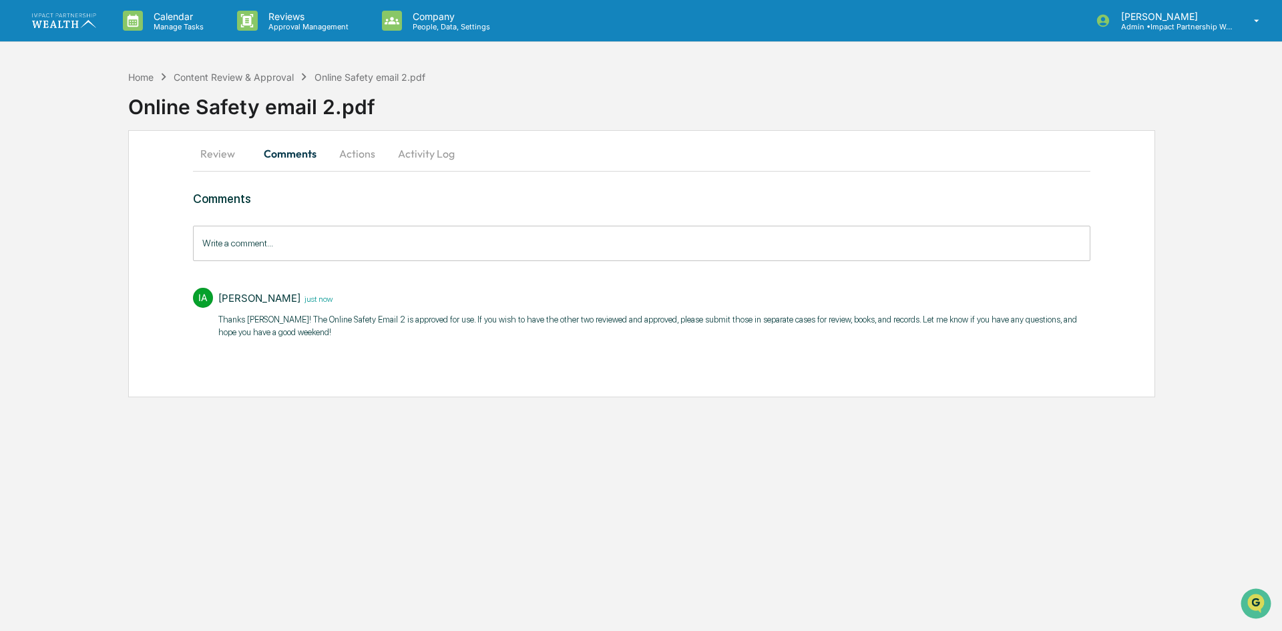
click at [361, 147] on button "Actions" at bounding box center [357, 154] width 60 height 32
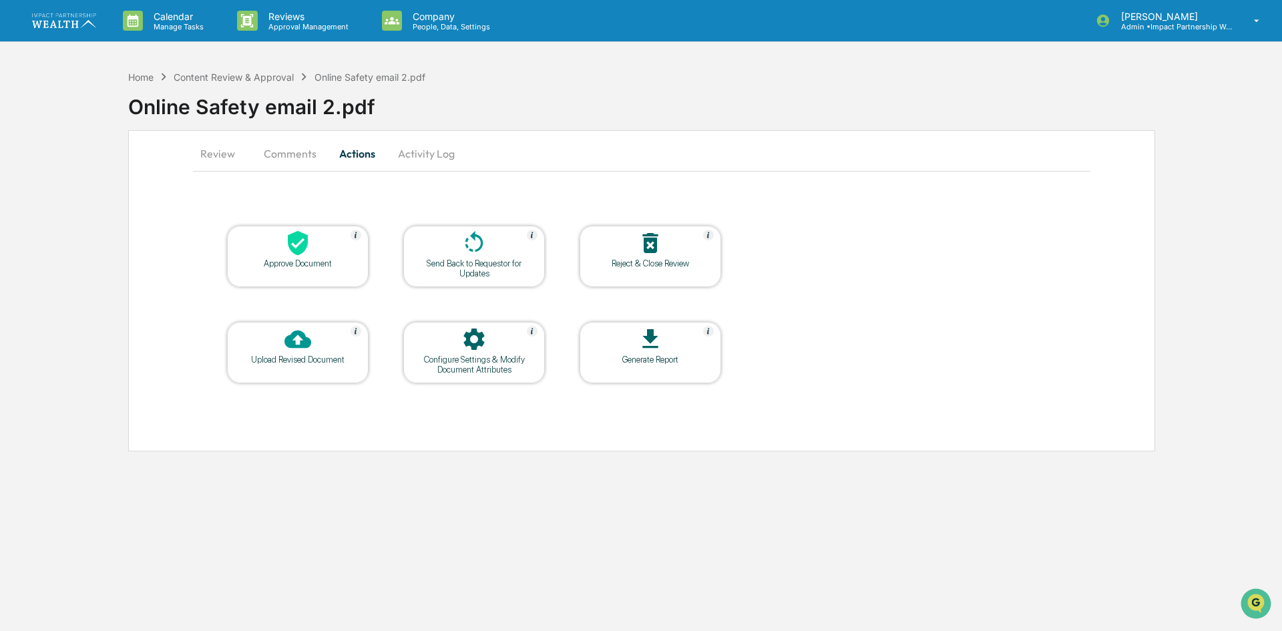
click at [290, 260] on div "Approve Document" at bounding box center [298, 263] width 120 height 10
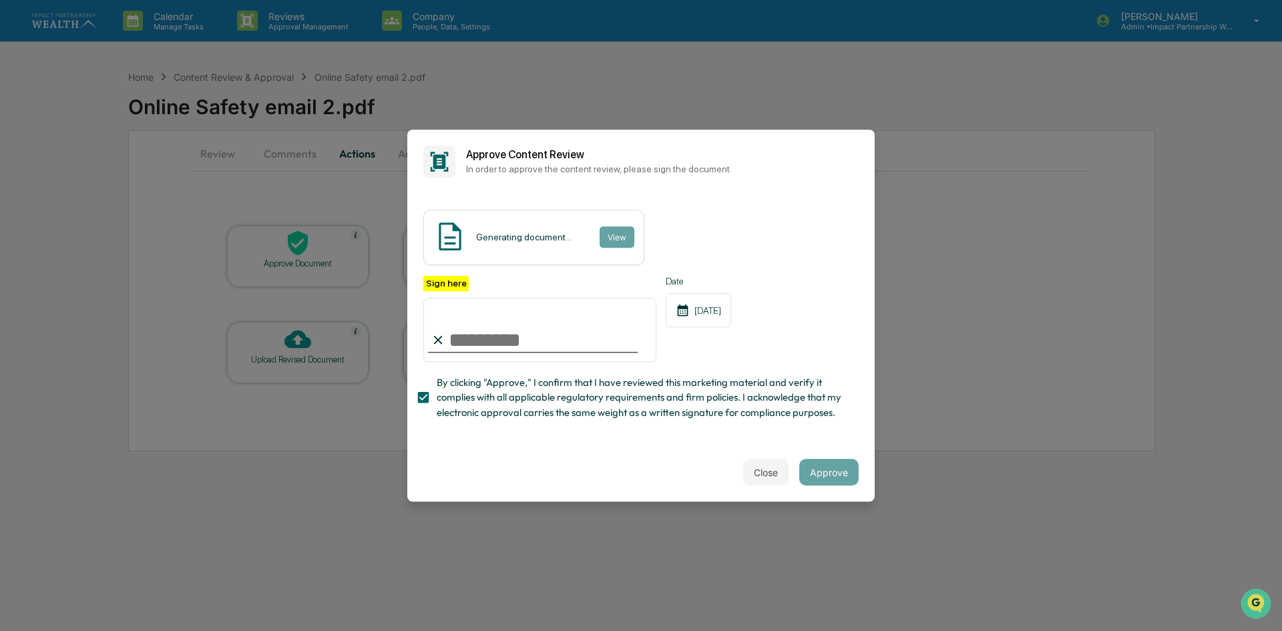
click at [504, 330] on input "Sign here" at bounding box center [539, 330] width 233 height 64
type input "**********"
click at [829, 478] on button "Approve" at bounding box center [828, 472] width 59 height 27
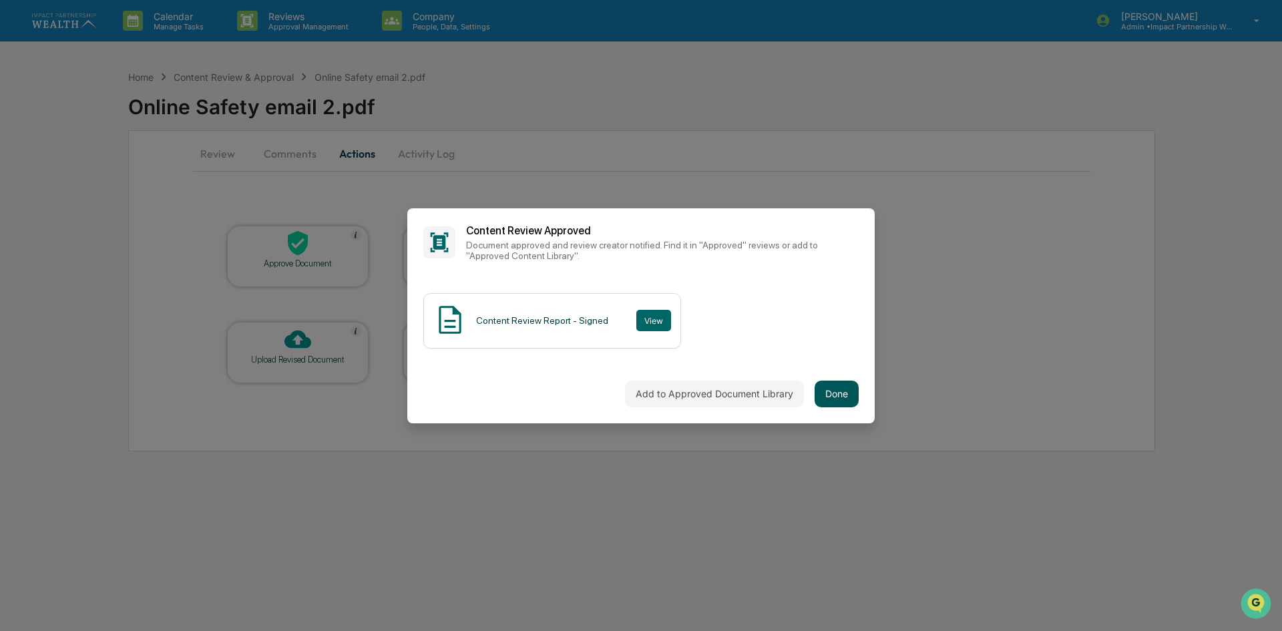
click at [823, 389] on button "Done" at bounding box center [837, 394] width 44 height 27
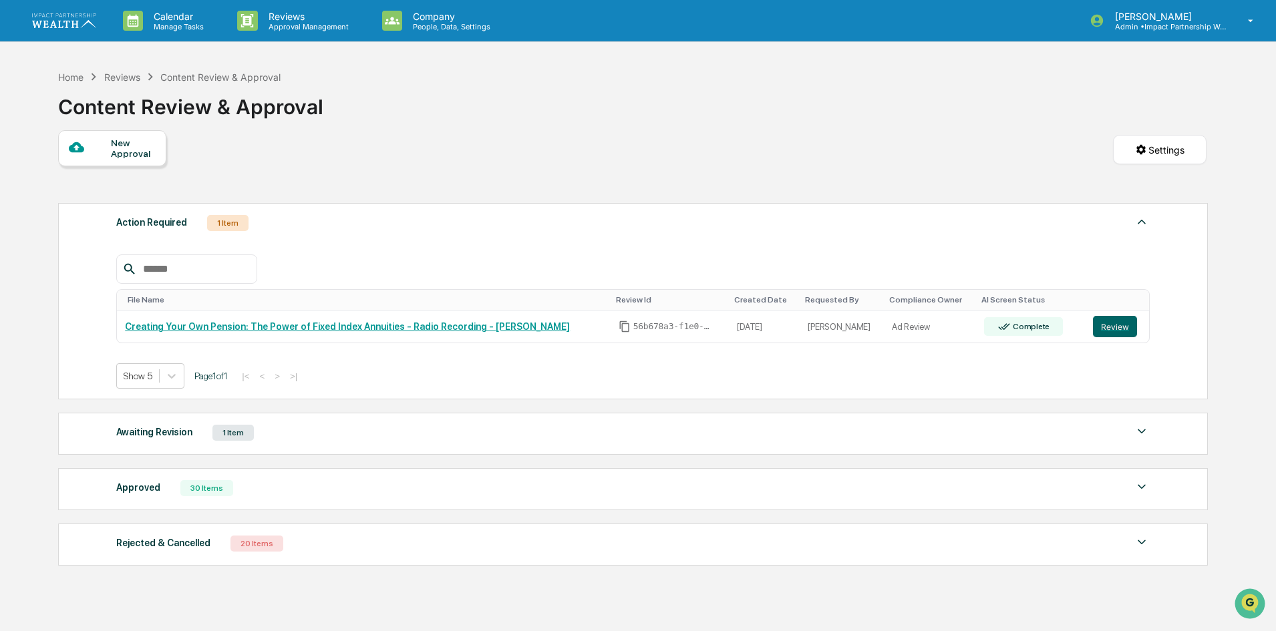
click at [162, 467] on div "Action Required 1 Item File Name Review Id Created Date Requested By Compliance…" at bounding box center [632, 384] width 1148 height 377
click at [164, 480] on div "Approved 30 Items" at bounding box center [632, 488] width 1033 height 19
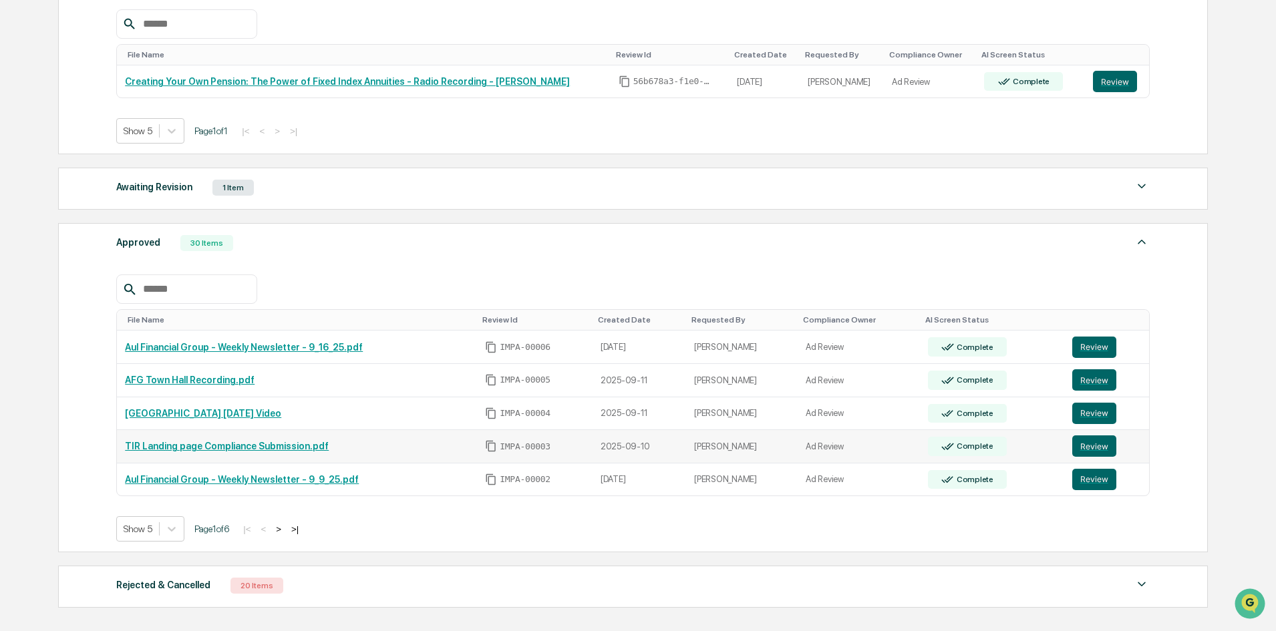
scroll to position [343, 0]
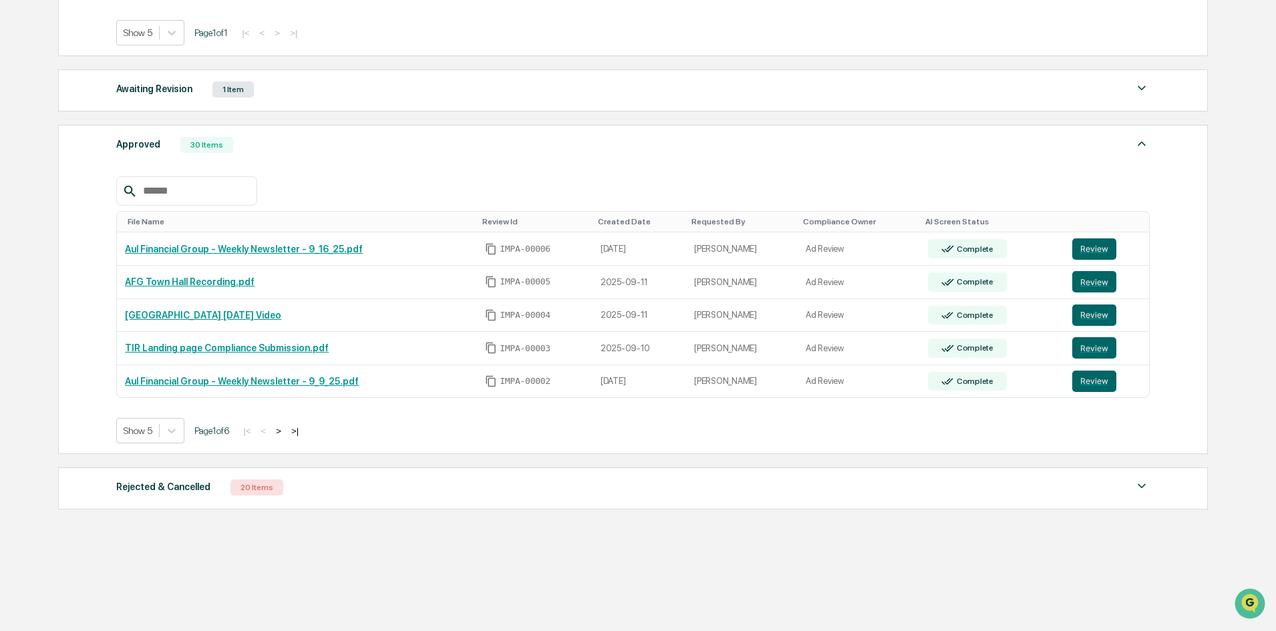
click at [294, 434] on div "|< < > >|" at bounding box center [270, 430] width 63 height 11
click at [285, 433] on button ">" at bounding box center [278, 430] width 13 height 11
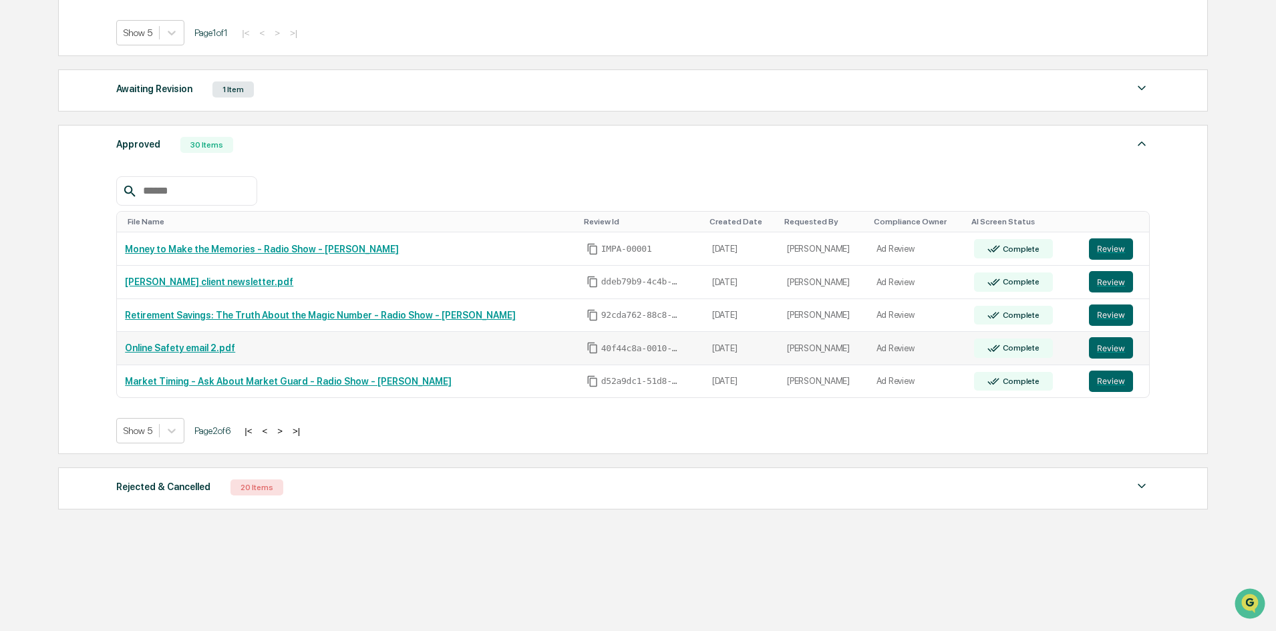
click at [172, 353] on link "Online Safety email 2.pdf" at bounding box center [180, 348] width 110 height 11
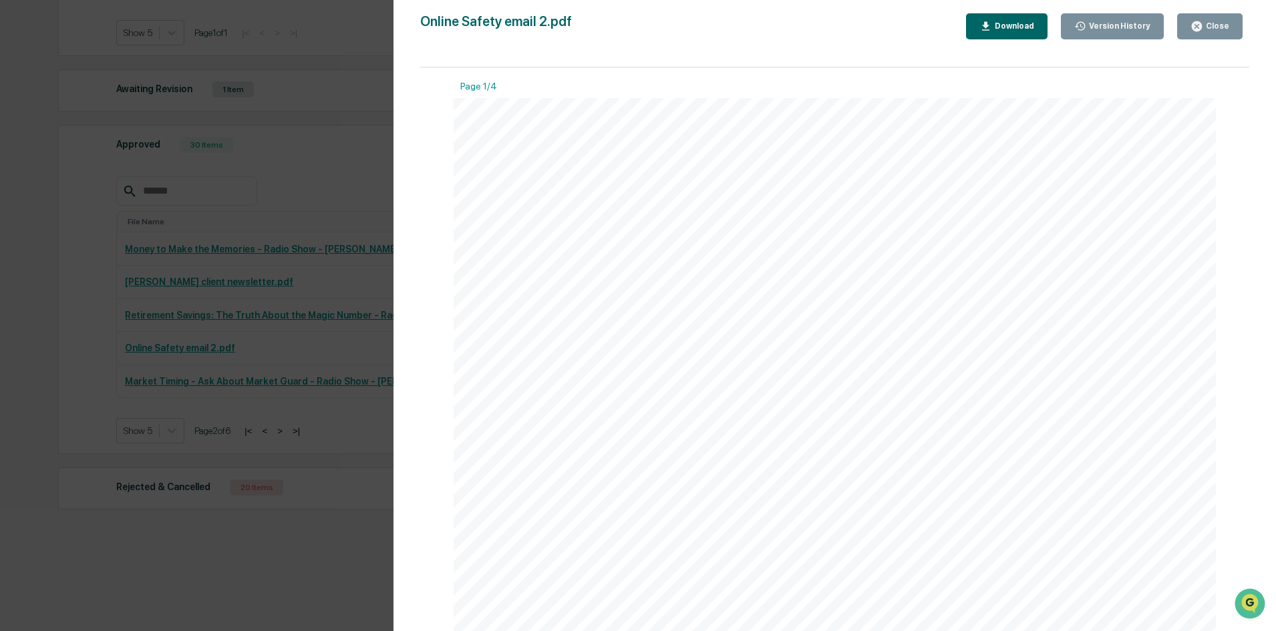
click at [1015, 31] on div "Download" at bounding box center [1013, 25] width 42 height 9
click at [429, 197] on div "Page 1/4 O utloo k Y our g u ide to a vo idi n g onl i n e s ca ms F rom G ai n…" at bounding box center [834, 355] width 829 height 577
